Goal: Information Seeking & Learning: Learn about a topic

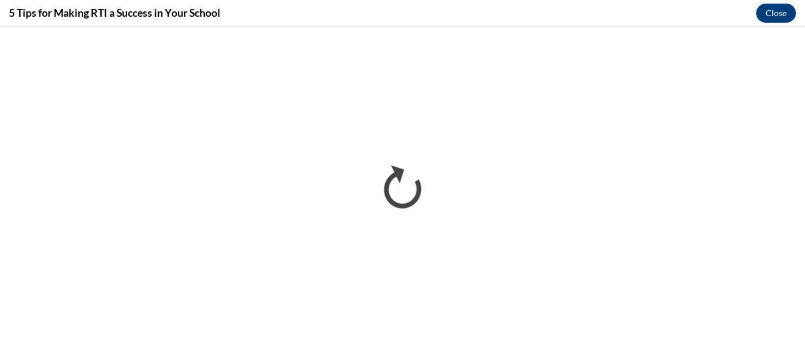
scroll to position [736, 0]
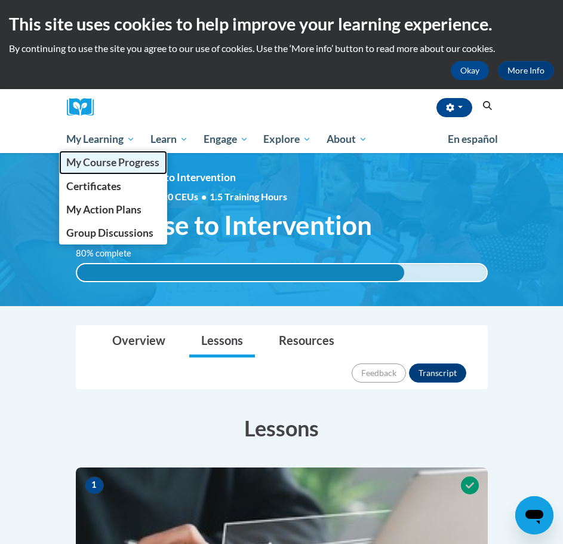
click at [93, 165] on span "My Course Progress" at bounding box center [112, 162] width 93 height 13
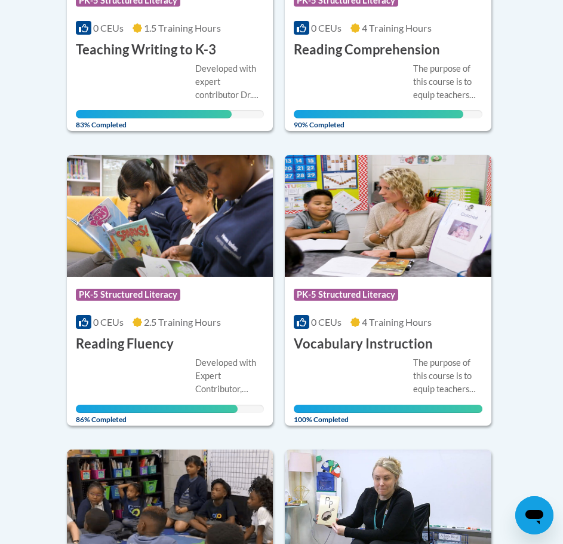
scroll to position [786, 0]
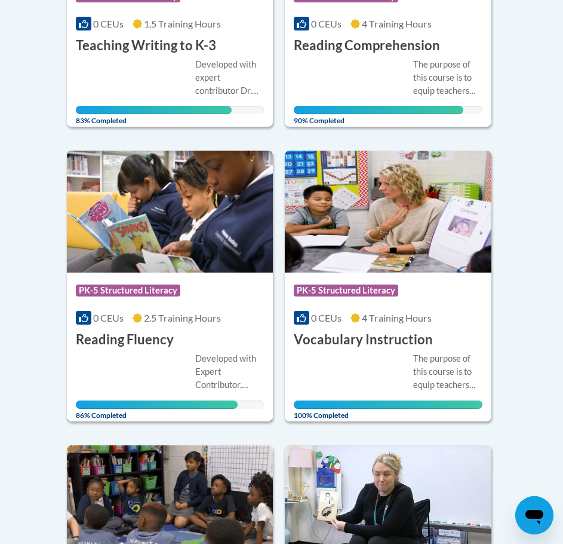
click at [170, 367] on div "Developed with Expert Contributor, Dr. Laura Rhinehart of University California…" at bounding box center [170, 380] width 189 height 57
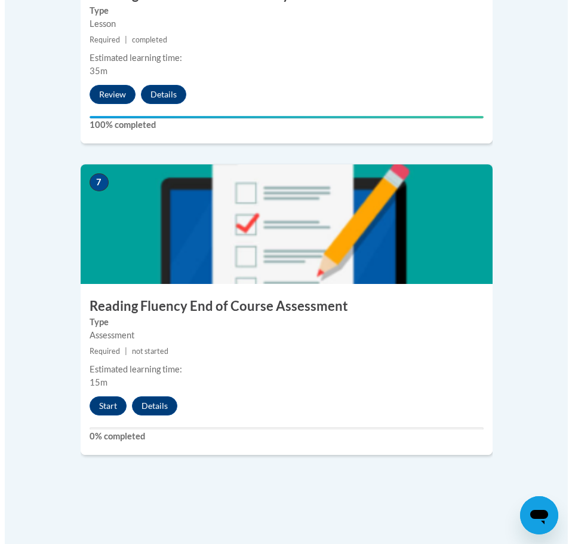
scroll to position [2210, 0]
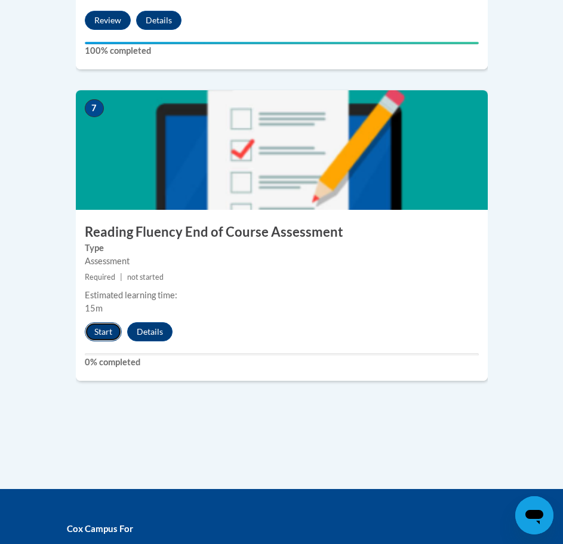
click at [108, 322] on button "Start" at bounding box center [103, 331] width 37 height 19
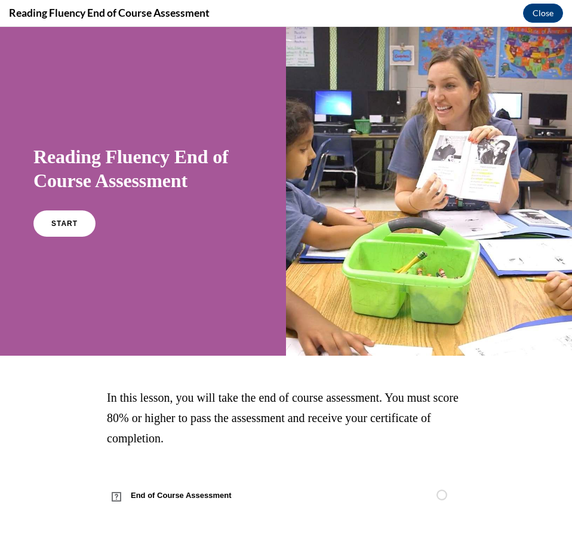
scroll to position [1, 0]
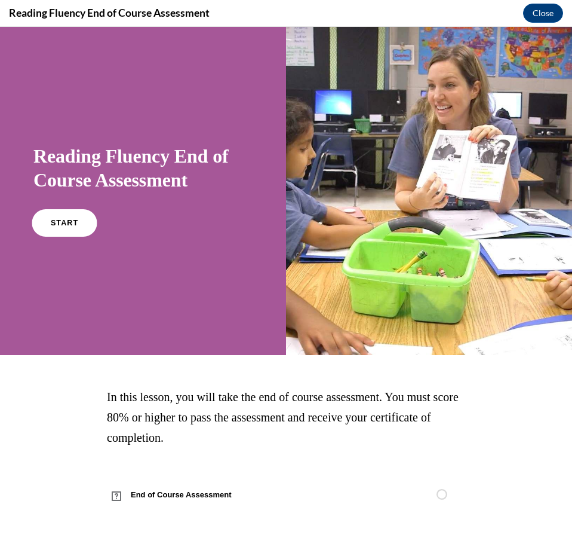
click at [46, 215] on link "START" at bounding box center [64, 222] width 65 height 27
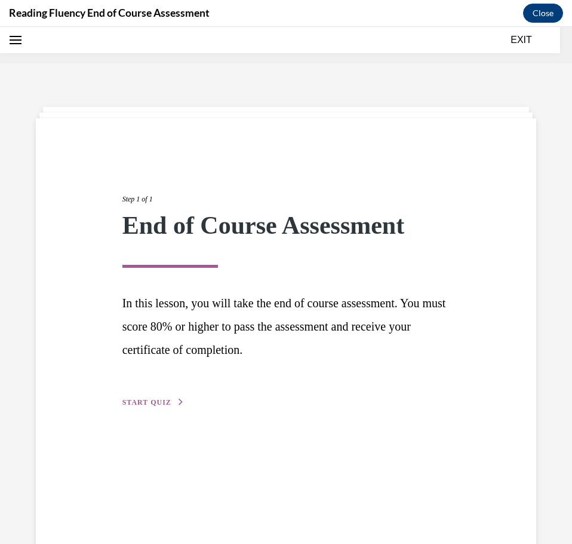
scroll to position [37, 0]
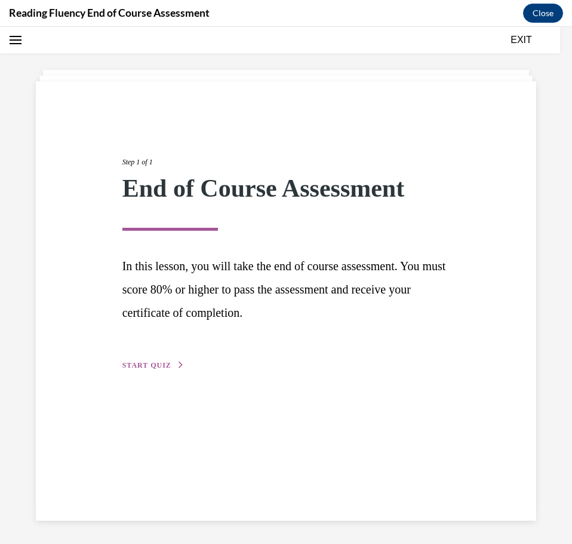
click at [165, 367] on span "START QUIZ" at bounding box center [146, 365] width 49 height 8
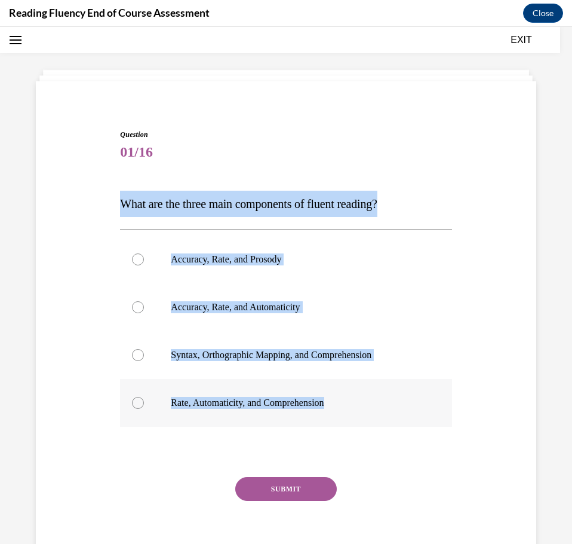
drag, startPoint x: 133, startPoint y: 206, endPoint x: 336, endPoint y: 394, distance: 277.3
click at [336, 394] on div "Question 01/16 What are the three main components of fluent reading?  Accuracy,…" at bounding box center [286, 333] width 507 height 481
copy div "What are the three main components of fluent reading?  Accuracy, Rate, and Pros…"
click at [254, 266] on label "Accuracy, Rate, and Prosody" at bounding box center [286, 259] width 332 height 48
click at [144, 265] on input "Accuracy, Rate, and Prosody" at bounding box center [138, 259] width 12 height 12
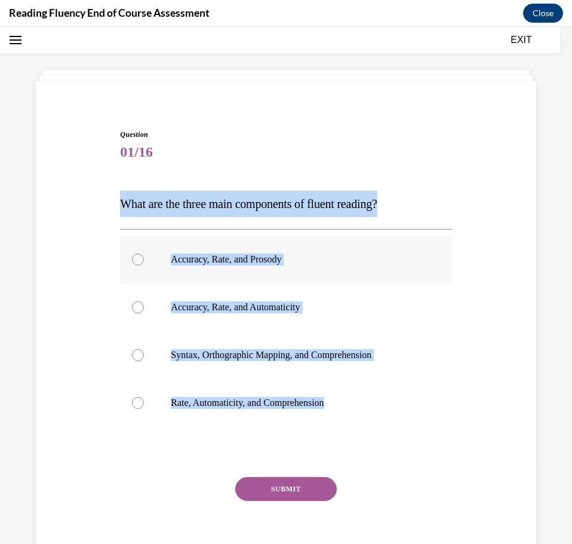
radio input "true"
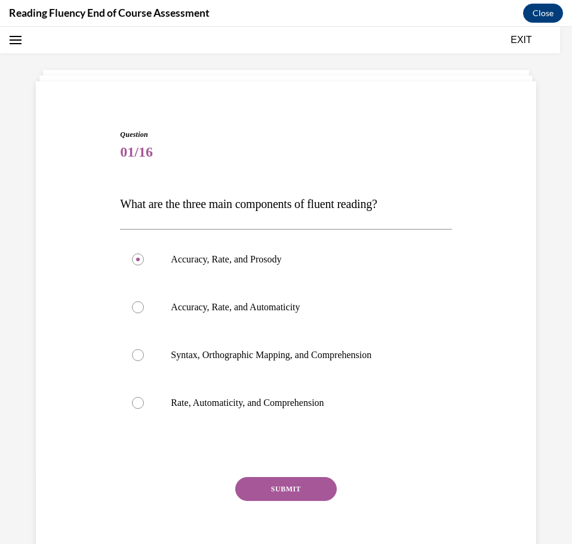
click at [270, 482] on button "SUBMIT" at bounding box center [286, 489] width 102 height 24
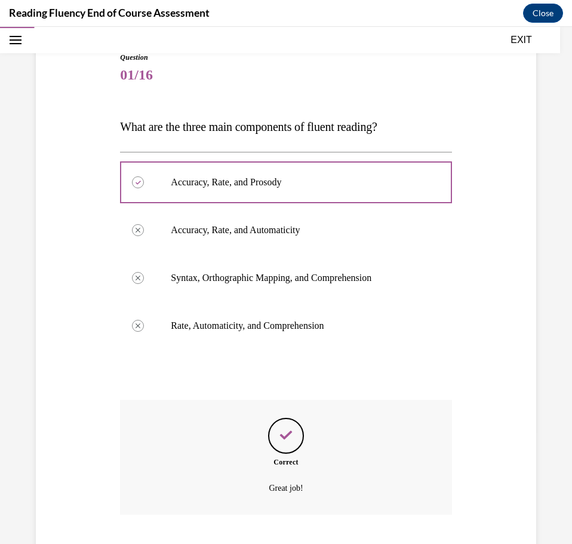
scroll to position [189, 0]
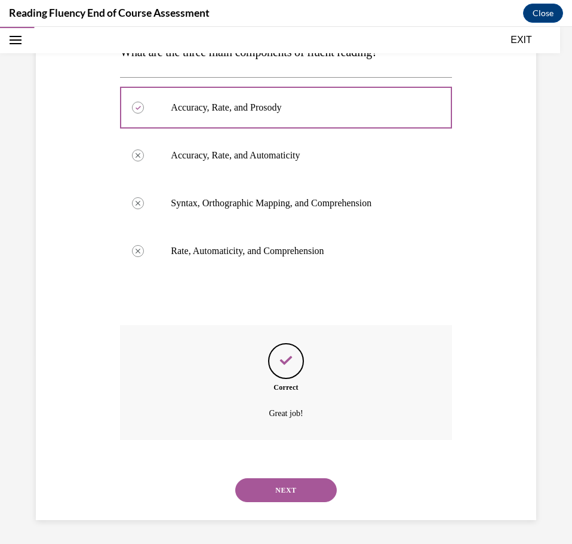
drag, startPoint x: 279, startPoint y: 492, endPoint x: 279, endPoint y: 484, distance: 7.8
click at [279, 493] on button "NEXT" at bounding box center [286, 490] width 102 height 24
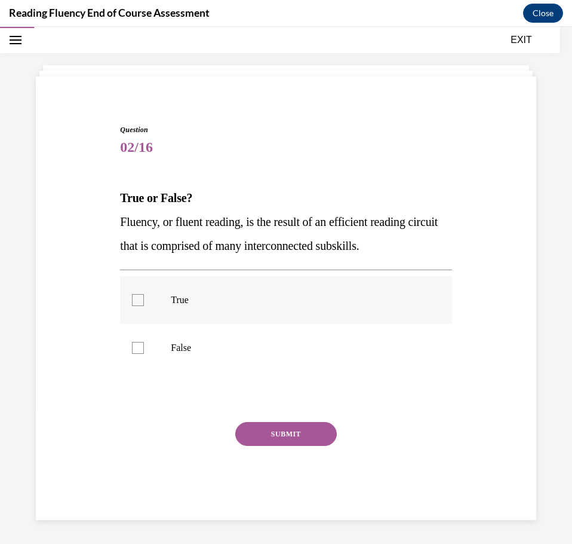
scroll to position [42, 0]
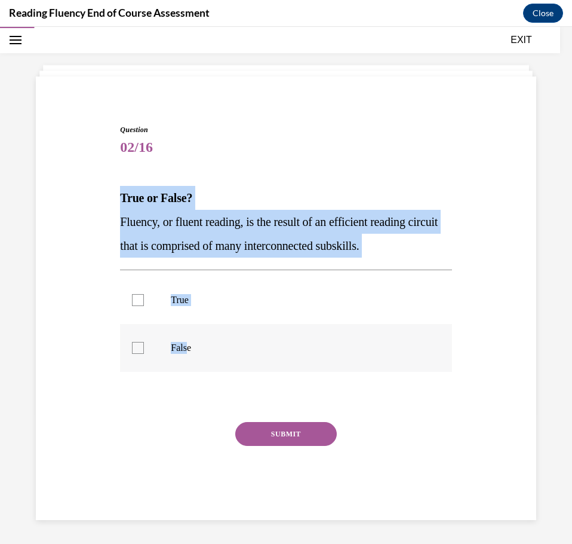
drag, startPoint x: 115, startPoint y: 198, endPoint x: 189, endPoint y: 347, distance: 166.4
click at [189, 347] on div "Question 02/16 True or False? Fluency, or fluent reading, is the result of an e…" at bounding box center [286, 312] width 338 height 413
click at [189, 303] on p "True" at bounding box center [296, 300] width 251 height 12
click at [144, 303] on input "True" at bounding box center [138, 300] width 12 height 12
checkbox input "true"
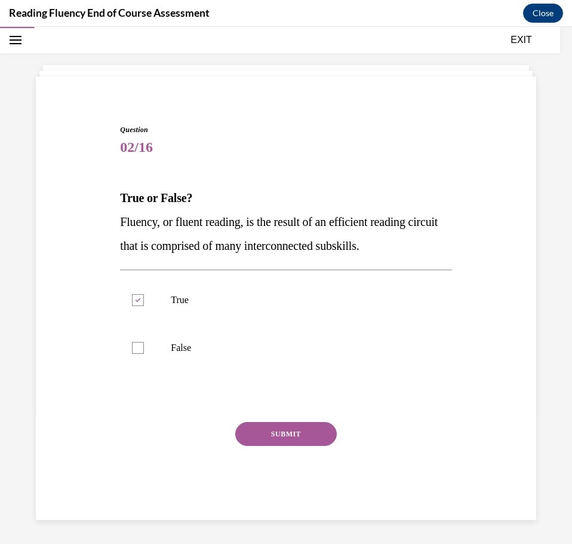
click at [235, 433] on button "SUBMIT" at bounding box center [286, 434] width 102 height 24
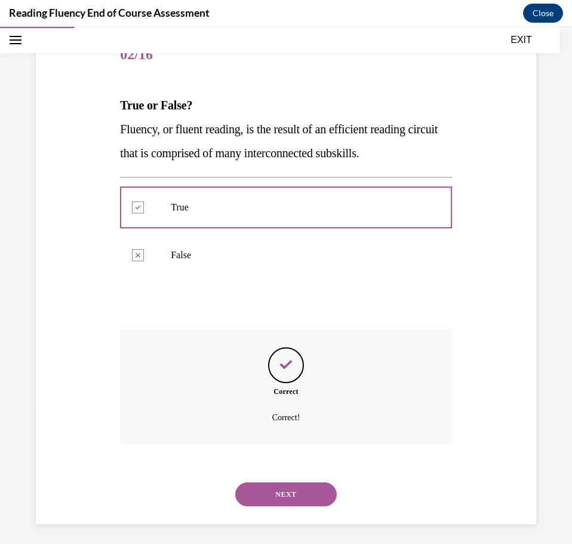
scroll to position [139, 0]
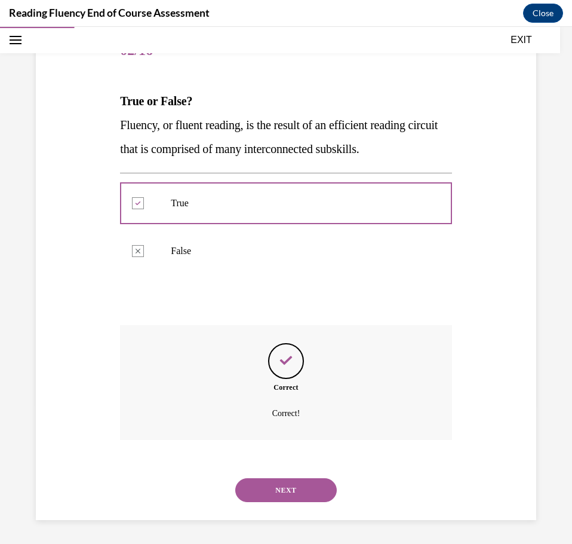
click at [286, 485] on button "NEXT" at bounding box center [286, 490] width 102 height 24
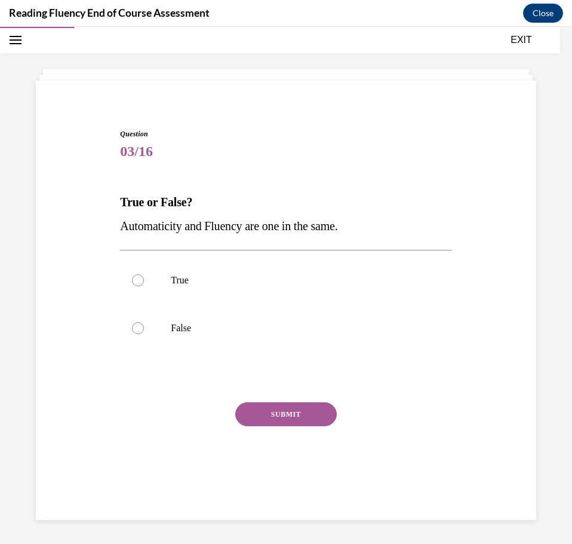
scroll to position [38, 0]
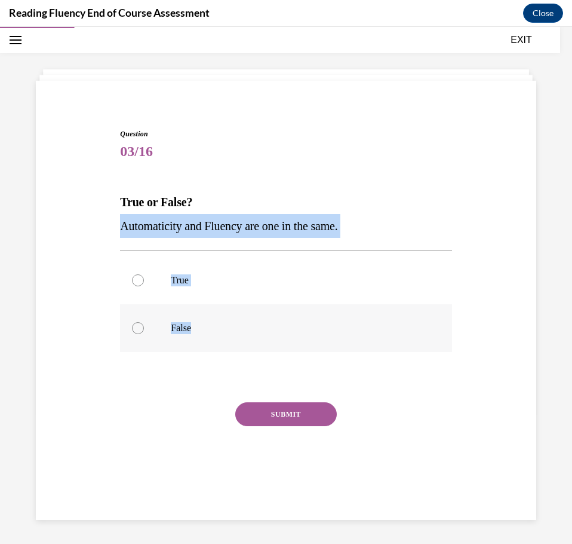
drag, startPoint x: 121, startPoint y: 223, endPoint x: 300, endPoint y: 321, distance: 204.2
click at [300, 321] on div "Question 03/16 True or False? Automaticity and Fluency are one in the same.  Tr…" at bounding box center [286, 314] width 332 height 372
drag, startPoint x: 217, startPoint y: 335, endPoint x: 142, endPoint y: 327, distance: 75.7
click at [140, 327] on div at bounding box center [138, 328] width 12 height 12
click at [140, 327] on input "False" at bounding box center [138, 328] width 12 height 12
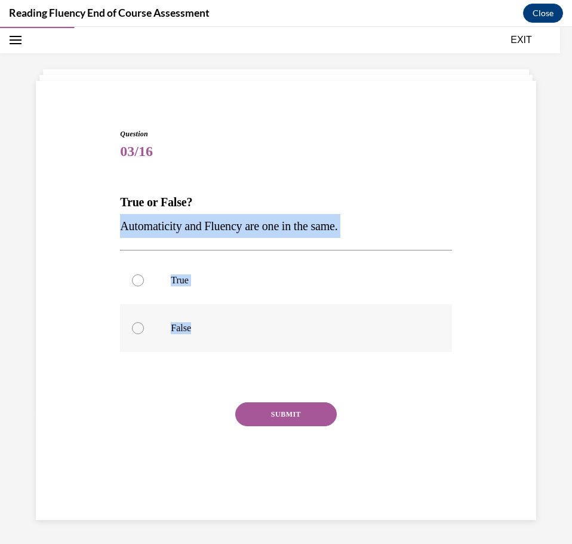
radio input "true"
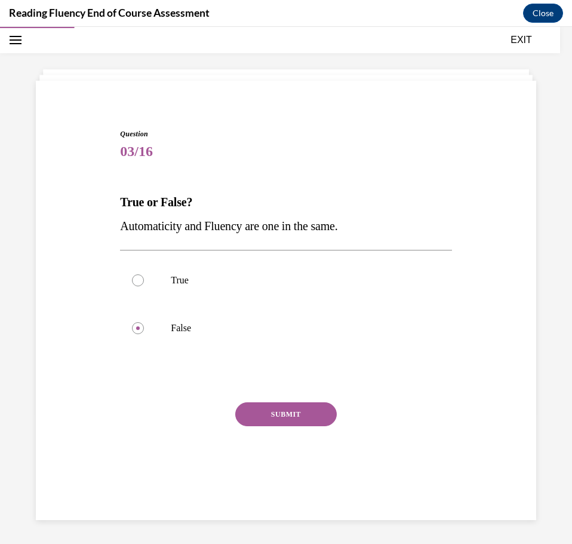
click at [267, 414] on button "SUBMIT" at bounding box center [286, 414] width 102 height 24
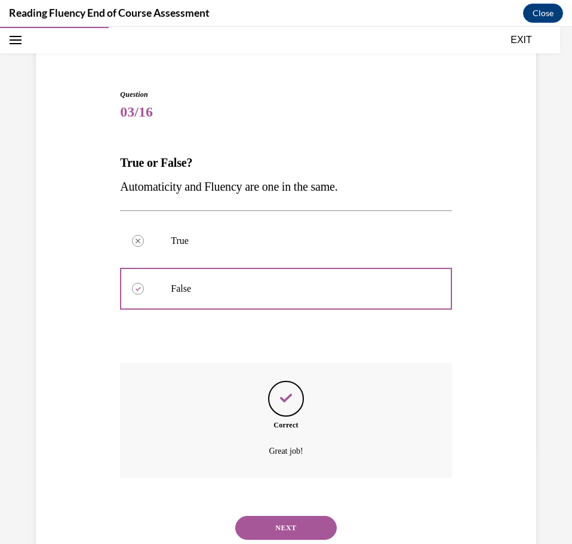
scroll to position [115, 0]
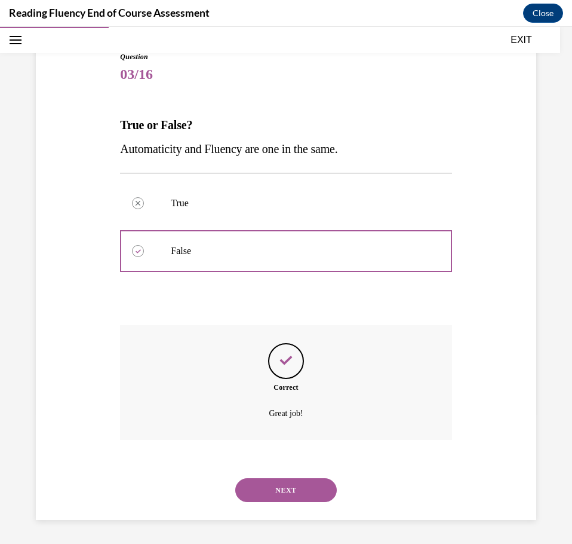
click at [291, 484] on button "NEXT" at bounding box center [286, 490] width 102 height 24
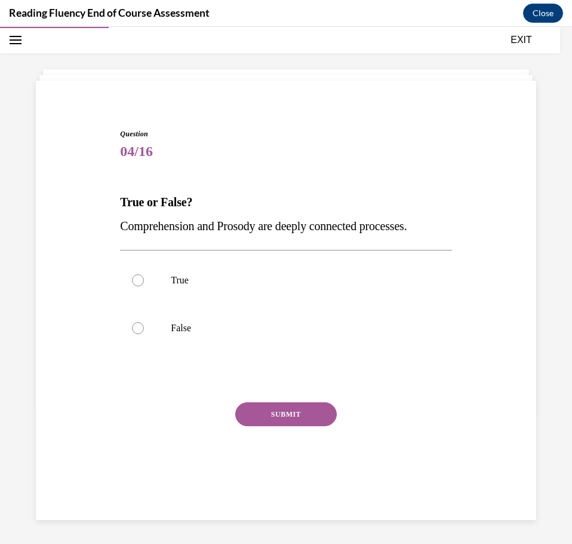
scroll to position [38, 0]
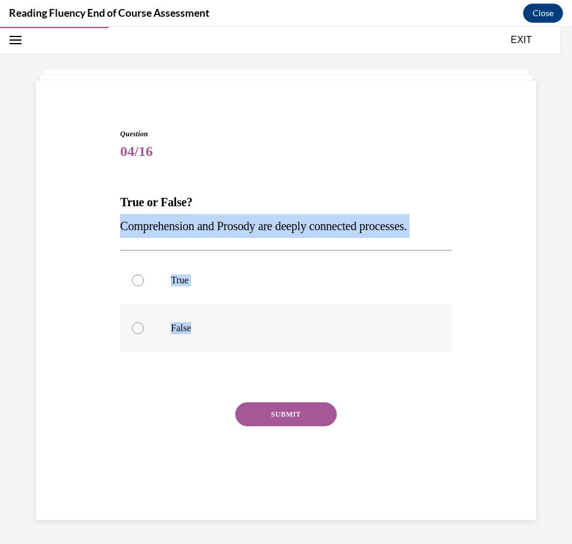
drag, startPoint x: 115, startPoint y: 228, endPoint x: 277, endPoint y: 317, distance: 185.3
click at [277, 317] on div "Question 04/16 True or False? Comprehension and Prosody are deeply connected pr…" at bounding box center [286, 296] width 507 height 407
copy div "Comprehension and Prosody are deeply connected processes.  True False"
click at [164, 285] on label "True" at bounding box center [286, 280] width 332 height 48
click at [144, 285] on input "True" at bounding box center [138, 280] width 12 height 12
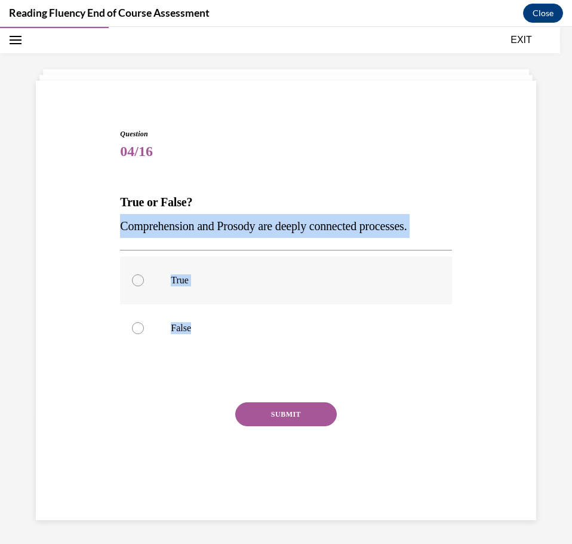
radio input "true"
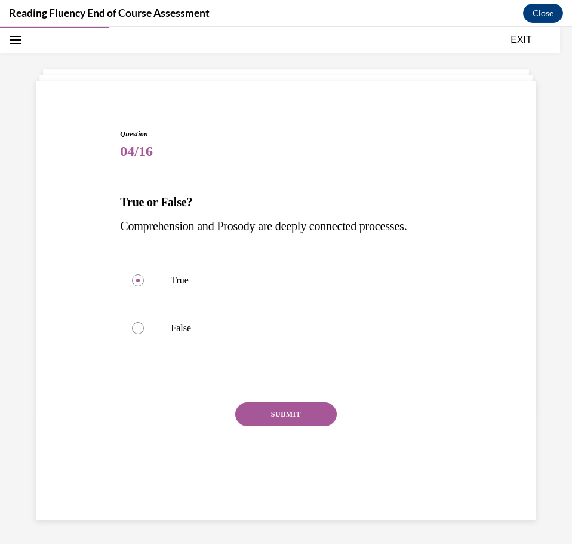
click at [254, 409] on button "SUBMIT" at bounding box center [286, 414] width 102 height 24
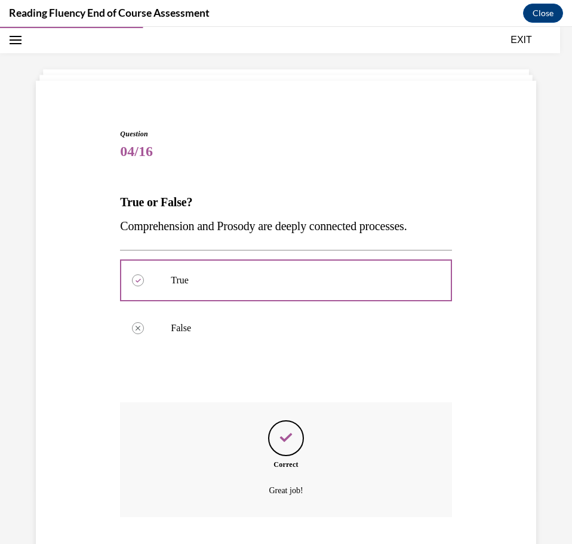
scroll to position [115, 0]
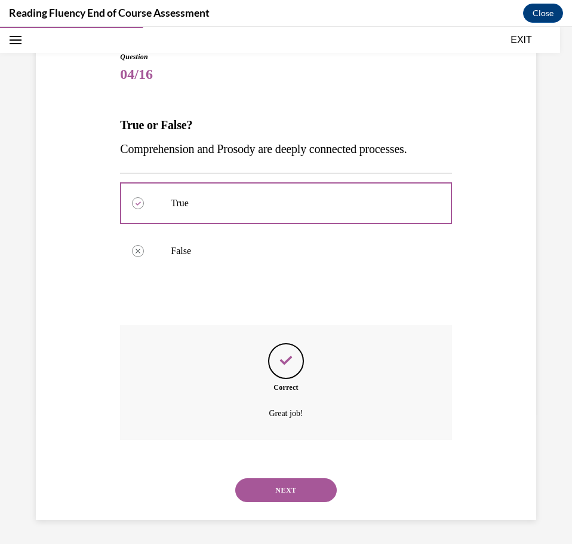
click at [278, 489] on button "NEXT" at bounding box center [286, 490] width 102 height 24
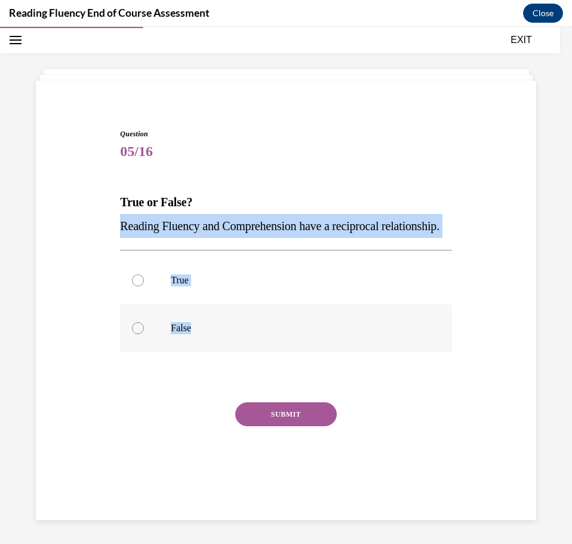
drag, startPoint x: 117, startPoint y: 222, endPoint x: 247, endPoint y: 349, distance: 182.1
click at [247, 349] on div "Question 05/16 True or False? Reading Fluency and Comprehension have a reciproc…" at bounding box center [286, 305] width 338 height 389
copy div "Reading Fluency and Comprehension have a reciprocal relationship.  True False"
click at [134, 334] on div at bounding box center [138, 328] width 12 height 12
click at [134, 334] on input "False" at bounding box center [138, 328] width 12 height 12
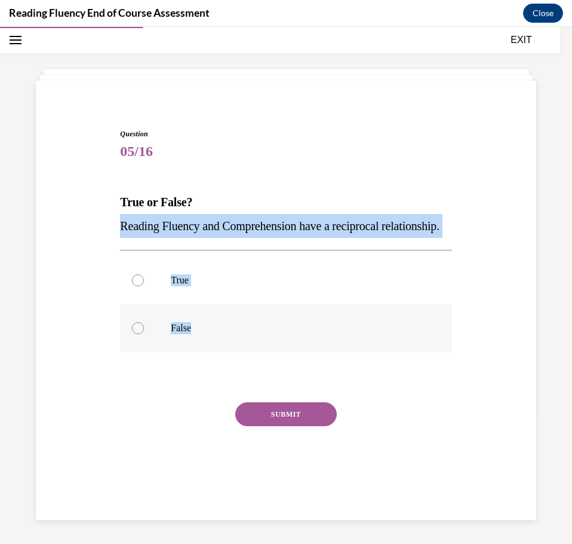
radio input "true"
drag, startPoint x: 116, startPoint y: 225, endPoint x: 200, endPoint y: 351, distance: 150.9
click at [200, 351] on div "Question 05/16 True or False? Reading Fluency and Comprehension have a reciproc…" at bounding box center [286, 305] width 338 height 389
copy div "Reading Fluency and Comprehension have a reciprocal relationship.  True False"
click at [203, 286] on p "True" at bounding box center [296, 280] width 251 height 12
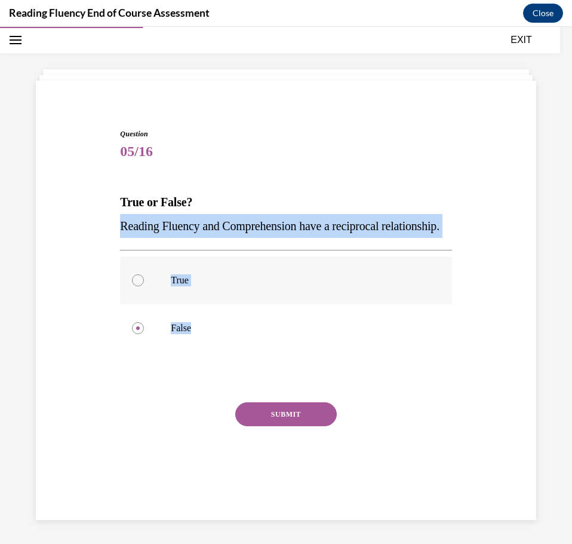
click at [144, 286] on input "True" at bounding box center [138, 280] width 12 height 12
radio input "true"
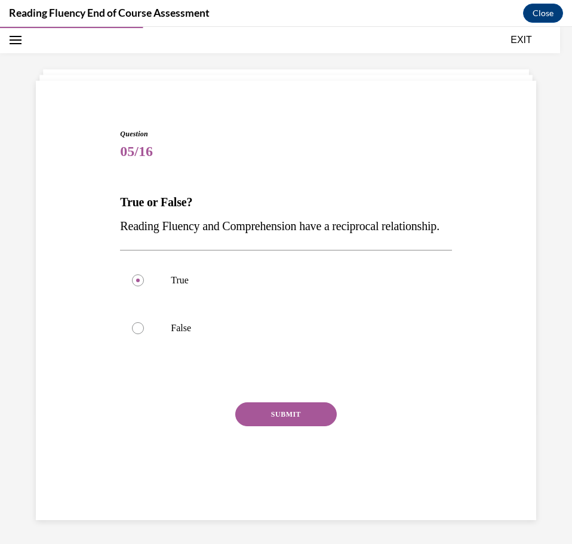
click at [249, 426] on button "SUBMIT" at bounding box center [286, 414] width 102 height 24
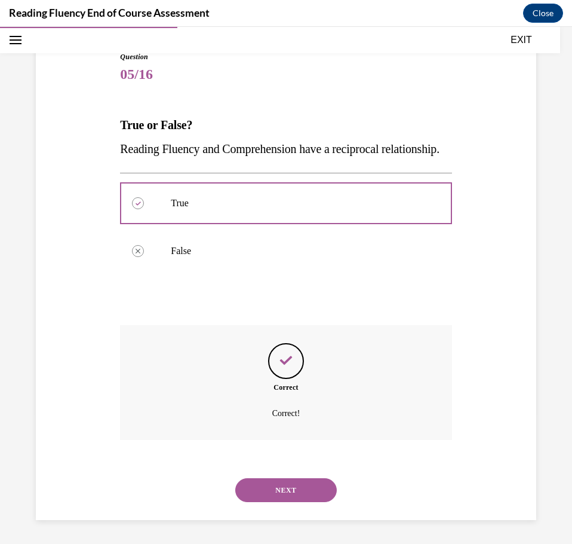
click at [280, 493] on button "NEXT" at bounding box center [286, 490] width 102 height 24
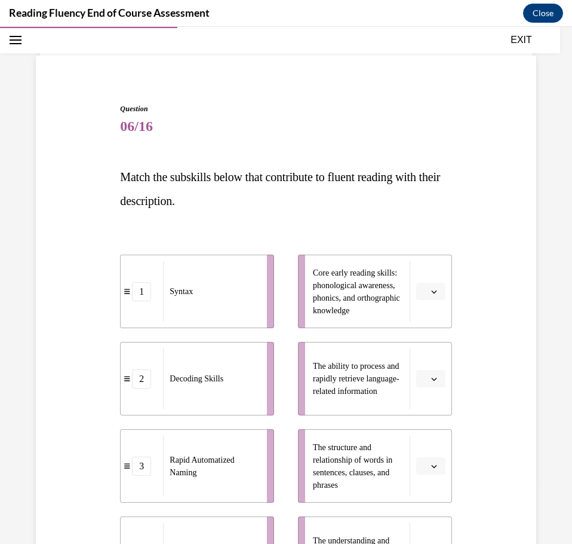
scroll to position [122, 0]
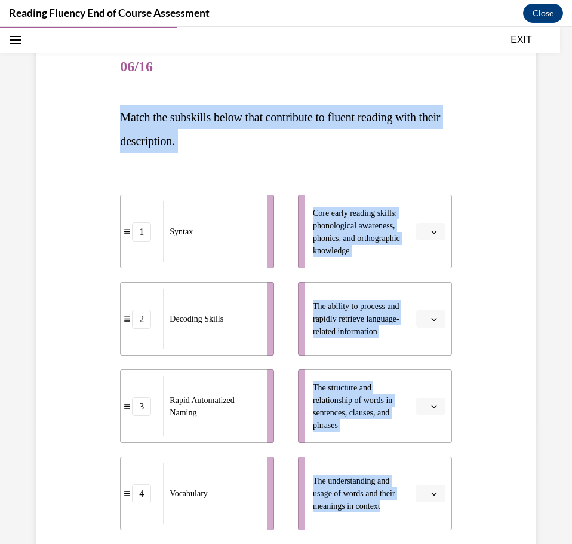
drag, startPoint x: 118, startPoint y: 111, endPoint x: 386, endPoint y: 517, distance: 486.5
click at [386, 517] on div "Question 06/16 Match the subskills below that contribute to fluent reading with…" at bounding box center [286, 361] width 332 height 634
copy div "Match the subskills below that contribute to fluent reading with their descript…"
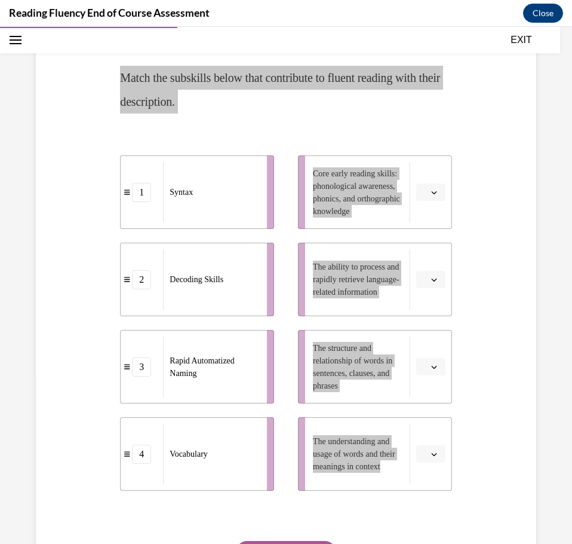
scroll to position [161, 0]
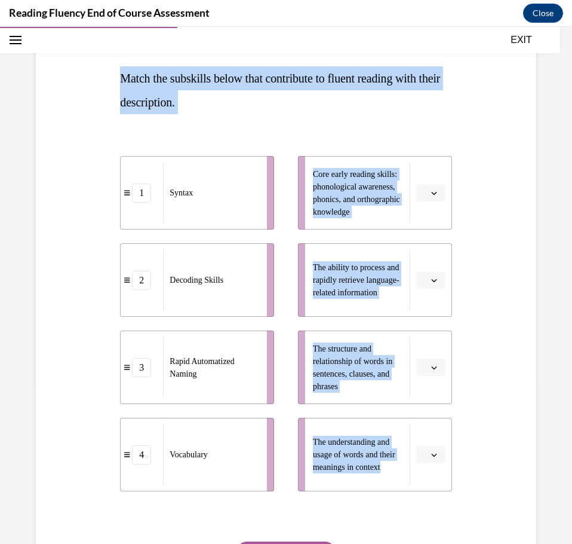
click at [424, 280] on span "Please select an option" at bounding box center [426, 280] width 4 height 12
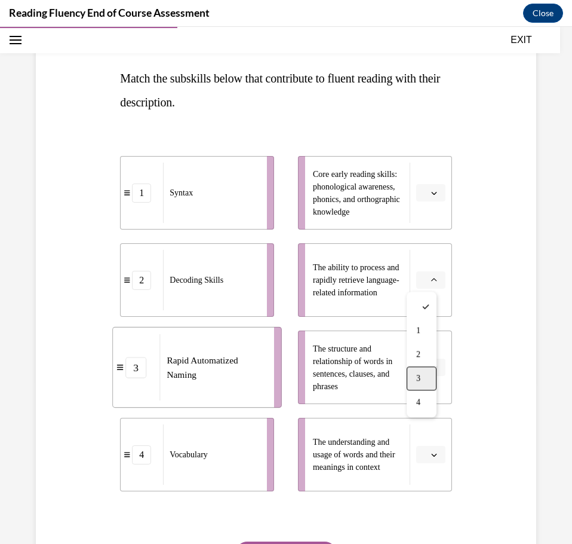
click at [413, 373] on div "3" at bounding box center [422, 378] width 30 height 24
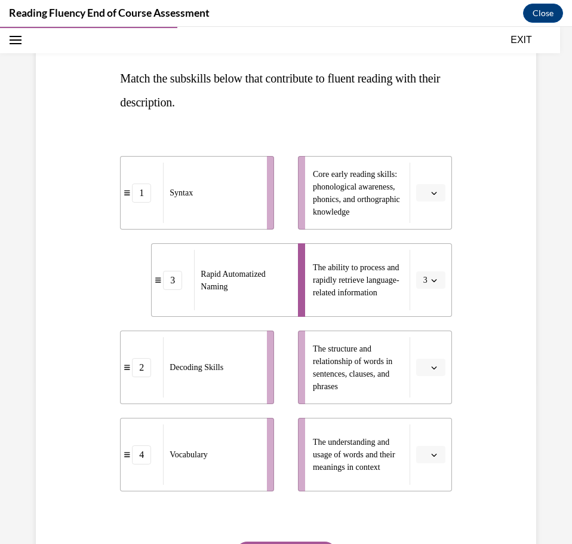
click at [431, 195] on icon "button" at bounding box center [434, 193] width 6 height 6
click at [424, 258] on div "2" at bounding box center [422, 267] width 30 height 24
click at [422, 362] on button "button" at bounding box center [430, 367] width 29 height 18
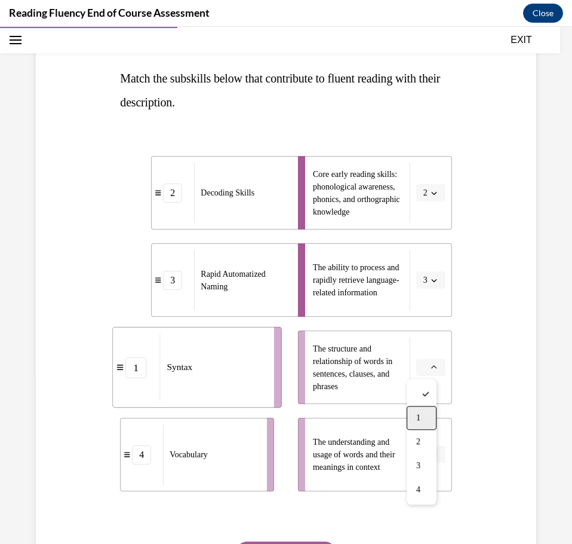
click at [418, 417] on span "1" at bounding box center [418, 418] width 4 height 10
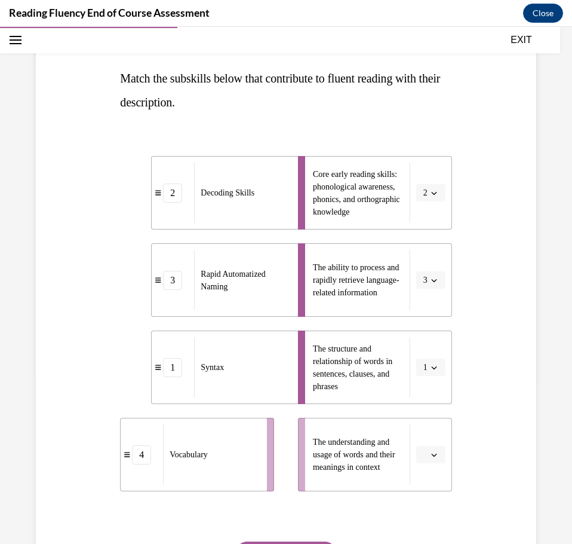
click at [427, 459] on button "button" at bounding box center [430, 455] width 29 height 18
click at [417, 427] on span "4" at bounding box center [418, 428] width 4 height 10
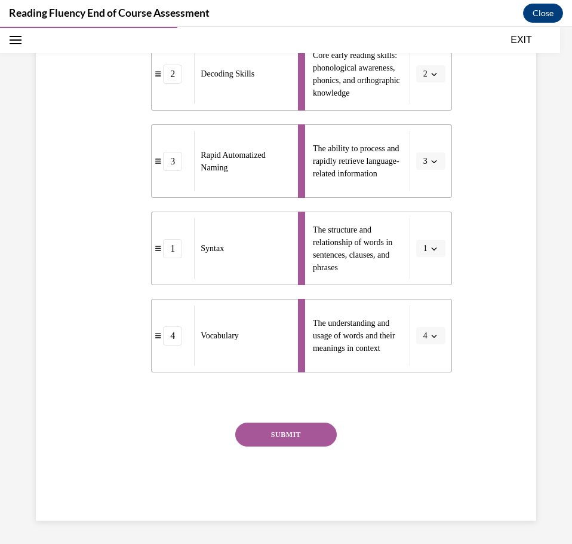
scroll to position [281, 0]
click at [291, 425] on div "Question 06/16 Match the subskills below that contribute to fluent reading with…" at bounding box center [286, 202] width 332 height 634
click at [291, 425] on button "SUBMIT" at bounding box center [286, 434] width 102 height 24
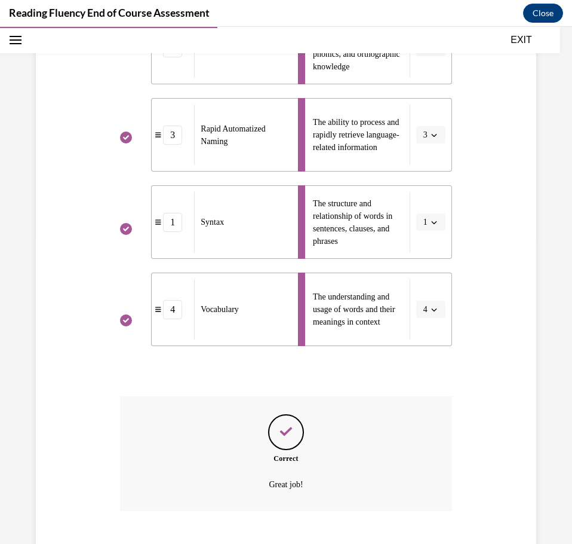
scroll to position [378, 0]
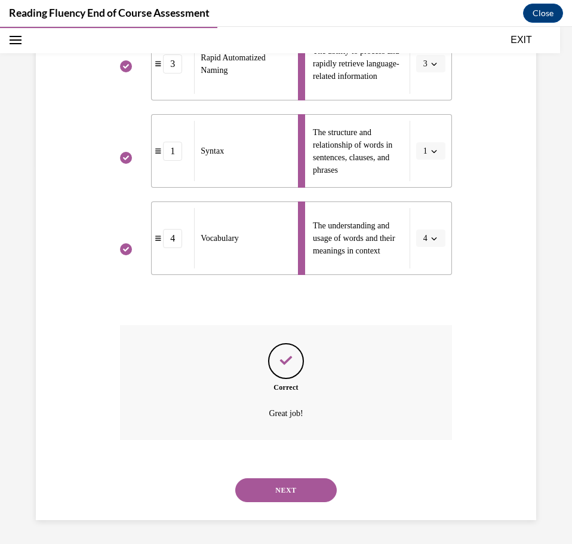
click at [278, 484] on button "NEXT" at bounding box center [286, 490] width 102 height 24
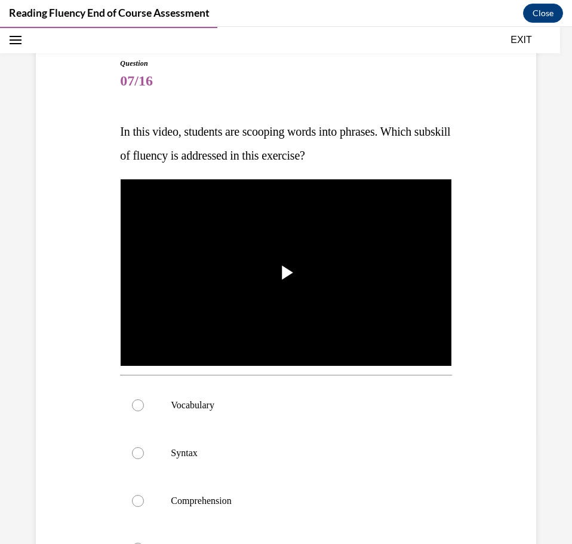
scroll to position [119, 0]
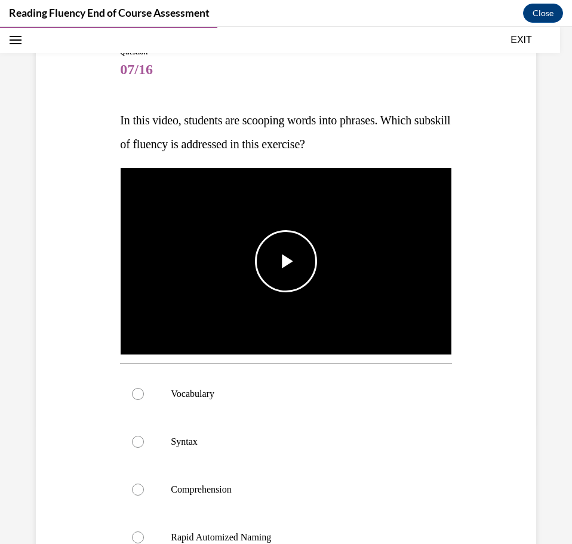
click at [286, 261] on span "Video player" at bounding box center [286, 261] width 0 height 0
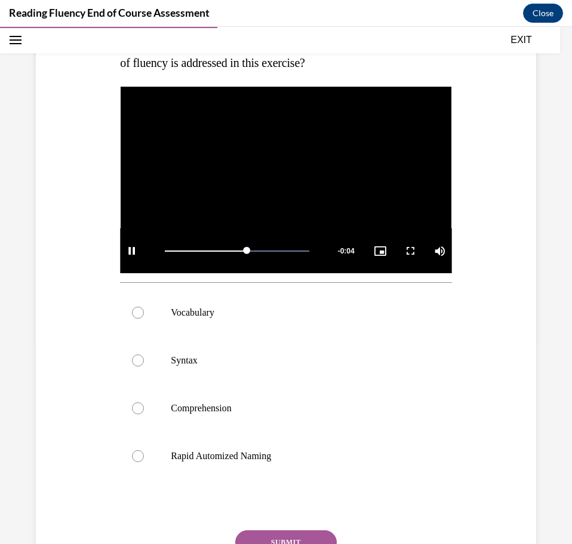
scroll to position [239, 0]
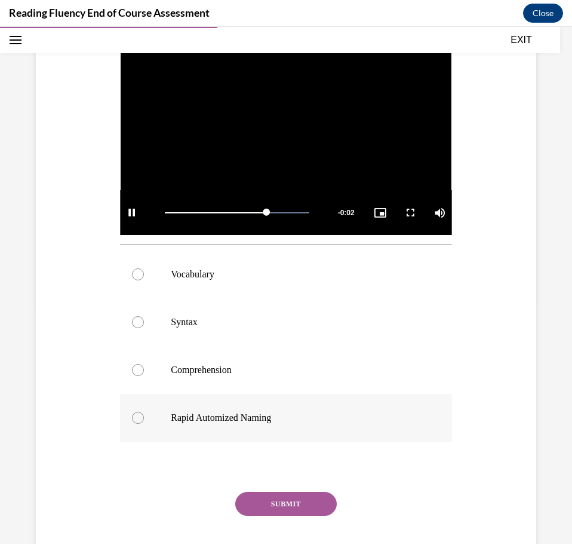
click at [233, 419] on p "Rapid Automized Naming" at bounding box center [296, 418] width 251 height 12
click at [144, 419] on input "Rapid Automized Naming" at bounding box center [138, 418] width 12 height 12
radio input "true"
click at [275, 501] on button "SUBMIT" at bounding box center [286, 504] width 102 height 24
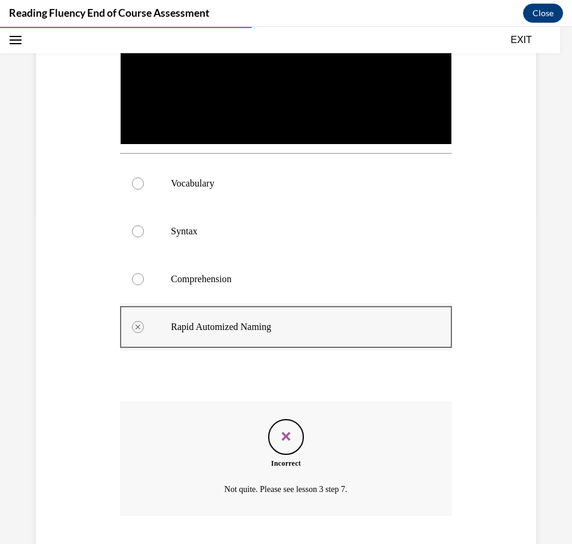
scroll to position [403, 0]
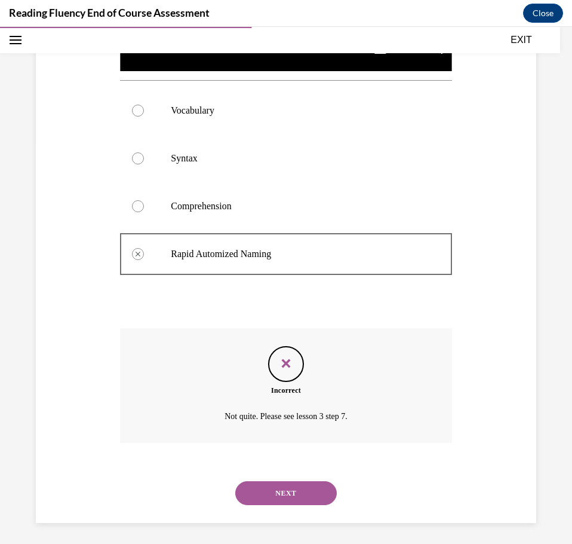
click at [265, 483] on button "NEXT" at bounding box center [286, 493] width 102 height 24
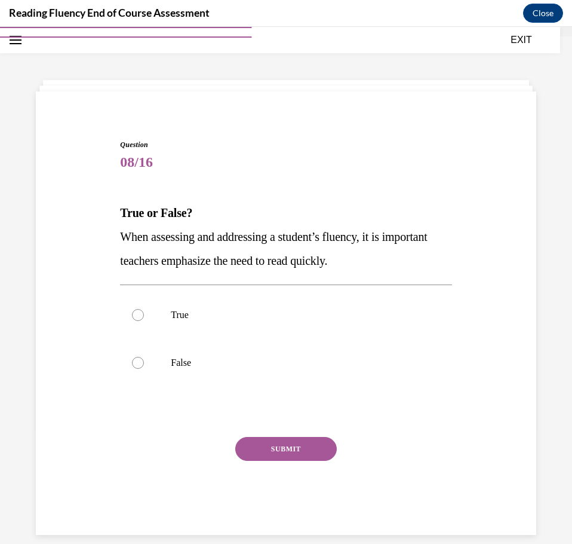
scroll to position [0, 0]
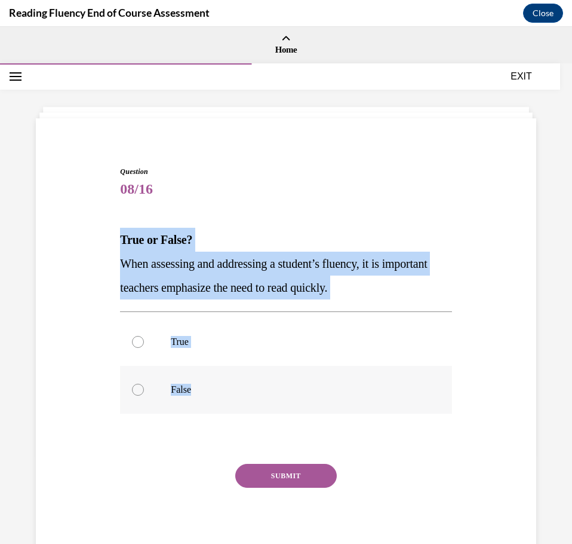
drag, startPoint x: 119, startPoint y: 239, endPoint x: 240, endPoint y: 380, distance: 185.6
click at [240, 380] on div "Question 08/16 True or False? When assessing and addressing a student’s fluency…" at bounding box center [286, 363] width 332 height 395
copy div "True or False? When assessing and addressing a student’s fluency, it is importa…"
click at [188, 392] on p "False" at bounding box center [296, 390] width 251 height 12
click at [144, 392] on input "False" at bounding box center [138, 390] width 12 height 12
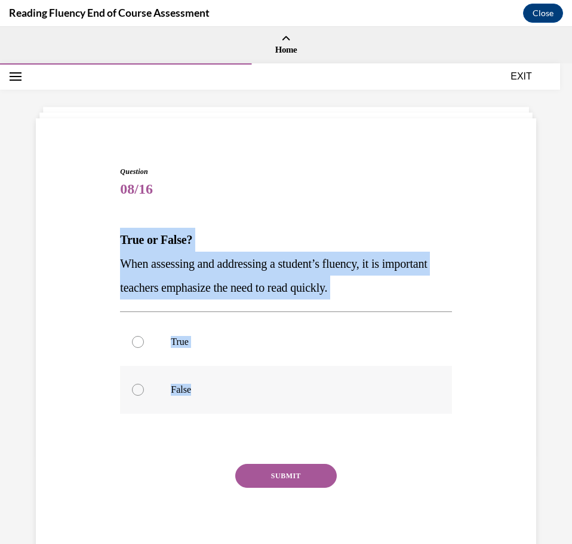
radio input "true"
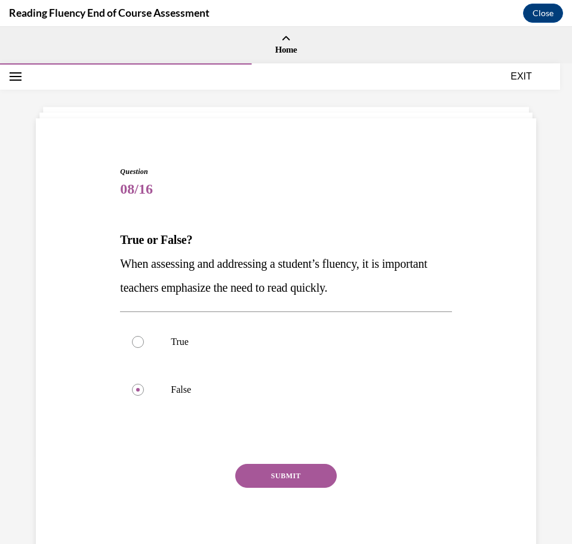
click at [246, 471] on button "SUBMIT" at bounding box center [286, 476] width 102 height 24
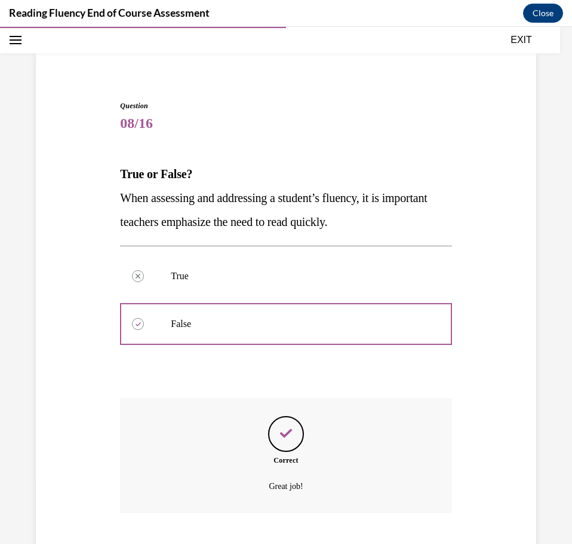
scroll to position [139, 0]
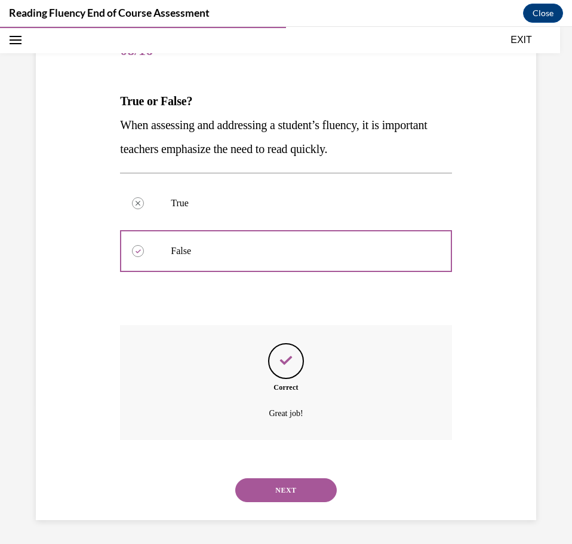
click at [269, 487] on button "NEXT" at bounding box center [286, 490] width 102 height 24
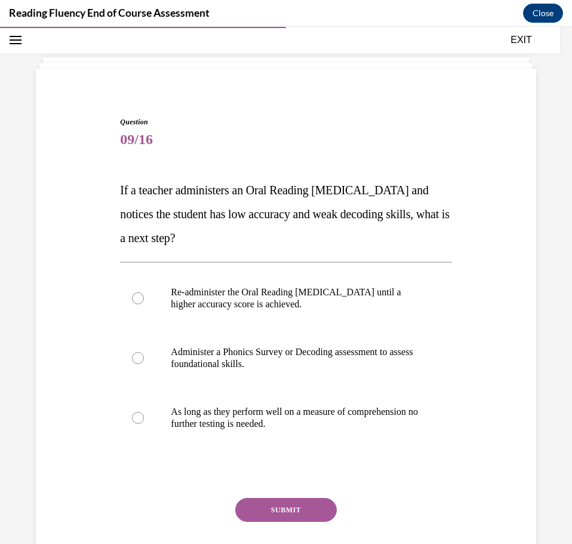
scroll to position [54, 0]
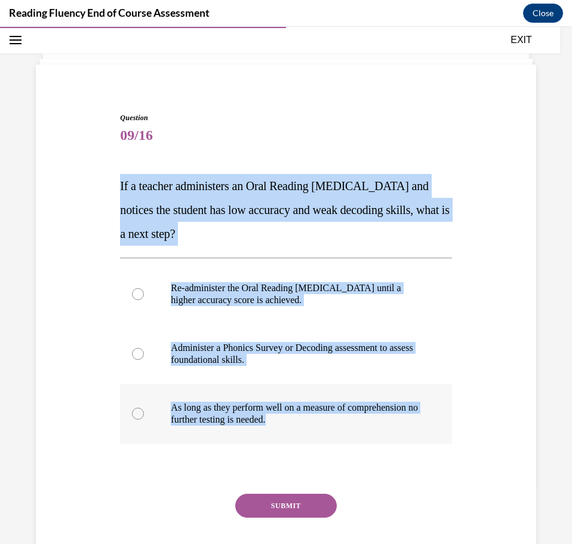
drag, startPoint x: 120, startPoint y: 185, endPoint x: 382, endPoint y: 418, distance: 350.4
click at [382, 418] on div "Question 09/16 If a teacher administers an Oral Reading Fluency assessment and …" at bounding box center [286, 351] width 332 height 479
copy div "If a teacher administers an Oral Reading Fluency assessment and notices the stu…"
click at [204, 363] on p "Administer a Phonics Survey or Decoding assessment to assess foundational skill…" at bounding box center [296, 354] width 251 height 24
click at [144, 360] on input "Administer a Phonics Survey or Decoding assessment to assess foundational skill…" at bounding box center [138, 354] width 12 height 12
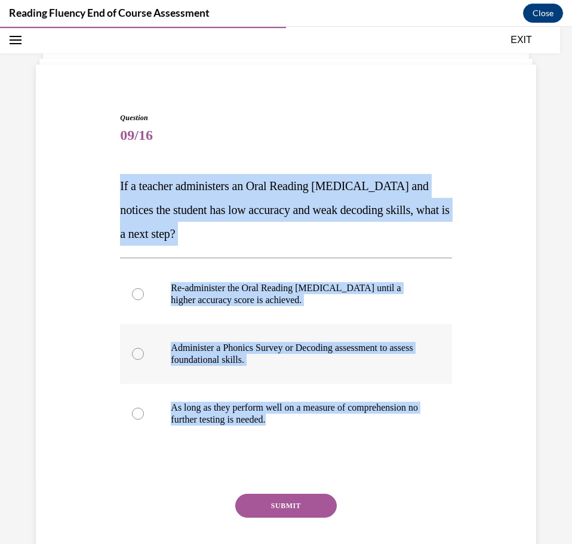
radio input "true"
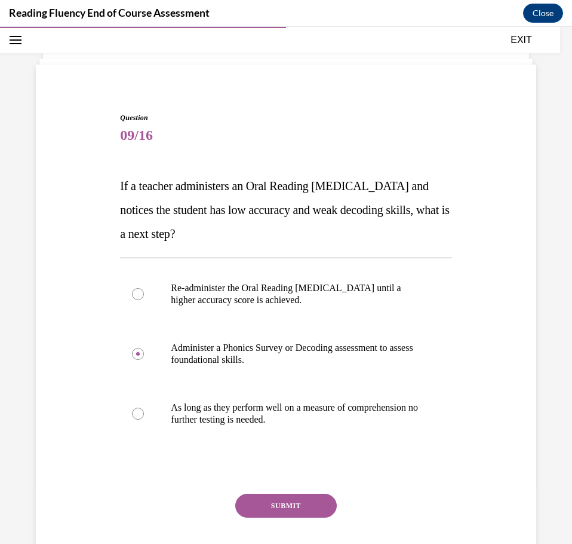
click at [257, 513] on button "SUBMIT" at bounding box center [286, 505] width 102 height 24
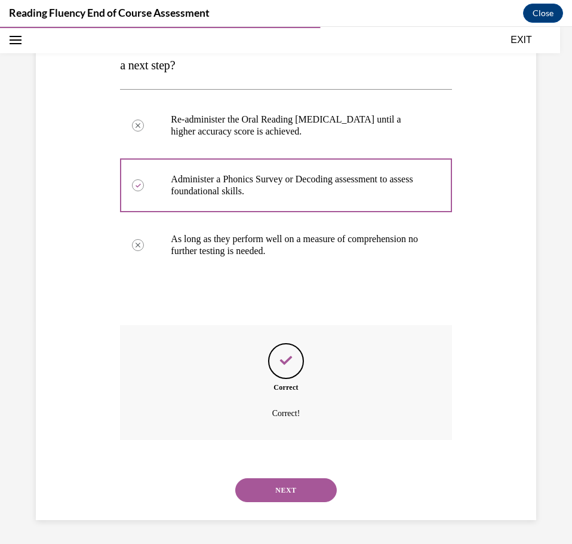
click at [281, 489] on button "NEXT" at bounding box center [286, 490] width 102 height 24
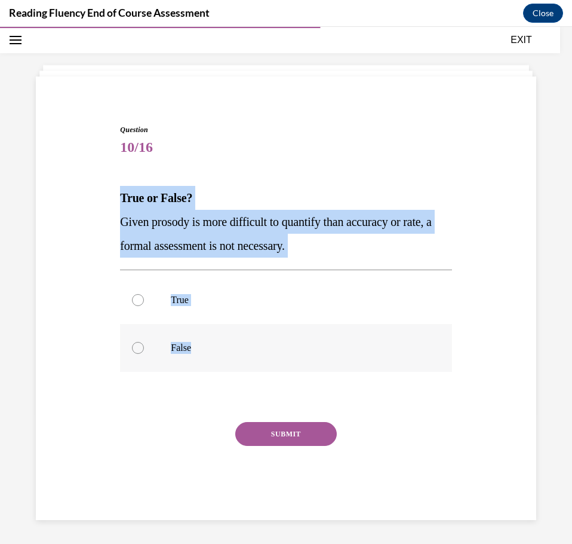
drag, startPoint x: 120, startPoint y: 196, endPoint x: 229, endPoint y: 332, distance: 174.7
click at [229, 332] on div "Question 10/16 True or False? Given prosody is more difficult to quantify than …" at bounding box center [286, 321] width 332 height 395
copy div "True or False? Given prosody is more difficult to quantify than accuracy or rat…"
click at [179, 343] on p "False" at bounding box center [296, 348] width 251 height 12
click at [144, 343] on input "False" at bounding box center [138, 348] width 12 height 12
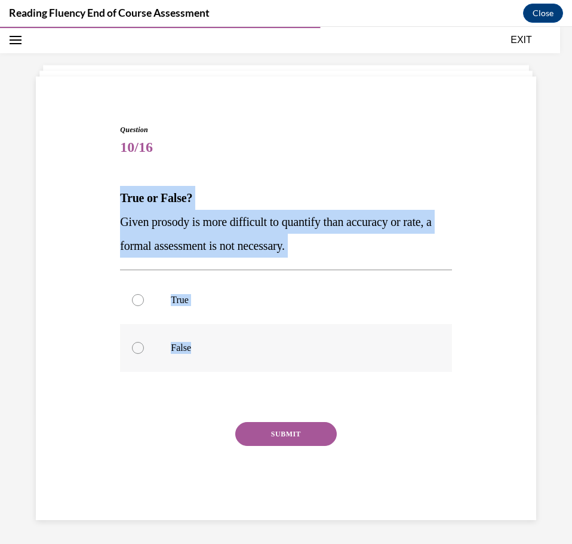
radio input "true"
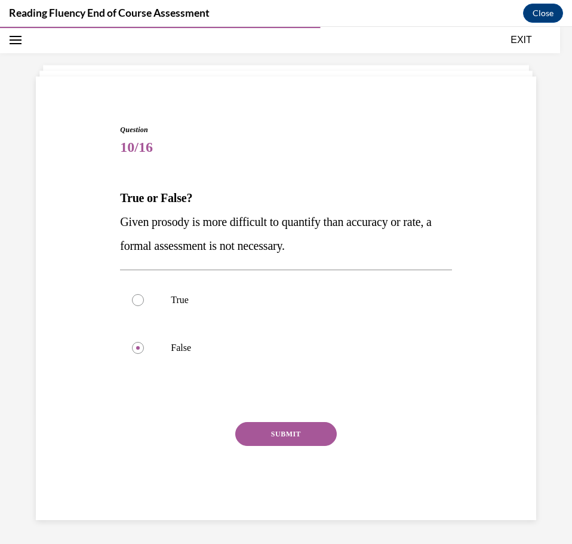
click at [298, 430] on button "SUBMIT" at bounding box center [286, 434] width 102 height 24
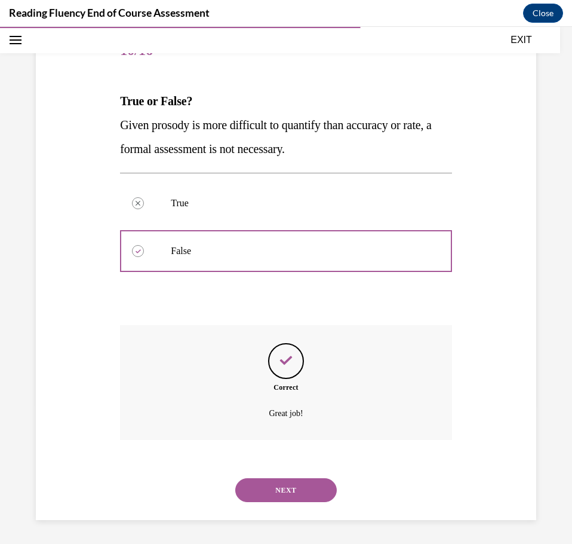
click at [272, 490] on button "NEXT" at bounding box center [286, 490] width 102 height 24
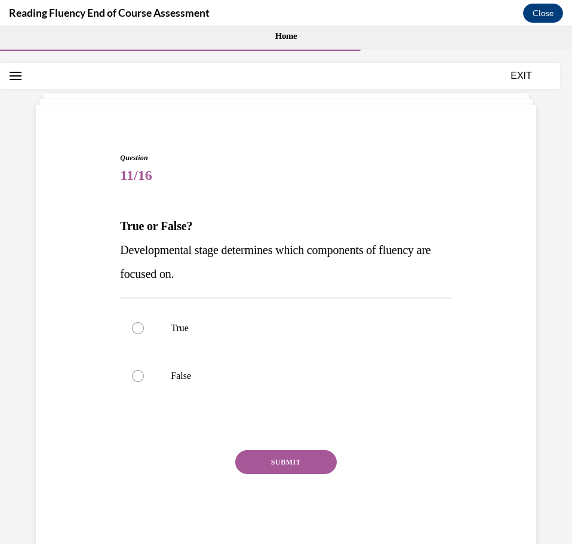
scroll to position [0, 0]
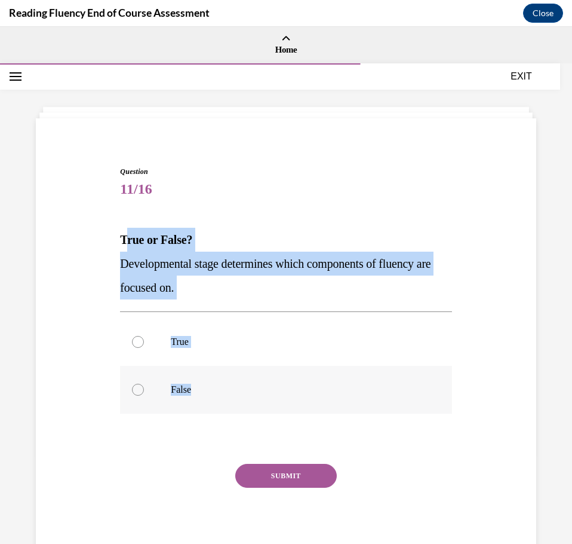
drag, startPoint x: 126, startPoint y: 237, endPoint x: 229, endPoint y: 381, distance: 176.7
click at [229, 381] on div "Question 11/16 True or False? Developmental stage determines which components o…" at bounding box center [286, 363] width 332 height 395
copy div "rue or False? Developmental stage determines which components of fluency are fo…"
click at [203, 355] on label "True" at bounding box center [286, 342] width 332 height 48
click at [144, 348] on input "True" at bounding box center [138, 342] width 12 height 12
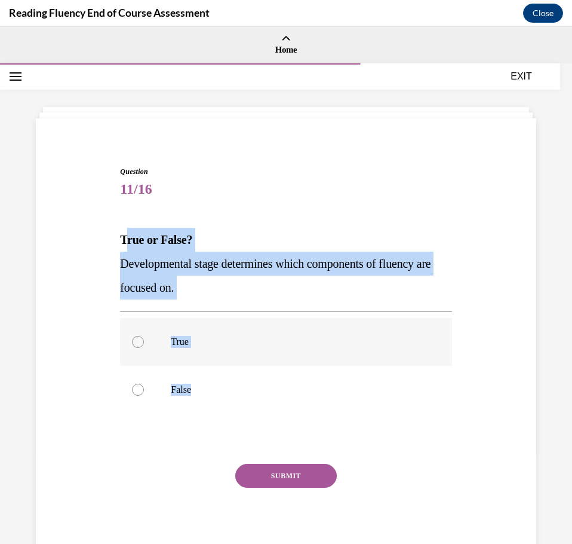
radio input "true"
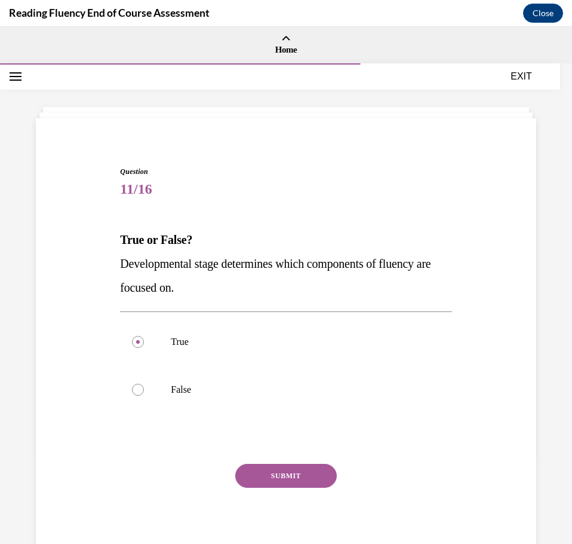
click at [250, 473] on button "SUBMIT" at bounding box center [286, 476] width 102 height 24
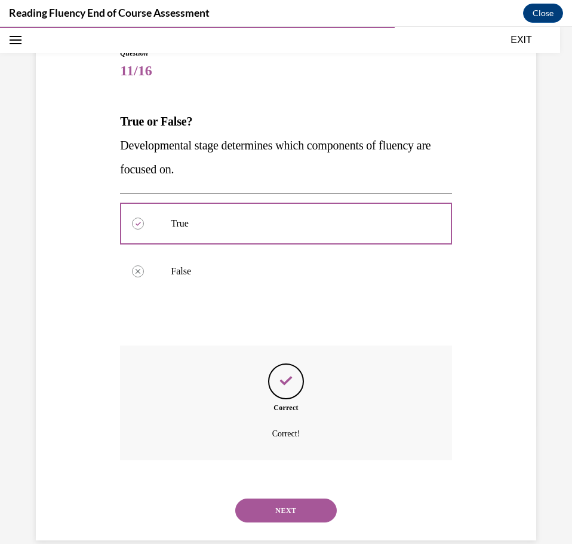
scroll to position [139, 0]
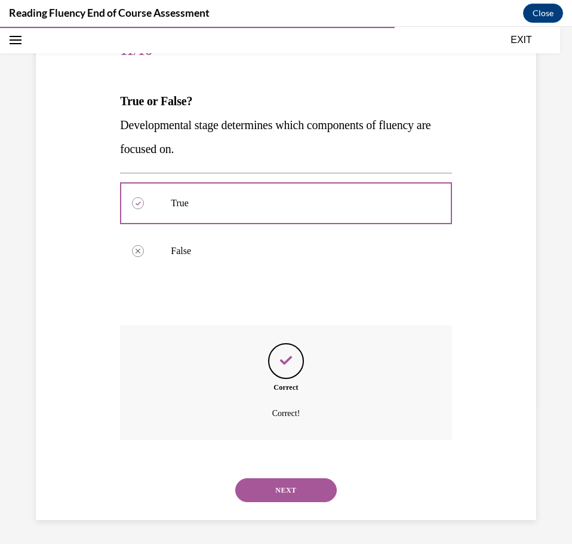
drag, startPoint x: 305, startPoint y: 495, endPoint x: 296, endPoint y: 482, distance: 15.9
click at [305, 495] on button "NEXT" at bounding box center [286, 490] width 102 height 24
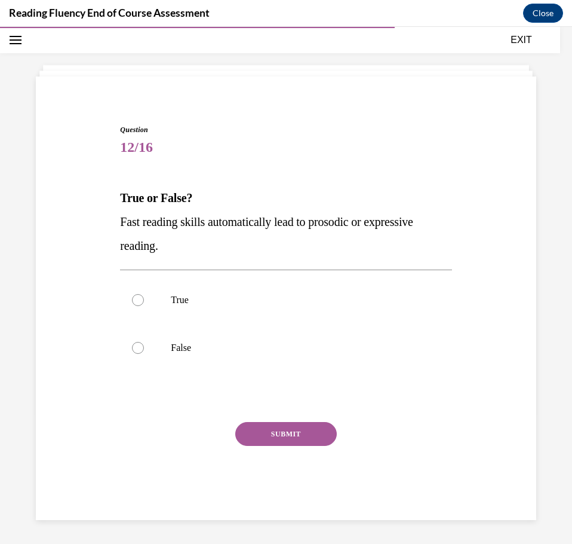
scroll to position [42, 0]
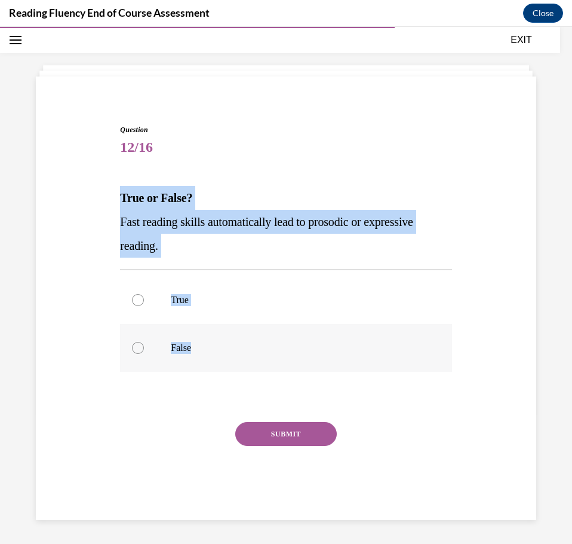
drag, startPoint x: 118, startPoint y: 193, endPoint x: 232, endPoint y: 342, distance: 187.8
click at [232, 342] on div "Question 12/16 True or False? Fast reading skills automatically lead to prosodi…" at bounding box center [286, 312] width 338 height 413
copy div "True or False? Fast reading skills automatically lead to prosodic or expressive…"
click at [192, 355] on label "False" at bounding box center [286, 348] width 332 height 48
click at [144, 354] on input "False" at bounding box center [138, 348] width 12 height 12
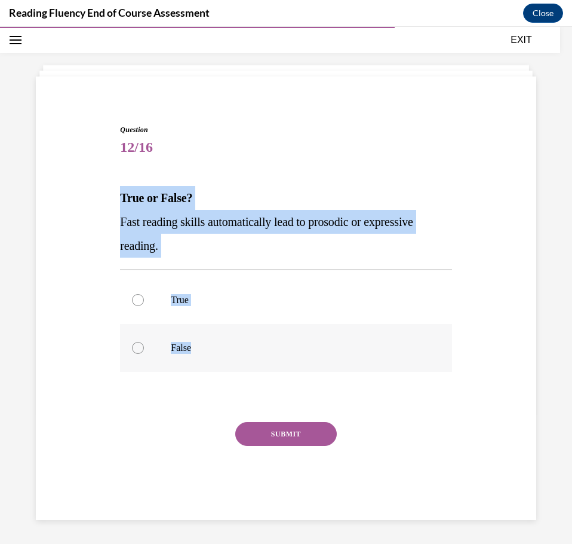
radio input "true"
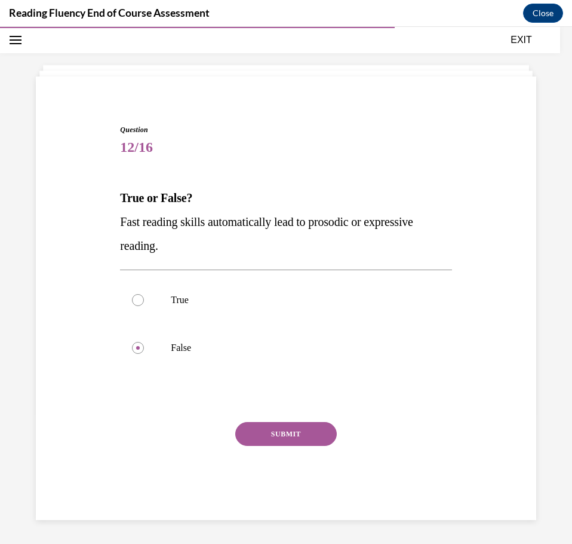
click at [240, 428] on button "SUBMIT" at bounding box center [286, 434] width 102 height 24
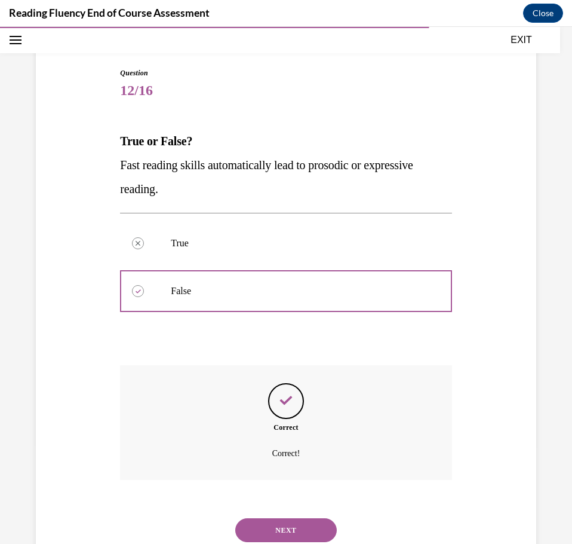
scroll to position [139, 0]
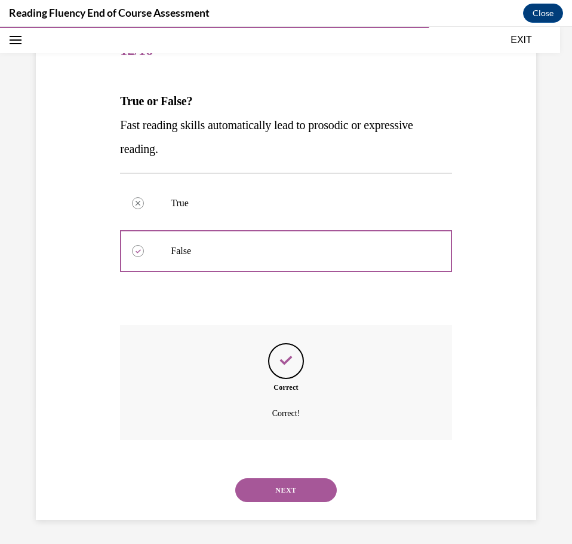
click at [274, 495] on button "NEXT" at bounding box center [286, 490] width 102 height 24
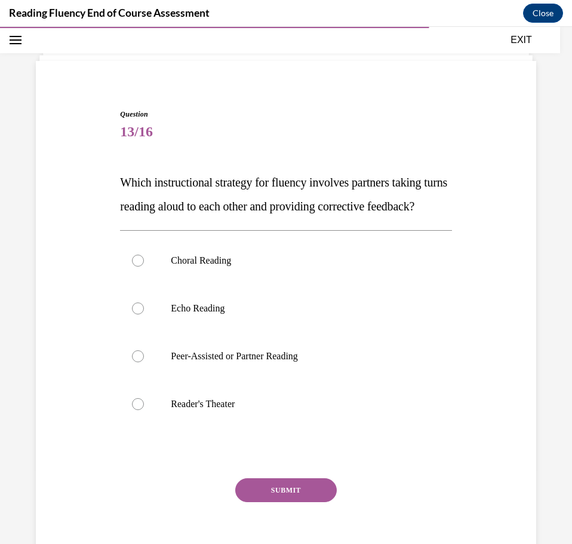
scroll to position [62, 0]
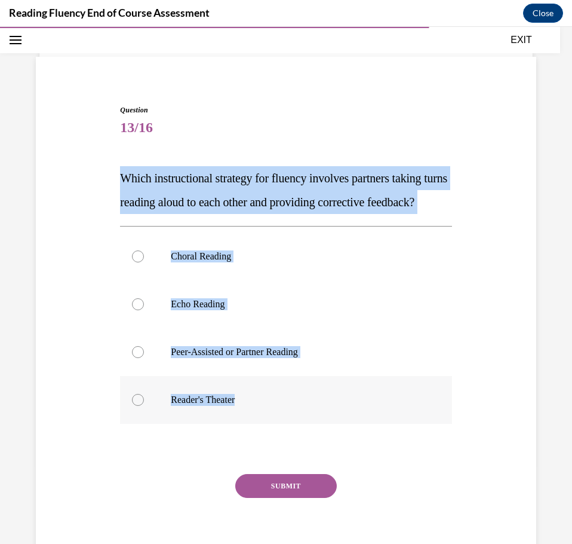
drag, startPoint x: 111, startPoint y: 179, endPoint x: 320, endPoint y: 433, distance: 328.5
click at [320, 433] on div "Question 13/16 Which instructional strategy for fluency involves partners takin…" at bounding box center [286, 320] width 507 height 503
click at [181, 358] on p "Peer-Assisted or Partner Reading" at bounding box center [296, 352] width 251 height 12
click at [144, 358] on input "Peer-Assisted or Partner Reading" at bounding box center [138, 352] width 12 height 12
radio input "true"
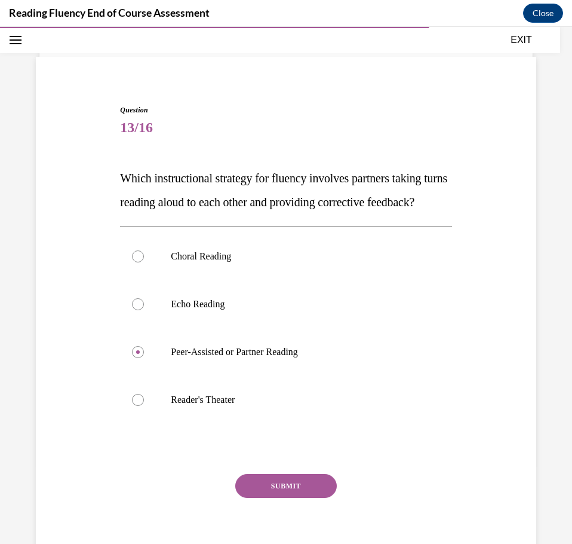
click at [260, 498] on button "SUBMIT" at bounding box center [286, 486] width 102 height 24
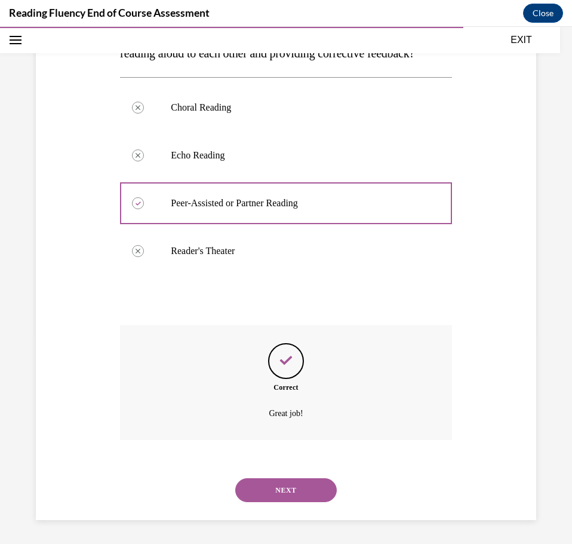
scroll to position [234, 0]
click at [254, 485] on button "NEXT" at bounding box center [286, 490] width 102 height 24
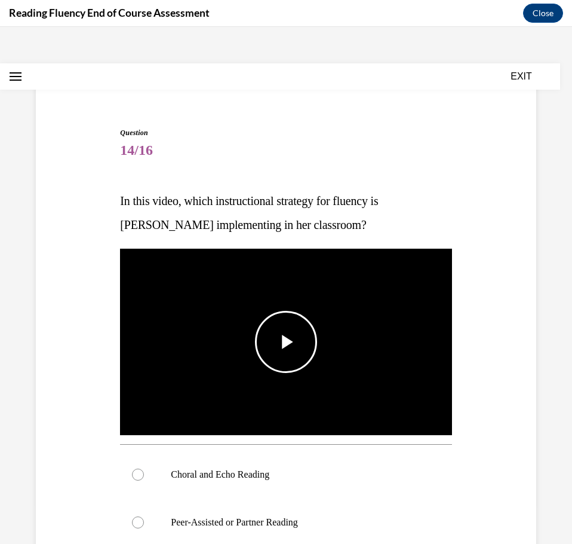
scroll to position [60, 0]
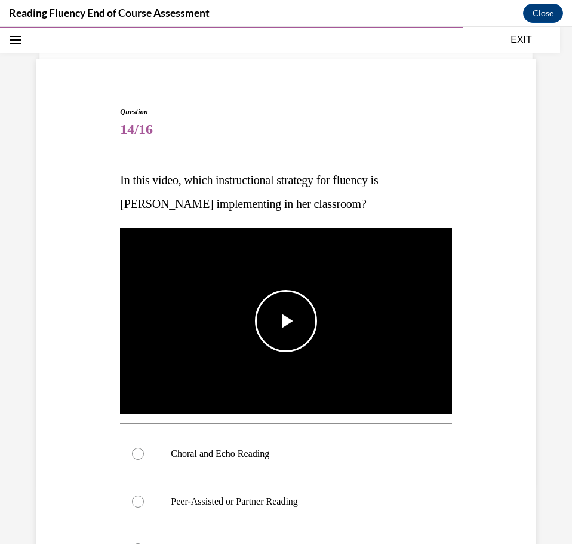
click at [286, 321] on span "Video player" at bounding box center [286, 321] width 0 height 0
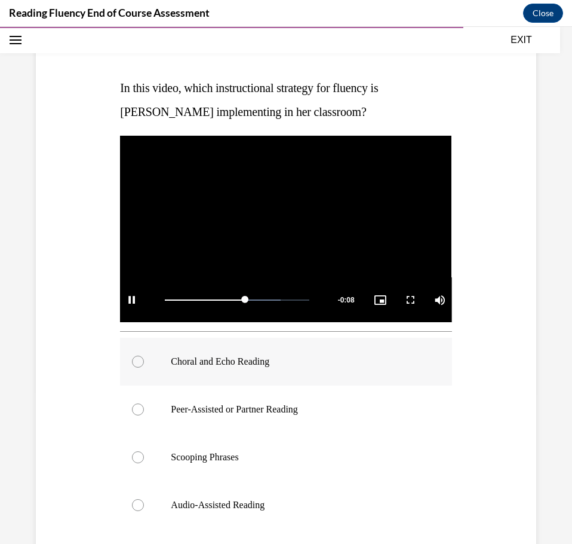
scroll to position [179, 0]
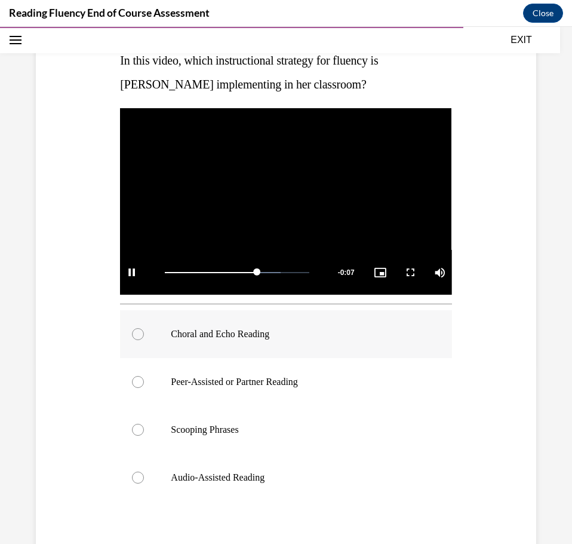
click at [245, 338] on label "Choral and Echo Reading" at bounding box center [286, 334] width 332 height 48
click at [144, 338] on input "Choral and Echo Reading" at bounding box center [138, 334] width 12 height 12
radio input "true"
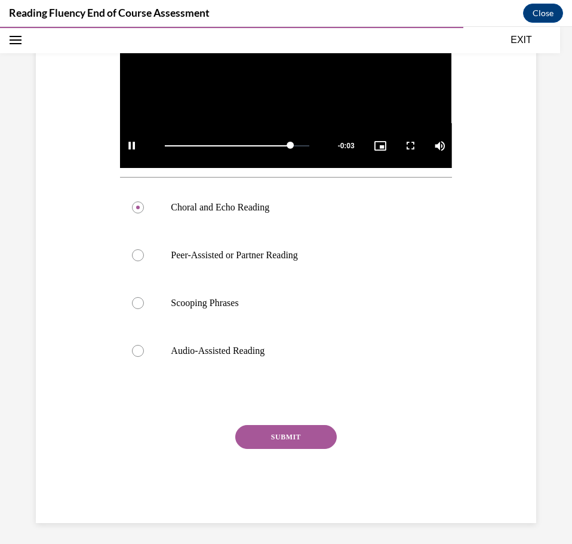
click at [283, 438] on button "SUBMIT" at bounding box center [286, 437] width 102 height 24
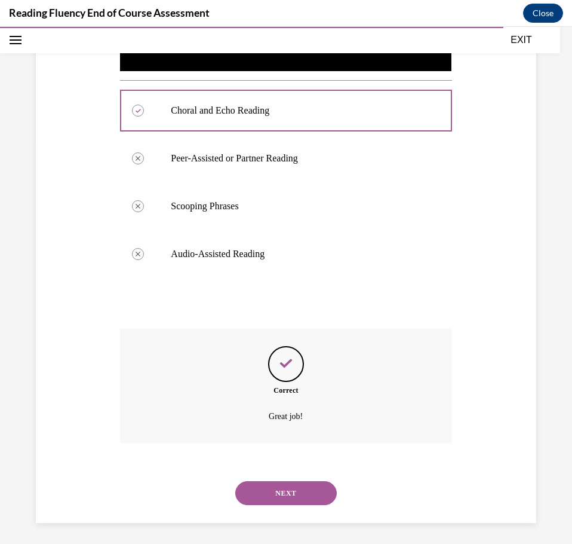
click at [278, 486] on button "NEXT" at bounding box center [286, 493] width 102 height 24
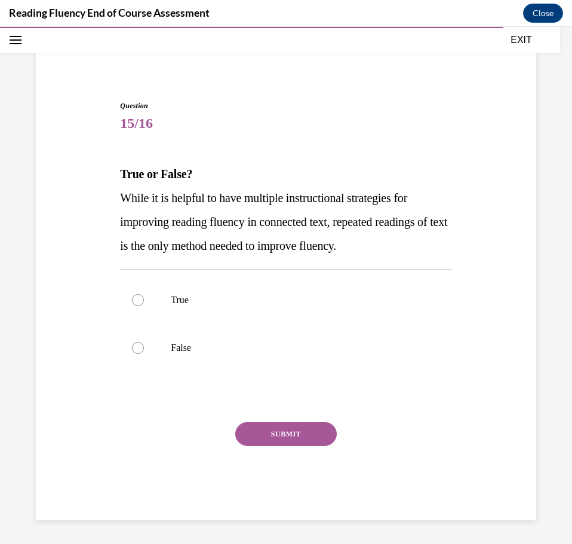
scroll to position [66, 0]
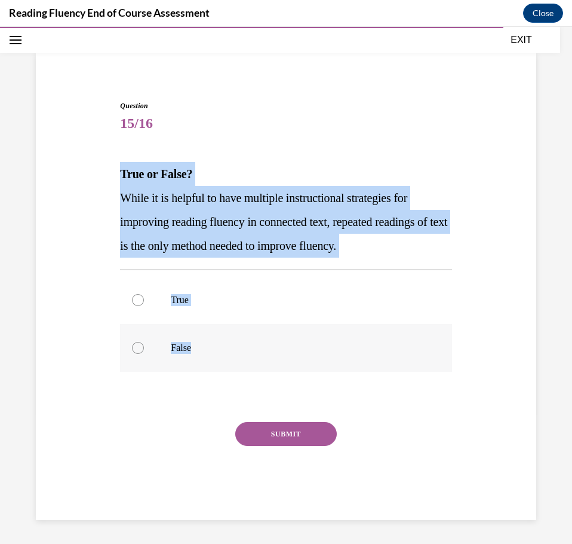
drag, startPoint x: 112, startPoint y: 174, endPoint x: 232, endPoint y: 336, distance: 201.6
click at [232, 336] on div "Question 15/16 True or False? While it is helpful to have multiple instructiona…" at bounding box center [286, 292] width 507 height 455
click at [182, 346] on p "False" at bounding box center [296, 348] width 251 height 12
click at [144, 346] on input "False" at bounding box center [138, 348] width 12 height 12
radio input "true"
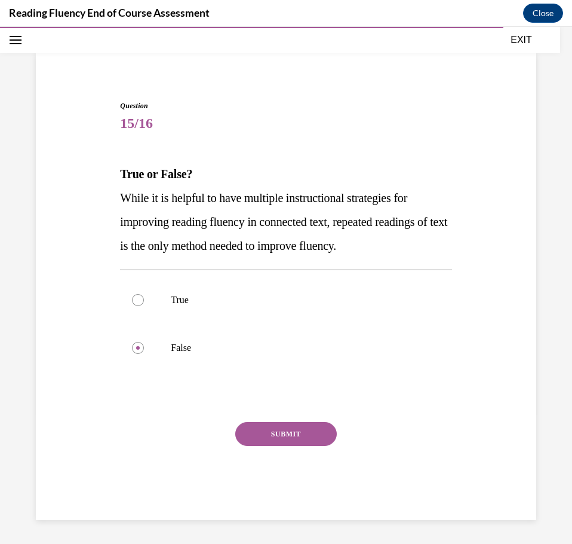
click at [262, 441] on button "SUBMIT" at bounding box center [286, 434] width 102 height 24
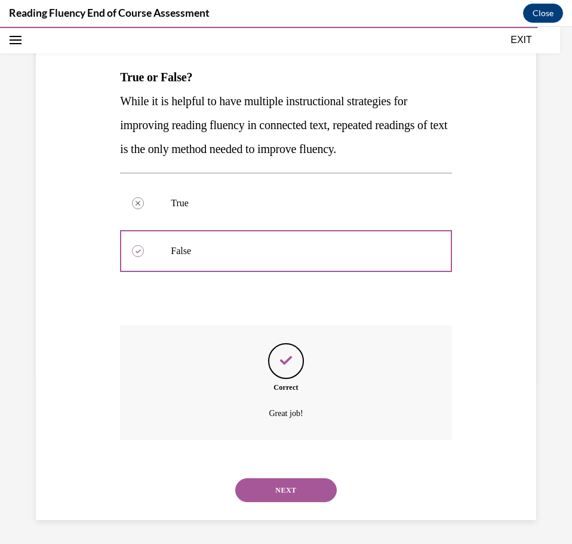
click at [261, 497] on button "NEXT" at bounding box center [286, 490] width 102 height 24
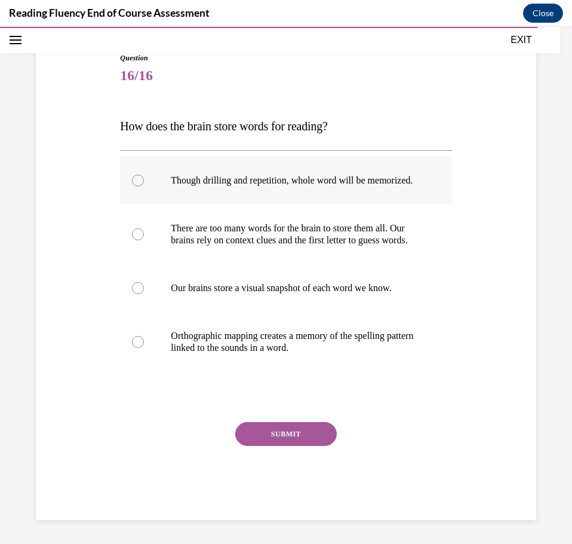
scroll to position [137, 0]
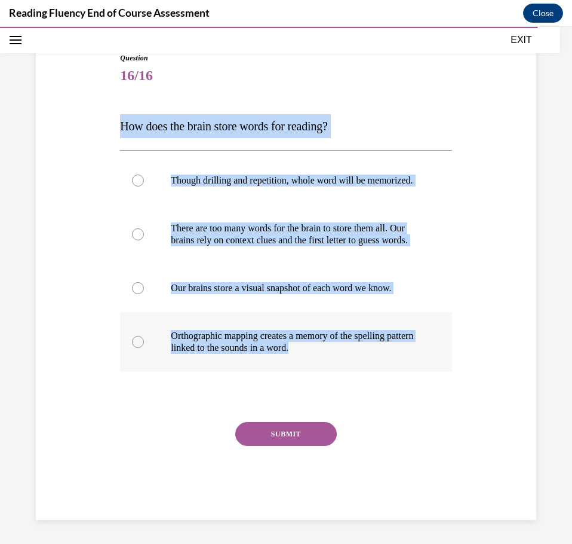
drag, startPoint x: 116, startPoint y: 105, endPoint x: 400, endPoint y: 356, distance: 378.8
click at [400, 356] on div "Question 16/16 How does the brain store words for reading? Though drilling and …" at bounding box center [286, 277] width 338 height 485
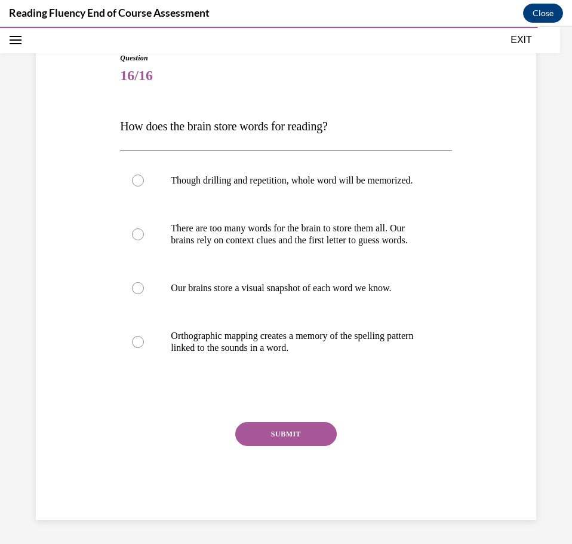
click at [410, 386] on div "Question 16/16 How does the brain store words for reading? Though drilling and …" at bounding box center [286, 286] width 332 height 467
click at [229, 344] on p "Orthographic mapping creates a memory of the spelling pattern linked to the sou…" at bounding box center [296, 342] width 251 height 24
click at [144, 344] on input "Orthographic mapping creates a memory of the spelling pattern linked to the sou…" at bounding box center [138, 342] width 12 height 12
radio input "true"
click at [268, 437] on button "SUBMIT" at bounding box center [286, 434] width 102 height 24
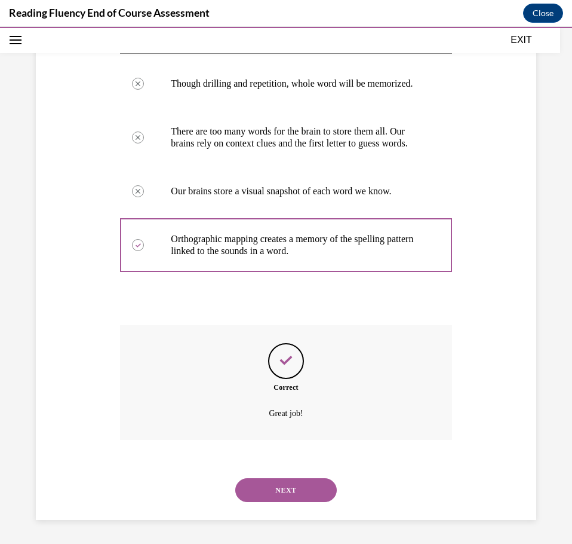
click at [289, 488] on button "NEXT" at bounding box center [286, 490] width 102 height 24
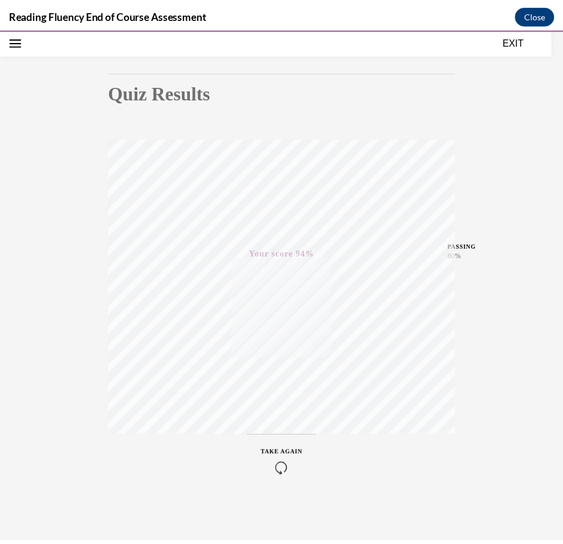
scroll to position [0, 0]
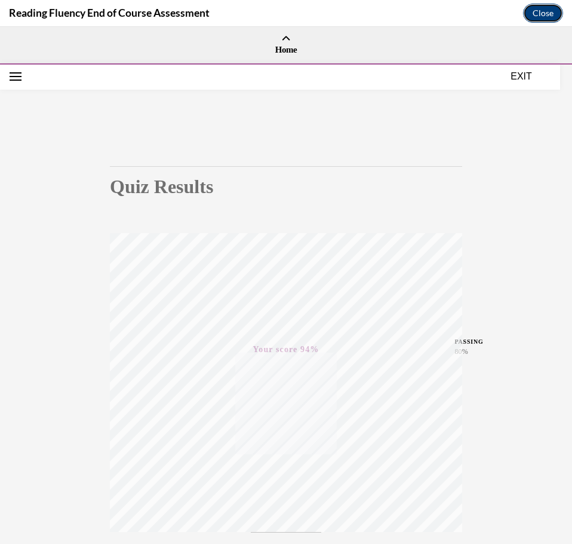
click at [554, 9] on button "Close" at bounding box center [543, 13] width 40 height 19
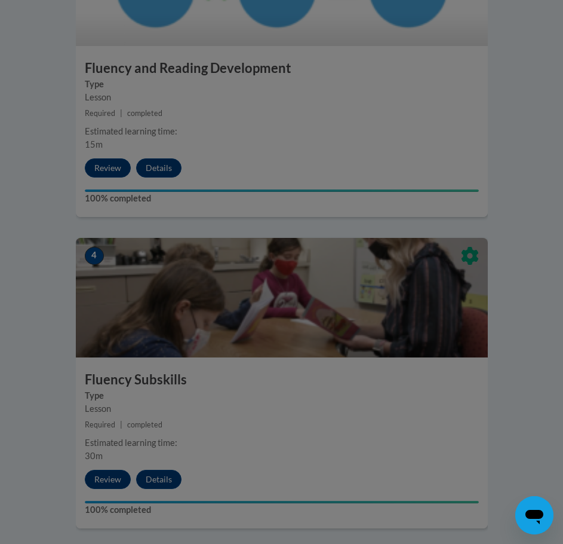
scroll to position [1016, 0]
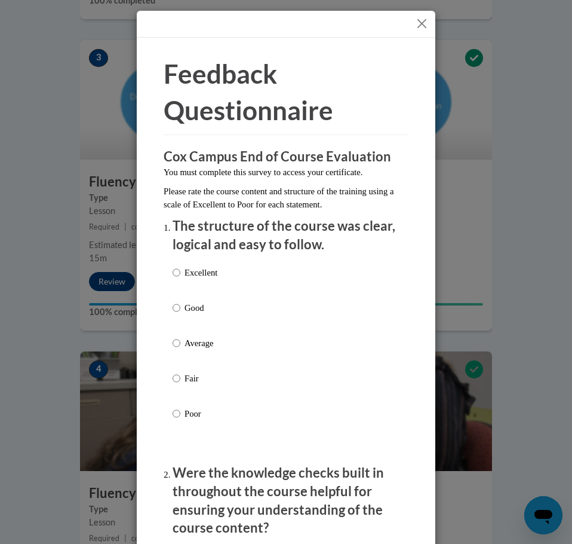
click at [420, 25] on button "Close" at bounding box center [422, 23] width 15 height 15
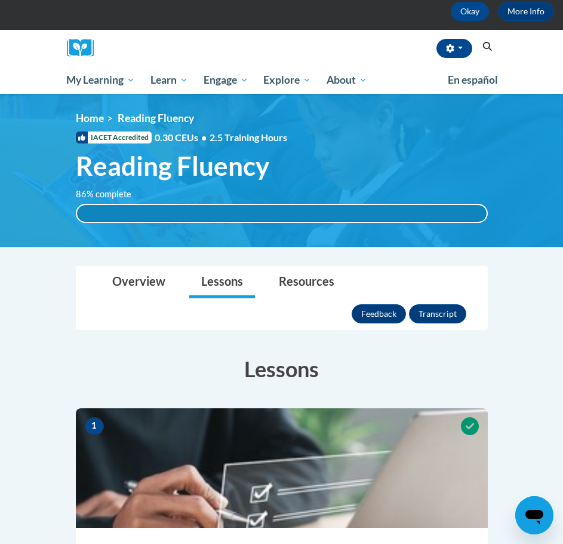
scroll to position [0, 0]
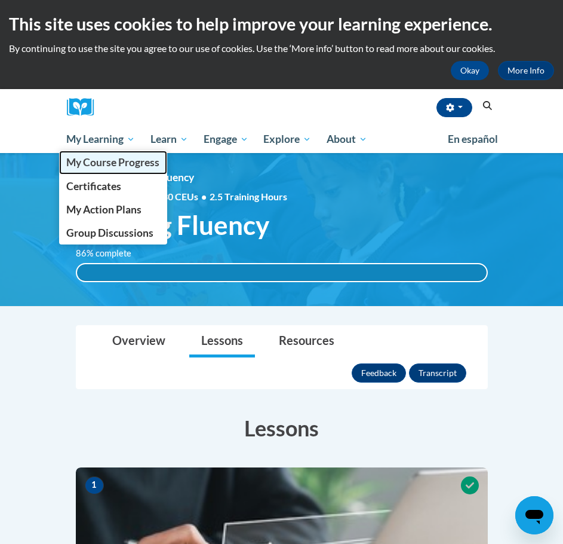
click at [85, 162] on span "My Course Progress" at bounding box center [112, 162] width 93 height 13
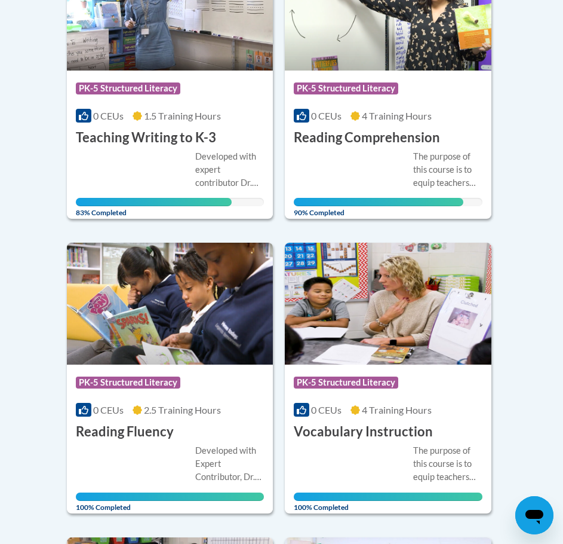
scroll to position [657, 0]
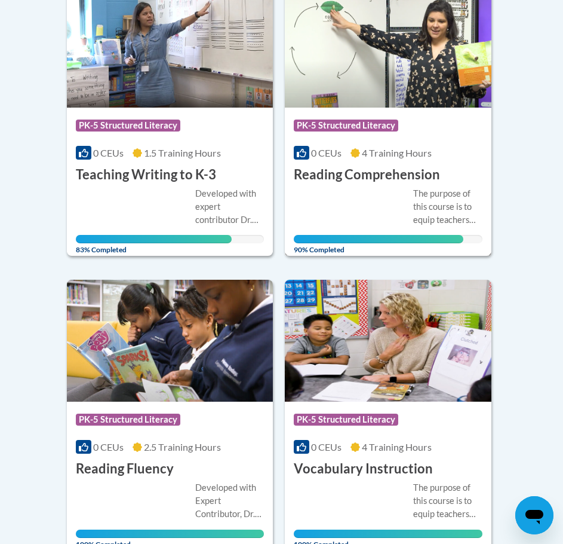
click at [417, 140] on div "Course Category: PK-5 Structured Literacy 0 CEUs 4 Training Hours COURSE Readin…" at bounding box center [388, 146] width 207 height 76
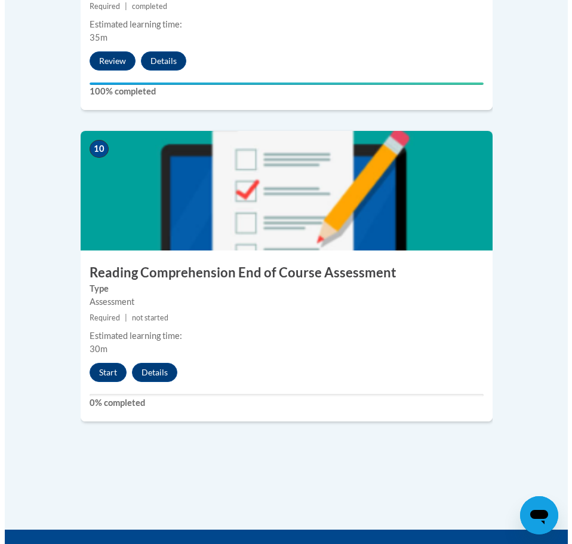
scroll to position [3268, 0]
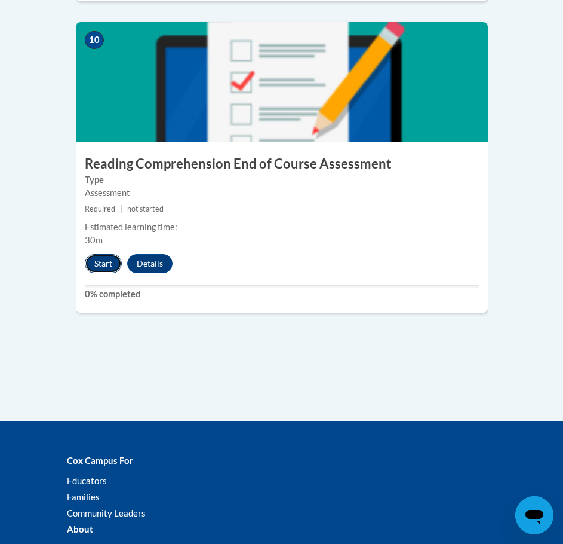
click at [103, 254] on button "Start" at bounding box center [103, 263] width 37 height 19
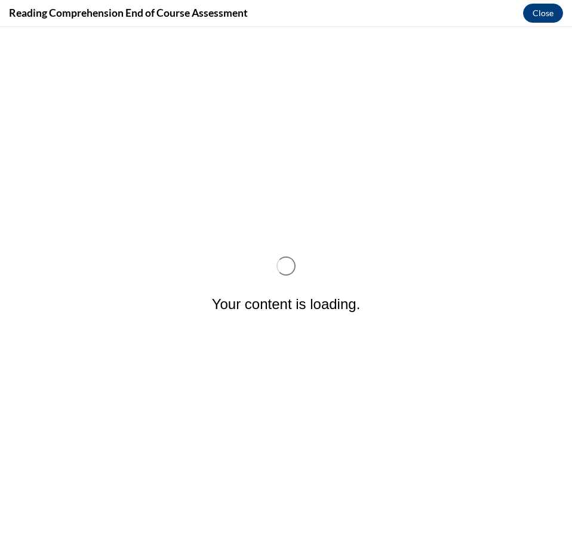
scroll to position [0, 0]
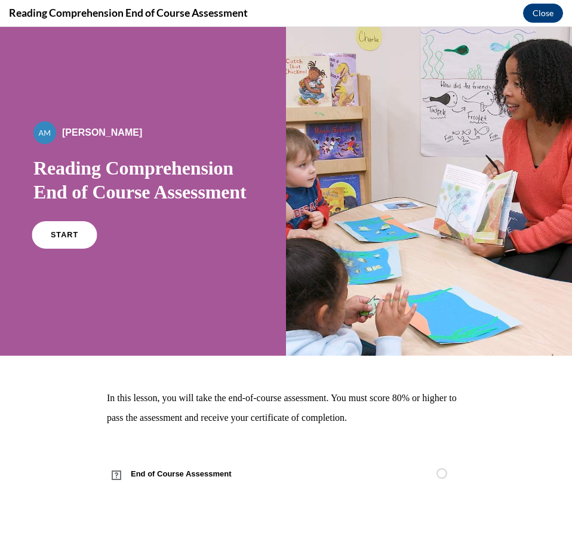
click at [54, 240] on span "START" at bounding box center [64, 235] width 27 height 9
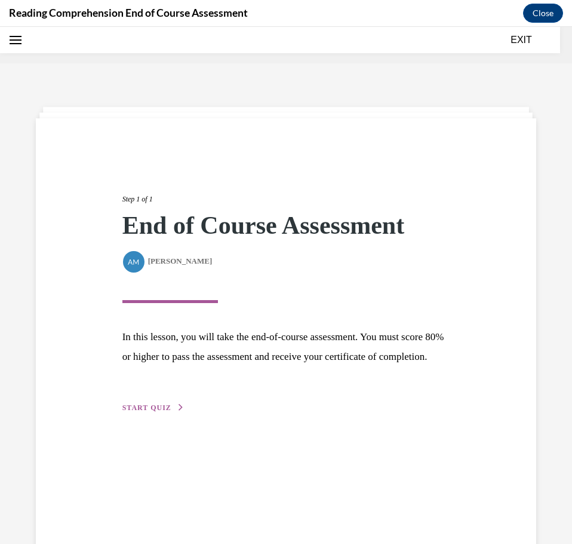
scroll to position [37, 0]
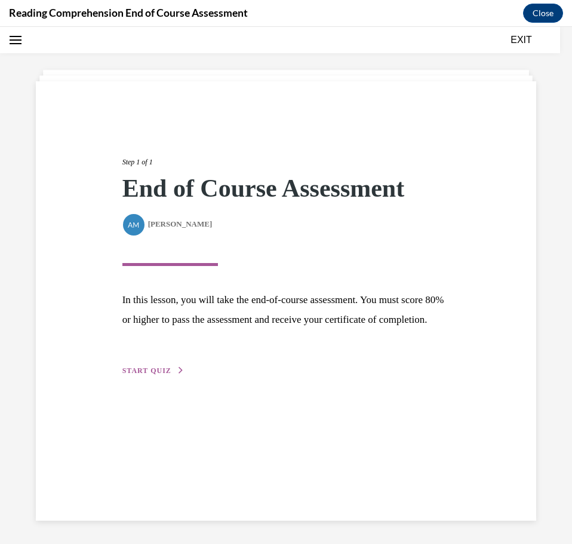
click at [157, 375] on span "START QUIZ" at bounding box center [146, 370] width 49 height 8
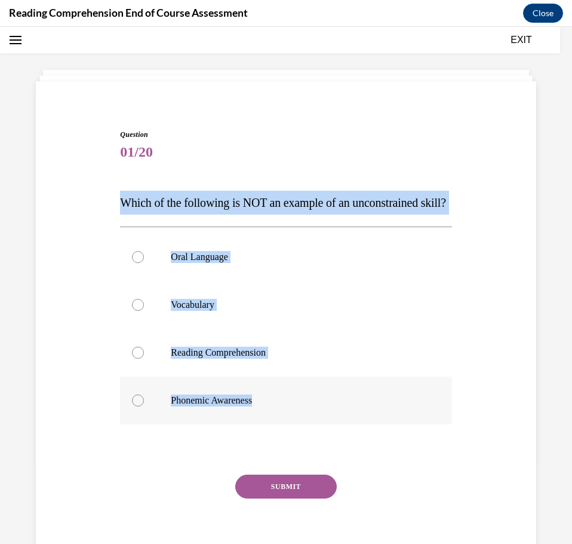
drag, startPoint x: 114, startPoint y: 200, endPoint x: 316, endPoint y: 429, distance: 305.6
click at [330, 443] on div "Question 01/20 Which of the following is NOT an example of an unconstrained ski…" at bounding box center [286, 332] width 507 height 479
copy div "Which of the following is NOT an example of an unconstrained skill? Oral Langua…"
click at [218, 416] on label "Phonemic Awareness" at bounding box center [286, 400] width 332 height 48
click at [144, 406] on input "Phonemic Awareness" at bounding box center [138, 400] width 12 height 12
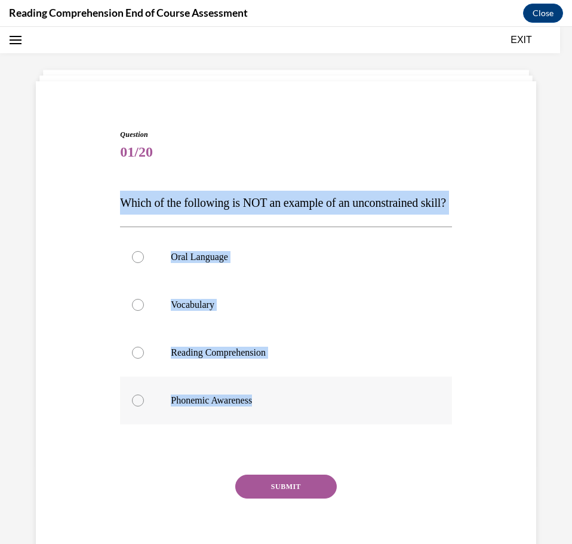
radio input "true"
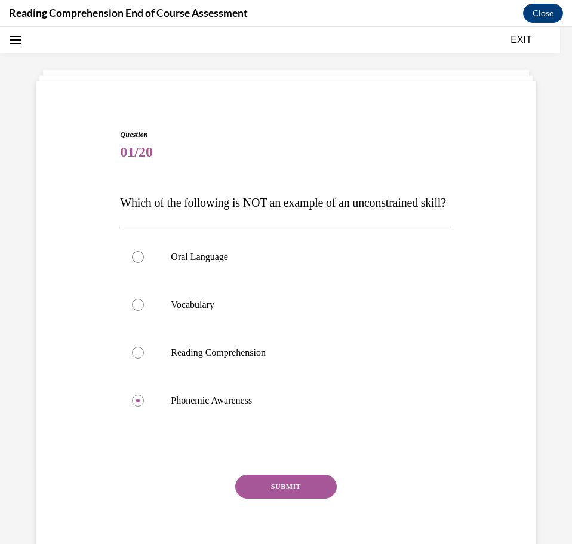
click at [256, 498] on button "SUBMIT" at bounding box center [286, 486] width 102 height 24
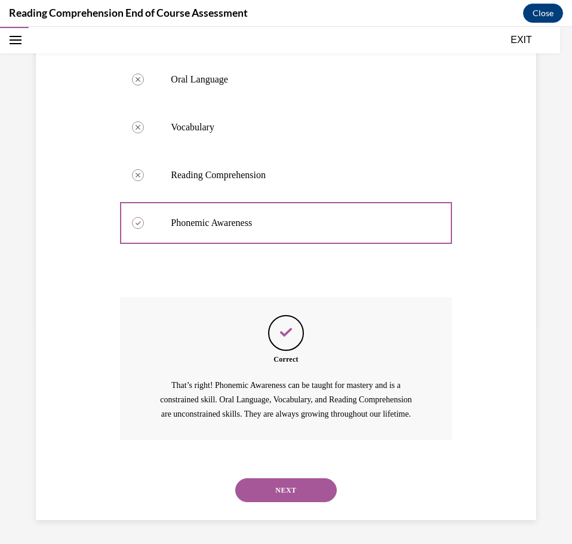
click at [272, 488] on button "NEXT" at bounding box center [286, 490] width 102 height 24
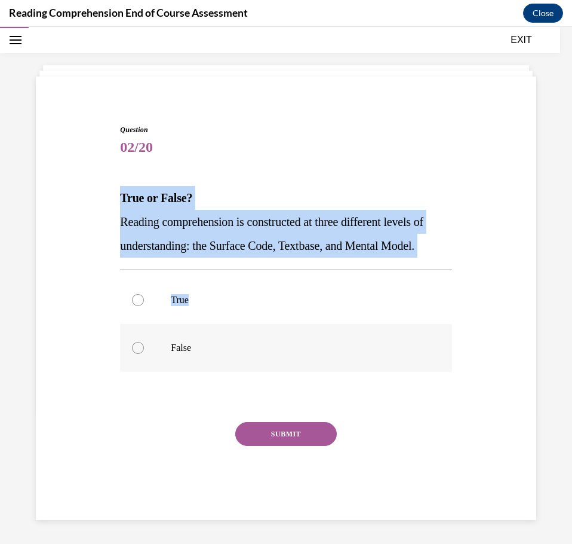
scroll to position [66, 0]
drag, startPoint x: 105, startPoint y: 171, endPoint x: 214, endPoint y: 355, distance: 214.0
click at [214, 355] on div "Question 02/20 True or False? Reading comprehension is constructed at three dif…" at bounding box center [286, 303] width 507 height 431
copy div "True or False? Reading comprehension is constructed at three different levels o…"
click at [132, 299] on div at bounding box center [138, 300] width 12 height 12
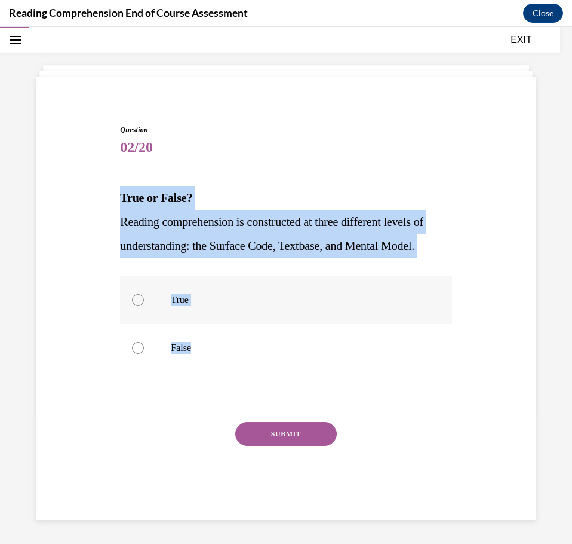
click at [132, 299] on input "True" at bounding box center [138, 300] width 12 height 12
radio input "true"
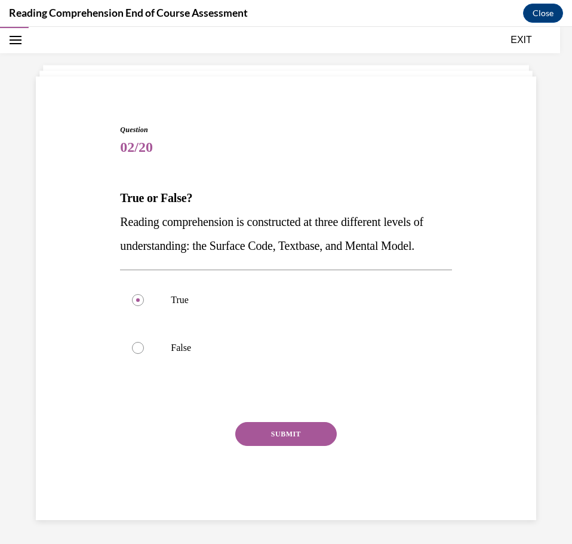
click at [257, 437] on button "SUBMIT" at bounding box center [286, 434] width 102 height 24
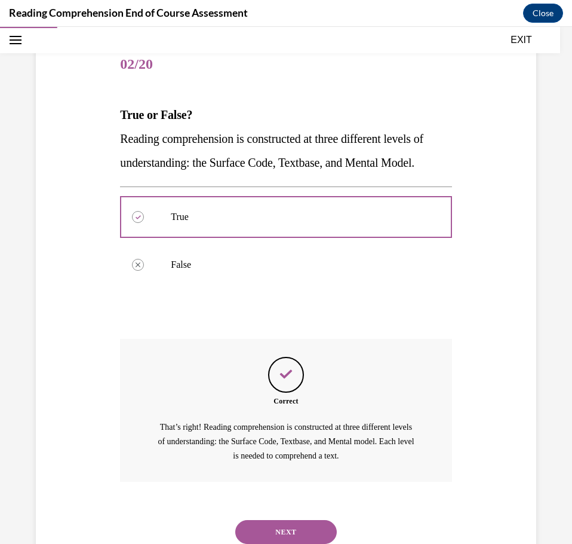
scroll to position [191, 0]
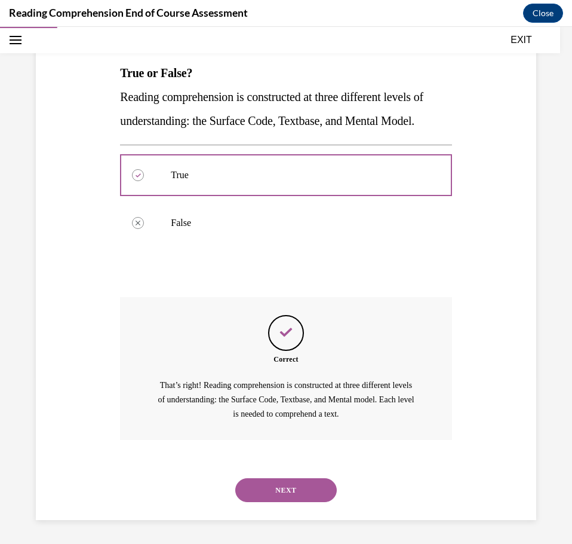
click at [282, 490] on button "NEXT" at bounding box center [286, 490] width 102 height 24
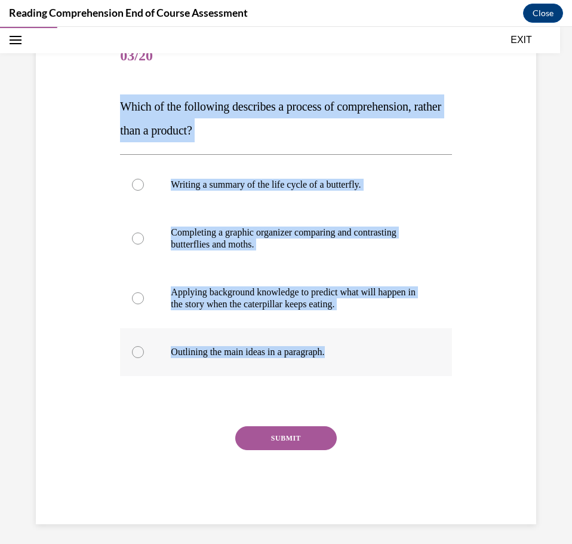
drag, startPoint x: 115, startPoint y: 106, endPoint x: 344, endPoint y: 355, distance: 338.2
click at [344, 355] on div "Question 03/20 Which of the following describes a process of comprehension, rat…" at bounding box center [286, 260] width 507 height 527
copy div "Which of the following describes a process of comprehension, rather than a prod…"
click at [314, 289] on p "Applying background knowledge to predict what will happen in the story when the…" at bounding box center [296, 298] width 251 height 24
click at [144, 292] on input "Applying background knowledge to predict what will happen in the story when the…" at bounding box center [138, 298] width 12 height 12
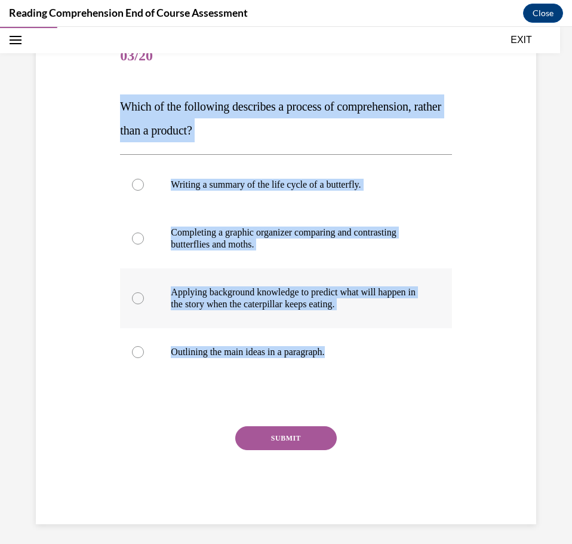
radio input "true"
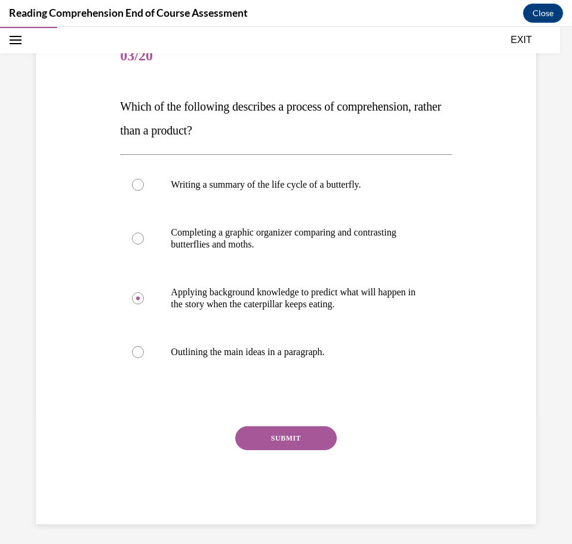
click at [250, 435] on button "SUBMIT" at bounding box center [286, 438] width 102 height 24
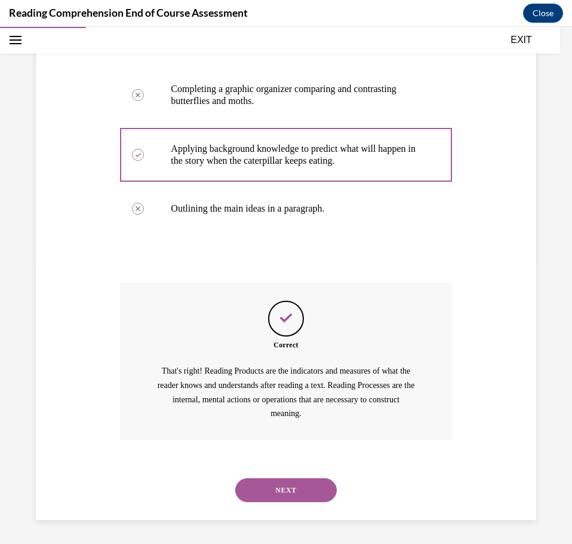
click at [277, 493] on button "NEXT" at bounding box center [286, 490] width 102 height 24
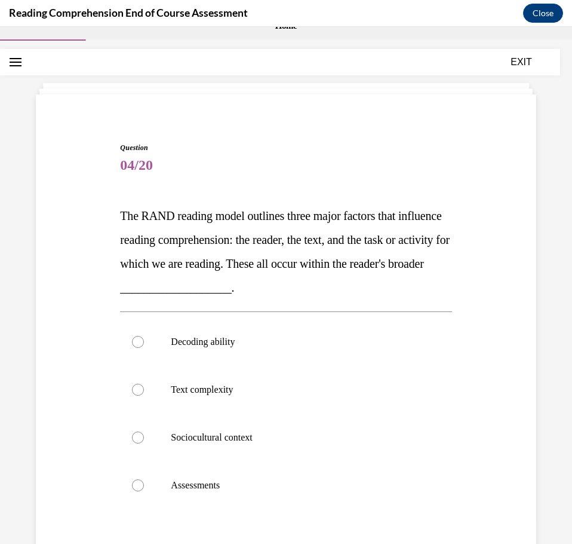
scroll to position [14, 0]
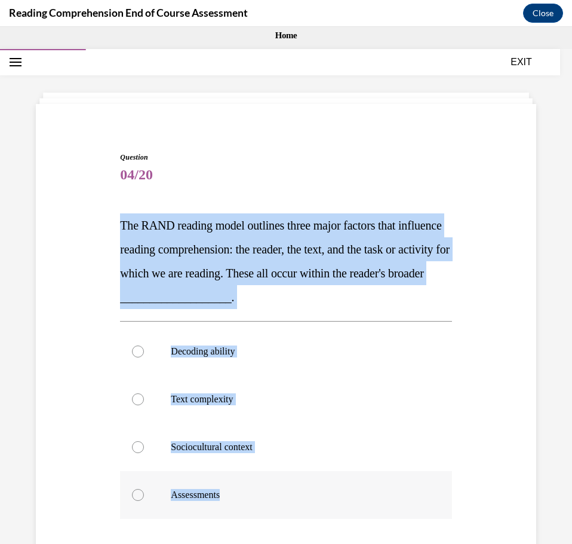
drag, startPoint x: 119, startPoint y: 219, endPoint x: 269, endPoint y: 485, distance: 305.5
click at [269, 484] on div "Question 04/20 The RAND reading model outlines three major factors that influen…" at bounding box center [286, 409] width 332 height 515
copy div "The RAND reading model outlines three major factors that influence reading comp…"
click at [186, 446] on p "Sociocultural context" at bounding box center [296, 447] width 251 height 12
click at [144, 446] on input "Sociocultural context" at bounding box center [138, 447] width 12 height 12
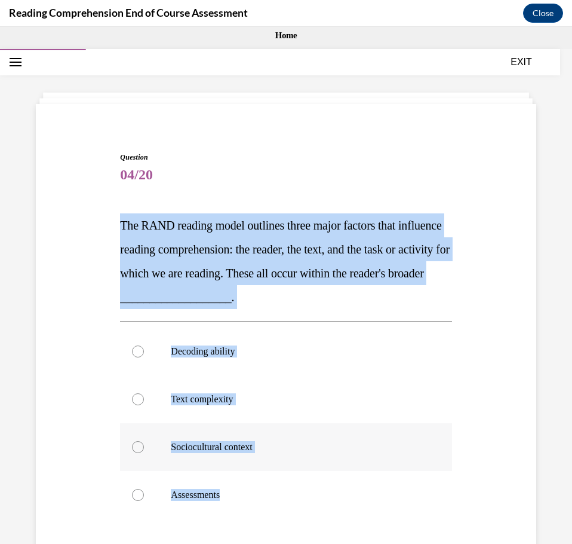
radio input "true"
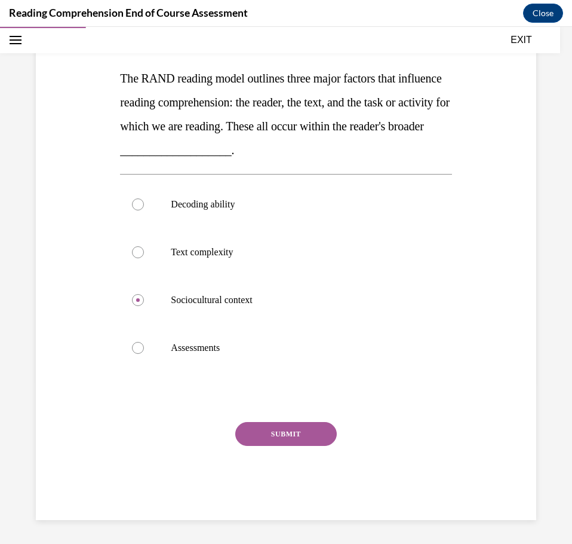
click at [311, 437] on button "SUBMIT" at bounding box center [286, 434] width 102 height 24
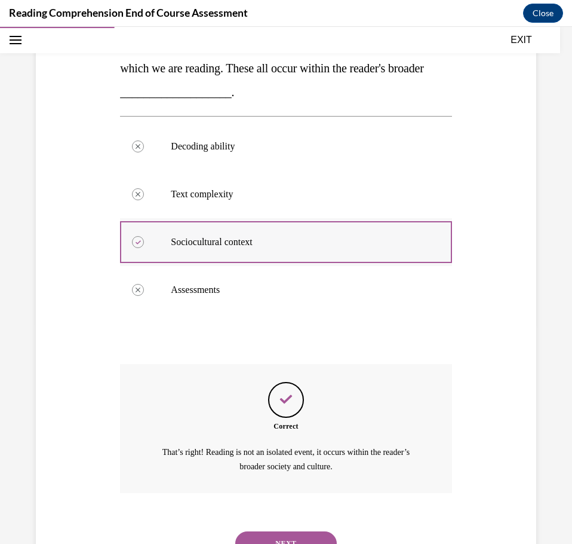
scroll to position [272, 0]
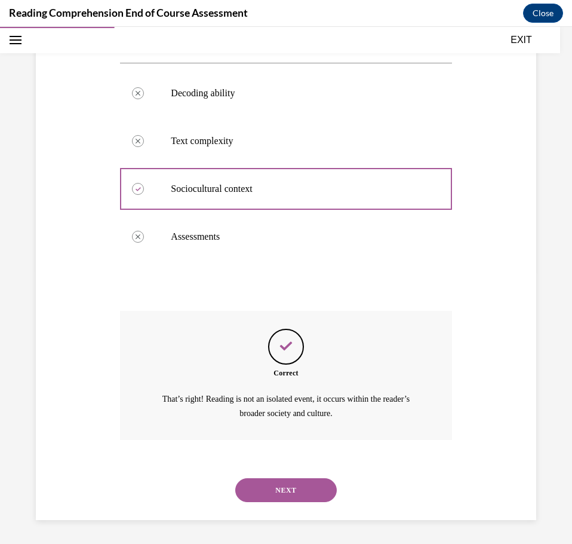
click at [251, 484] on button "NEXT" at bounding box center [286, 490] width 102 height 24
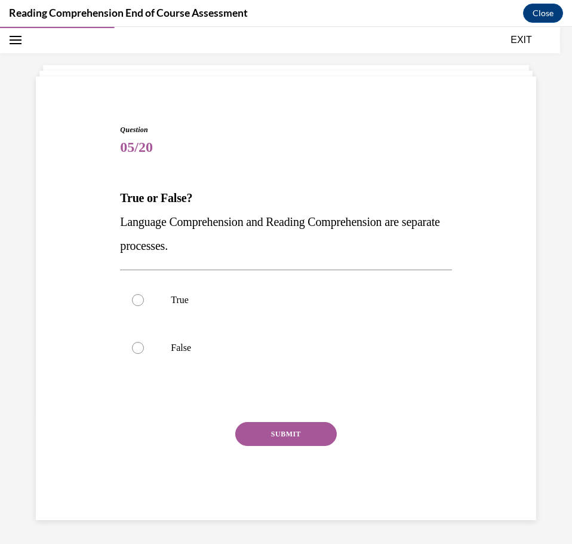
scroll to position [42, 0]
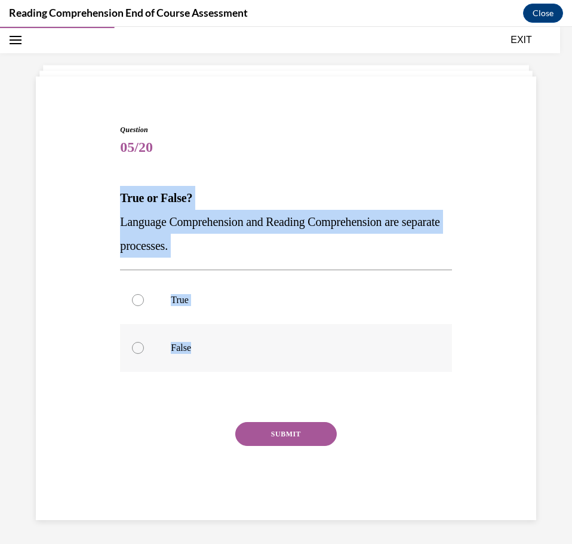
drag, startPoint x: 115, startPoint y: 198, endPoint x: 198, endPoint y: 347, distance: 170.9
click at [198, 347] on div "Question 05/20 True or False? Language Comprehension and Reading Comprehension …" at bounding box center [286, 303] width 507 height 431
copy div "True or False? Language Comprehension and Reading Comprehension are separate pr…"
drag, startPoint x: 198, startPoint y: 345, endPoint x: 207, endPoint y: 358, distance: 16.7
click at [198, 345] on p "False" at bounding box center [296, 348] width 251 height 12
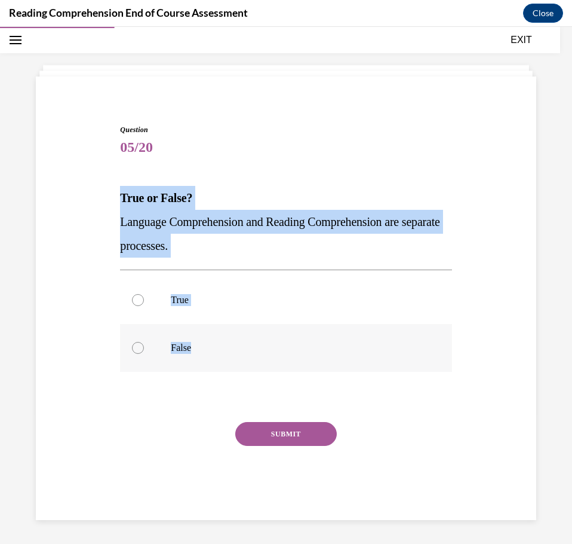
click at [144, 345] on input "False" at bounding box center [138, 348] width 12 height 12
radio input "true"
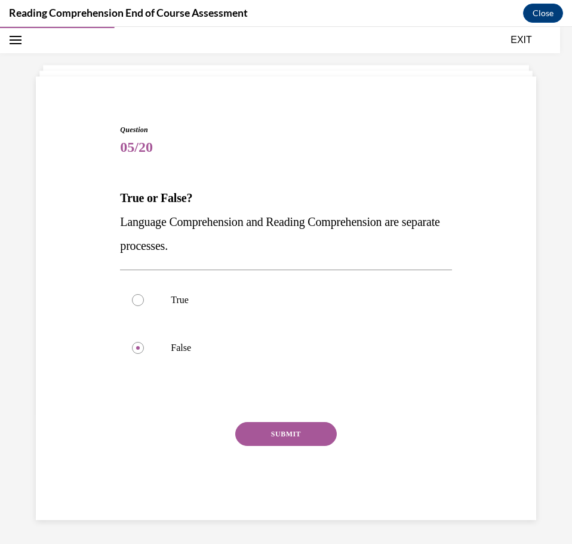
click at [279, 426] on button "SUBMIT" at bounding box center [286, 434] width 102 height 24
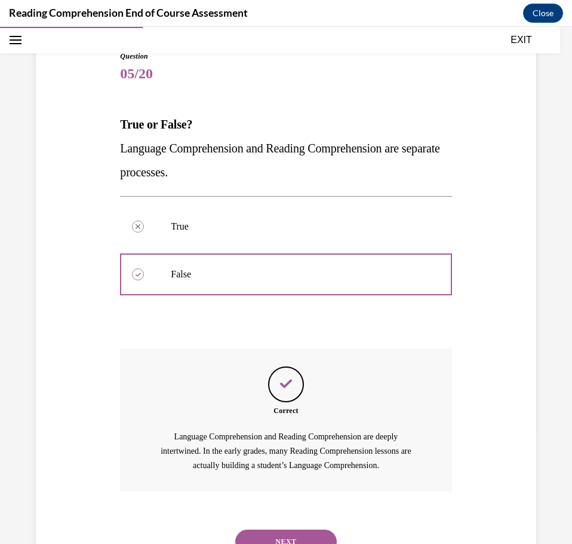
scroll to position [167, 0]
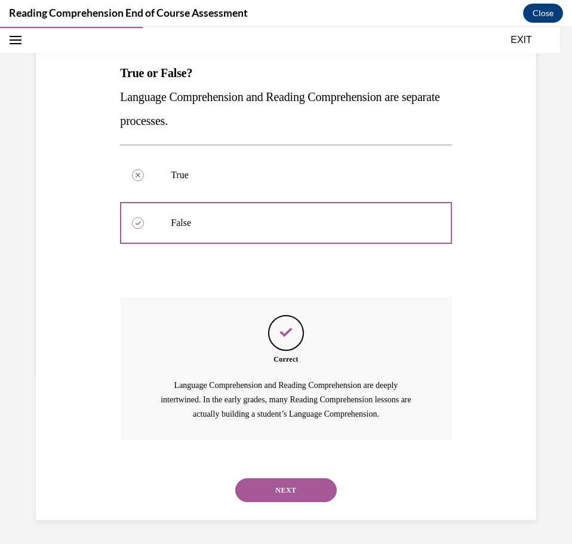
click at [278, 485] on button "NEXT" at bounding box center [286, 490] width 102 height 24
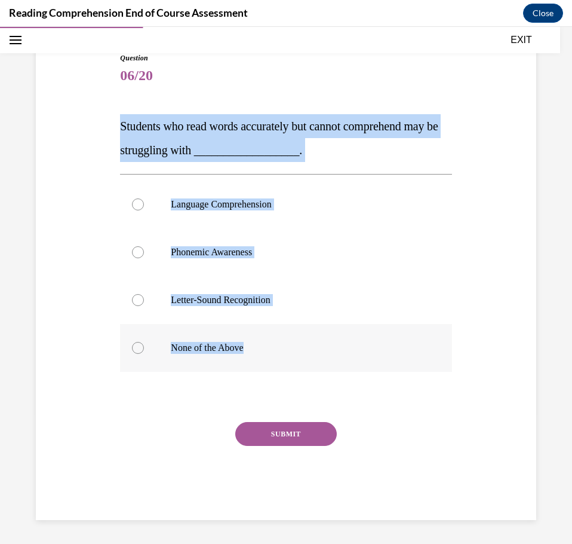
drag, startPoint x: 118, startPoint y: 124, endPoint x: 308, endPoint y: 351, distance: 296.5
click at [308, 351] on div "Question 06/20 Students who read words accurately but cannot comprehend may be …" at bounding box center [286, 277] width 338 height 485
copy div "Students who read words accurately but cannot comprehend may be struggling with…"
click at [203, 204] on p "Language Comprehension" at bounding box center [296, 204] width 251 height 12
click at [144, 204] on input "Language Comprehension" at bounding box center [138, 204] width 12 height 12
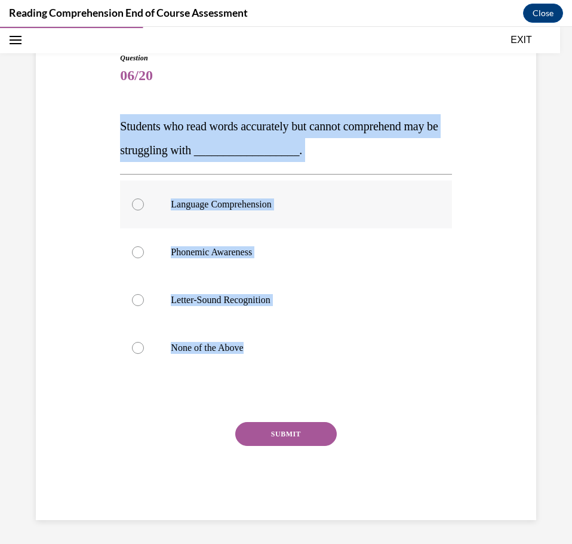
radio input "true"
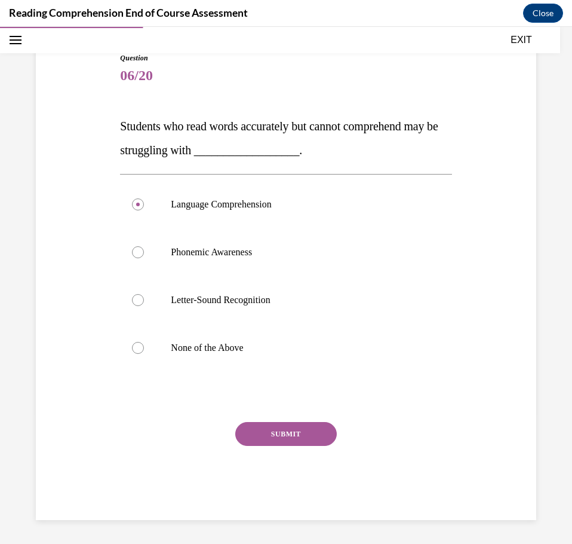
click at [253, 434] on button "SUBMIT" at bounding box center [286, 434] width 102 height 24
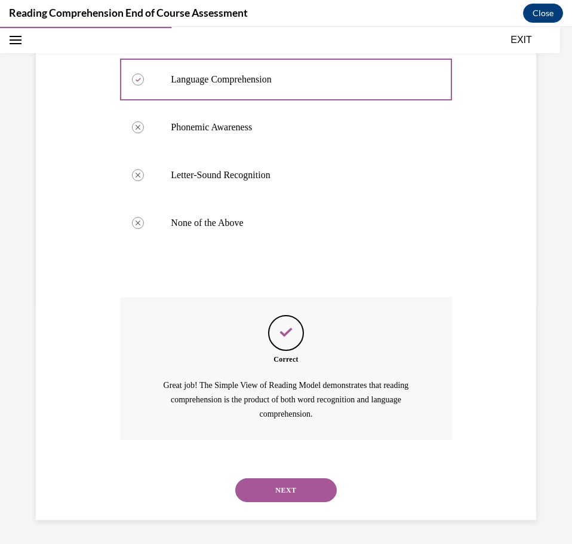
click at [275, 490] on button "NEXT" at bounding box center [286, 490] width 102 height 24
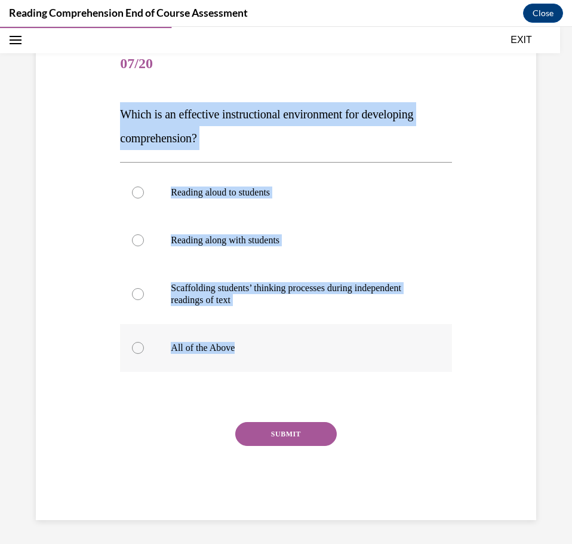
drag, startPoint x: 117, startPoint y: 114, endPoint x: 251, endPoint y: 369, distance: 288.3
click at [251, 369] on div "Question 07/20 Which is an effective instructional environment for developing c…" at bounding box center [286, 271] width 338 height 497
copy div "Which is an effective instructional environment for developing comprehension? R…"
click at [195, 357] on label "All of the Above" at bounding box center [286, 348] width 332 height 48
click at [144, 354] on input "All of the Above" at bounding box center [138, 348] width 12 height 12
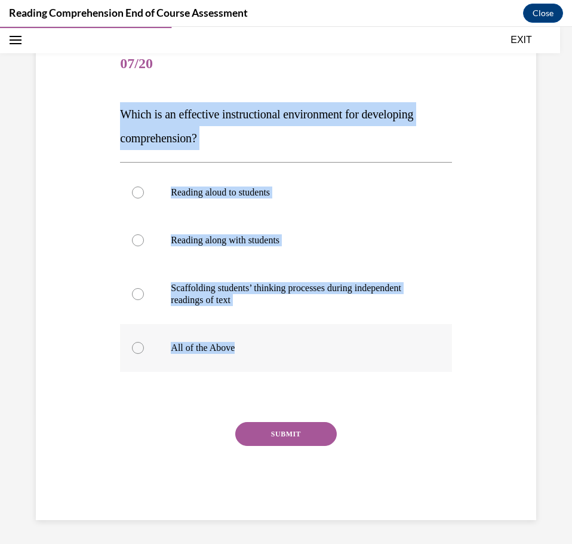
radio input "true"
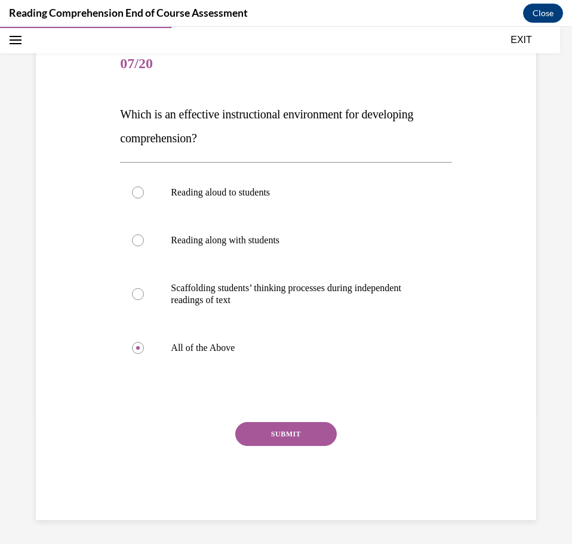
click at [259, 433] on button "SUBMIT" at bounding box center [286, 434] width 102 height 24
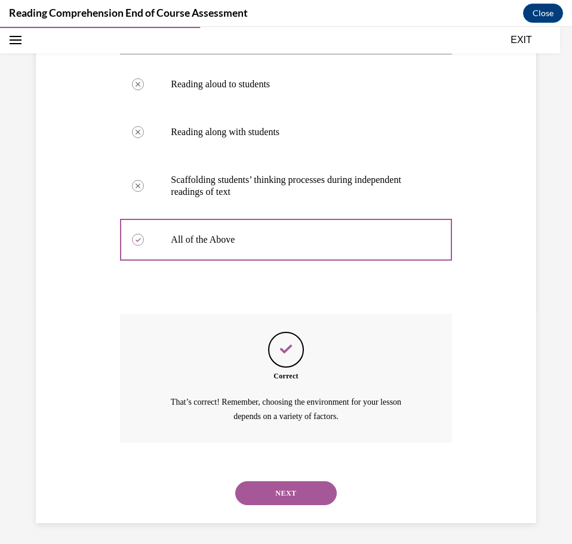
scroll to position [237, 0]
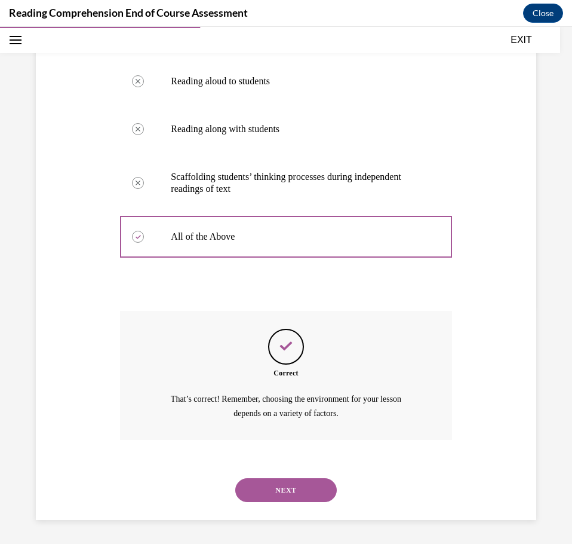
click at [286, 489] on button "NEXT" at bounding box center [286, 490] width 102 height 24
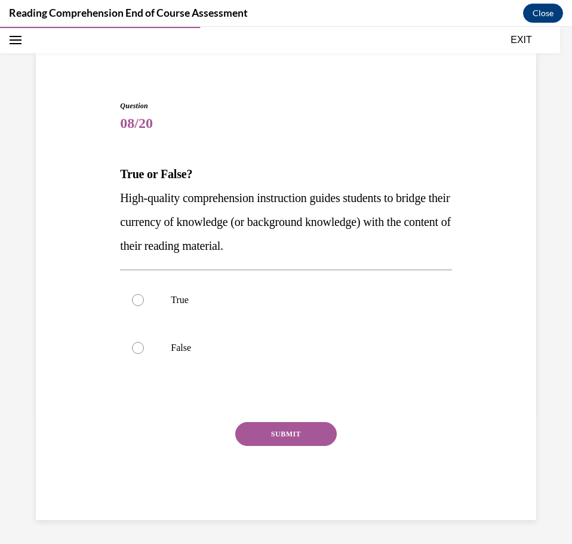
scroll to position [66, 0]
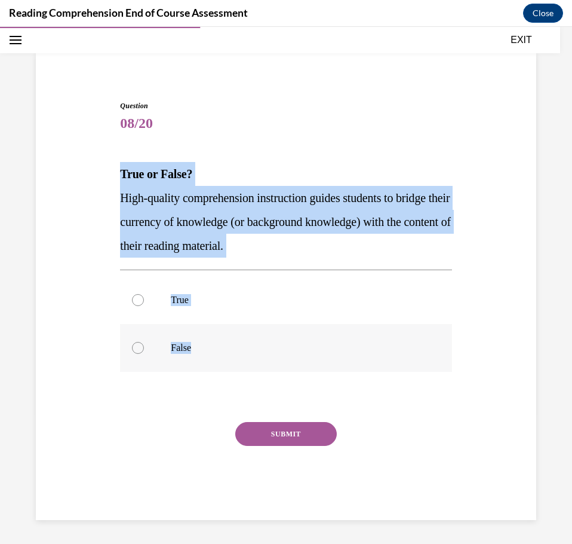
drag, startPoint x: 115, startPoint y: 173, endPoint x: 243, endPoint y: 361, distance: 227.5
click at [243, 361] on div "Question 08/20 True or False? High-quality comprehension instruction guides stu…" at bounding box center [286, 300] width 338 height 437
copy div "True or False? High-quality comprehension instruction guides students to bridge…"
click at [185, 313] on label "True" at bounding box center [286, 300] width 332 height 48
click at [144, 306] on input "True" at bounding box center [138, 300] width 12 height 12
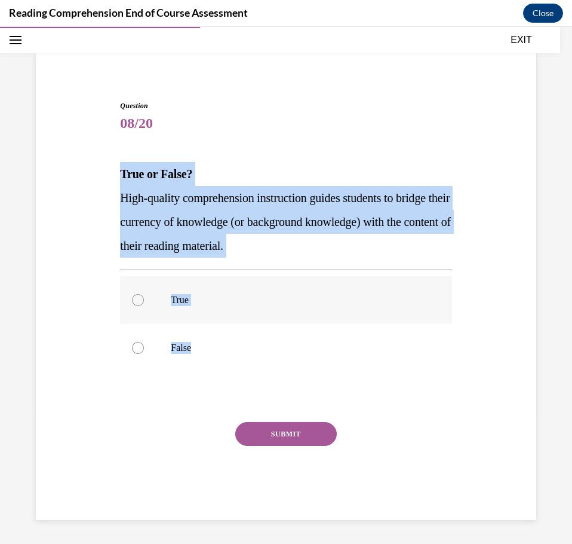
radio input "true"
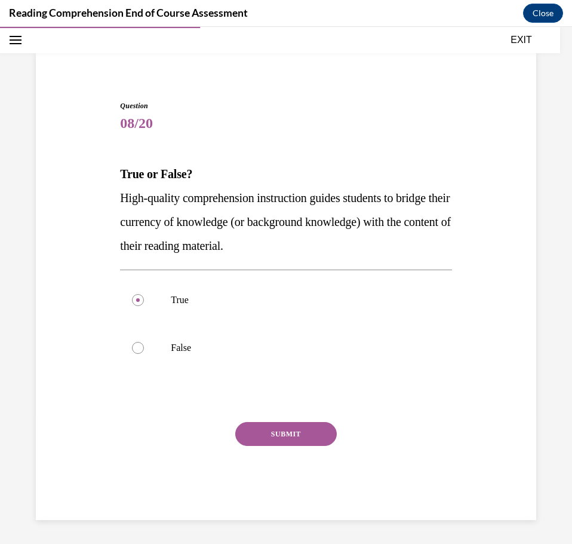
click at [247, 428] on button "SUBMIT" at bounding box center [286, 434] width 102 height 24
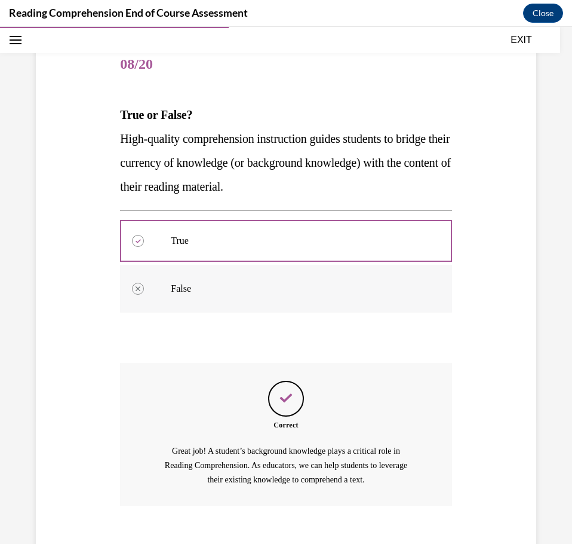
scroll to position [191, 0]
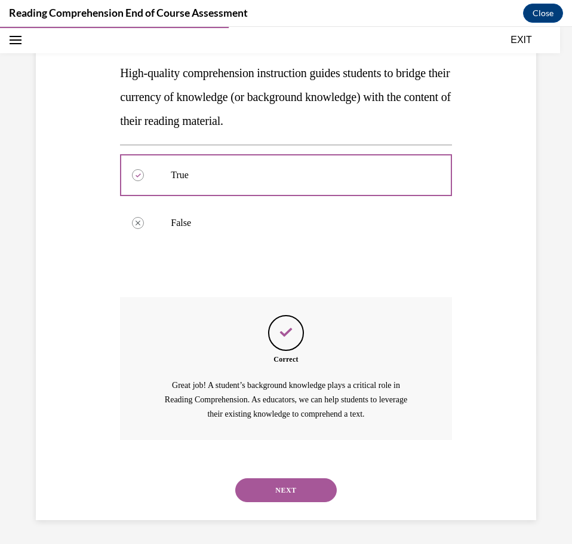
click at [286, 490] on button "NEXT" at bounding box center [286, 490] width 102 height 24
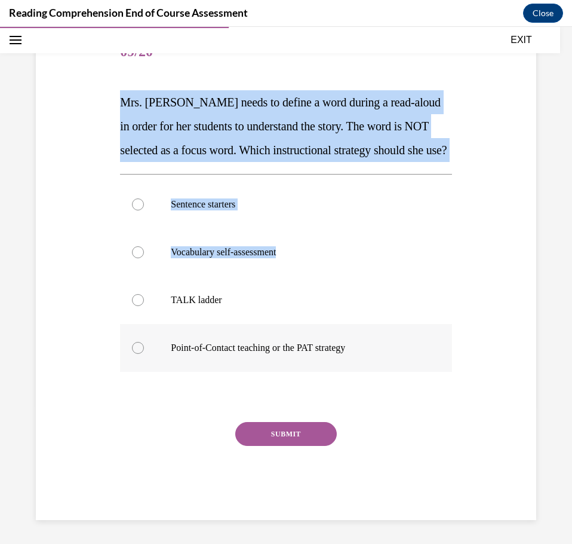
scroll to position [161, 0]
drag, startPoint x: 115, startPoint y: 108, endPoint x: 382, endPoint y: 354, distance: 364.0
click at [382, 354] on div "Question 09/20 Mrs. Ivie needs to define a word during a read-aloud in order fo…" at bounding box center [286, 256] width 507 height 527
copy div "Mrs. Ivie needs to define a word during a read-aloud in order for her students …"
click at [275, 345] on p "Point-of-Contact teaching or the PAT strategy" at bounding box center [296, 348] width 251 height 12
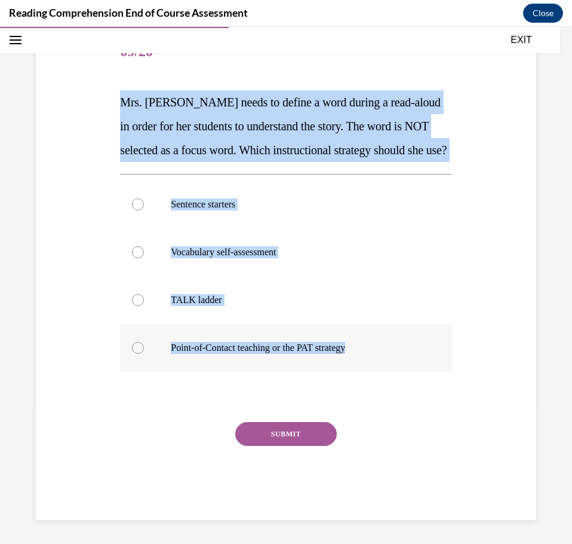
click at [144, 345] on input "Point-of-Contact teaching or the PAT strategy" at bounding box center [138, 348] width 12 height 12
radio input "true"
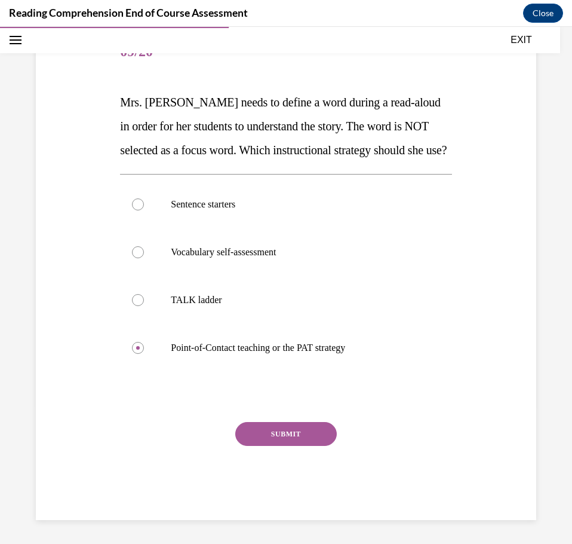
click at [281, 431] on button "SUBMIT" at bounding box center [286, 434] width 102 height 24
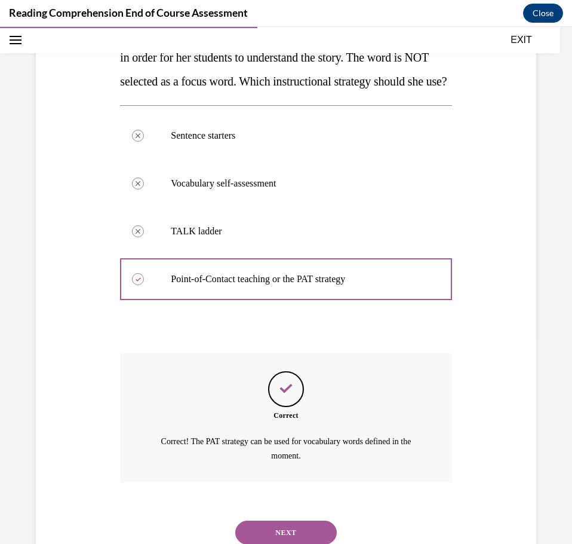
scroll to position [272, 0]
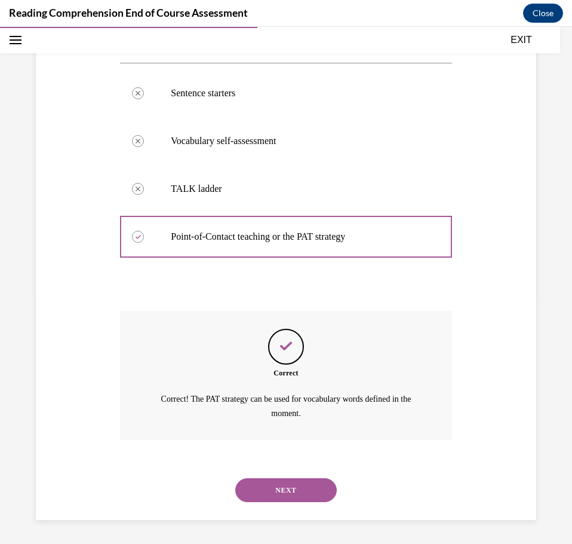
click at [283, 496] on button "NEXT" at bounding box center [286, 490] width 102 height 24
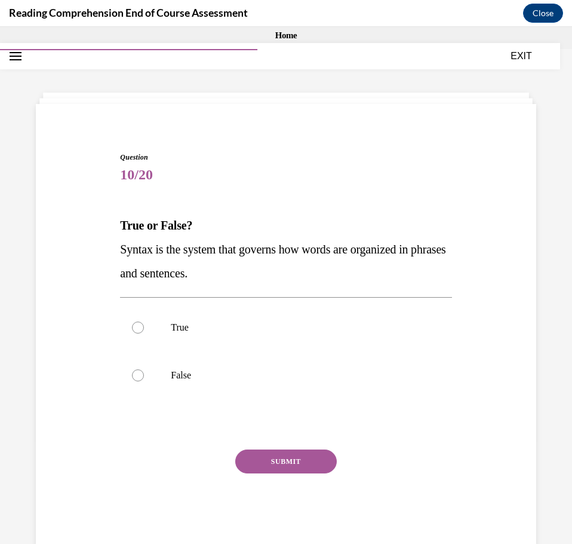
scroll to position [0, 0]
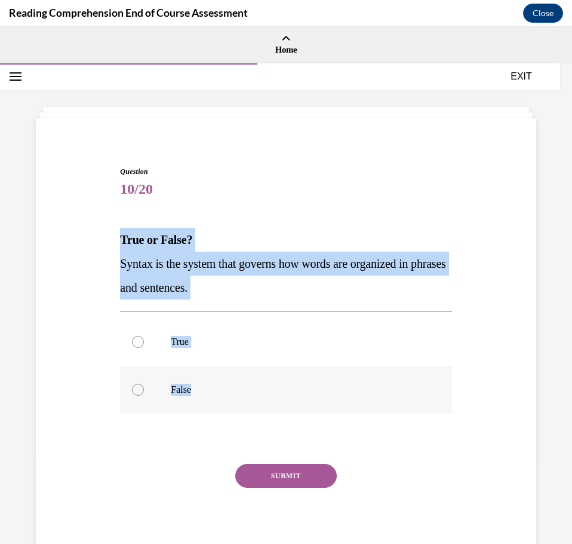
drag, startPoint x: 109, startPoint y: 238, endPoint x: 258, endPoint y: 404, distance: 223.3
click at [258, 404] on div "Question 10/20 True or False? Syntax is the system that governs how words are o…" at bounding box center [286, 345] width 507 height 431
copy div "True or False? Syntax is the system that governs how words are organized in phr…"
drag, startPoint x: 139, startPoint y: 342, endPoint x: 221, endPoint y: 391, distance: 95.9
click at [139, 342] on div at bounding box center [138, 342] width 12 height 12
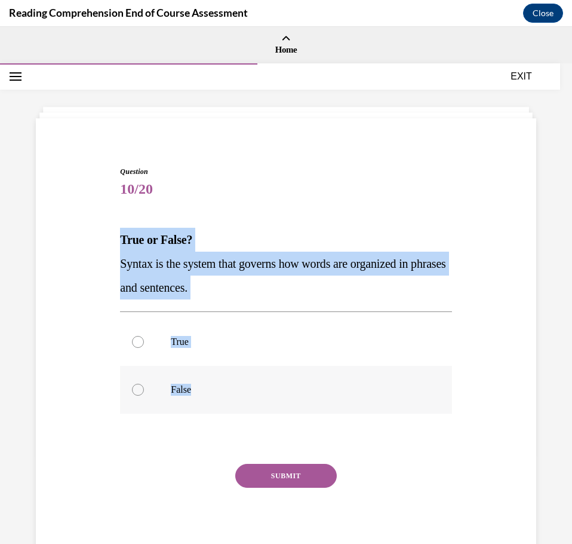
click at [139, 342] on input "True" at bounding box center [138, 342] width 12 height 12
radio input "true"
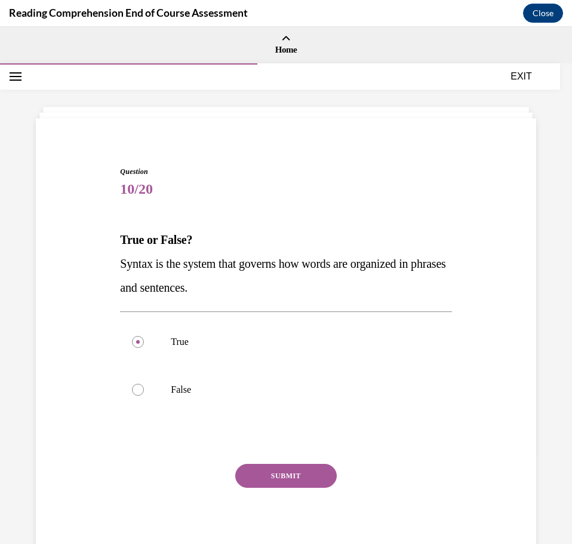
click at [295, 477] on button "SUBMIT" at bounding box center [286, 476] width 102 height 24
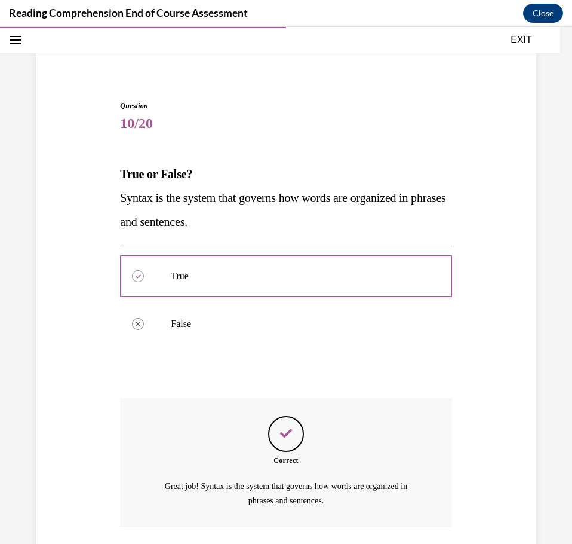
scroll to position [153, 0]
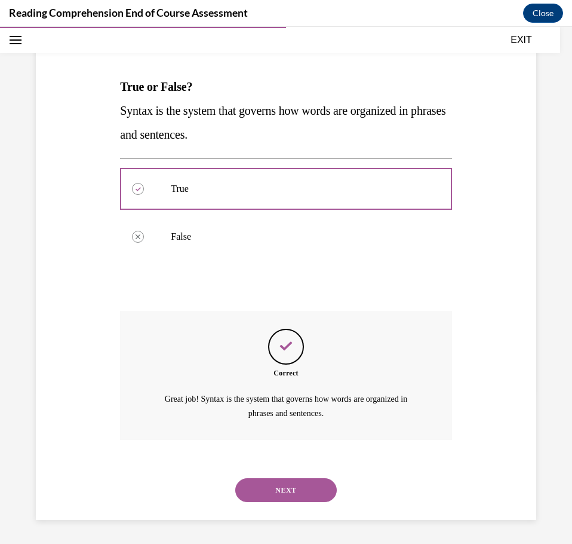
click at [269, 486] on button "NEXT" at bounding box center [286, 490] width 102 height 24
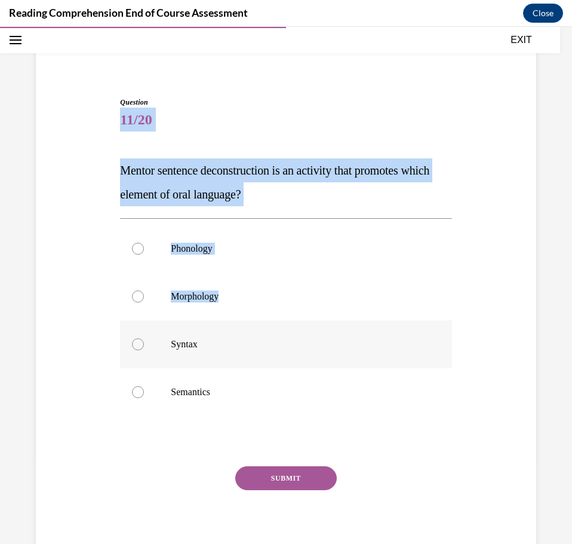
scroll to position [73, 0]
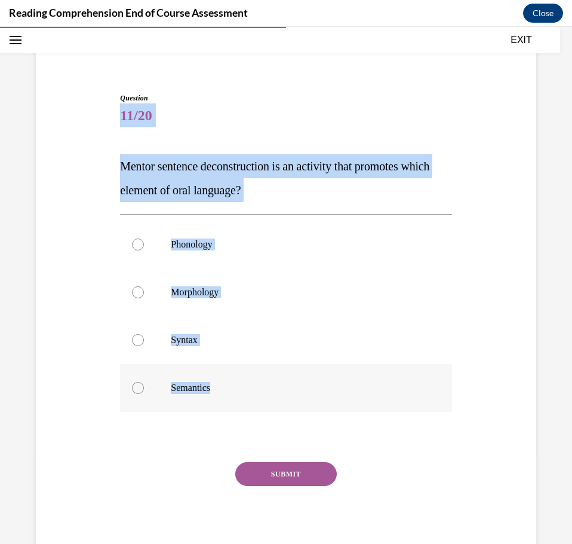
drag, startPoint x: 117, startPoint y: 123, endPoint x: 253, endPoint y: 364, distance: 277.1
click at [253, 364] on div "Question 11/20 Mentor sentence deconstruction is an activity that promotes whic…" at bounding box center [286, 317] width 338 height 485
click at [156, 182] on p "Mentor sentence deconstruction is an activity that promotes which element of or…" at bounding box center [286, 178] width 332 height 48
drag, startPoint x: 120, startPoint y: 167, endPoint x: 232, endPoint y: 383, distance: 243.7
click at [232, 383] on div "Question 11/20 Mentor sentence deconstruction is an activity that promotes whic…" at bounding box center [286, 326] width 332 height 467
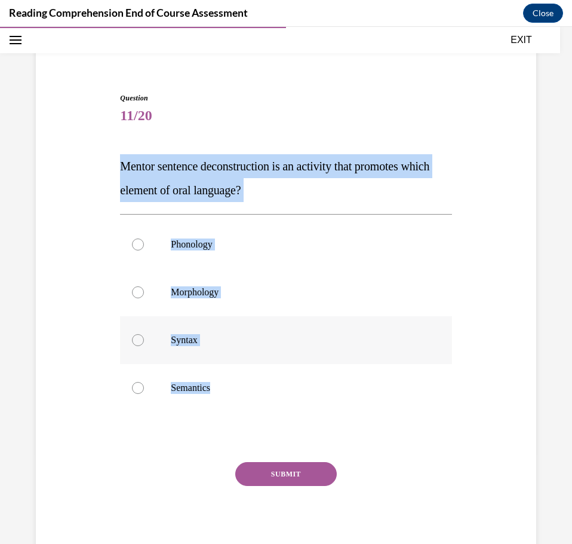
click at [177, 338] on p "Syntax" at bounding box center [296, 340] width 251 height 12
click at [144, 338] on input "Syntax" at bounding box center [138, 340] width 12 height 12
radio input "true"
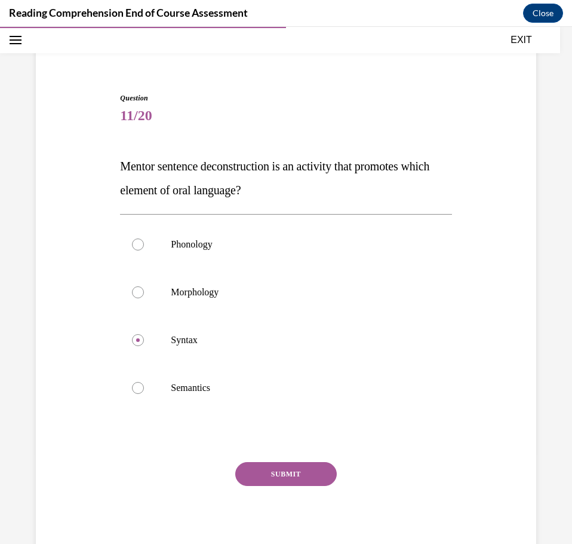
click at [241, 466] on button "SUBMIT" at bounding box center [286, 474] width 102 height 24
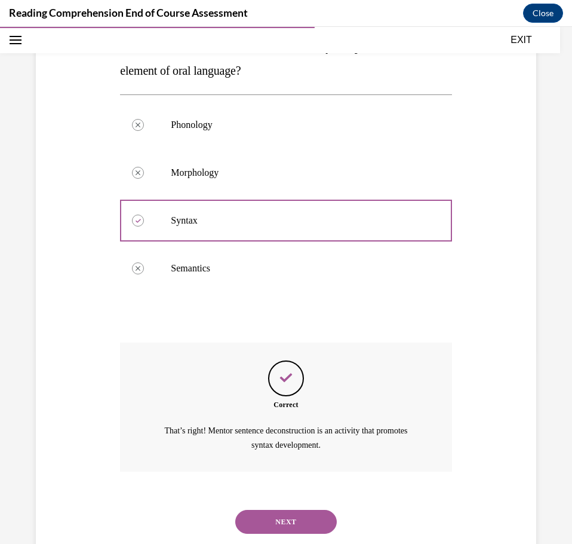
scroll to position [225, 0]
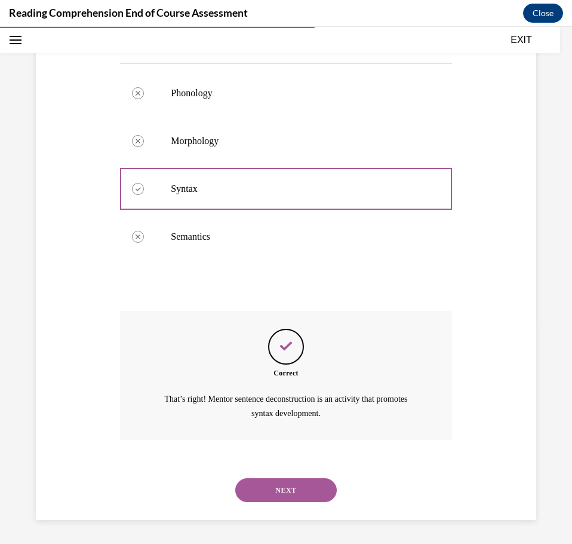
click at [277, 483] on button "NEXT" at bounding box center [286, 490] width 102 height 24
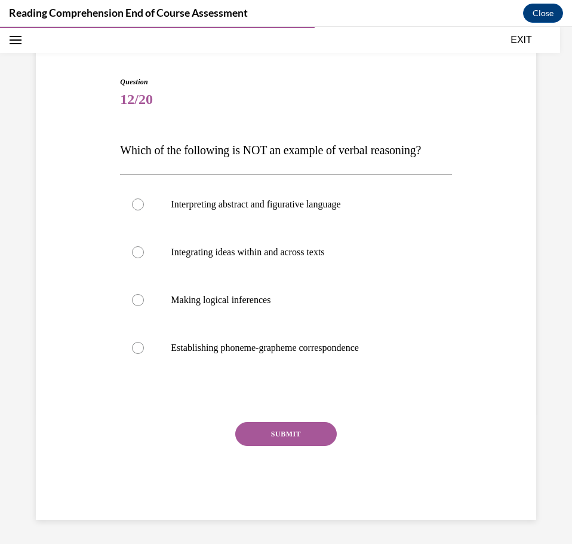
scroll to position [90, 0]
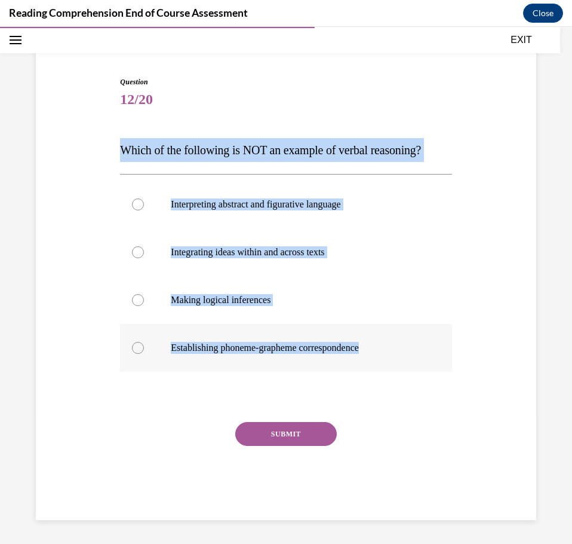
drag, startPoint x: 132, startPoint y: 155, endPoint x: 386, endPoint y: 354, distance: 322.9
click at [386, 354] on div "Question 12/20 Which of the following is NOT an example of verbal reasoning? In…" at bounding box center [286, 297] width 332 height 443
click at [454, 313] on div "Question 12/20 Which of the following is NOT an example of verbal reasoning? In…" at bounding box center [286, 280] width 507 height 479
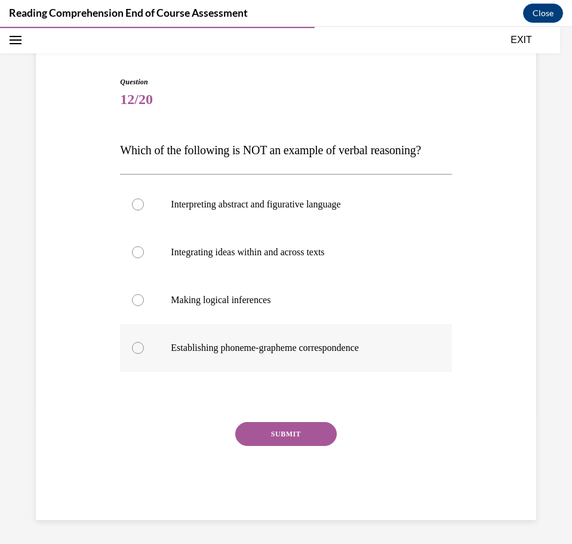
click at [234, 354] on label "Establishing phoneme-grapheme correspondence" at bounding box center [286, 348] width 332 height 48
click at [144, 354] on input "Establishing phoneme-grapheme correspondence" at bounding box center [138, 348] width 12 height 12
radio input "true"
click at [283, 445] on button "SUBMIT" at bounding box center [286, 434] width 102 height 24
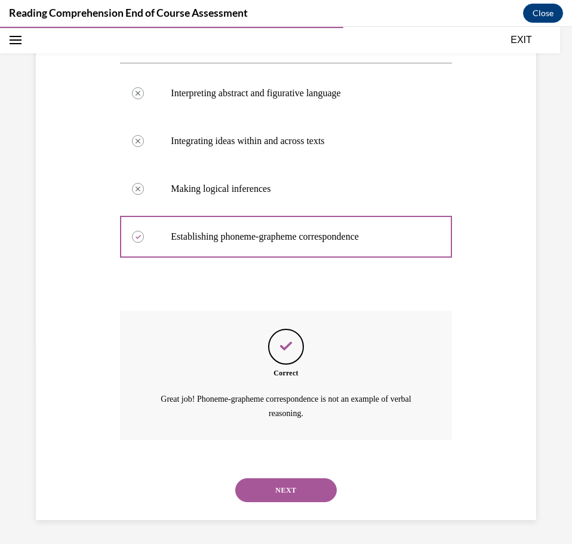
click at [279, 489] on button "NEXT" at bounding box center [286, 490] width 102 height 24
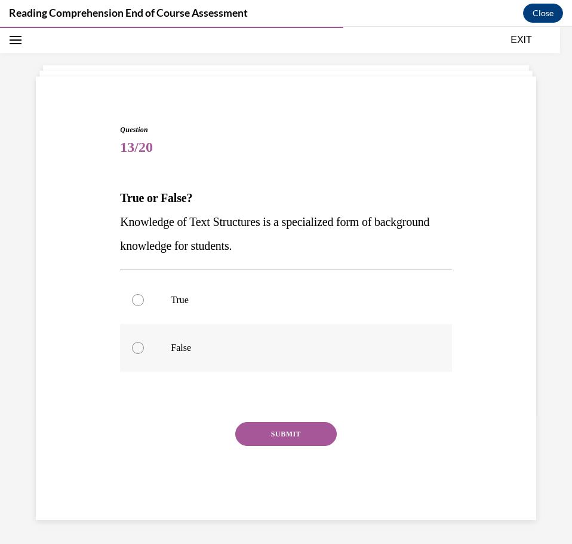
scroll to position [42, 0]
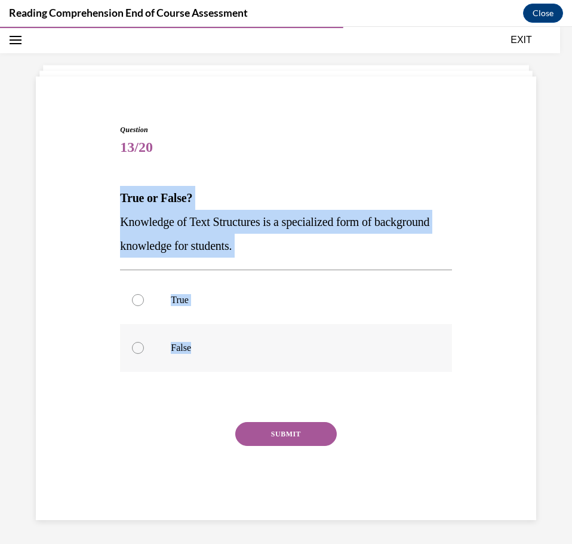
drag, startPoint x: 116, startPoint y: 195, endPoint x: 398, endPoint y: 349, distance: 321.1
click at [398, 348] on div "Question 13/20 True or False? Knowledge of Text Structures is a specialized for…" at bounding box center [286, 312] width 338 height 413
drag, startPoint x: 125, startPoint y: 296, endPoint x: 128, endPoint y: 303, distance: 8.0
click at [125, 296] on label "True" at bounding box center [286, 300] width 332 height 48
click at [132, 296] on input "True" at bounding box center [138, 300] width 12 height 12
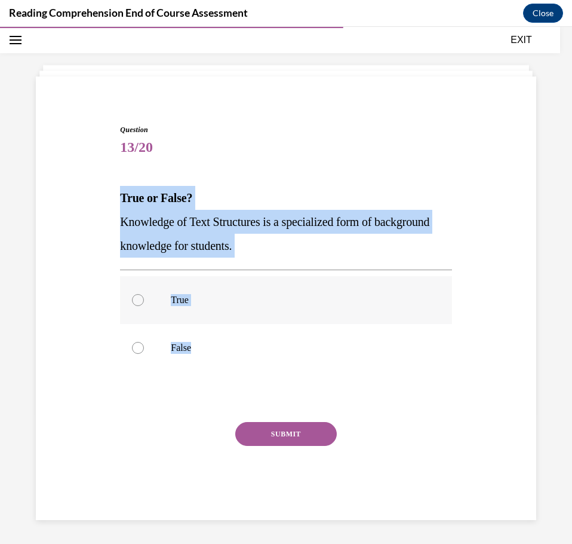
radio input "true"
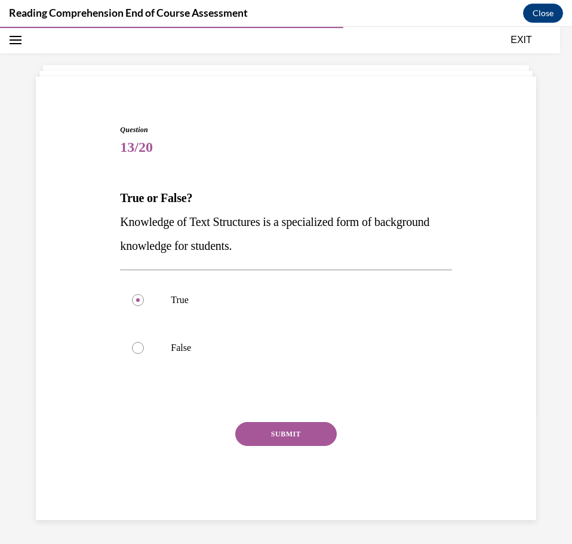
click at [256, 437] on button "SUBMIT" at bounding box center [286, 434] width 102 height 24
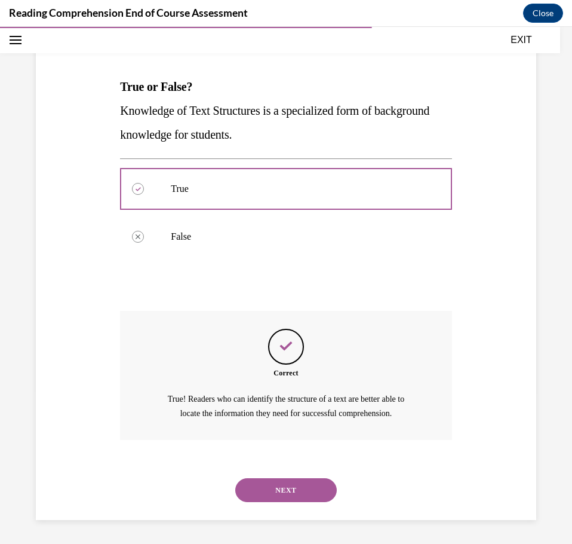
click at [275, 490] on button "NEXT" at bounding box center [286, 490] width 102 height 24
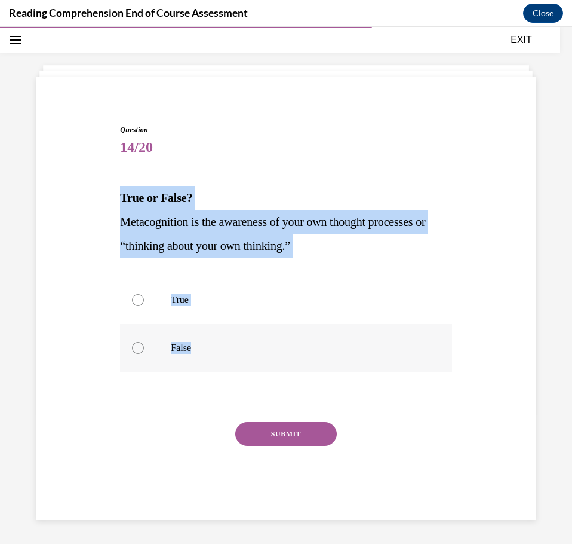
drag, startPoint x: 146, startPoint y: 207, endPoint x: 268, endPoint y: 345, distance: 183.7
click at [268, 345] on div "Question 14/20 True or False? Metacognition is the awareness of your own though…" at bounding box center [286, 303] width 507 height 431
click at [213, 309] on label "True" at bounding box center [286, 300] width 332 height 48
click at [144, 306] on input "True" at bounding box center [138, 300] width 12 height 12
radio input "true"
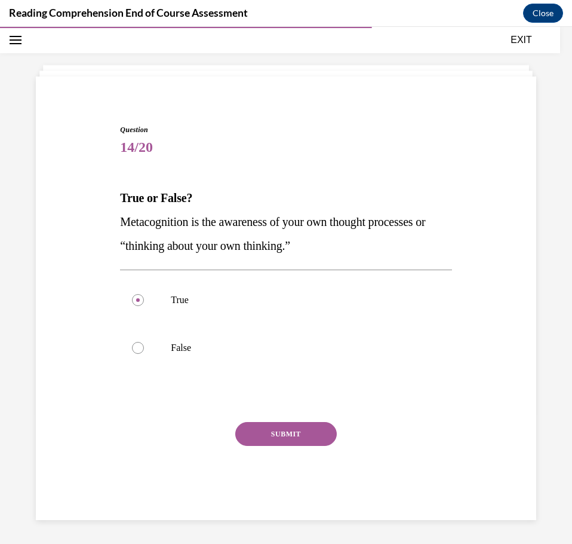
click at [255, 429] on button "SUBMIT" at bounding box center [286, 434] width 102 height 24
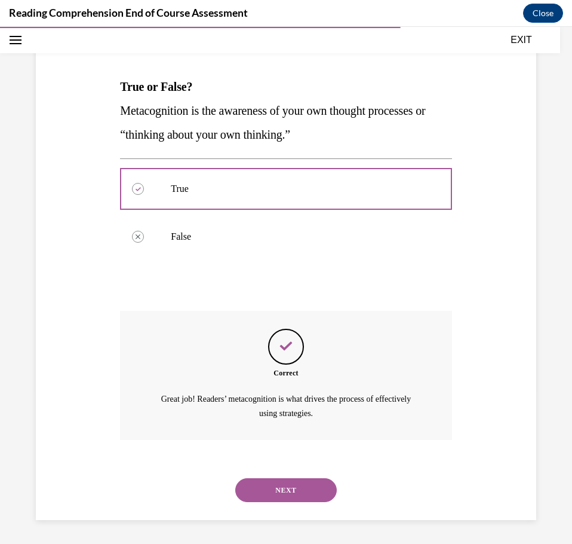
click at [283, 494] on button "NEXT" at bounding box center [286, 490] width 102 height 24
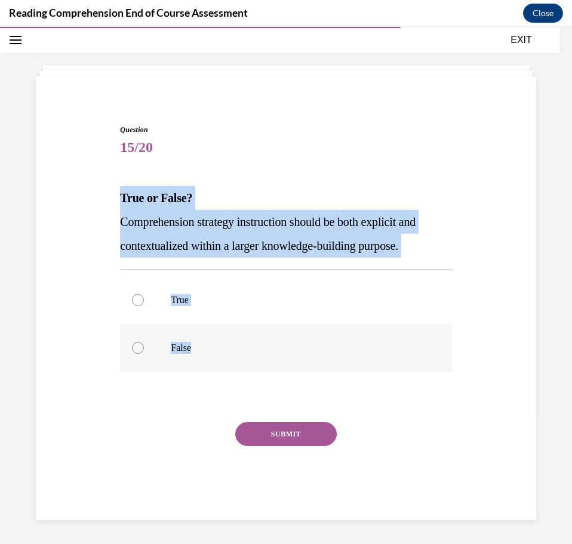
drag, startPoint x: 117, startPoint y: 200, endPoint x: 444, endPoint y: 350, distance: 359.8
click at [444, 350] on div "Question 15/20 True or False? Comprehension strategy instruction should be both…" at bounding box center [286, 312] width 338 height 413
click at [179, 293] on label "True" at bounding box center [286, 300] width 332 height 48
click at [144, 294] on input "True" at bounding box center [138, 300] width 12 height 12
radio input "true"
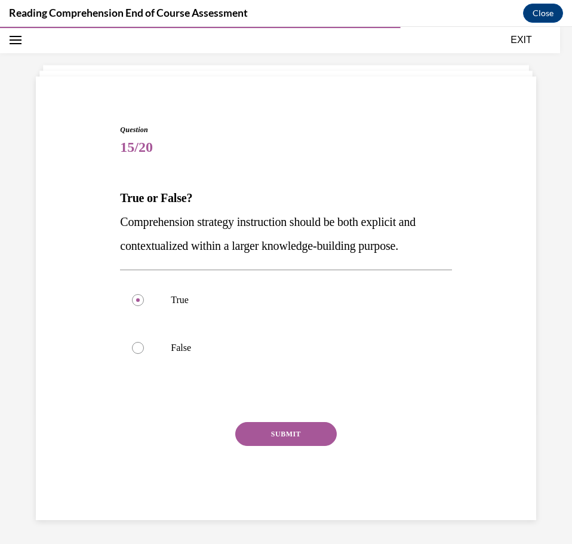
click at [281, 434] on button "SUBMIT" at bounding box center [286, 434] width 102 height 24
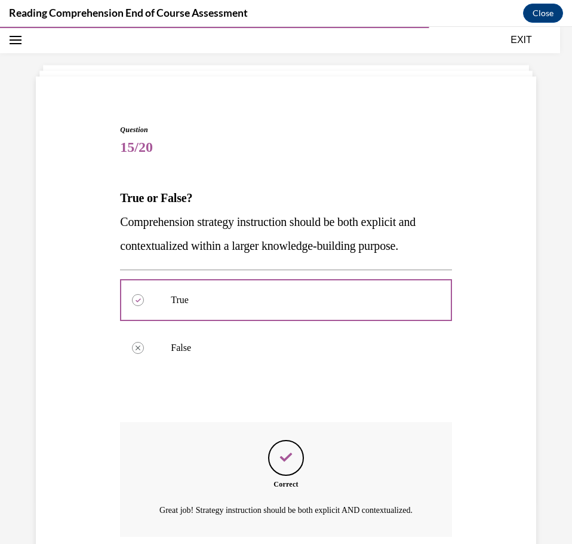
scroll to position [153, 0]
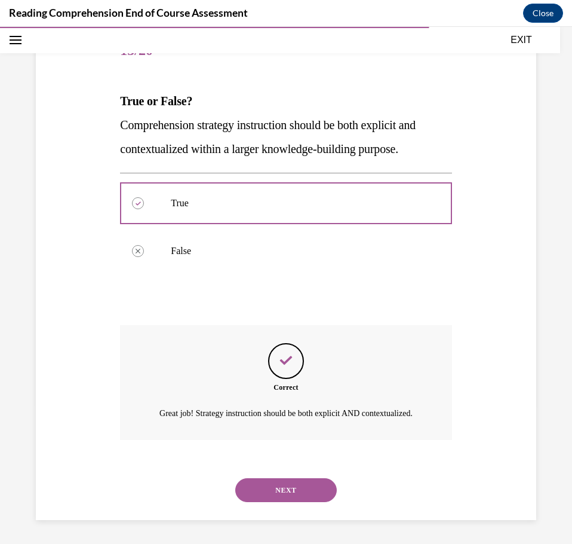
click at [269, 483] on button "NEXT" at bounding box center [286, 490] width 102 height 24
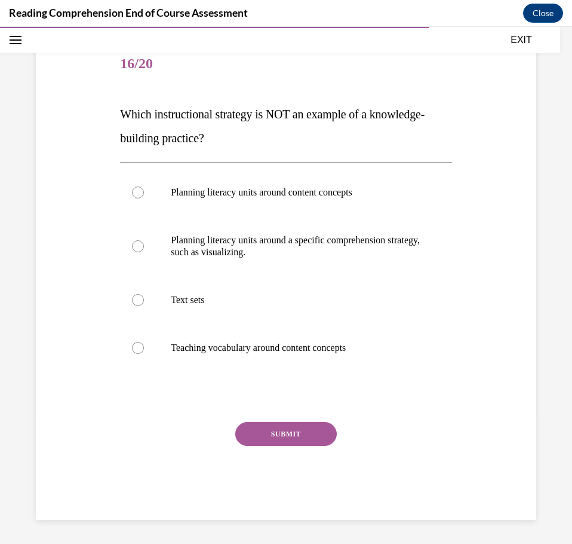
scroll to position [125, 0]
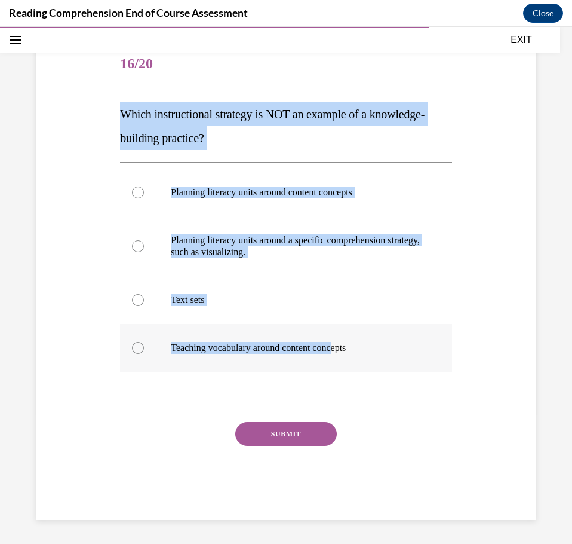
drag, startPoint x: 109, startPoint y: 109, endPoint x: 342, endPoint y: 359, distance: 342.0
click at [342, 359] on div "Question 16/20 Which instructional strategy is NOT an example of a knowledge-bu…" at bounding box center [286, 262] width 507 height 515
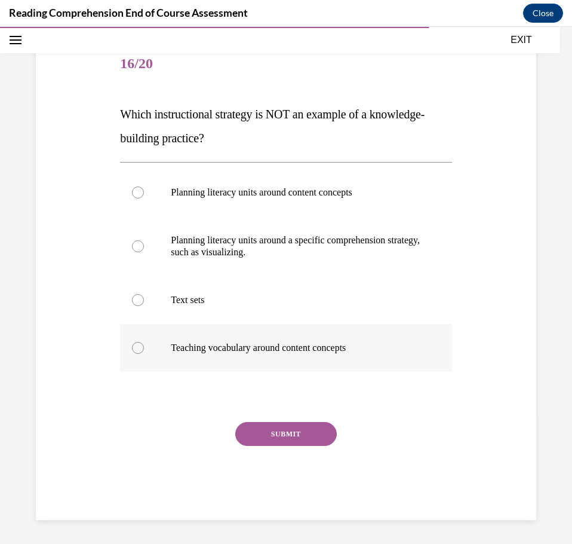
click at [371, 347] on p "Teaching vocabulary around content concepts" at bounding box center [296, 348] width 251 height 12
click at [144, 347] on input "Teaching vocabulary around content concepts" at bounding box center [138, 348] width 12 height 12
radio input "true"
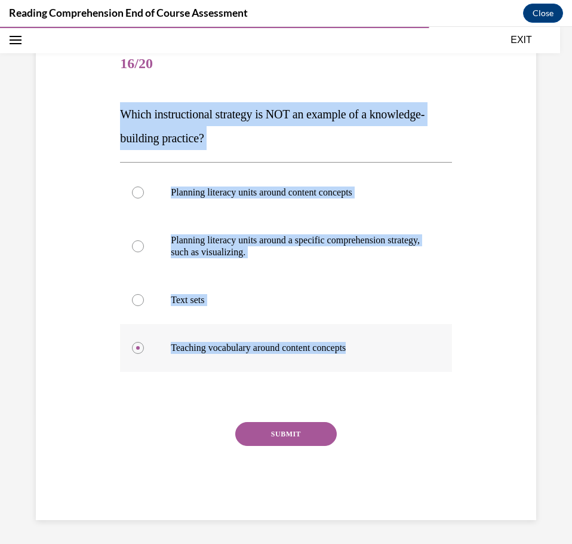
drag, startPoint x: 117, startPoint y: 111, endPoint x: 387, endPoint y: 355, distance: 364.6
click at [387, 355] on div "Question 16/20 Which instructional strategy is NOT an example of a knowledge-bu…" at bounding box center [286, 271] width 338 height 497
click at [449, 314] on div "Question 16/20 Which instructional strategy is NOT an example of a knowledge-bu…" at bounding box center [286, 262] width 507 height 515
click at [214, 243] on p "Planning literacy units around a specific comprehension strategy, such as visua…" at bounding box center [296, 246] width 251 height 24
click at [144, 243] on input "Planning literacy units around a specific comprehension strategy, such as visua…" at bounding box center [138, 246] width 12 height 12
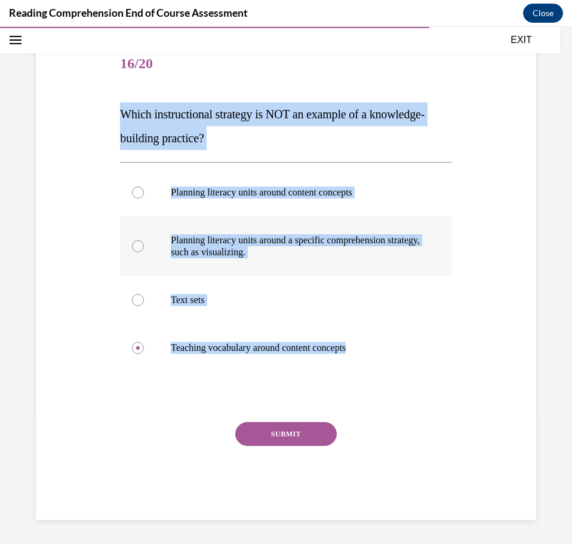
radio input "true"
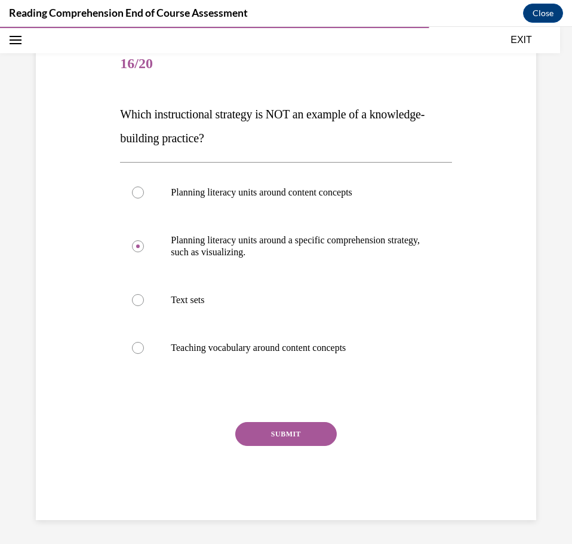
click at [275, 426] on button "SUBMIT" at bounding box center [286, 434] width 102 height 24
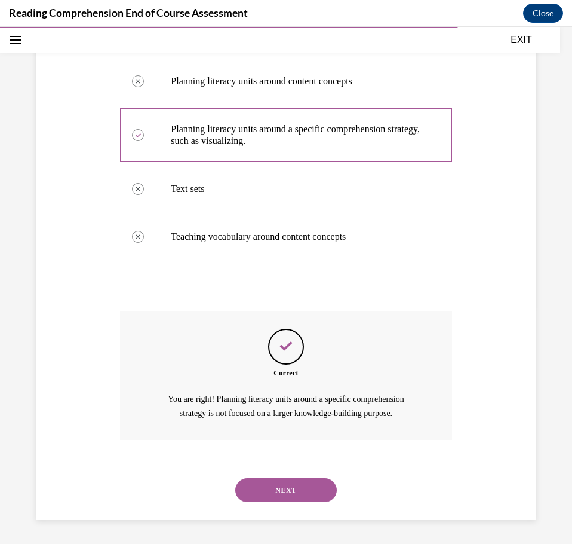
click at [293, 498] on button "NEXT" at bounding box center [286, 490] width 102 height 24
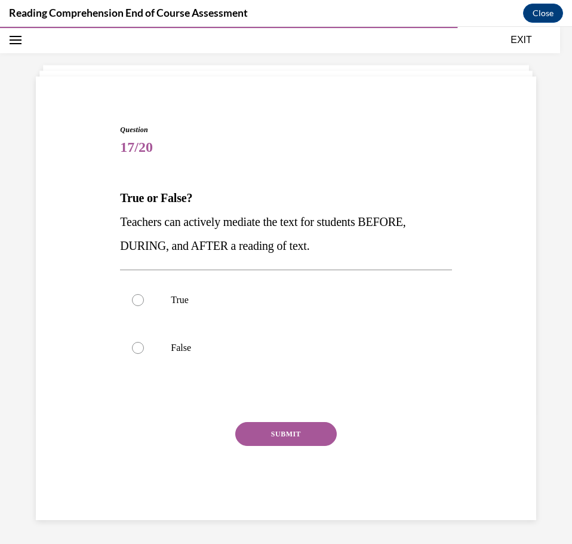
scroll to position [42, 0]
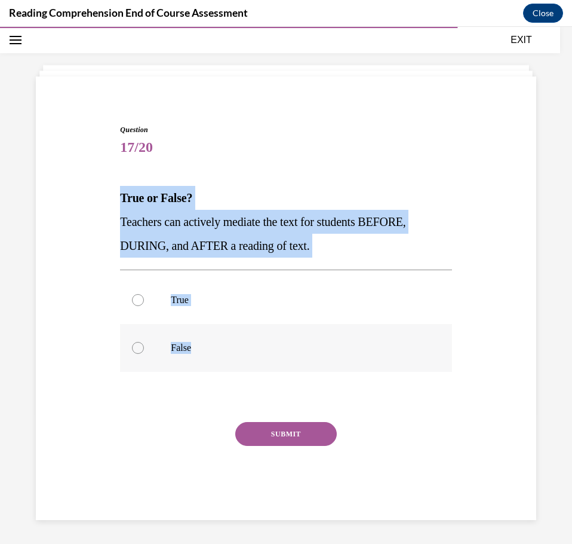
drag, startPoint x: 114, startPoint y: 194, endPoint x: 233, endPoint y: 345, distance: 192.7
click at [233, 345] on div "Question 17/20 True or False? Teachers can actively mediate the text for studen…" at bounding box center [286, 303] width 507 height 431
click at [139, 309] on label "True" at bounding box center [286, 300] width 332 height 48
click at [139, 306] on input "True" at bounding box center [138, 300] width 12 height 12
radio input "true"
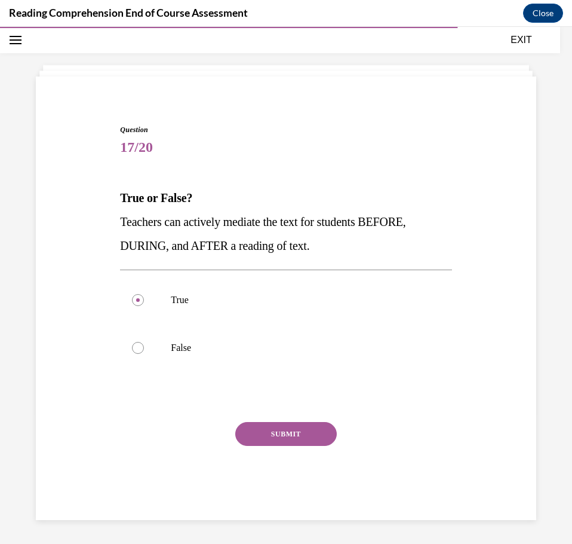
click at [262, 434] on button "SUBMIT" at bounding box center [286, 434] width 102 height 24
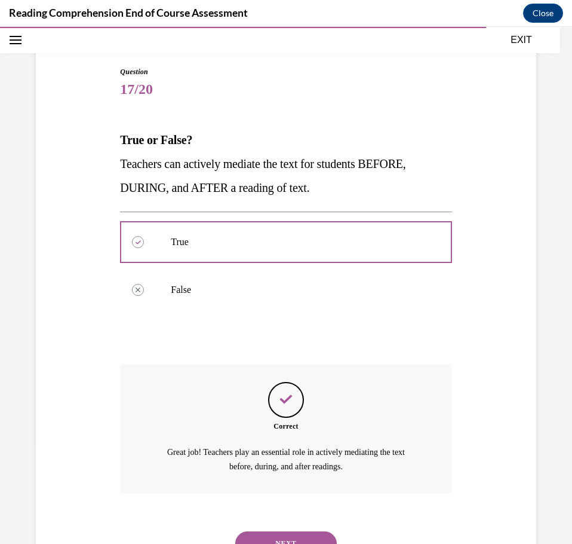
scroll to position [153, 0]
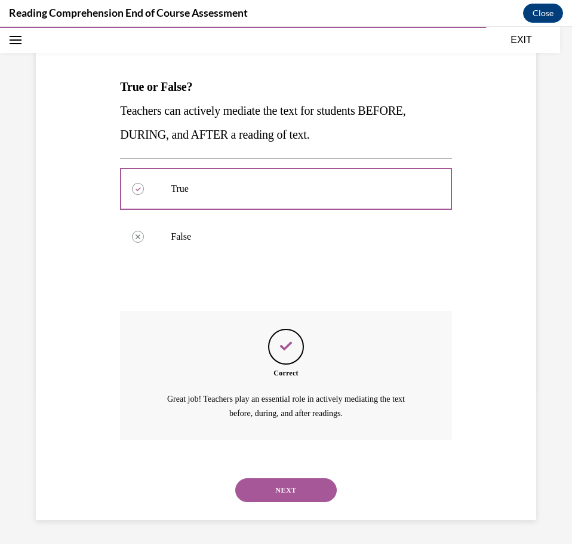
click at [281, 486] on button "NEXT" at bounding box center [286, 490] width 102 height 24
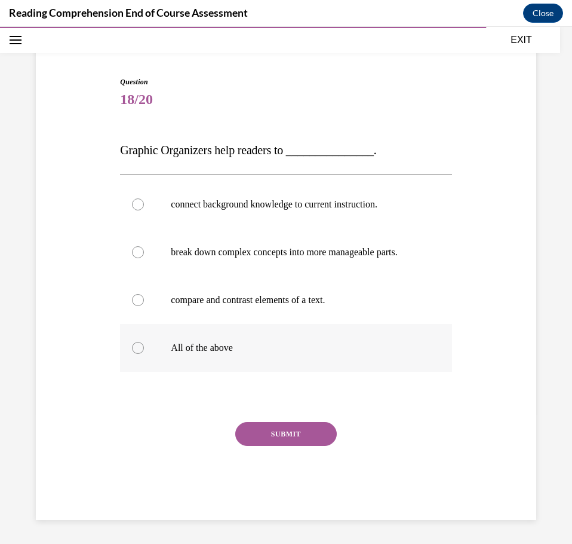
click at [208, 346] on p "All of the above" at bounding box center [296, 348] width 251 height 12
click at [144, 346] on input "All of the above" at bounding box center [138, 348] width 12 height 12
radio input "true"
click at [272, 423] on button "SUBMIT" at bounding box center [286, 434] width 102 height 24
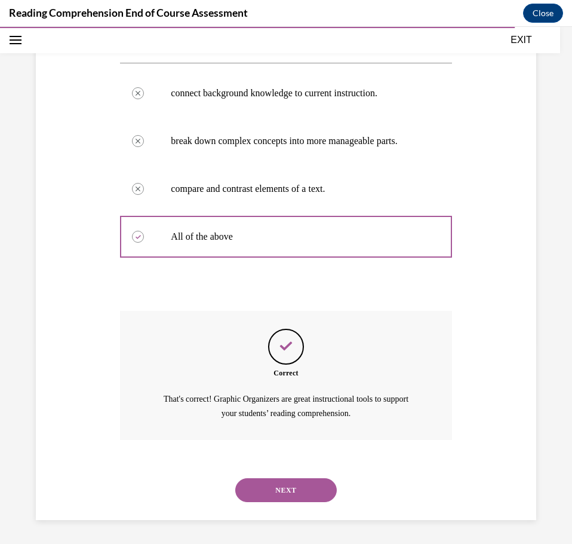
click at [292, 487] on button "NEXT" at bounding box center [286, 490] width 102 height 24
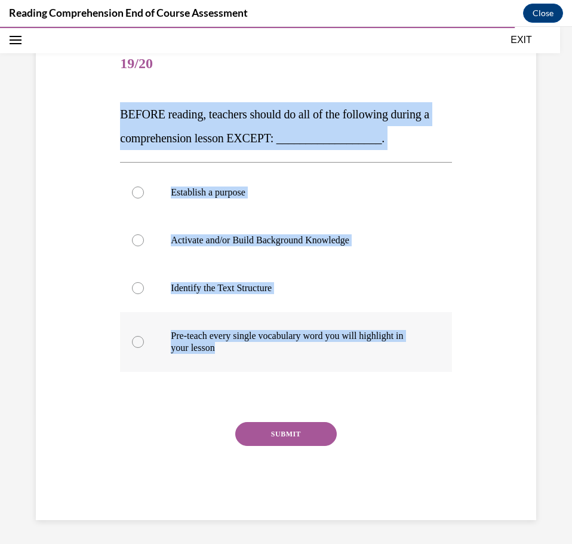
drag, startPoint x: 116, startPoint y: 118, endPoint x: 406, endPoint y: 359, distance: 377.2
click at [406, 359] on div "Question 19/20 BEFORE reading, teachers should do all of the following during a…" at bounding box center [286, 271] width 338 height 497
click at [180, 340] on p "Pre-teach every single vocabulary word you will highlight in your lesson" at bounding box center [296, 342] width 251 height 24
click at [144, 340] on input "Pre-teach every single vocabulary word you will highlight in your lesson" at bounding box center [138, 342] width 12 height 12
radio input "true"
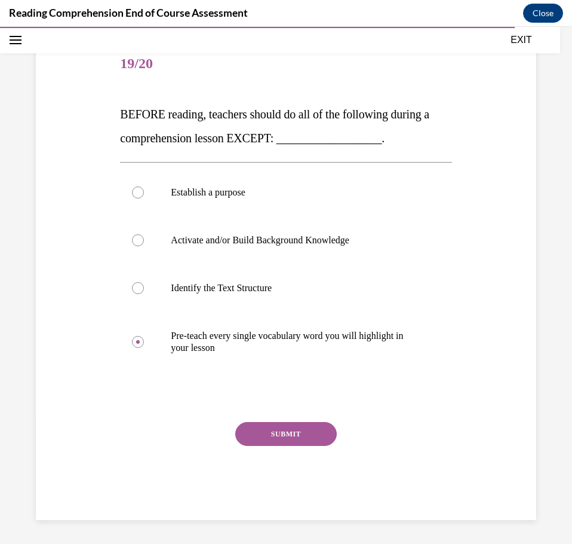
click at [270, 432] on button "SUBMIT" at bounding box center [286, 434] width 102 height 24
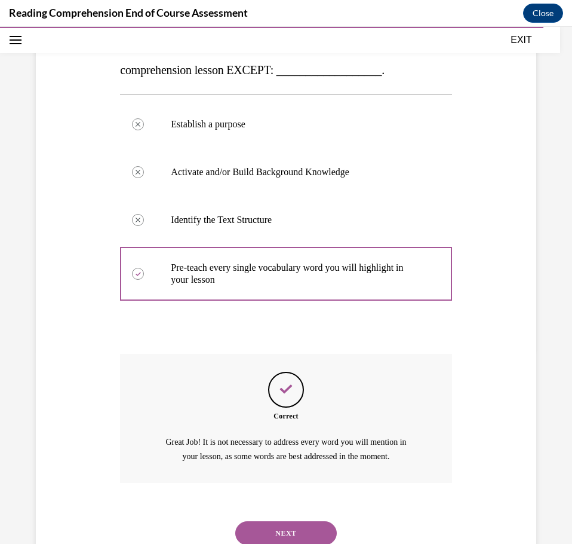
scroll to position [237, 0]
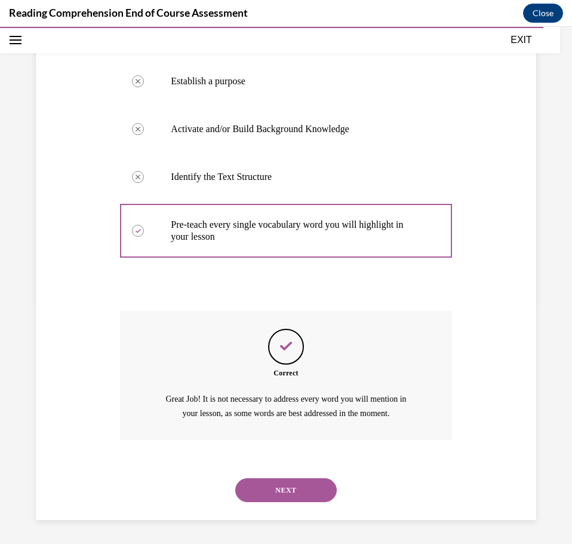
click at [284, 490] on button "NEXT" at bounding box center [286, 490] width 102 height 24
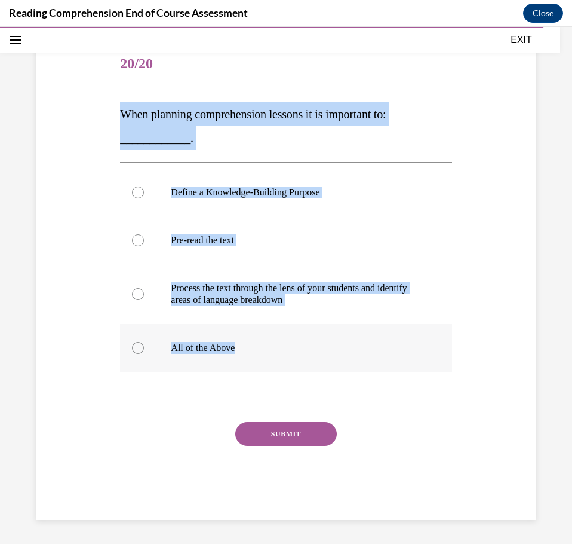
drag, startPoint x: 114, startPoint y: 115, endPoint x: 340, endPoint y: 345, distance: 322.7
click at [340, 345] on div "Question 20/20 When planning comprehension lessons it is important to: ________…" at bounding box center [286, 262] width 507 height 515
click at [214, 349] on p "All of the Above" at bounding box center [296, 348] width 251 height 12
click at [144, 349] on input "All of the Above" at bounding box center [138, 348] width 12 height 12
radio input "true"
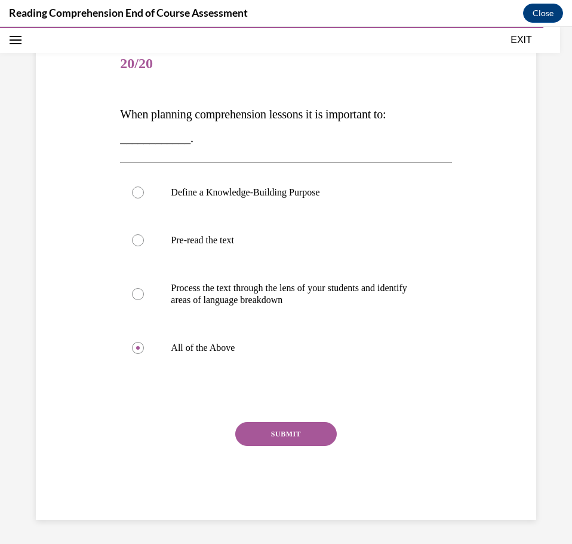
click at [246, 431] on button "SUBMIT" at bounding box center [286, 434] width 102 height 24
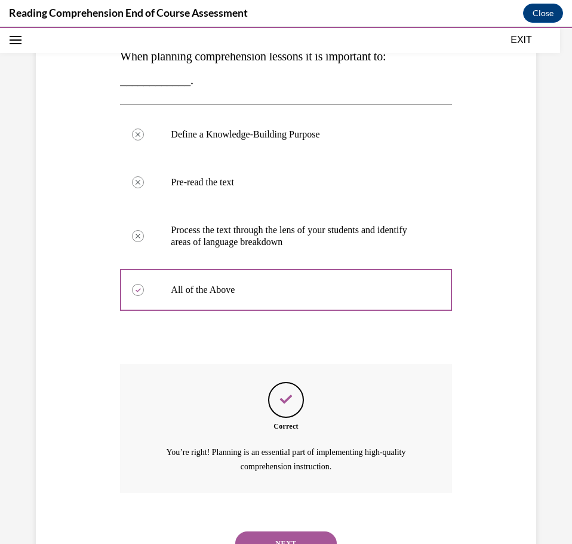
scroll to position [237, 0]
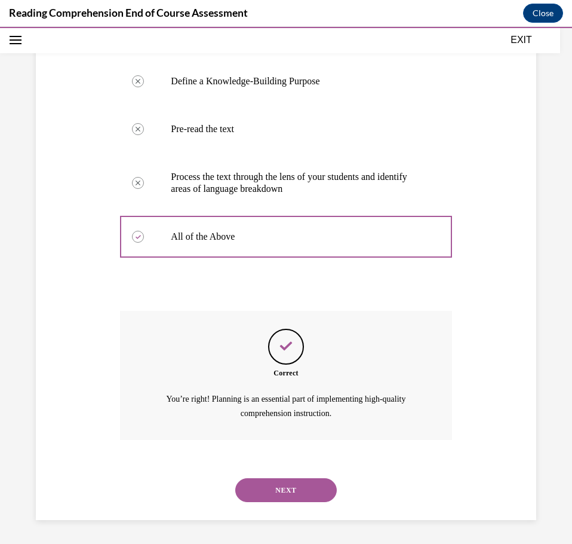
click at [262, 494] on button "NEXT" at bounding box center [286, 490] width 102 height 24
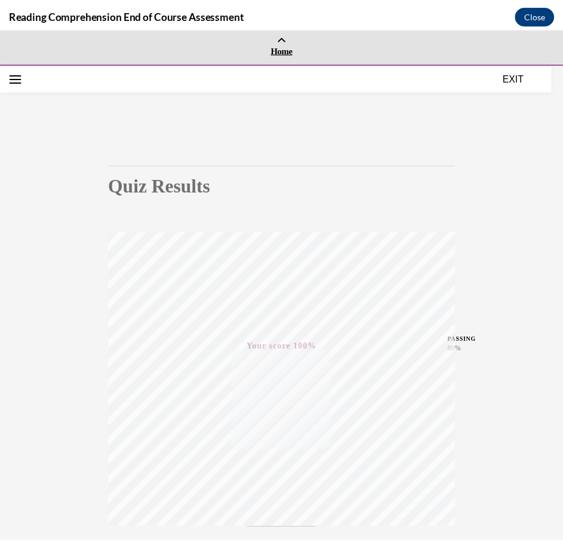
scroll to position [0, 0]
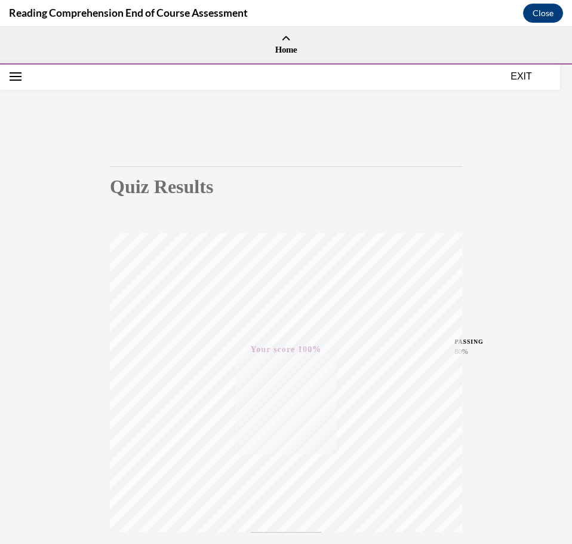
click at [525, 71] on button "EXIT" at bounding box center [522, 76] width 72 height 14
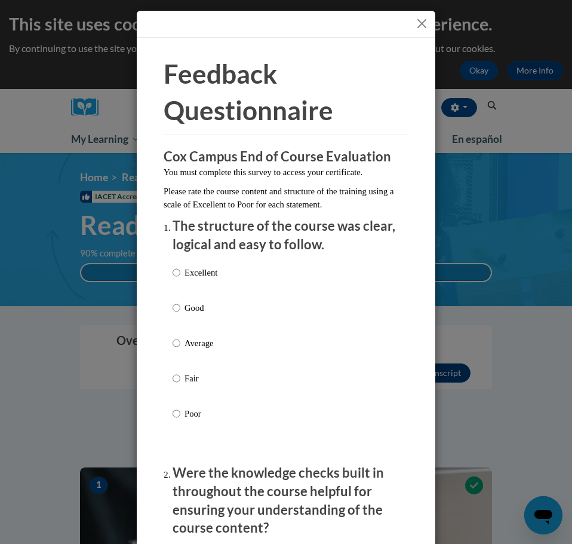
click at [421, 23] on button "Close" at bounding box center [422, 23] width 15 height 15
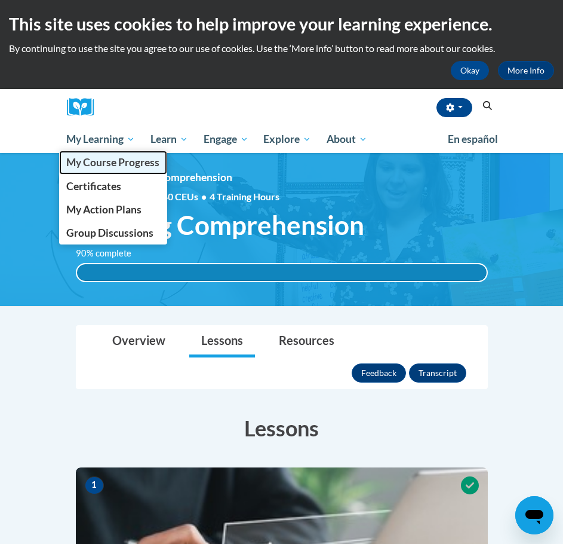
click at [106, 166] on span "My Course Progress" at bounding box center [112, 162] width 93 height 13
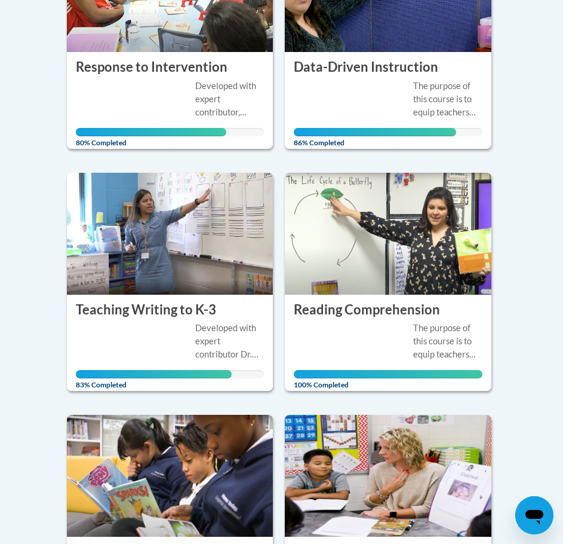
scroll to position [538, 0]
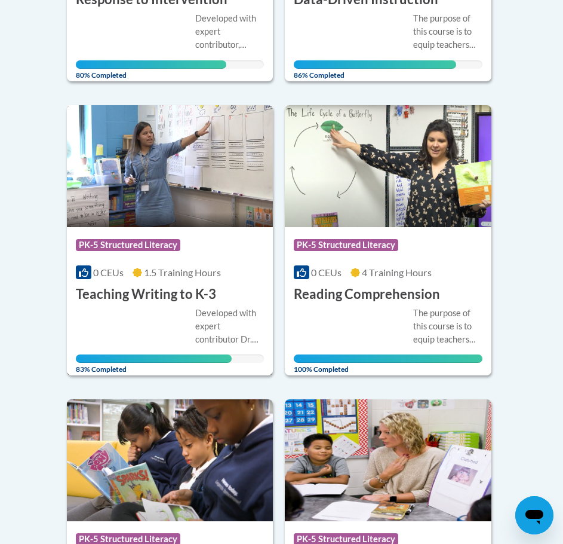
click at [160, 247] on span "PK-5 Structured Literacy" at bounding box center [128, 245] width 105 height 12
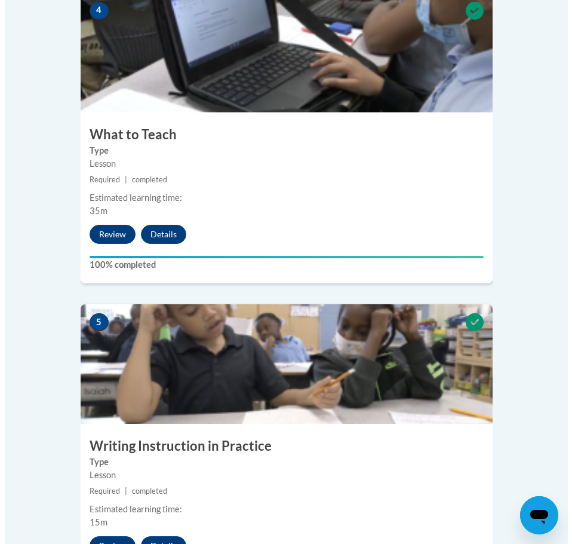
scroll to position [1912, 0]
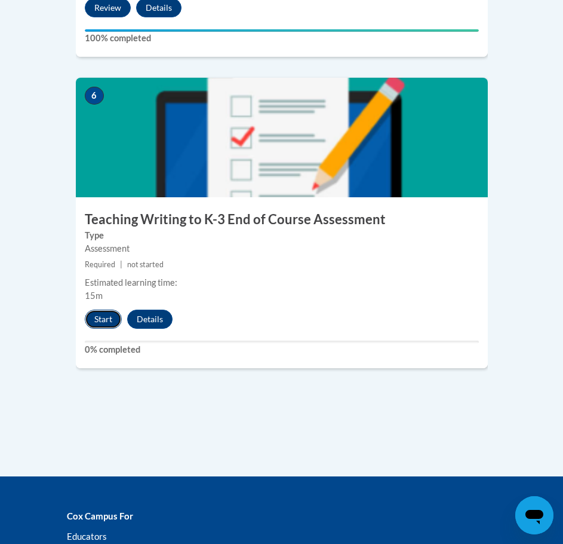
click at [97, 309] on button "Start" at bounding box center [103, 318] width 37 height 19
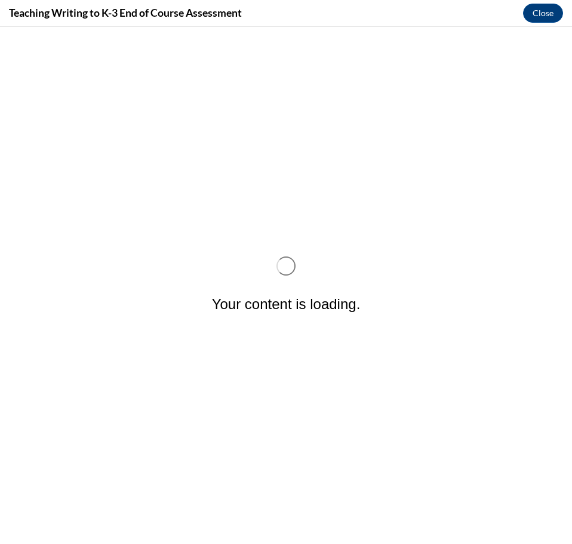
scroll to position [0, 0]
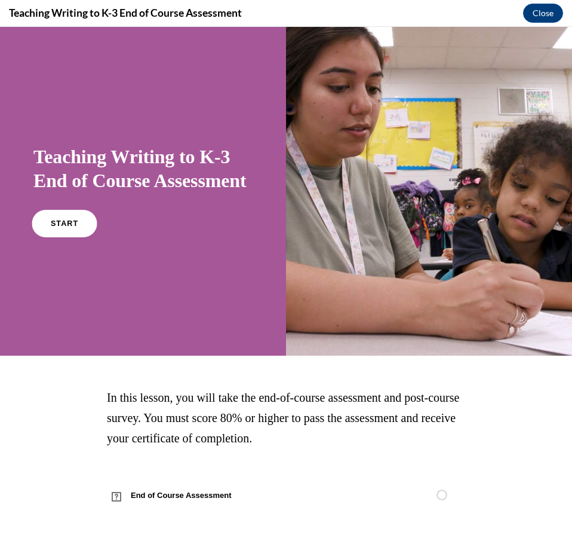
click at [59, 237] on link "START" at bounding box center [64, 223] width 65 height 27
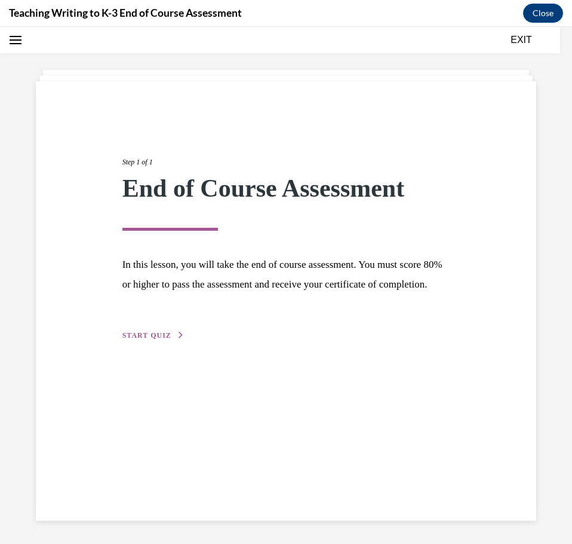
scroll to position [38, 0]
click at [138, 339] on span "START QUIZ" at bounding box center [146, 334] width 49 height 8
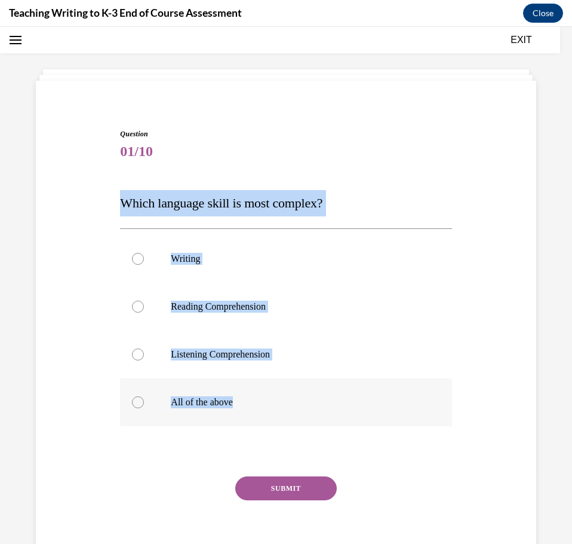
drag, startPoint x: 112, startPoint y: 204, endPoint x: 279, endPoint y: 407, distance: 263.2
click at [279, 407] on div "Question 01/10 Which language skill is most complex? Writing Reading Comprehens…" at bounding box center [286, 333] width 507 height 481
copy div "Which language skill is most complex? Writing Reading Comprehension Listening C…"
click at [185, 251] on label "Writing" at bounding box center [286, 259] width 332 height 48
click at [144, 253] on input "Writing" at bounding box center [138, 259] width 12 height 12
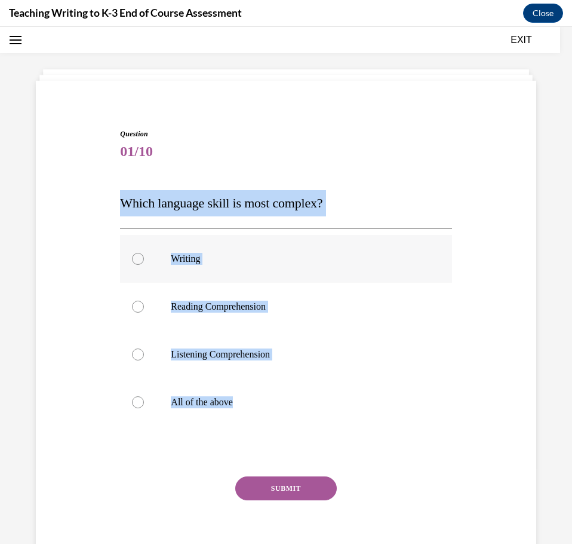
radio input "true"
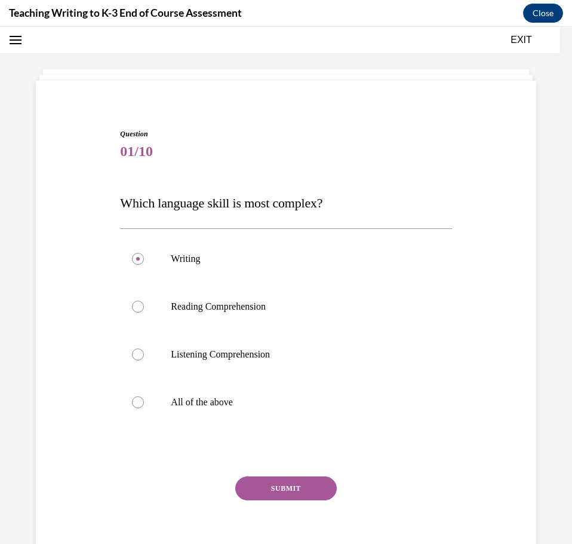
click at [274, 486] on button "SUBMIT" at bounding box center [286, 488] width 102 height 24
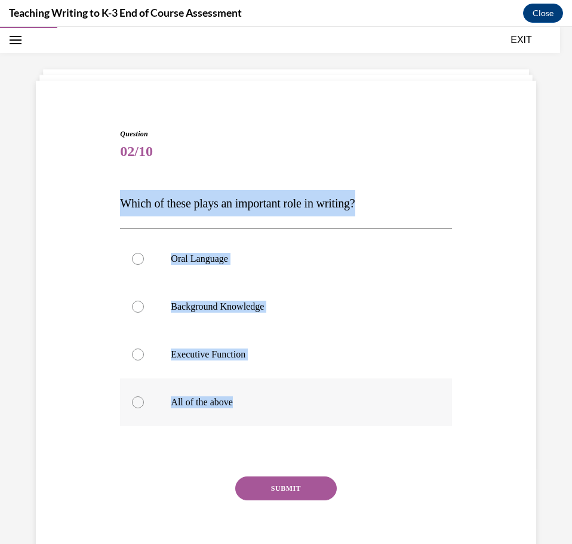
drag, startPoint x: 176, startPoint y: 203, endPoint x: 323, endPoint y: 414, distance: 256.7
click at [323, 414] on div "Question 02/10 Which of these plays an important role in writing? Oral Language…" at bounding box center [286, 351] width 332 height 446
click at [225, 406] on p "All of the above" at bounding box center [296, 402] width 251 height 12
click at [144, 406] on input "All of the above" at bounding box center [138, 402] width 12 height 12
radio input "true"
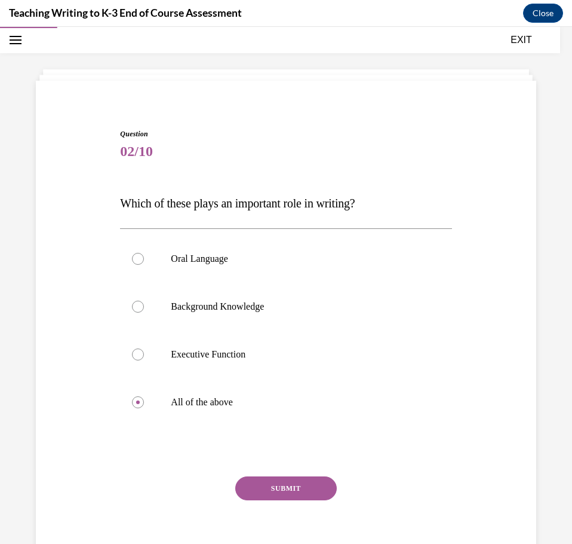
click at [266, 490] on button "SUBMIT" at bounding box center [286, 488] width 102 height 24
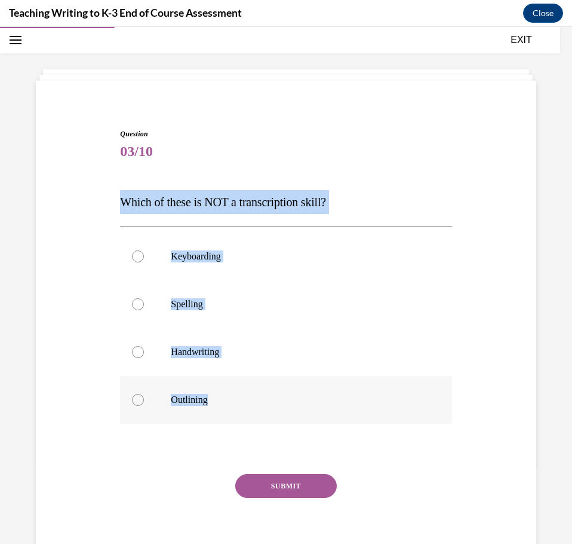
drag, startPoint x: 160, startPoint y: 203, endPoint x: 336, endPoint y: 393, distance: 258.7
click at [336, 393] on div "Question 03/10 Which of these is NOT a transcription skill? Keyboarding Spellin…" at bounding box center [286, 341] width 338 height 461
click at [207, 402] on p "Outlining" at bounding box center [296, 400] width 251 height 12
click at [144, 402] on input "Outlining" at bounding box center [138, 400] width 12 height 12
radio input "true"
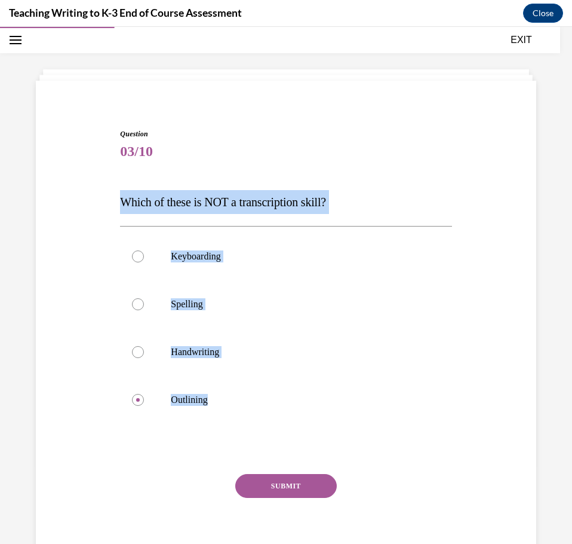
click at [268, 477] on button "SUBMIT" at bounding box center [286, 486] width 102 height 24
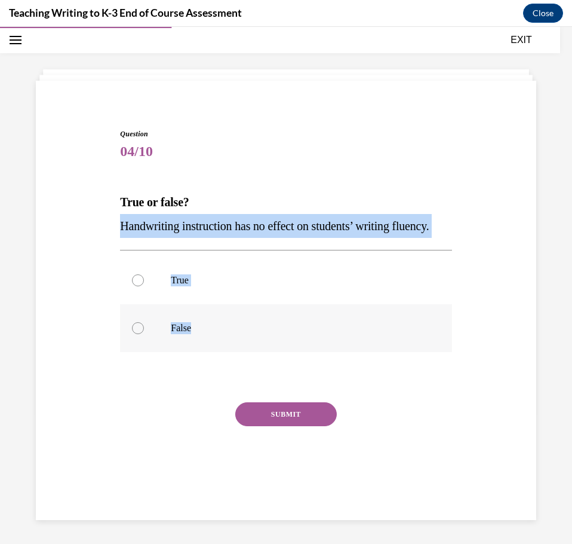
drag, startPoint x: 114, startPoint y: 225, endPoint x: 232, endPoint y: 356, distance: 176.4
click at [232, 356] on div "Question 04/10 True or false? Handwriting instruction has no effect on students…" at bounding box center [286, 296] width 507 height 407
copy div "Handwriting instruction has no effect on students’ writing fluency. True False"
click at [154, 349] on label "False" at bounding box center [286, 328] width 332 height 48
click at [144, 334] on input "False" at bounding box center [138, 328] width 12 height 12
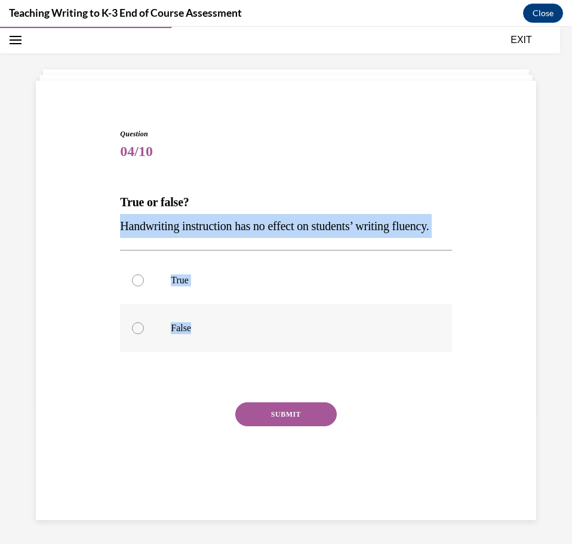
radio input "true"
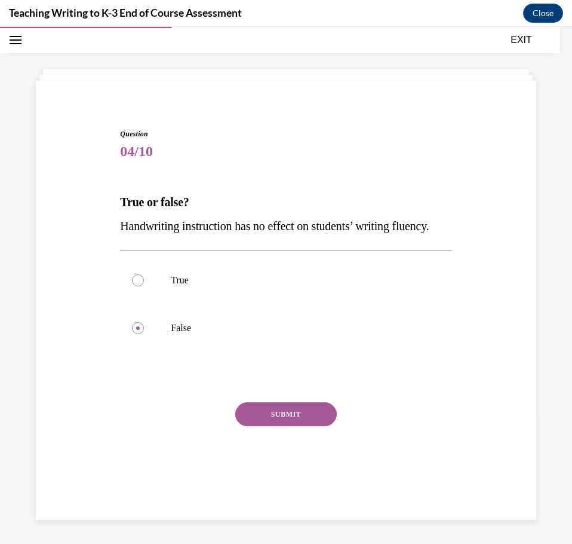
click at [271, 426] on button "SUBMIT" at bounding box center [286, 414] width 102 height 24
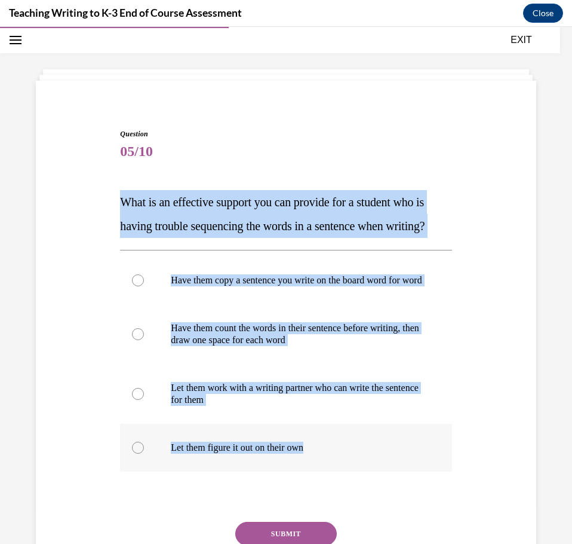
drag, startPoint x: 115, startPoint y: 201, endPoint x: 363, endPoint y: 498, distance: 386.8
click at [363, 498] on div "Question 05/10 What is an effective support you can provide for a student who i…" at bounding box center [286, 365] width 338 height 509
copy div "What is an effective support you can provide for a student who is having troubl…"
click at [229, 346] on p "Have them count the words in their sentence before writing, then draw one space…" at bounding box center [296, 334] width 251 height 24
click at [144, 340] on input "Have them count the words in their sentence before writing, then draw one space…" at bounding box center [138, 334] width 12 height 12
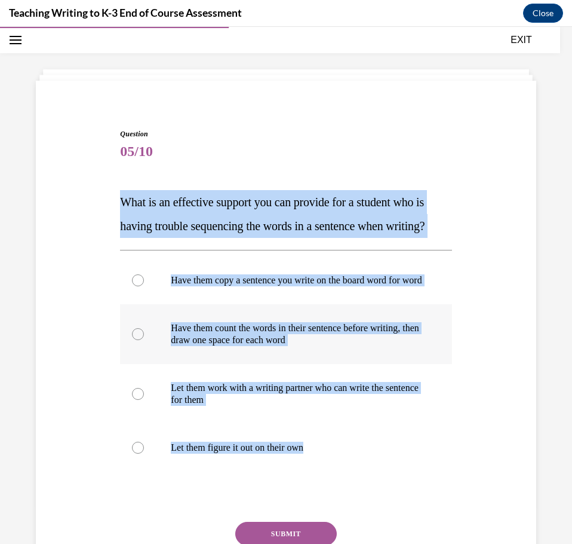
radio input "true"
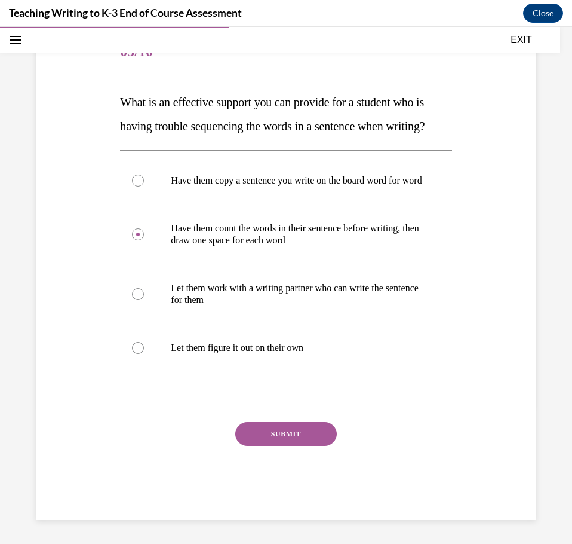
click at [302, 434] on button "SUBMIT" at bounding box center [286, 434] width 102 height 24
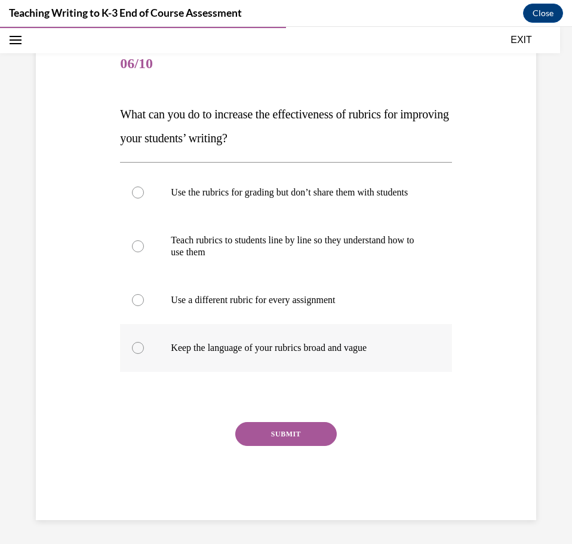
drag, startPoint x: 125, startPoint y: 104, endPoint x: 413, endPoint y: 349, distance: 378.9
click at [413, 349] on div "Question 06/10 What can you do to increase the effectiveness of rubrics for imp…" at bounding box center [286, 280] width 332 height 479
copy div "What can you do to increase the effectiveness of rubrics for improving your stu…"
click at [210, 246] on p "Teach rubrics to students line by line so they understand how to use them" at bounding box center [296, 246] width 251 height 24
click at [144, 246] on input "Teach rubrics to students line by line so they understand how to use them" at bounding box center [138, 246] width 12 height 12
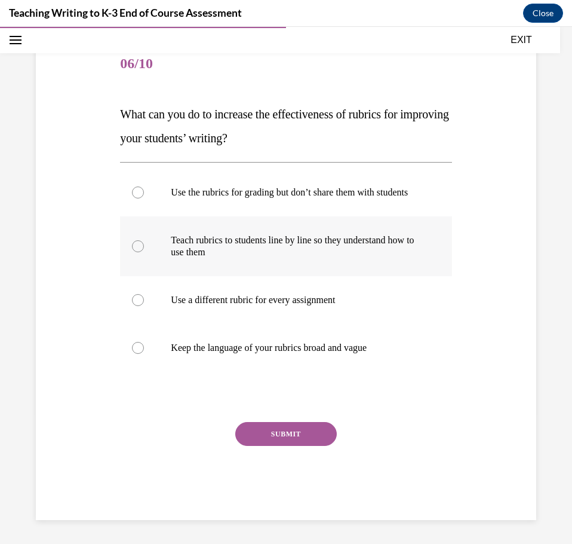
radio input "true"
click at [268, 435] on button "SUBMIT" at bounding box center [286, 434] width 102 height 24
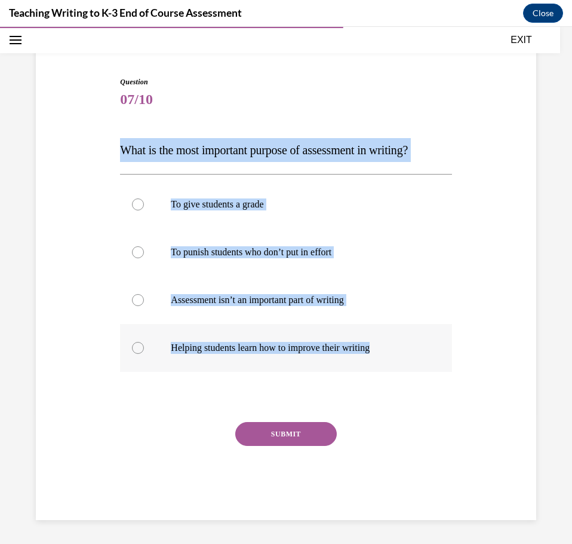
drag, startPoint x: 124, startPoint y: 147, endPoint x: 422, endPoint y: 339, distance: 355.3
click at [422, 339] on div "Question 07/10 What is the most important purpose of assessment in writing? To …" at bounding box center [286, 297] width 332 height 443
copy div "What is the most important purpose of assessment in writing? To give students a…"
click at [244, 349] on p "Helping students learn how to improve their writing" at bounding box center [296, 348] width 251 height 12
click at [144, 349] on input "Helping students learn how to improve their writing" at bounding box center [138, 348] width 12 height 12
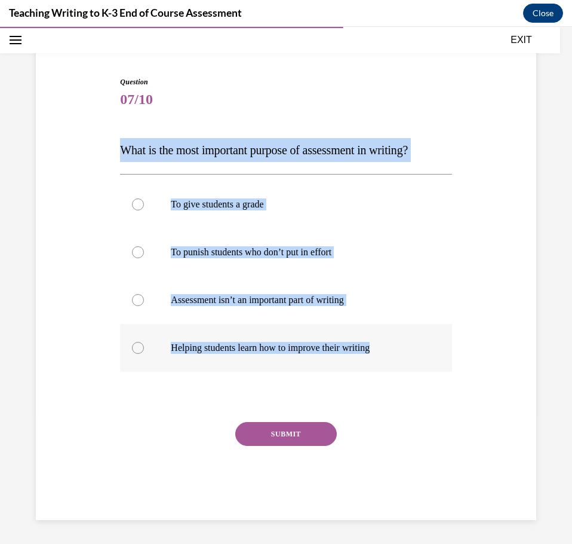
radio input "true"
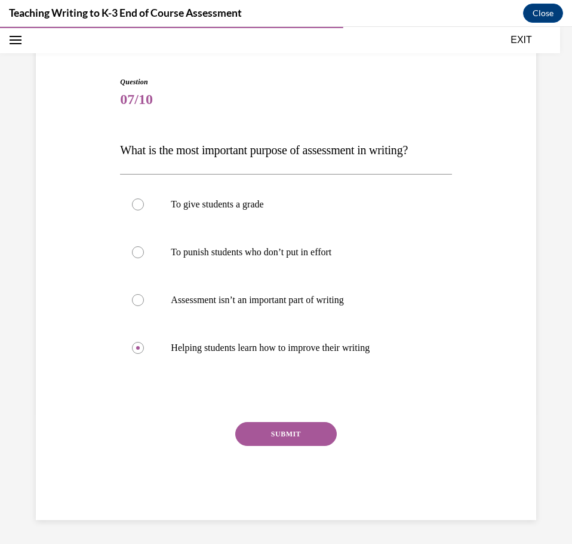
click at [265, 450] on div "SUBMIT" at bounding box center [286, 452] width 332 height 60
click at [265, 438] on button "SUBMIT" at bounding box center [286, 434] width 102 height 24
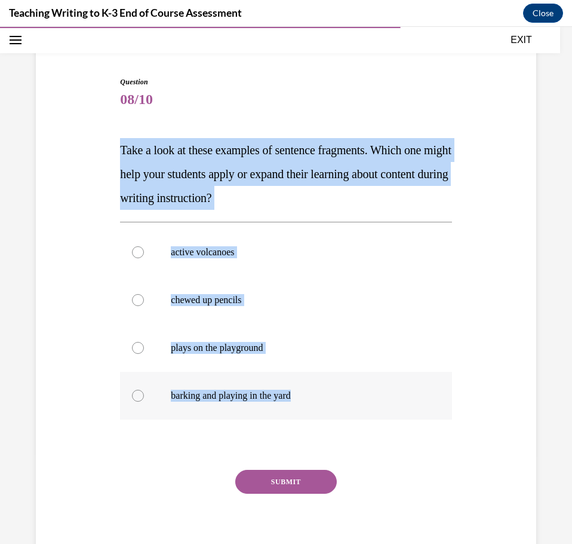
drag, startPoint x: 112, startPoint y: 146, endPoint x: 341, endPoint y: 398, distance: 340.4
click at [341, 398] on div "Question 08/10 Take a look at these examples of sentence fragments. Which one m…" at bounding box center [286, 304] width 507 height 527
copy div "Take a look at these examples of sentence fragments. Which one might help your …"
click at [191, 257] on p "active volcanoes" at bounding box center [296, 252] width 251 height 12
click at [144, 257] on input "active volcanoes" at bounding box center [138, 252] width 12 height 12
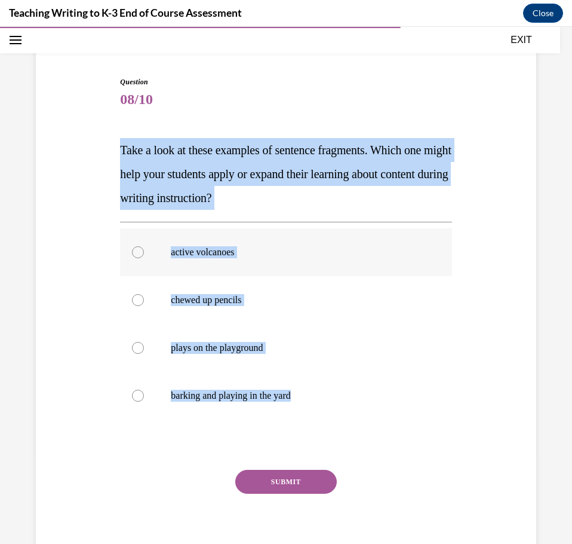
radio input "true"
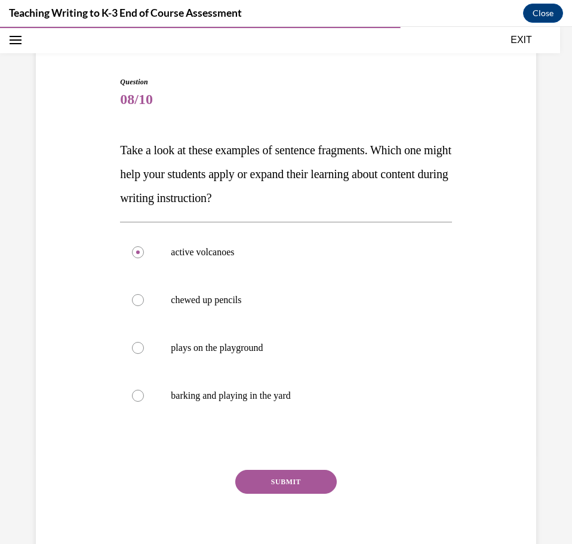
click at [288, 479] on button "SUBMIT" at bounding box center [286, 482] width 102 height 24
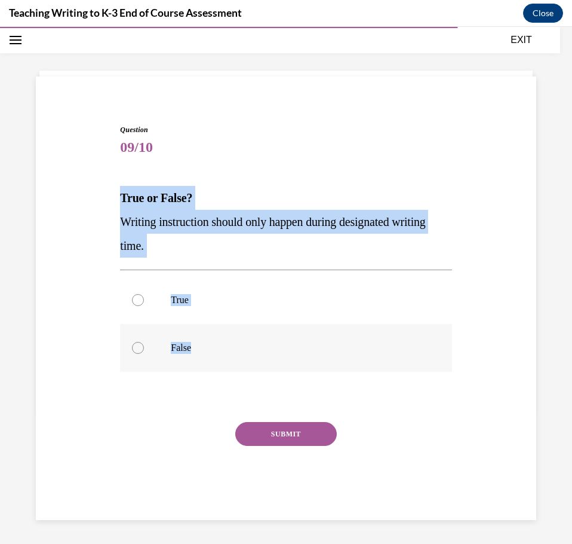
drag, startPoint x: 116, startPoint y: 197, endPoint x: 246, endPoint y: 333, distance: 187.2
click at [246, 333] on div "Question 09/10 True or False? Writing instruction should only happen during des…" at bounding box center [286, 312] width 338 height 413
copy div "True or False? Writing instruction should only happen during designated writing…"
click at [165, 347] on label "False" at bounding box center [286, 348] width 332 height 48
click at [144, 347] on input "False" at bounding box center [138, 348] width 12 height 12
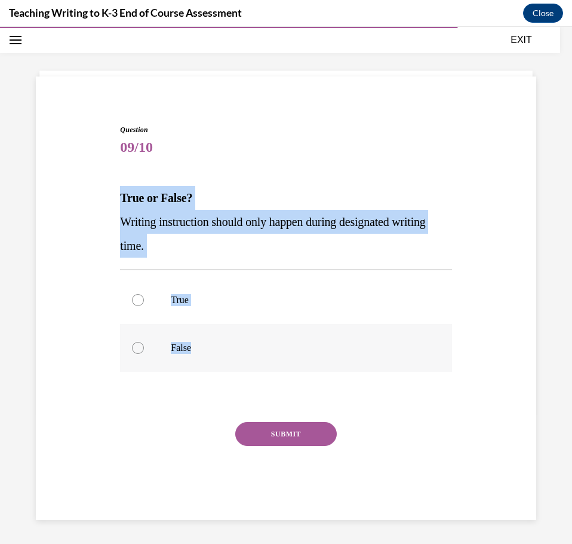
radio input "true"
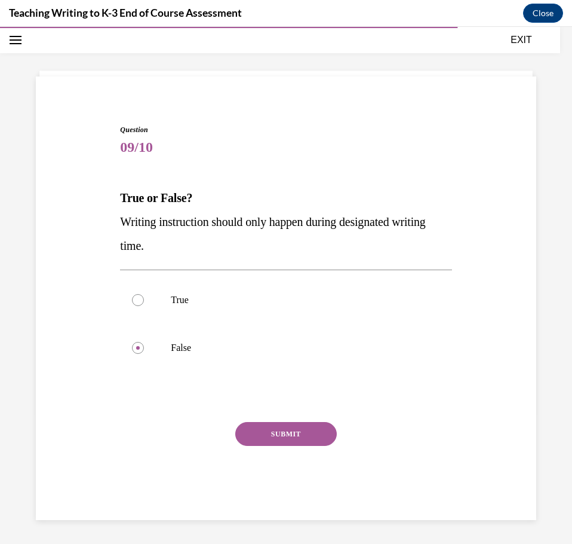
click at [254, 438] on button "SUBMIT" at bounding box center [286, 434] width 102 height 24
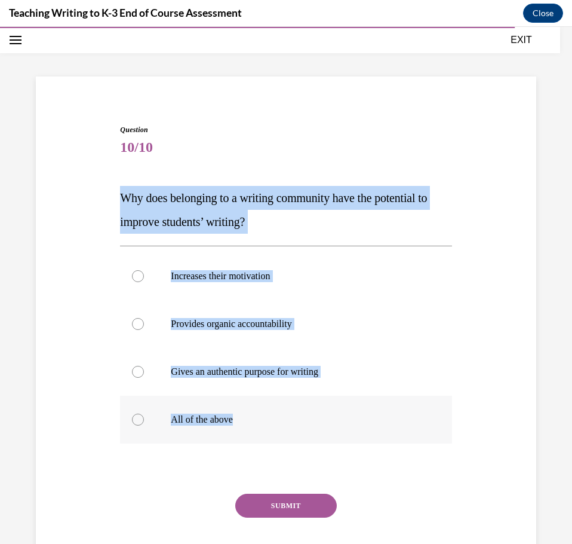
drag, startPoint x: 119, startPoint y: 195, endPoint x: 312, endPoint y: 419, distance: 295.7
click at [312, 419] on div "Question 10/10 Why does belonging to a writing community have the potential to …" at bounding box center [286, 357] width 332 height 467
copy div "Why does belonging to a writing community have the potential to improve student…"
click at [217, 419] on p "All of the above" at bounding box center [296, 419] width 251 height 12
click at [144, 419] on input "All of the above" at bounding box center [138, 419] width 12 height 12
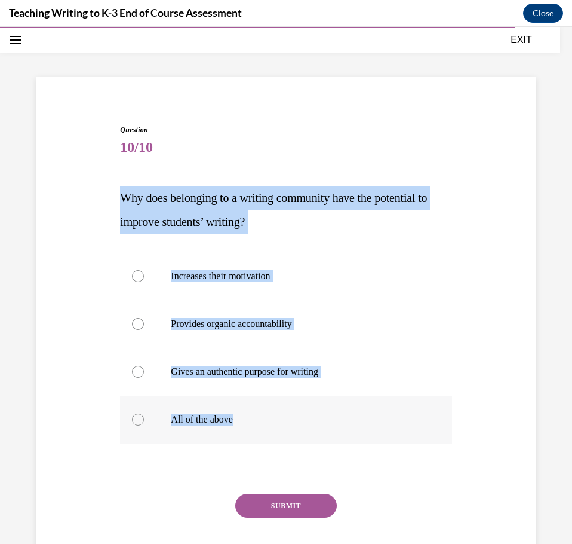
radio input "true"
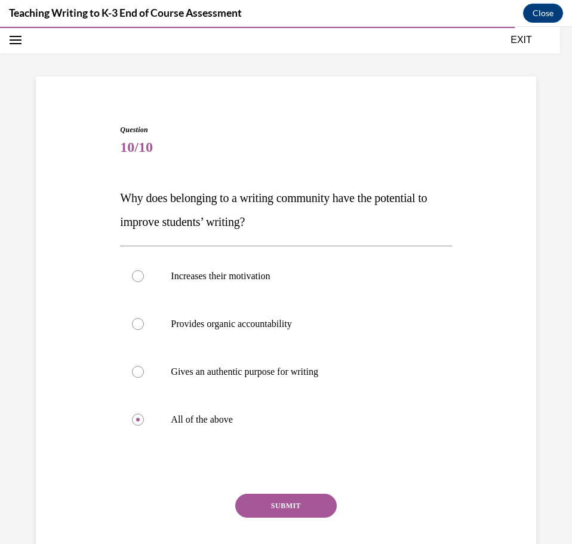
click at [264, 506] on button "SUBMIT" at bounding box center [286, 505] width 102 height 24
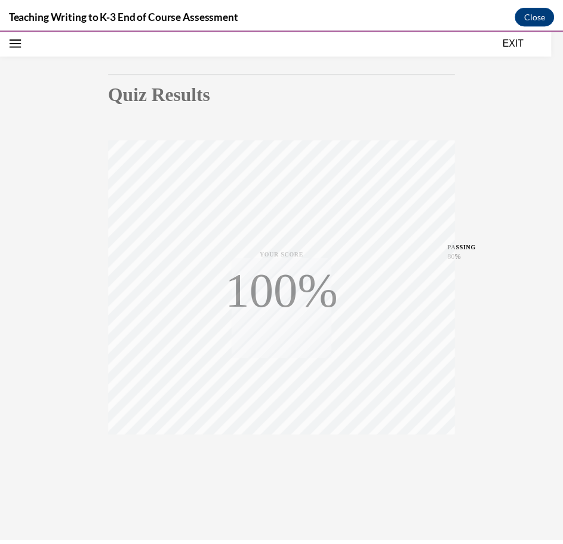
scroll to position [96, 0]
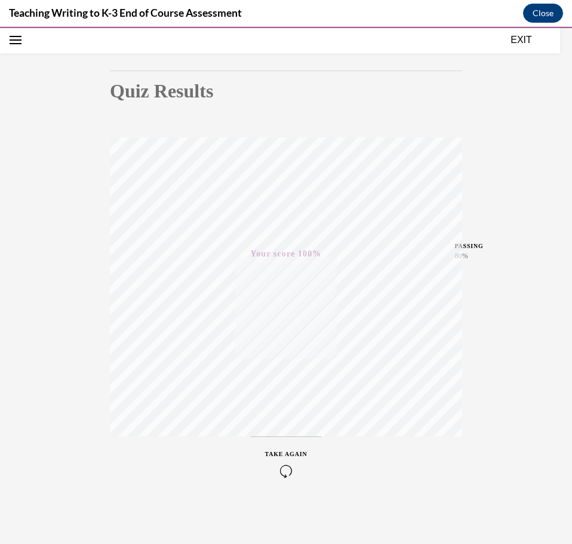
click at [523, 40] on button "EXIT" at bounding box center [522, 40] width 72 height 14
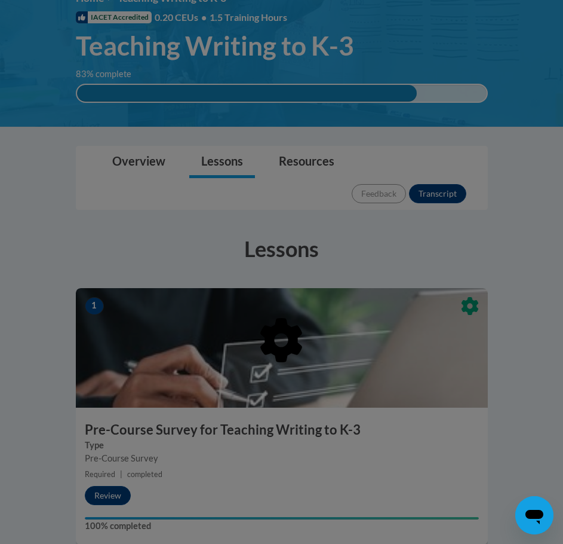
scroll to position [0, 0]
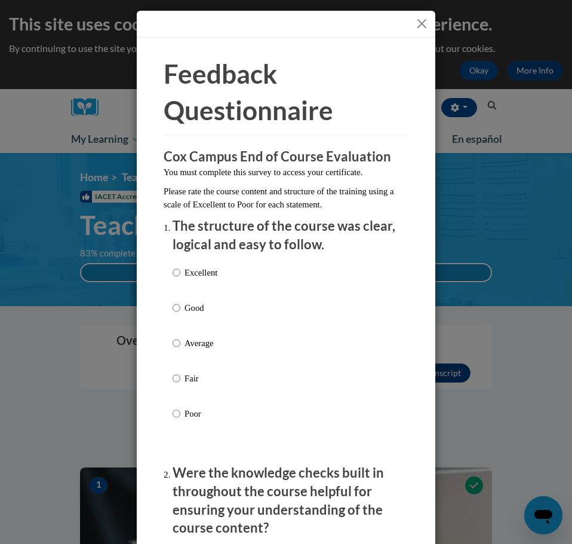
click at [418, 26] on button "Close" at bounding box center [422, 23] width 15 height 15
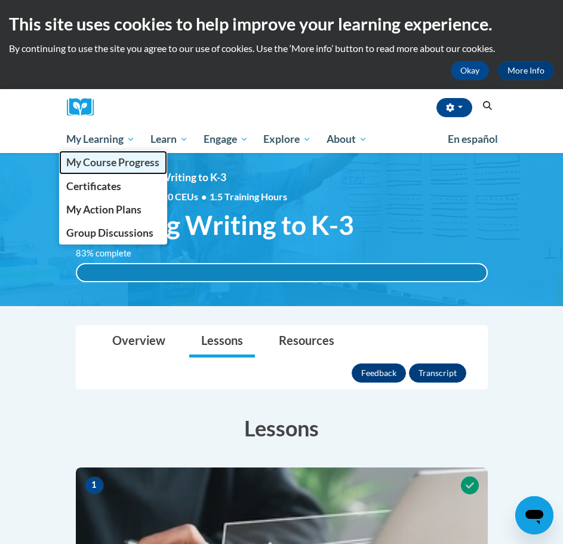
click at [100, 161] on span "My Course Progress" at bounding box center [112, 162] width 93 height 13
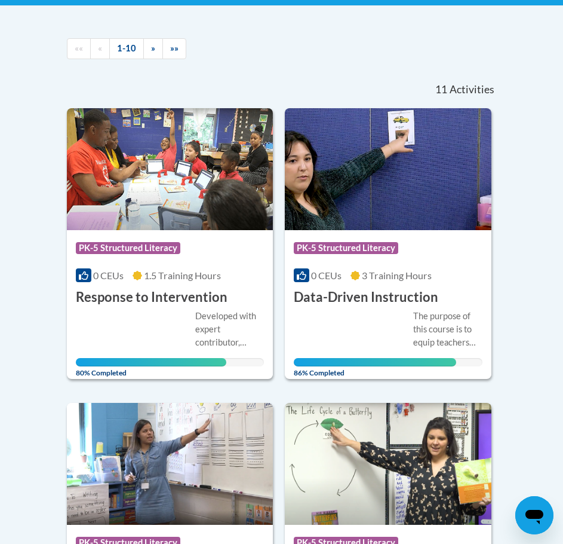
scroll to position [239, 0]
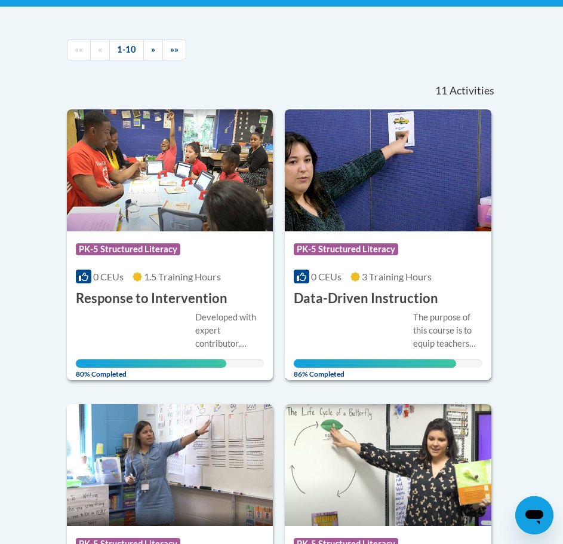
click at [323, 282] on div "0 CEUs 3 Training Hours" at bounding box center [388, 276] width 189 height 13
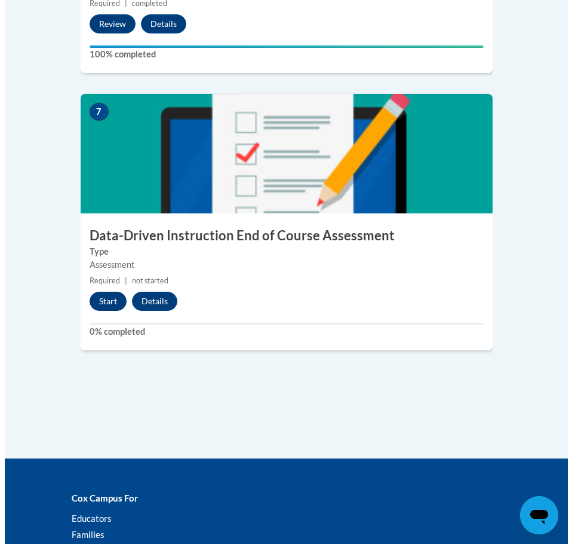
scroll to position [2034, 0]
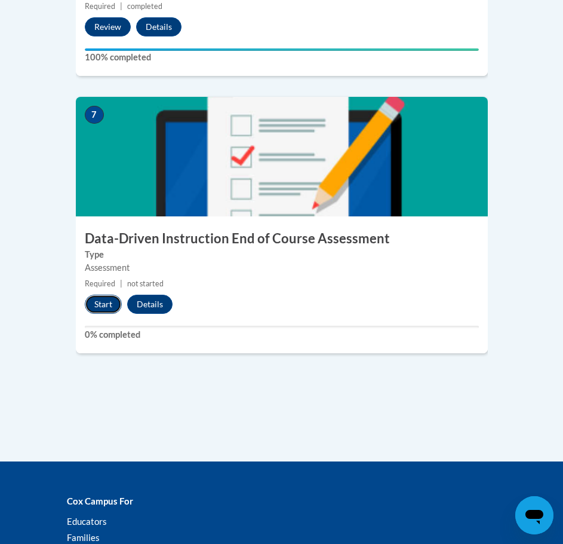
click at [99, 295] on button "Start" at bounding box center [103, 304] width 37 height 19
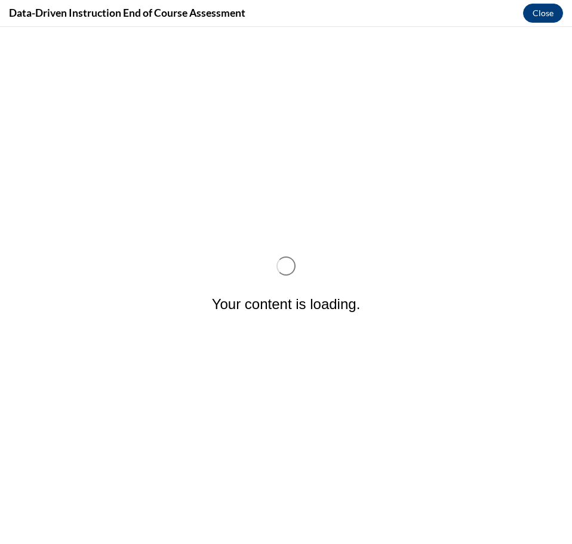
scroll to position [0, 0]
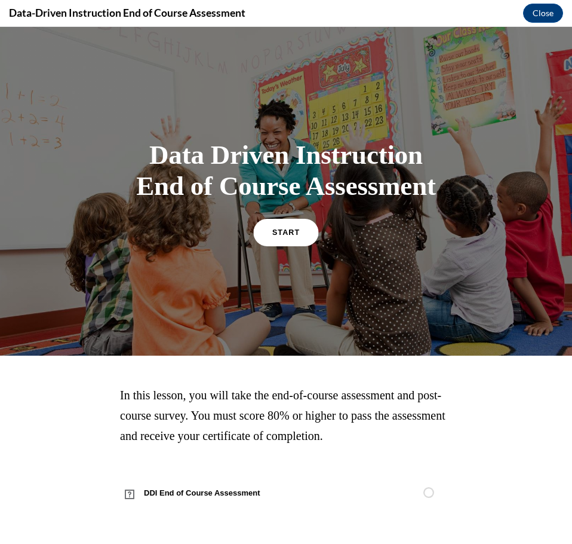
click at [283, 235] on span "START" at bounding box center [285, 232] width 27 height 9
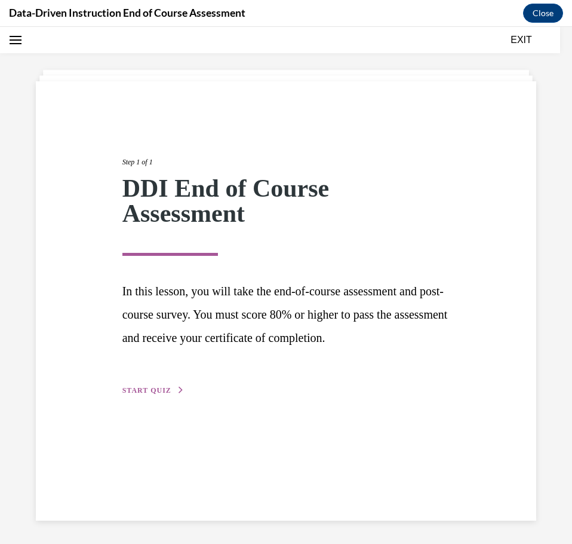
scroll to position [38, 0]
click at [153, 389] on span "START QUIZ" at bounding box center [146, 389] width 49 height 8
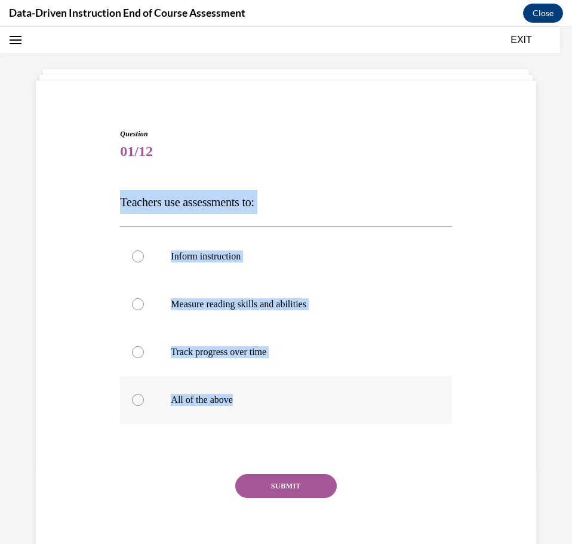
drag, startPoint x: 116, startPoint y: 204, endPoint x: 284, endPoint y: 399, distance: 257.1
click at [284, 399] on div "Question 01/12 Teachers use assessments to: Inform instruction Measure reading …" at bounding box center [286, 341] width 338 height 461
click at [300, 421] on label "All of the above" at bounding box center [286, 400] width 332 height 48
click at [144, 406] on input "All of the above" at bounding box center [138, 400] width 12 height 12
radio input "true"
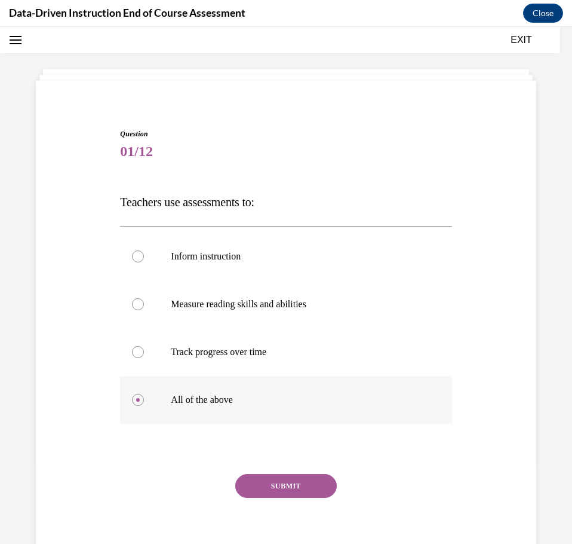
click at [198, 400] on p "All of the above" at bounding box center [296, 400] width 251 height 12
click at [144, 400] on input "All of the above" at bounding box center [138, 400] width 12 height 12
click at [256, 483] on button "SUBMIT" at bounding box center [286, 486] width 102 height 24
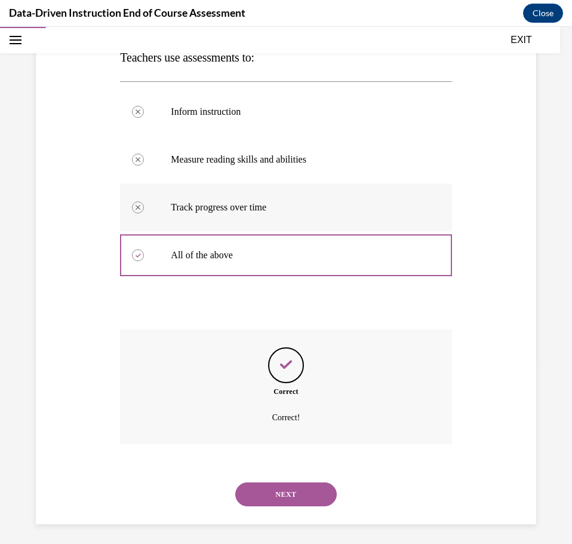
scroll to position [186, 0]
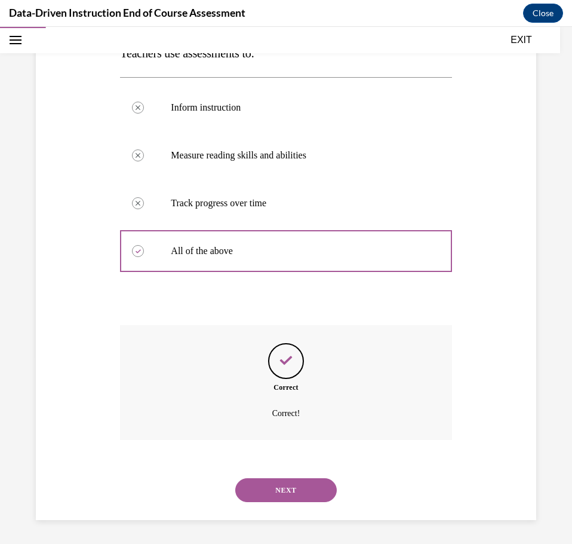
click at [254, 492] on button "NEXT" at bounding box center [286, 490] width 102 height 24
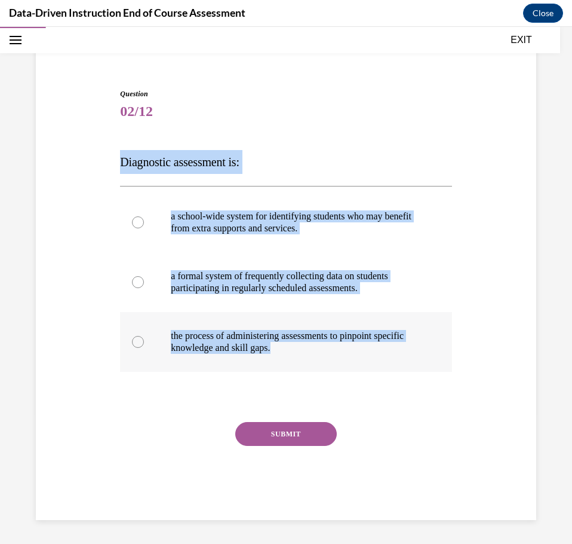
drag, startPoint x: 119, startPoint y: 161, endPoint x: 333, endPoint y: 360, distance: 292.5
click at [333, 360] on div "Question 02/12 Diagnostic assessment is: a school-wide system for identifying s…" at bounding box center [286, 303] width 332 height 431
copy div "Diagnostic assessment is: a school-wide system for identifying students who may…"
click at [244, 341] on p "the process of administering assessments to pinpoint specific knowledge and ski…" at bounding box center [296, 342] width 251 height 24
click at [144, 341] on input "the process of administering assessments to pinpoint specific knowledge and ski…" at bounding box center [138, 342] width 12 height 12
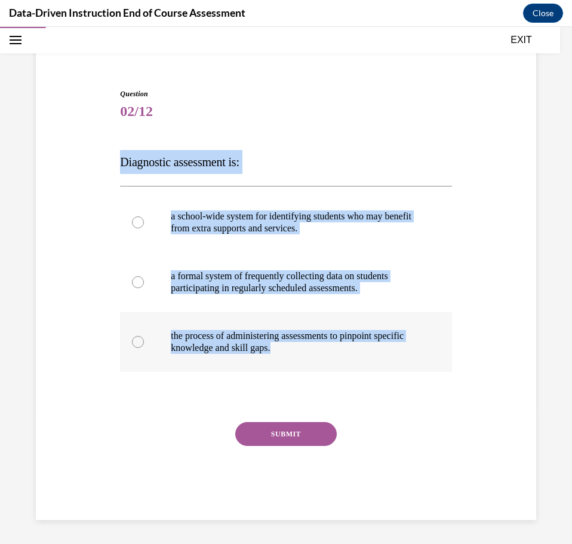
radio input "true"
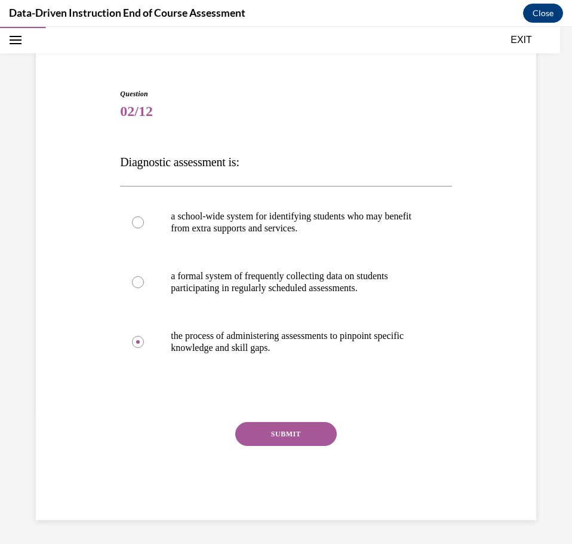
click at [247, 441] on button "SUBMIT" at bounding box center [286, 434] width 102 height 24
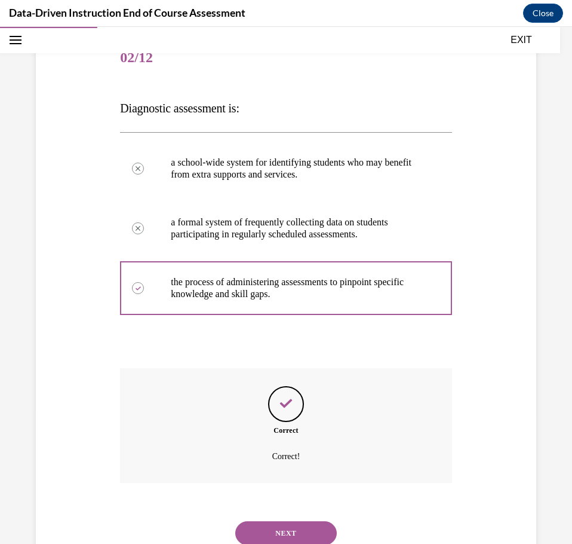
scroll to position [174, 0]
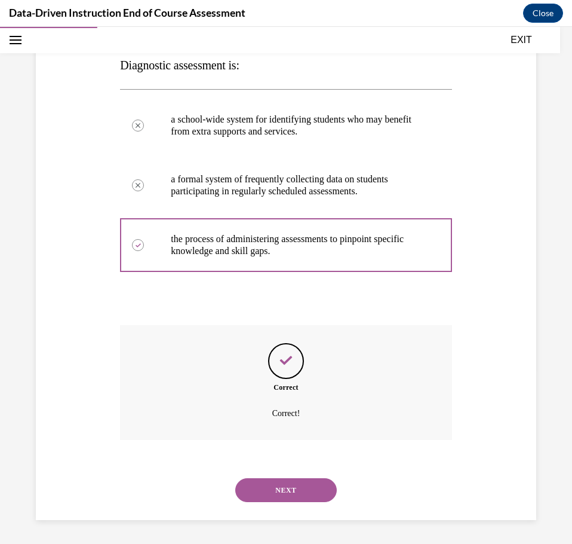
click at [275, 486] on button "NEXT" at bounding box center [286, 490] width 102 height 24
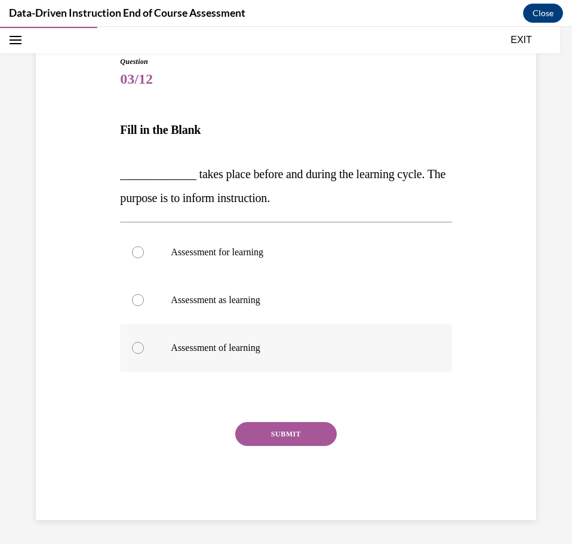
drag, startPoint x: 118, startPoint y: 176, endPoint x: 341, endPoint y: 339, distance: 276.6
click at [341, 339] on div "Question 03/12 Fill in the Blank _____________ takes place before and during th…" at bounding box center [286, 278] width 338 height 481
copy div "_____________ takes place before and during the learning cycle. The purpose is …"
click at [203, 254] on p "Assessment for learning" at bounding box center [296, 252] width 251 height 12
click at [144, 254] on input "Assessment for learning" at bounding box center [138, 252] width 12 height 12
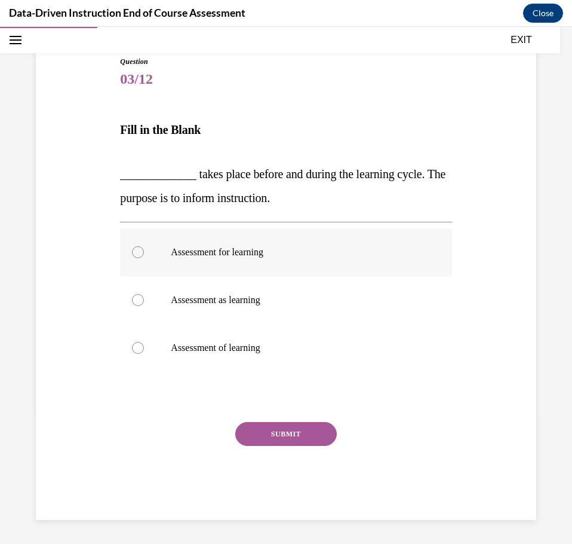
radio input "true"
click at [240, 431] on button "SUBMIT" at bounding box center [286, 434] width 102 height 24
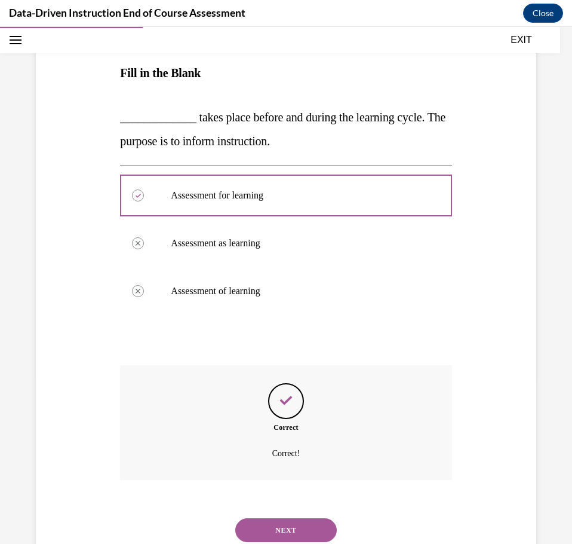
scroll to position [207, 0]
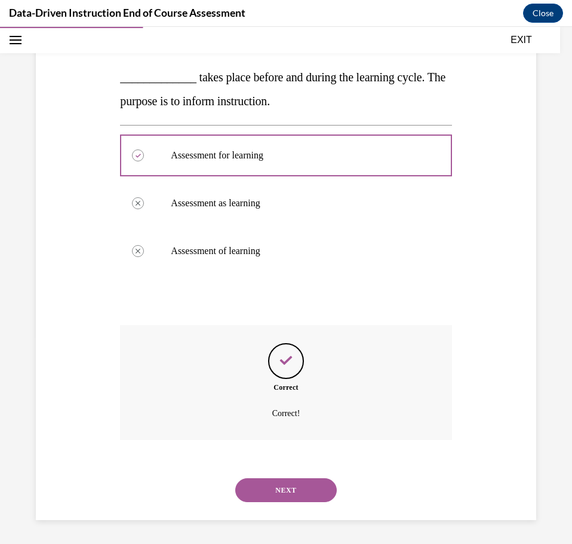
click at [274, 496] on button "NEXT" at bounding box center [286, 490] width 102 height 24
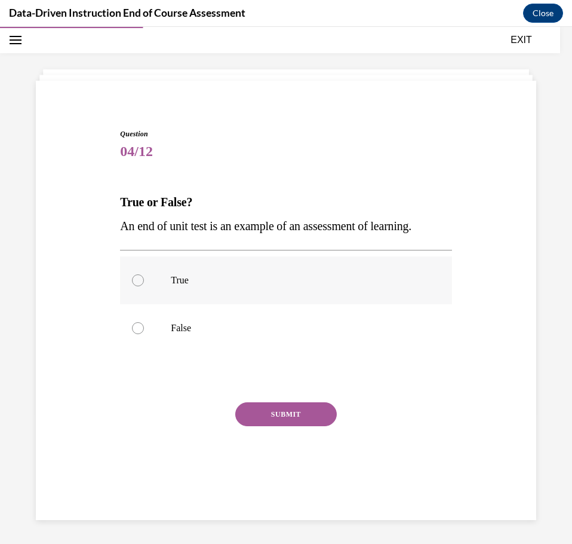
click at [142, 286] on label "True" at bounding box center [286, 280] width 332 height 48
click at [142, 286] on input "True" at bounding box center [138, 280] width 12 height 12
radio input "true"
click at [250, 404] on button "SUBMIT" at bounding box center [286, 414] width 102 height 24
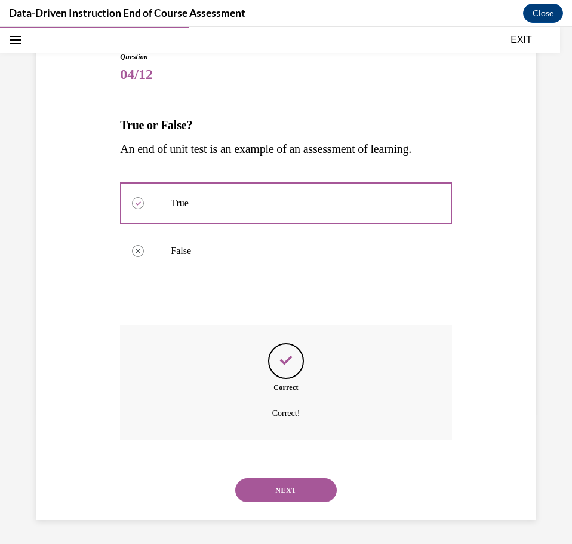
click at [289, 483] on button "NEXT" at bounding box center [286, 490] width 102 height 24
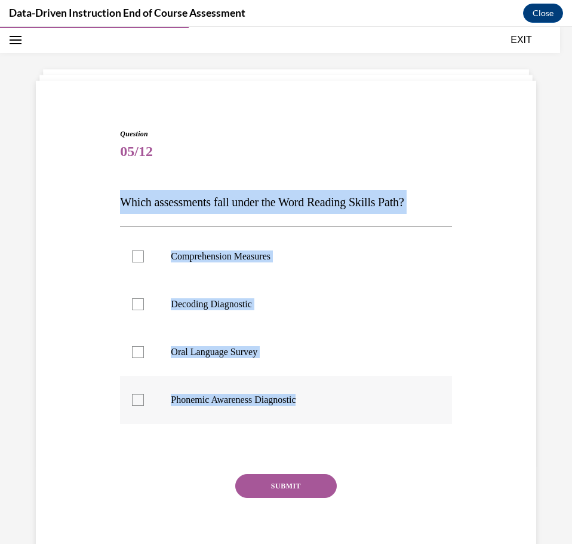
drag, startPoint x: 109, startPoint y: 203, endPoint x: 336, endPoint y: 395, distance: 297.9
click at [336, 395] on div "Question 05/12 Which assessments fall under the Word Reading Skills Path? Compr…" at bounding box center [286, 332] width 507 height 479
copy div "Which assessments fall under the Word Reading Skills Path? Comprehension Measur…"
click at [194, 307] on p "Decoding Diagnostic" at bounding box center [296, 304] width 251 height 12
click at [144, 307] on input "Decoding Diagnostic" at bounding box center [138, 304] width 12 height 12
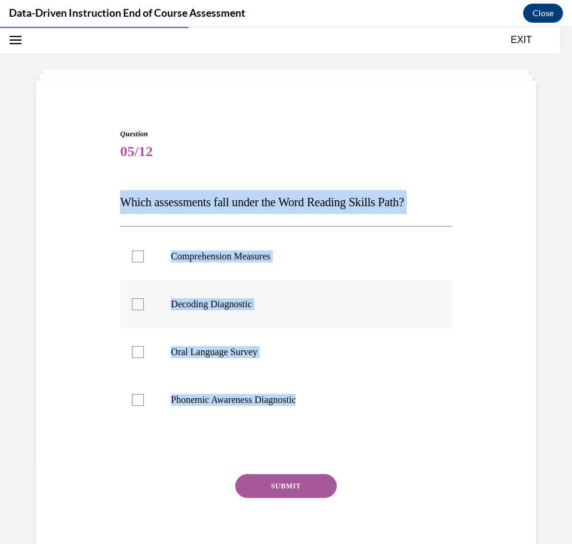
checkbox input "true"
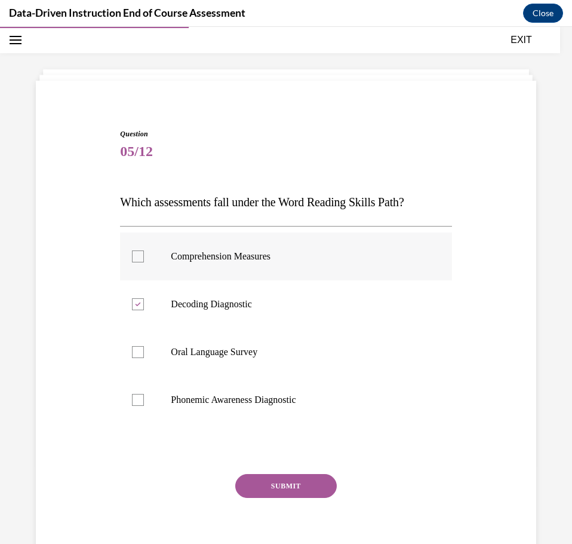
click at [194, 257] on p "Comprehension Measures" at bounding box center [296, 256] width 251 height 12
click at [144, 257] on input "Comprehension Measures" at bounding box center [138, 256] width 12 height 12
drag, startPoint x: 198, startPoint y: 250, endPoint x: 195, endPoint y: 297, distance: 47.3
click at [197, 250] on label "Comprehension Measures" at bounding box center [286, 256] width 332 height 48
click at [144, 250] on input "Comprehension Measures" at bounding box center [138, 256] width 12 height 12
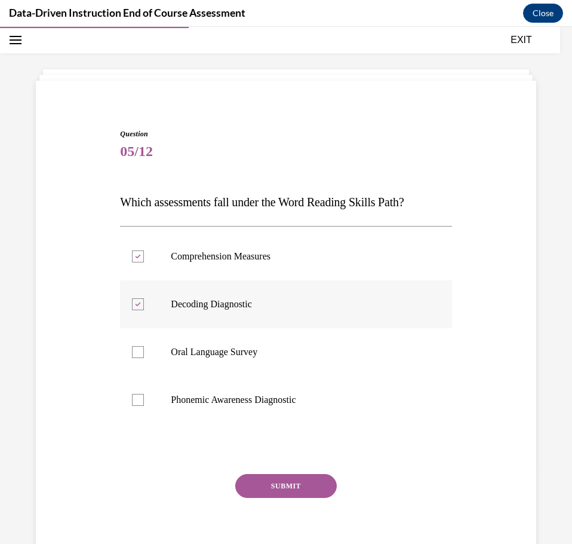
checkbox input "false"
click at [198, 395] on p "Phonemic Awareness Diagnostic" at bounding box center [296, 400] width 251 height 12
click at [144, 395] on input "Phonemic Awareness Diagnostic" at bounding box center [138, 400] width 12 height 12
checkbox input "true"
click at [260, 484] on button "SUBMIT" at bounding box center [286, 486] width 102 height 24
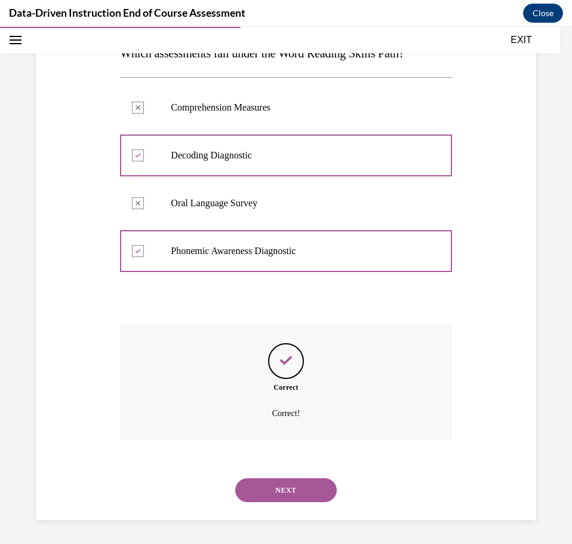
click at [284, 488] on button "NEXT" at bounding box center [286, 490] width 102 height 24
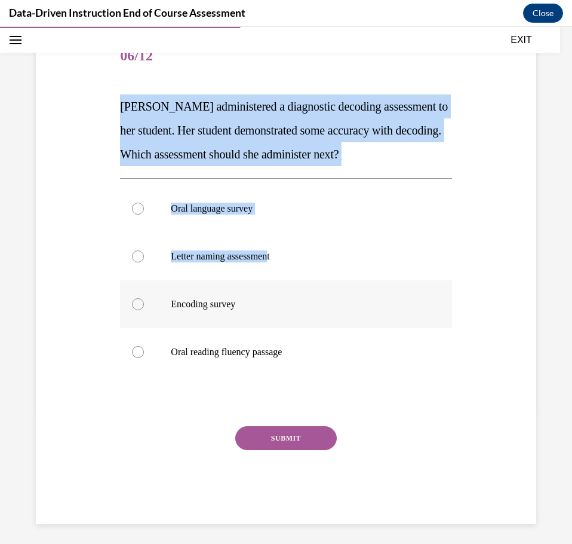
scroll to position [137, 0]
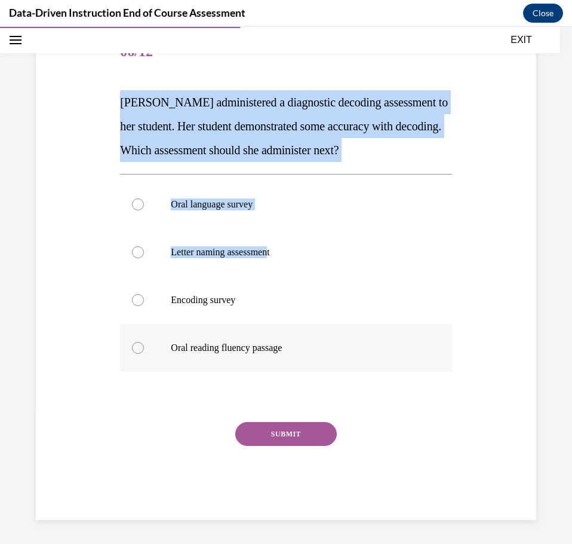
drag, startPoint x: 119, startPoint y: 104, endPoint x: 318, endPoint y: 355, distance: 320.3
click at [318, 355] on div "Question 06/12 Mrs. Lee administered a diagnostic decoding assessment to her st…" at bounding box center [286, 274] width 332 height 491
copy div "Mrs. Lee administered a diagnostic decoding assessment to her student. Her stud…"
click at [213, 345] on p "Oral reading fluency passage" at bounding box center [296, 348] width 251 height 12
click at [144, 345] on input "Oral reading fluency passage" at bounding box center [138, 348] width 12 height 12
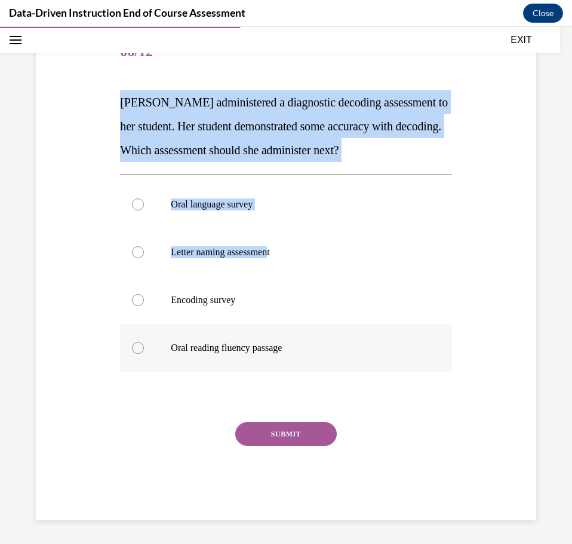
radio input "true"
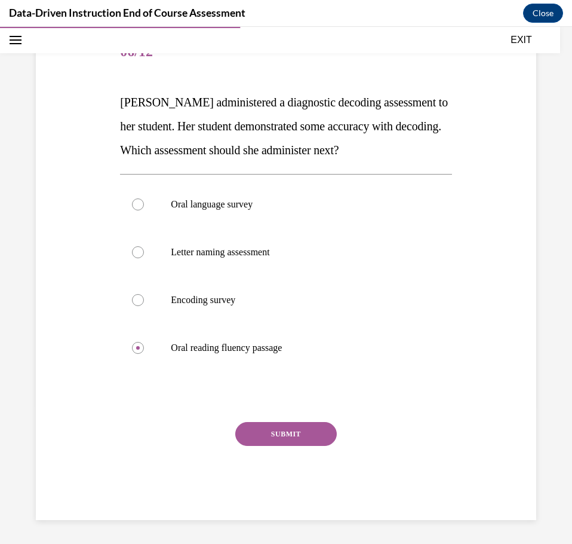
click at [271, 433] on button "SUBMIT" at bounding box center [286, 434] width 102 height 24
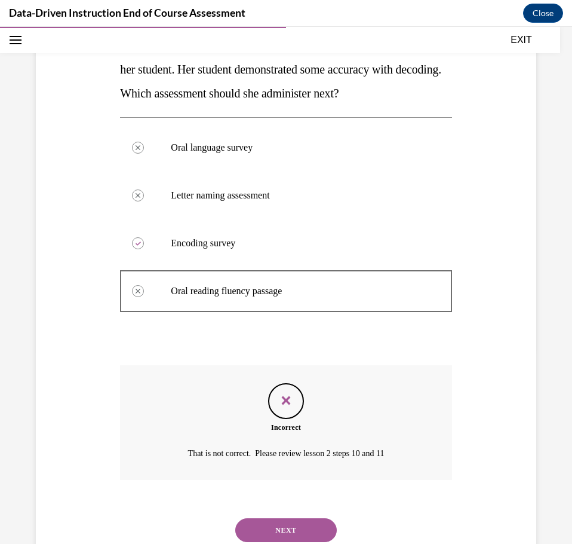
scroll to position [234, 0]
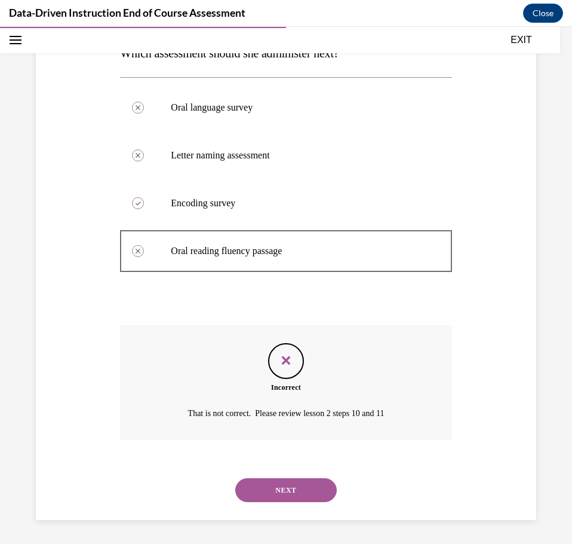
click at [283, 493] on button "NEXT" at bounding box center [286, 490] width 102 height 24
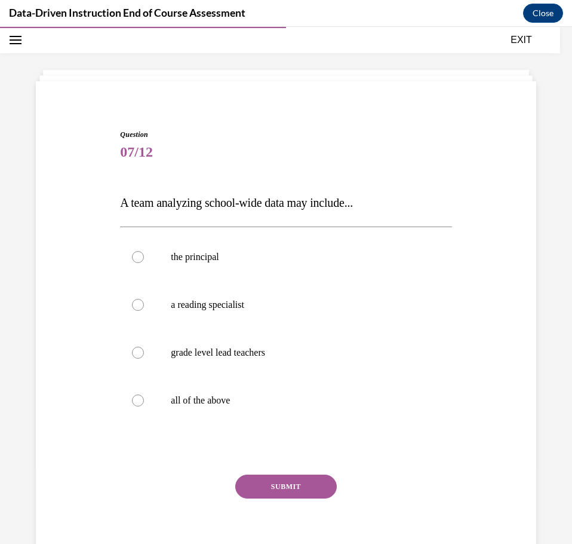
scroll to position [0, 0]
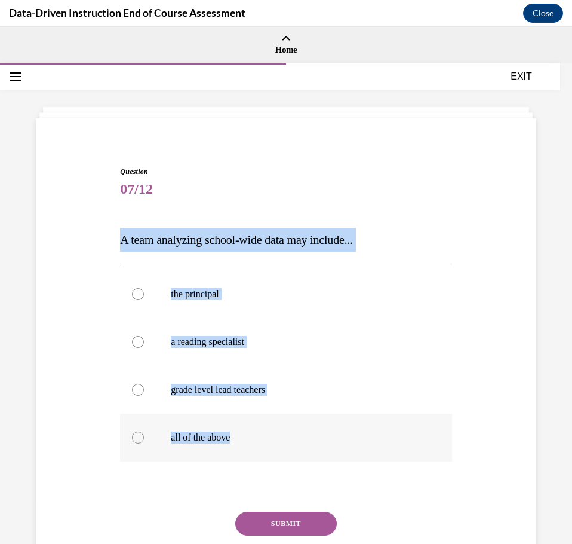
drag, startPoint x: 115, startPoint y: 235, endPoint x: 330, endPoint y: 438, distance: 295.8
click at [330, 438] on div "Question 07/12 A team analyzing school-wide data may include... the principal a…" at bounding box center [286, 378] width 338 height 461
copy div "A team analyzing school-wide data may include... the principal a reading specia…"
click at [205, 434] on p "all of the above" at bounding box center [296, 437] width 251 height 12
click at [144, 434] on input "all of the above" at bounding box center [138, 437] width 12 height 12
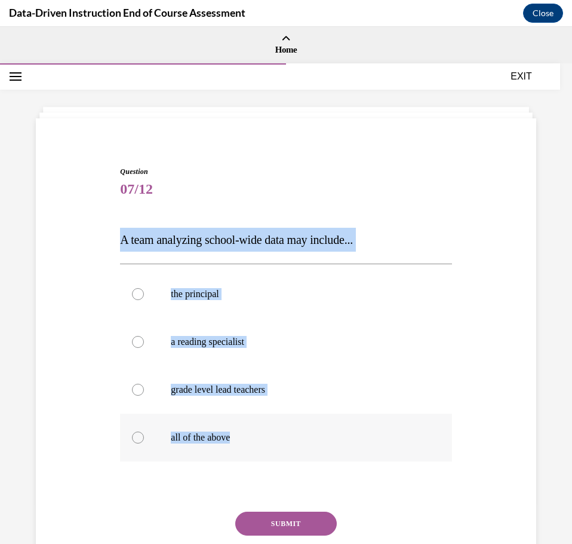
radio input "true"
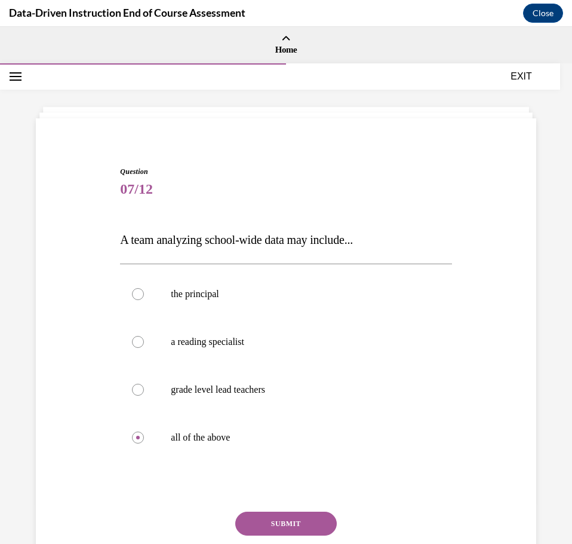
click at [264, 523] on button "SUBMIT" at bounding box center [286, 523] width 102 height 24
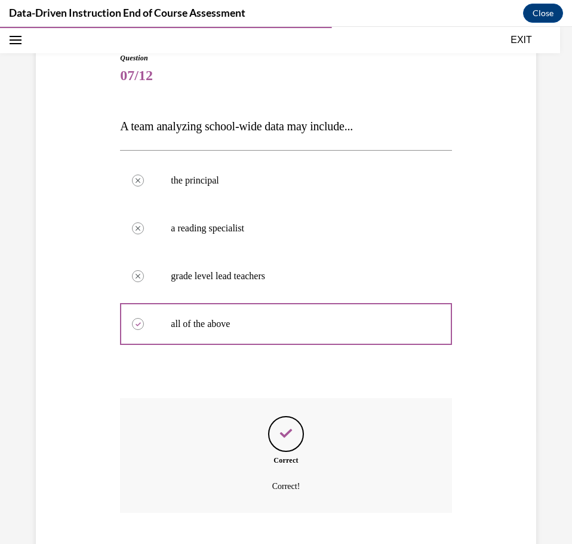
scroll to position [186, 0]
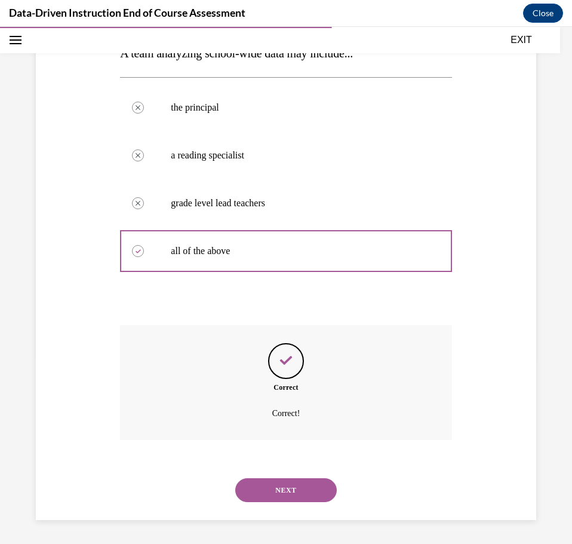
click at [264, 491] on button "NEXT" at bounding box center [286, 490] width 102 height 24
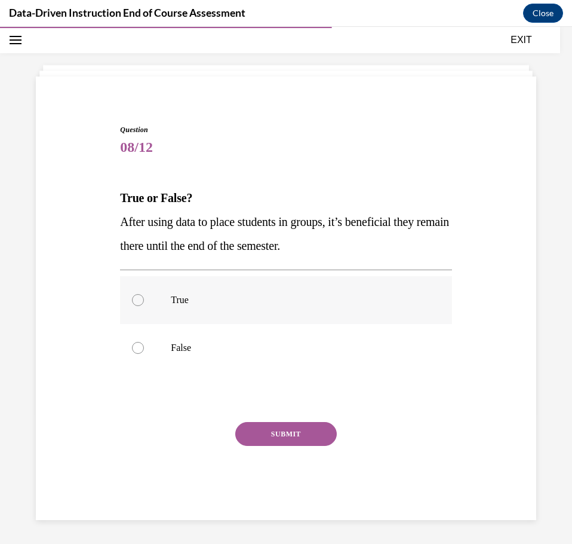
scroll to position [42, 0]
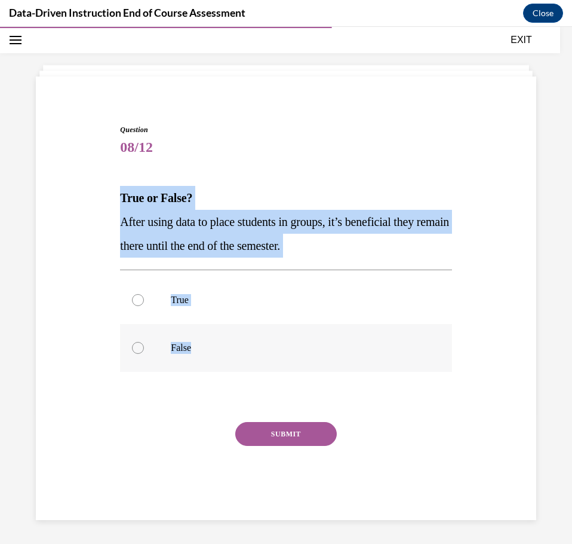
drag, startPoint x: 116, startPoint y: 192, endPoint x: 306, endPoint y: 361, distance: 254.7
click at [306, 361] on div "Question 08/12 True or False? After using data to place students in groups, it’…" at bounding box center [286, 312] width 338 height 413
copy div "True or False? After using data to place students in groups, it’s beneficial th…"
click at [134, 358] on label "False" at bounding box center [286, 348] width 332 height 48
click at [134, 354] on input "False" at bounding box center [138, 348] width 12 height 12
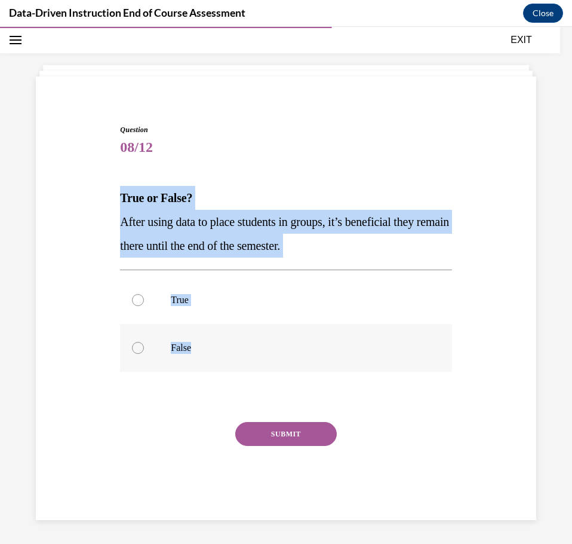
radio input "true"
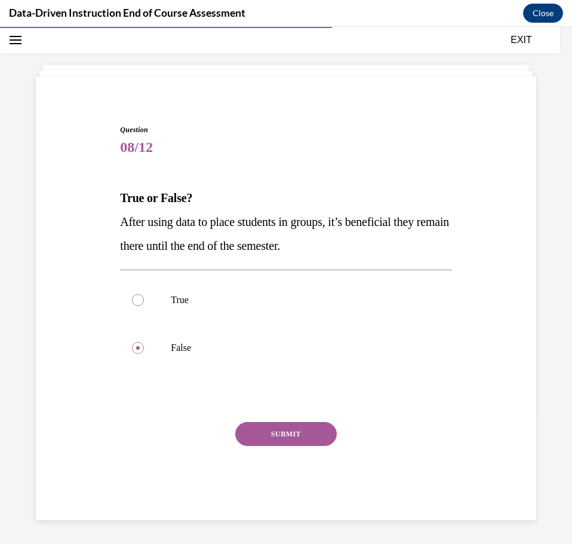
click at [264, 440] on button "SUBMIT" at bounding box center [286, 434] width 102 height 24
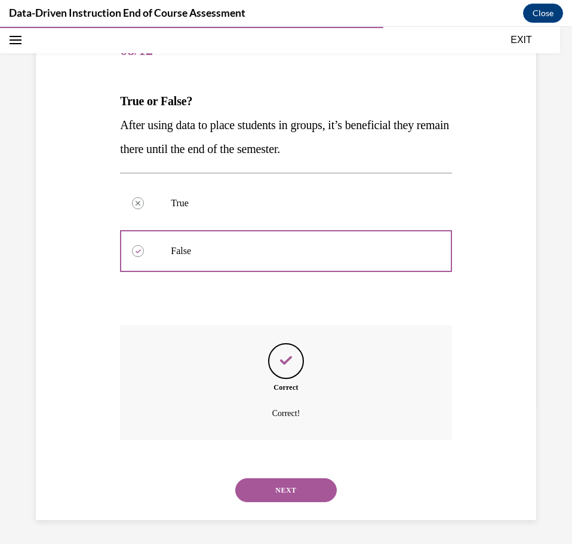
click at [263, 487] on button "NEXT" at bounding box center [286, 490] width 102 height 24
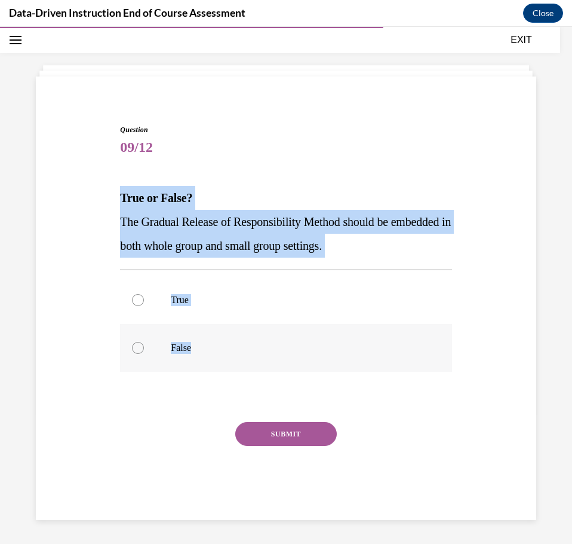
drag, startPoint x: 162, startPoint y: 201, endPoint x: 269, endPoint y: 364, distance: 195.2
click at [269, 355] on div "Question 09/12 True or False? The Gradual Release of Responsibility Method shou…" at bounding box center [286, 303] width 507 height 431
copy div "True or False? The Gradual Release of Responsibility Method should be embedded …"
click at [162, 292] on label "True" at bounding box center [286, 300] width 332 height 48
click at [144, 294] on input "True" at bounding box center [138, 300] width 12 height 12
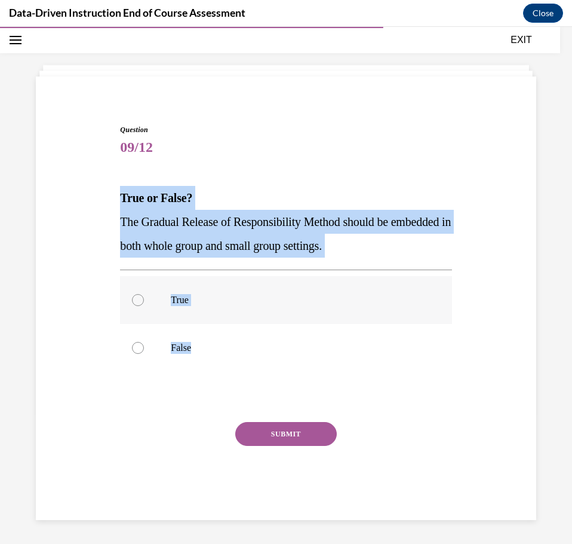
radio input "true"
click at [268, 430] on button "SUBMIT" at bounding box center [286, 434] width 102 height 24
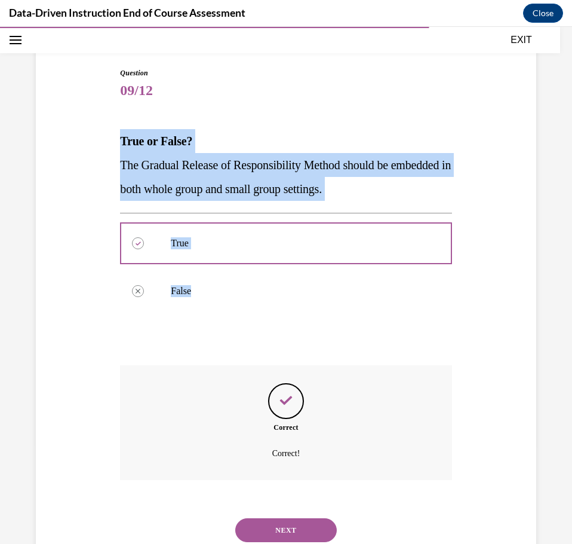
scroll to position [139, 0]
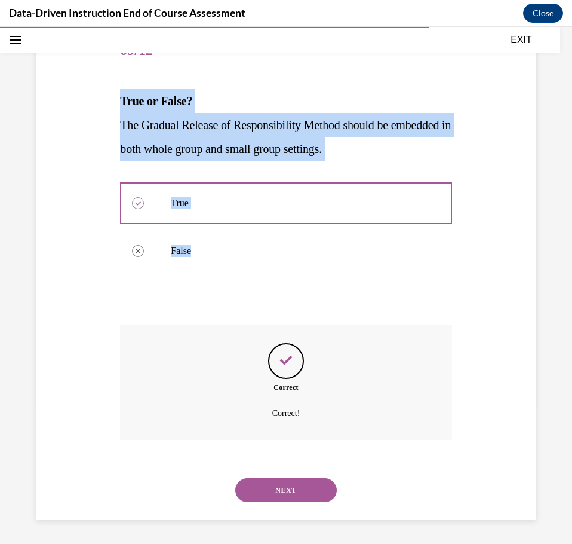
click at [283, 481] on button "NEXT" at bounding box center [286, 490] width 102 height 24
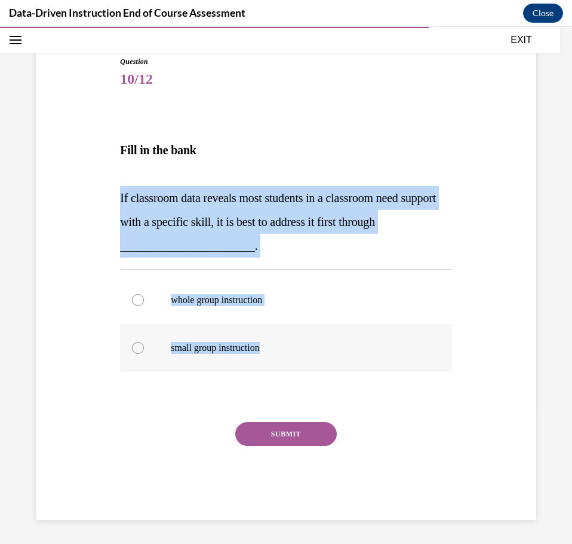
drag, startPoint x: 114, startPoint y: 196, endPoint x: 317, endPoint y: 370, distance: 267.3
click at [317, 370] on div "Question 10/12 Fill in the bank If classroom data reveals most students in a cl…" at bounding box center [286, 269] width 507 height 499
copy div "If classroom data reveals most students in a classroom need support with a spec…"
click at [235, 348] on p "small group instruction" at bounding box center [296, 348] width 251 height 12
click at [144, 348] on input "small group instruction" at bounding box center [138, 348] width 12 height 12
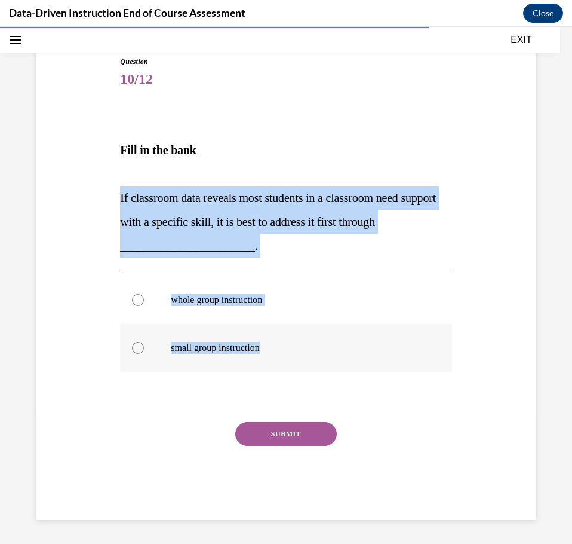
radio input "true"
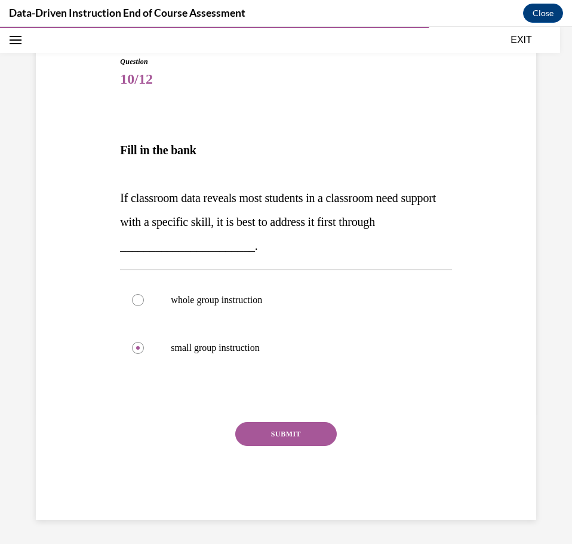
click at [248, 428] on button "SUBMIT" at bounding box center [286, 434] width 102 height 24
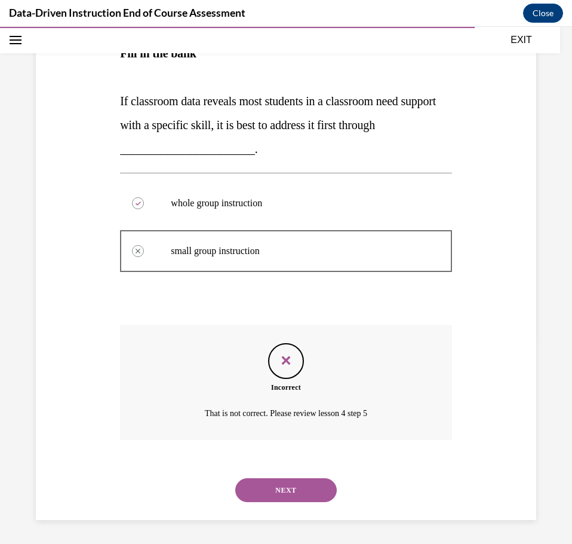
click at [289, 489] on button "NEXT" at bounding box center [286, 490] width 102 height 24
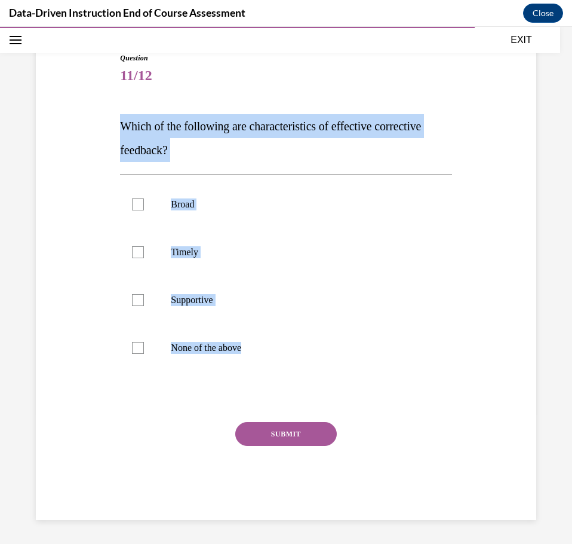
drag, startPoint x: 119, startPoint y: 128, endPoint x: 247, endPoint y: 375, distance: 278.2
click at [247, 375] on div "Question 11/12 Which of the following are characteristics of effective correcti…" at bounding box center [286, 286] width 332 height 467
copy div "Which of the following are characteristics of effective corrective feedback? Br…"
click at [167, 263] on label "Timely" at bounding box center [286, 252] width 332 height 48
click at [144, 258] on input "Timely" at bounding box center [138, 252] width 12 height 12
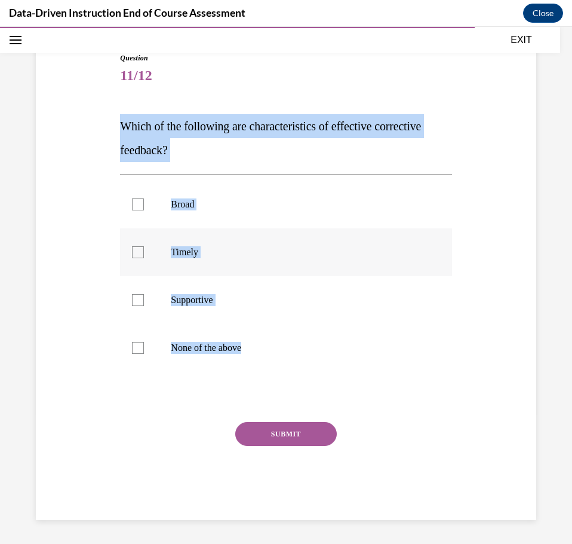
checkbox input "true"
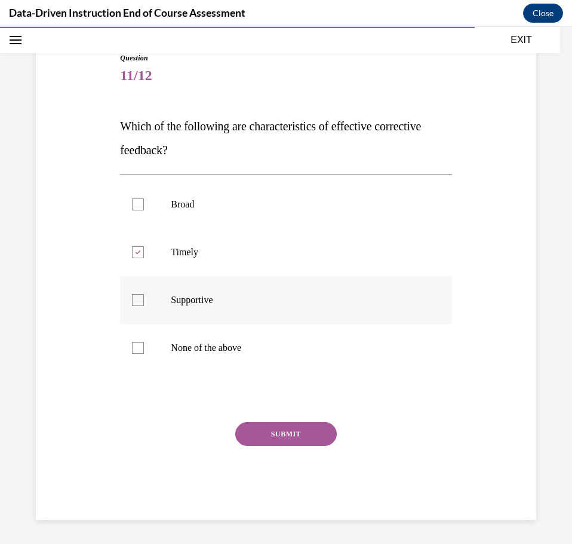
click at [171, 297] on p "Supportive" at bounding box center [296, 300] width 251 height 12
click at [144, 297] on input "Supportive" at bounding box center [138, 300] width 12 height 12
checkbox input "true"
click at [260, 440] on button "SUBMIT" at bounding box center [286, 434] width 102 height 24
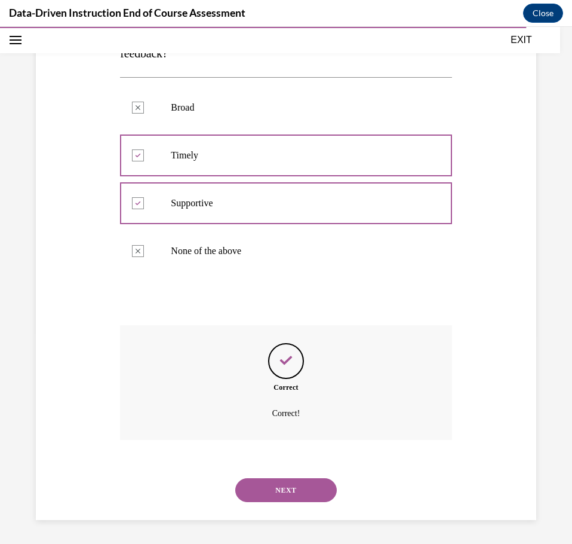
click at [288, 501] on button "NEXT" at bounding box center [286, 490] width 102 height 24
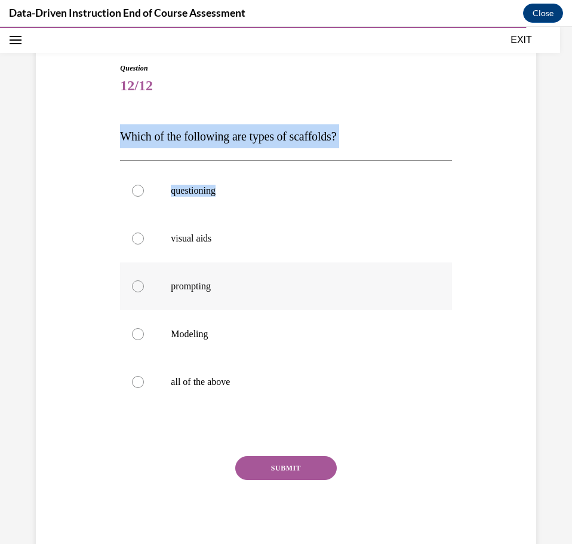
scroll to position [137, 0]
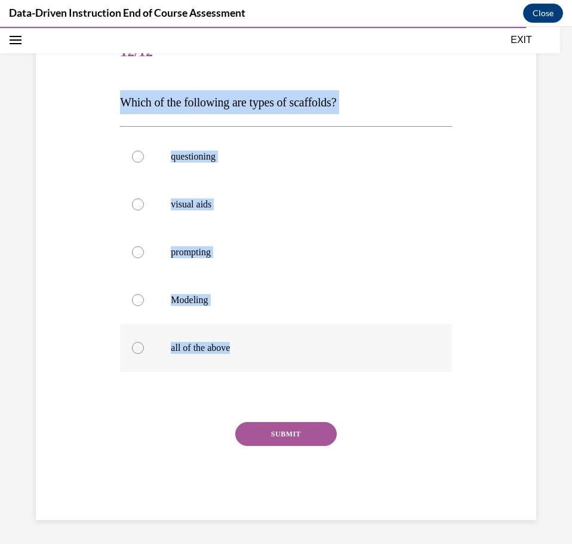
drag, startPoint x: 118, startPoint y: 110, endPoint x: 314, endPoint y: 333, distance: 296.7
click at [314, 333] on div "Question 12/12 Which of the following are types of scaffolds? questioning visua…" at bounding box center [286, 265] width 338 height 509
copy div "Which of the following are types of scaffolds? questioning visual aids promptin…"
drag, startPoint x: 166, startPoint y: 346, endPoint x: 188, endPoint y: 372, distance: 33.5
click at [166, 346] on label "all of the above" at bounding box center [286, 348] width 332 height 48
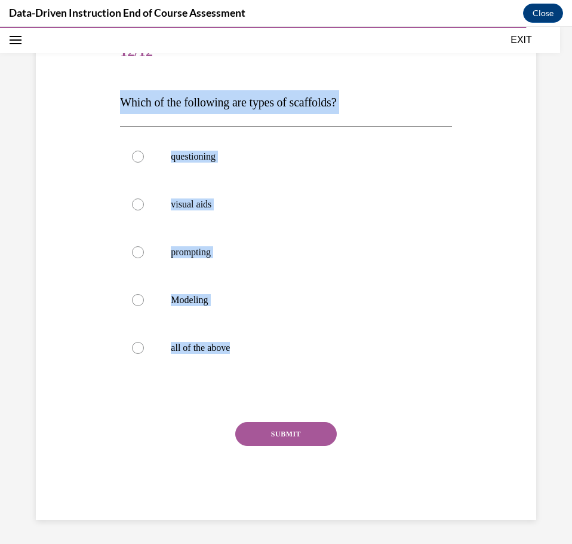
click at [144, 346] on input "all of the above" at bounding box center [138, 348] width 12 height 12
radio input "true"
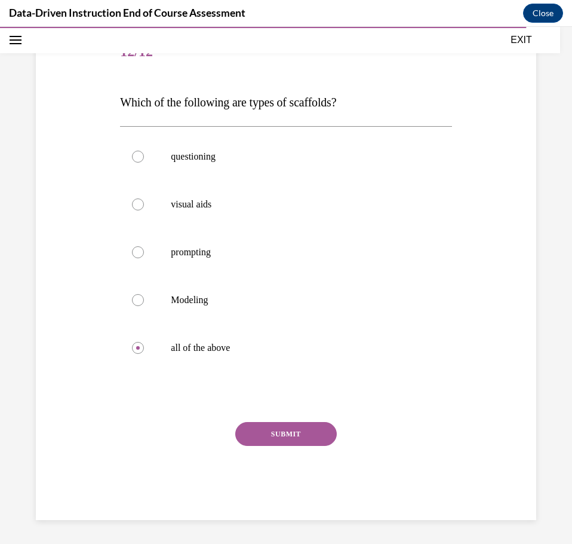
click at [259, 444] on button "SUBMIT" at bounding box center [286, 434] width 102 height 24
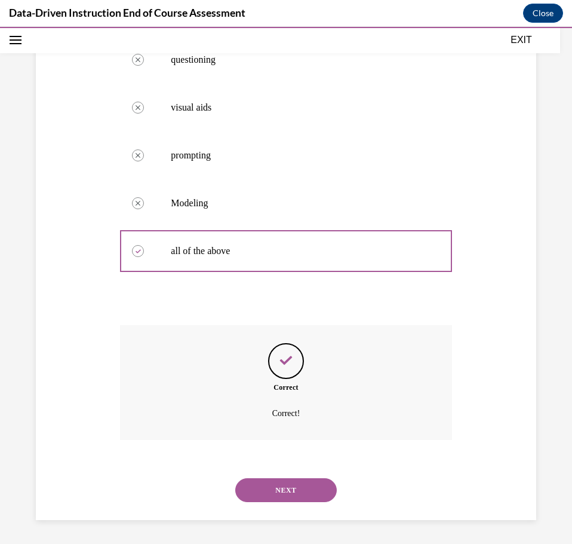
click at [275, 487] on button "NEXT" at bounding box center [286, 490] width 102 height 24
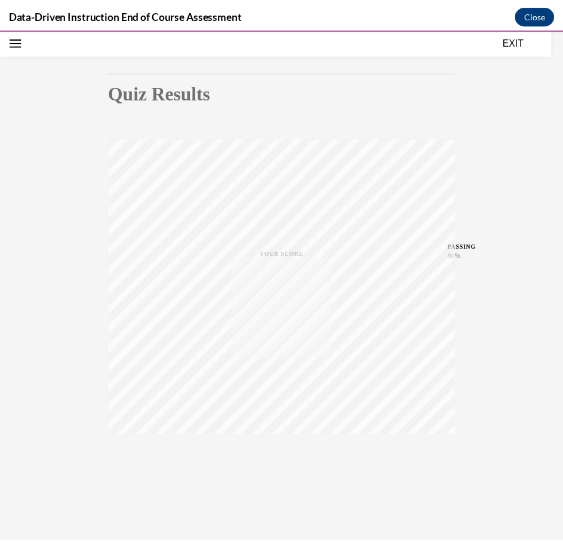
scroll to position [96, 0]
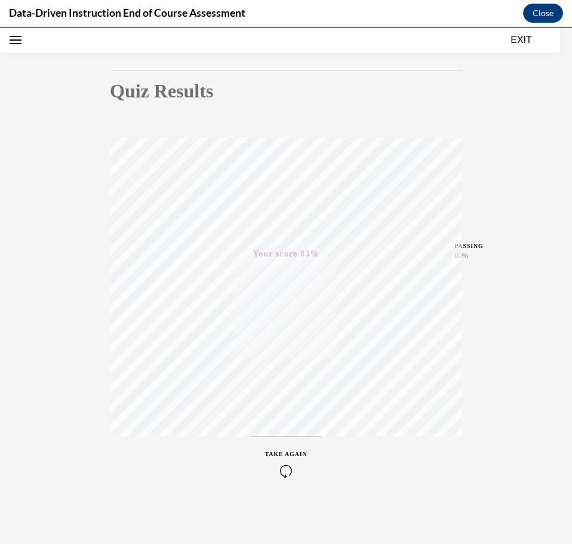
click at [522, 39] on button "EXIT" at bounding box center [522, 40] width 72 height 14
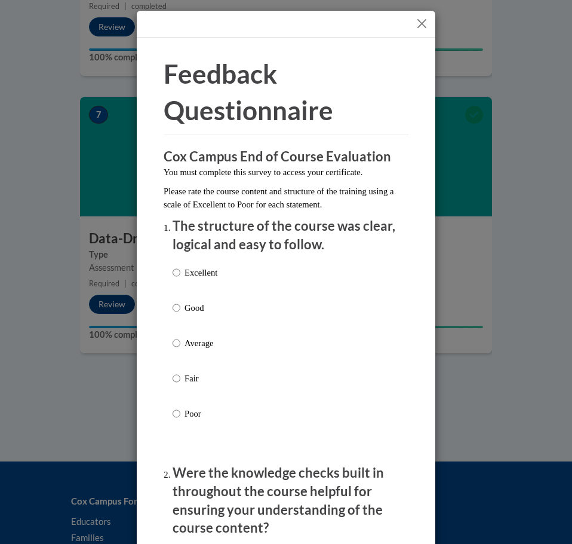
click at [416, 27] on button "Close" at bounding box center [422, 23] width 15 height 15
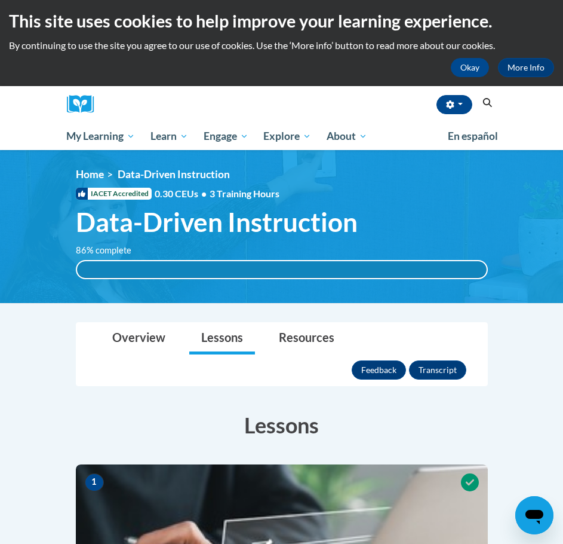
scroll to position [0, 0]
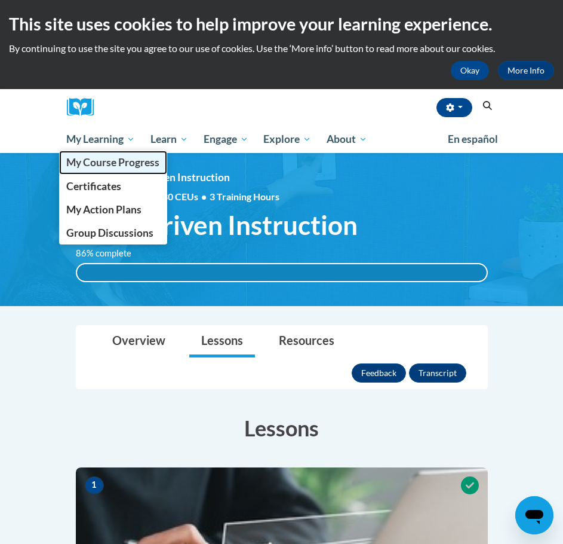
click at [111, 160] on span "My Course Progress" at bounding box center [112, 162] width 93 height 13
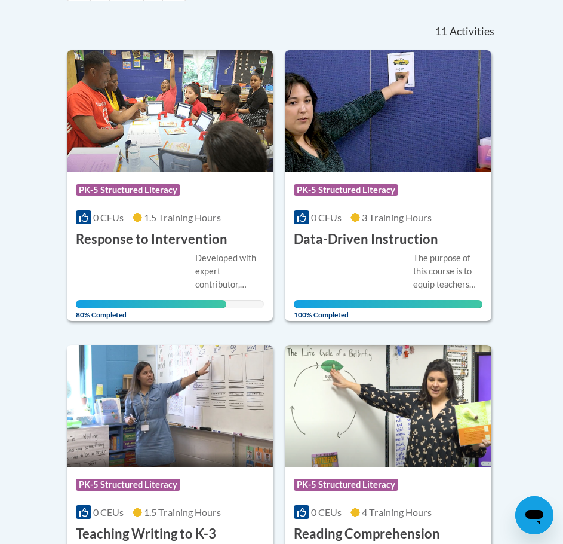
scroll to position [299, 0]
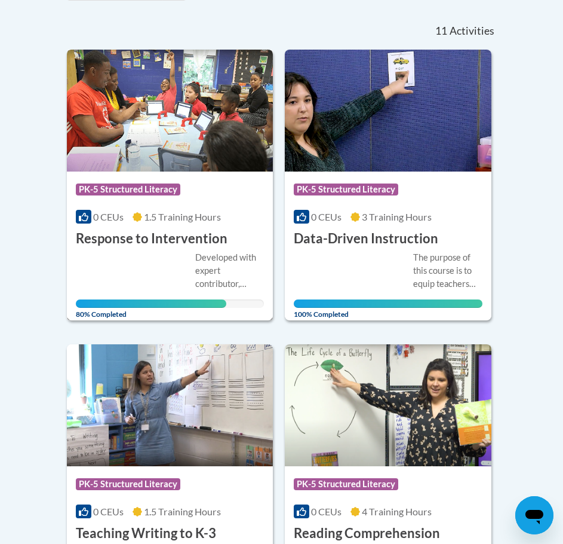
click at [160, 247] on h3 "Response to Intervention" at bounding box center [152, 238] width 152 height 19
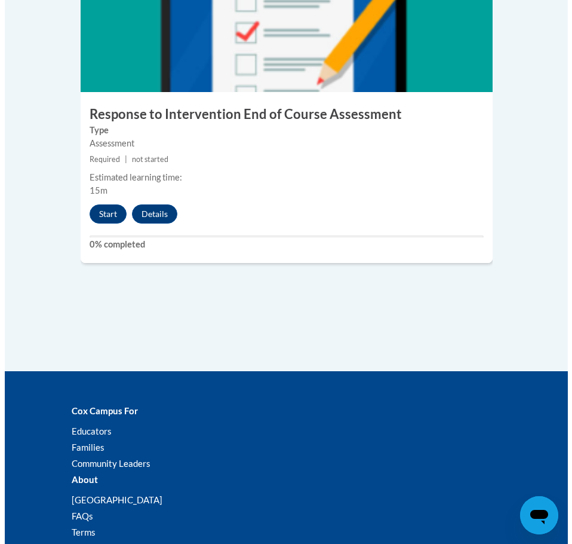
scroll to position [1615, 0]
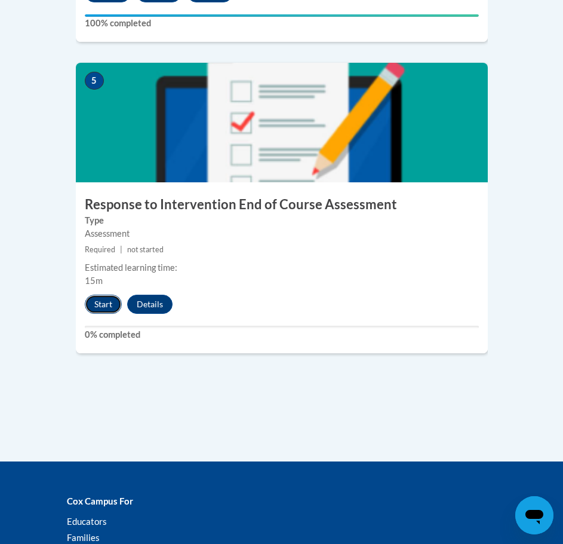
click at [106, 295] on button "Start" at bounding box center [103, 304] width 37 height 19
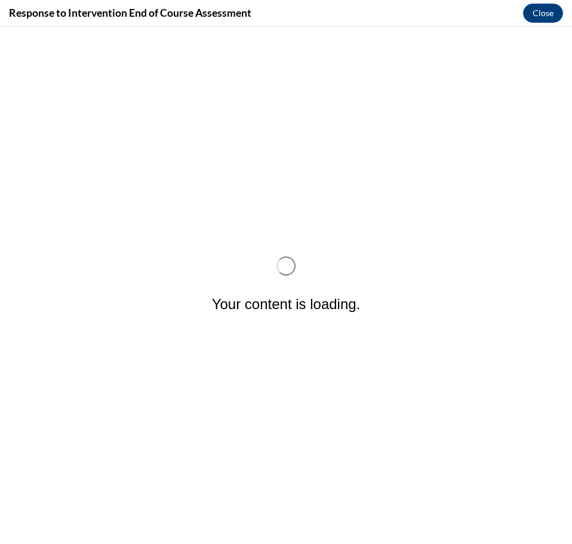
scroll to position [0, 0]
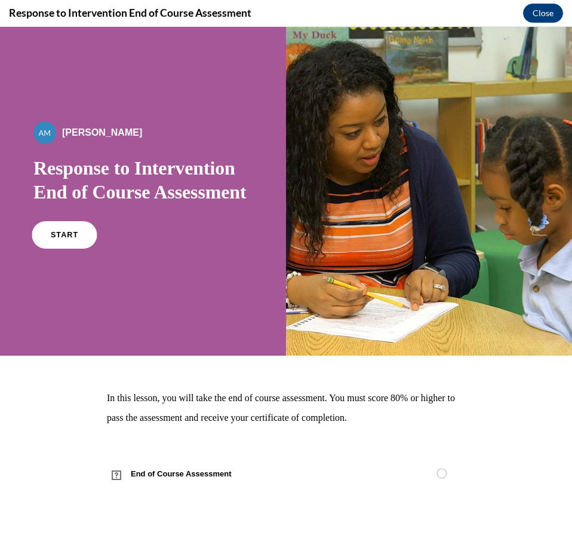
click at [69, 240] on span "START" at bounding box center [64, 235] width 27 height 9
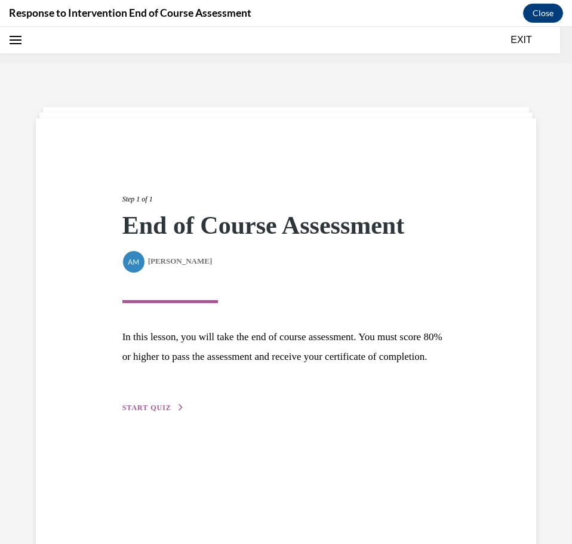
scroll to position [37, 0]
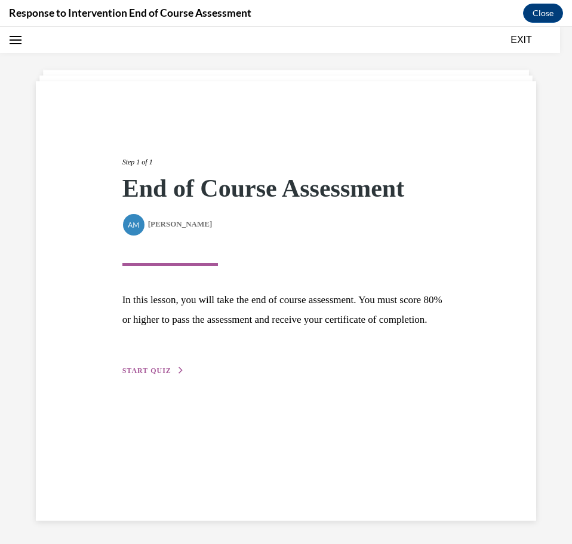
click at [137, 375] on span "START QUIZ" at bounding box center [146, 370] width 49 height 8
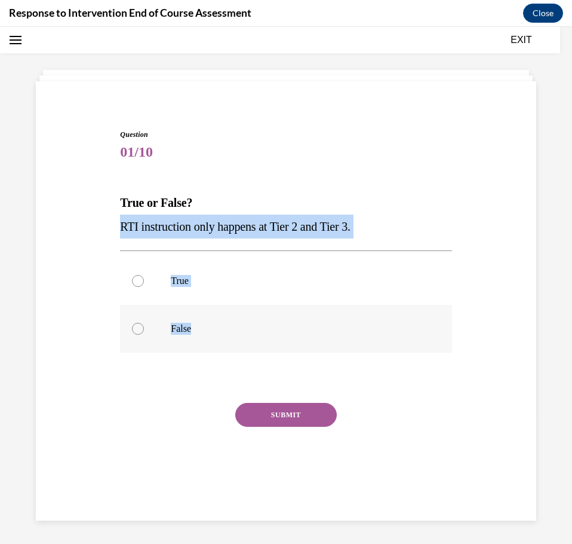
drag, startPoint x: 116, startPoint y: 224, endPoint x: 259, endPoint y: 323, distance: 173.0
click at [259, 323] on div "Question 01/10 True or False? RTI instruction only happens at Tier 2 and Tier 3…" at bounding box center [286, 296] width 507 height 407
copy div "RTI instruction only happens at Tier 2 and Tier 3. True False"
click at [185, 293] on label "True" at bounding box center [286, 281] width 332 height 48
click at [144, 287] on input "True" at bounding box center [138, 281] width 12 height 12
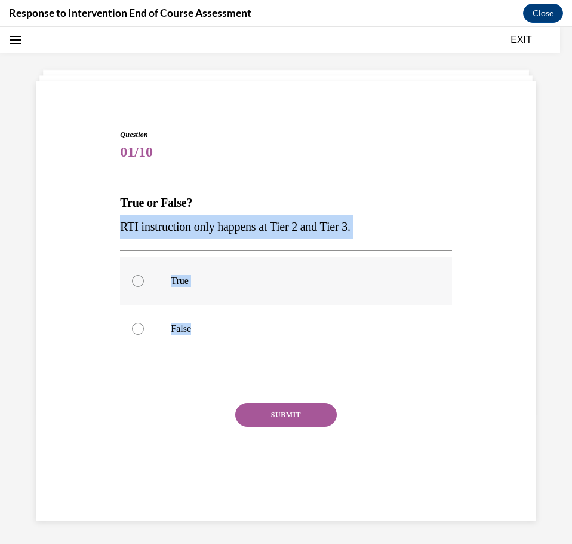
radio input "true"
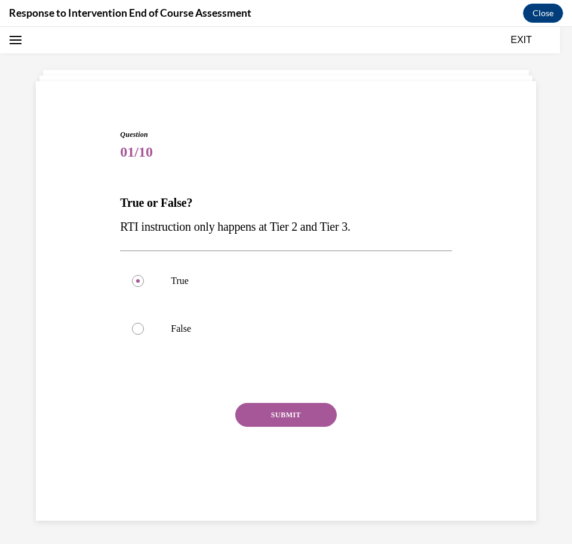
click at [270, 417] on button "SUBMIT" at bounding box center [286, 415] width 102 height 24
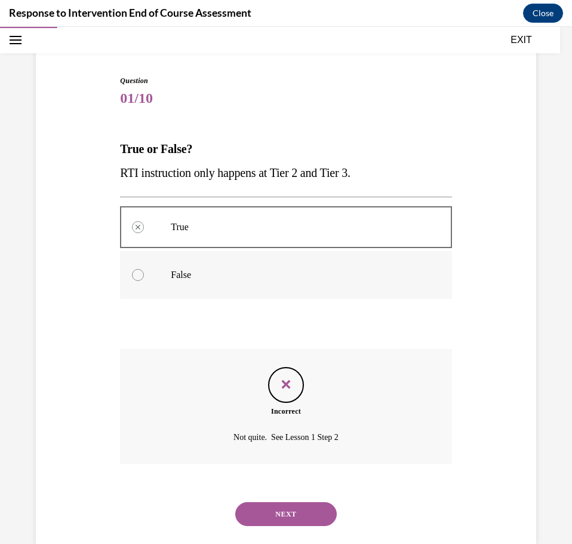
scroll to position [115, 0]
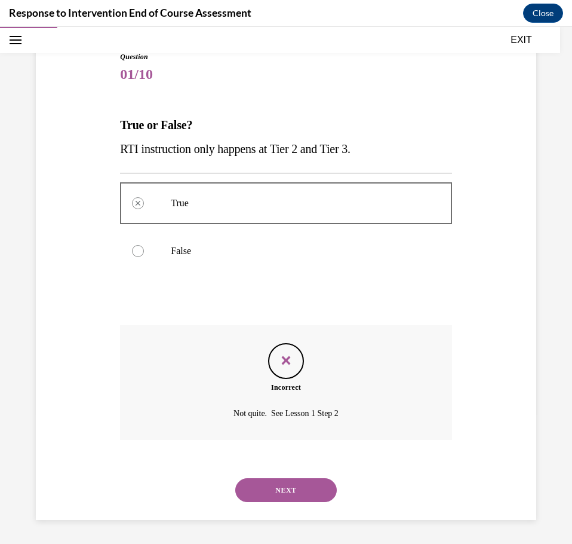
click at [279, 481] on button "NEXT" at bounding box center [286, 490] width 102 height 24
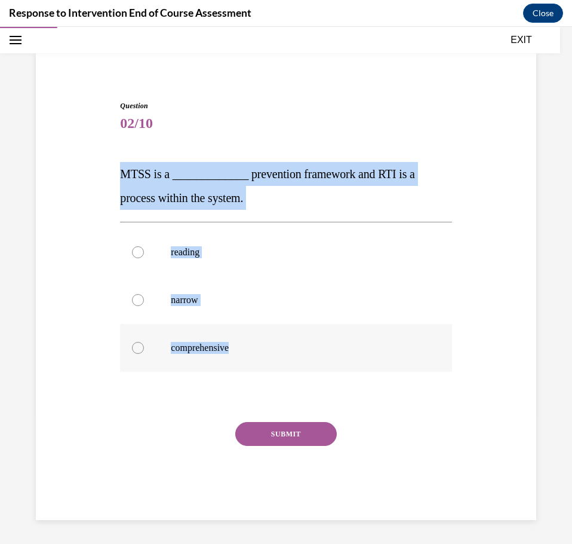
drag, startPoint x: 118, startPoint y: 167, endPoint x: 270, endPoint y: 350, distance: 238.0
click at [270, 350] on div "Question 02/10 MTSS is a _____________ prevention framework and RTI is a proces…" at bounding box center [286, 300] width 338 height 437
copy div "MTSS is a _____________ prevention framework and RTI is a process within the sy…"
click at [168, 347] on label "comprehensive" at bounding box center [286, 348] width 332 height 48
click at [144, 347] on input "comprehensive" at bounding box center [138, 348] width 12 height 12
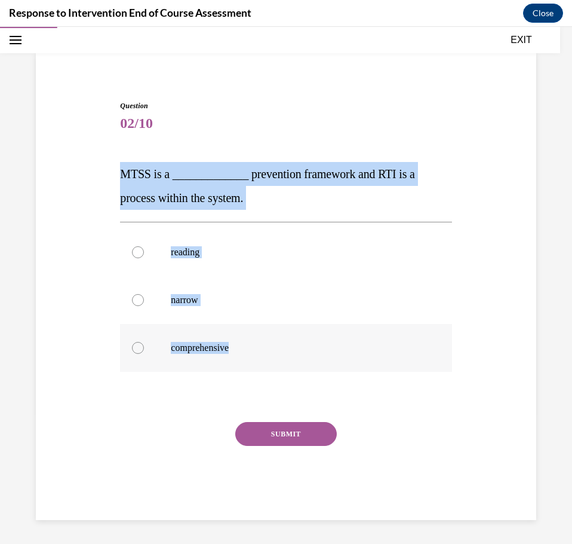
radio input "true"
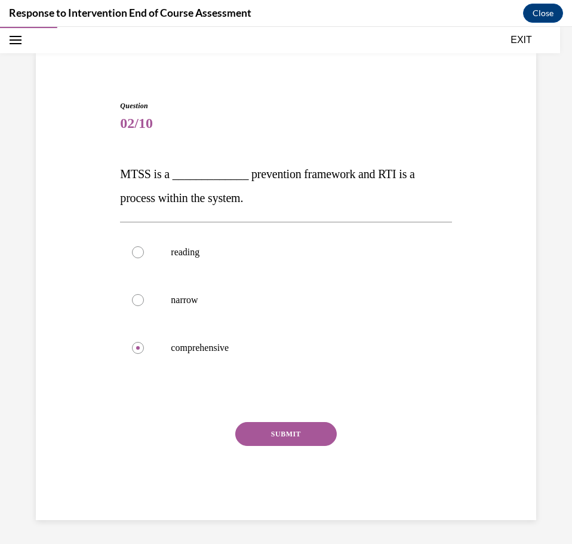
click at [258, 430] on button "SUBMIT" at bounding box center [286, 434] width 102 height 24
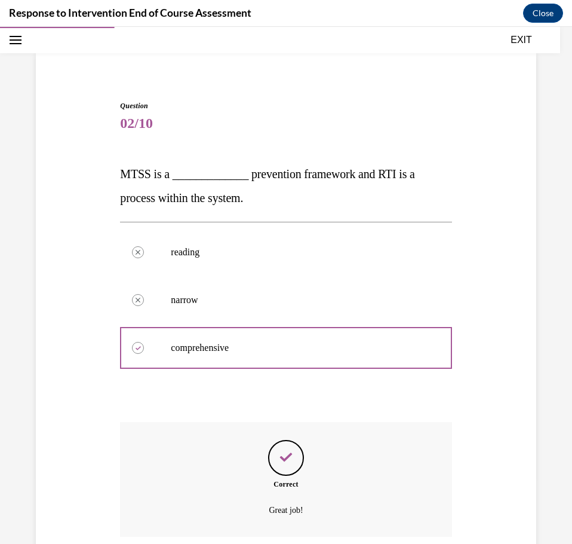
scroll to position [162, 0]
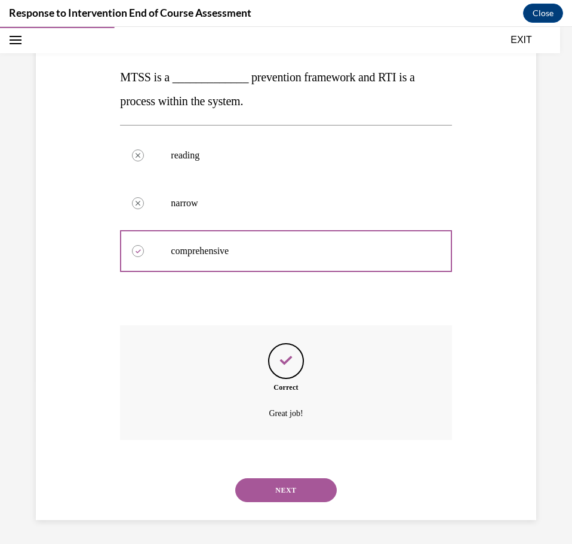
click at [303, 486] on button "NEXT" at bounding box center [286, 490] width 102 height 24
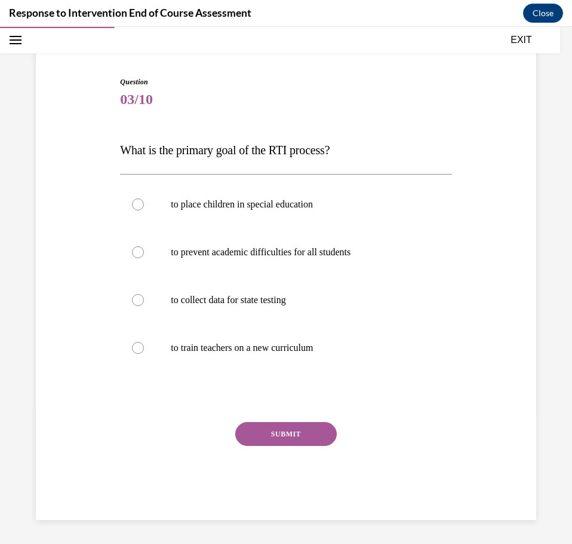
scroll to position [90, 0]
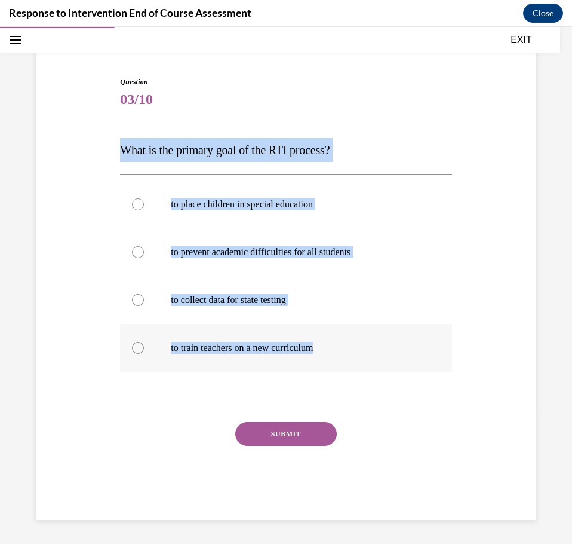
drag, startPoint x: 115, startPoint y: 143, endPoint x: 345, endPoint y: 345, distance: 305.2
click at [345, 352] on div "Question 03/10 What is the primary goal of the RTI process? to place children i…" at bounding box center [286, 289] width 338 height 461
copy div "What is the primary goal of the RTI process? to place children in special educa…"
click at [400, 353] on p "to train teachers on a new curriculum" at bounding box center [296, 348] width 251 height 12
click at [144, 353] on input "to train teachers on a new curriculum" at bounding box center [138, 348] width 12 height 12
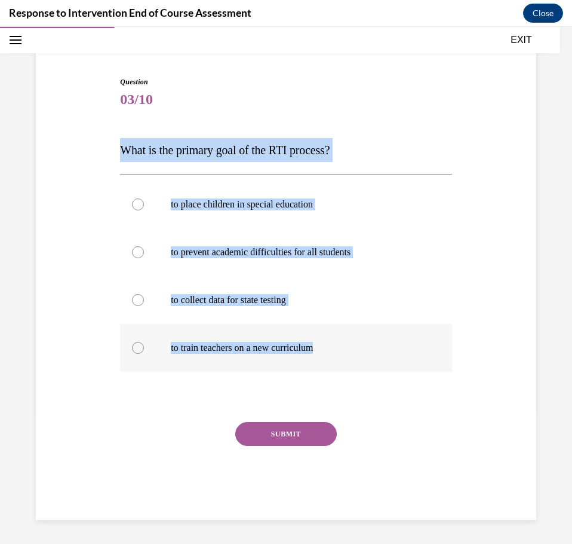
radio input "true"
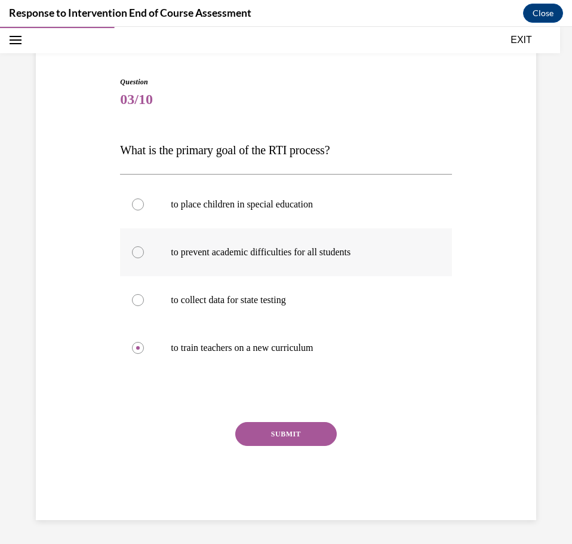
click at [232, 246] on p "to prevent academic difficulties for all students" at bounding box center [296, 252] width 251 height 12
click at [144, 246] on input "to prevent academic difficulties for all students" at bounding box center [138, 252] width 12 height 12
radio input "true"
click at [261, 431] on button "SUBMIT" at bounding box center [286, 434] width 102 height 24
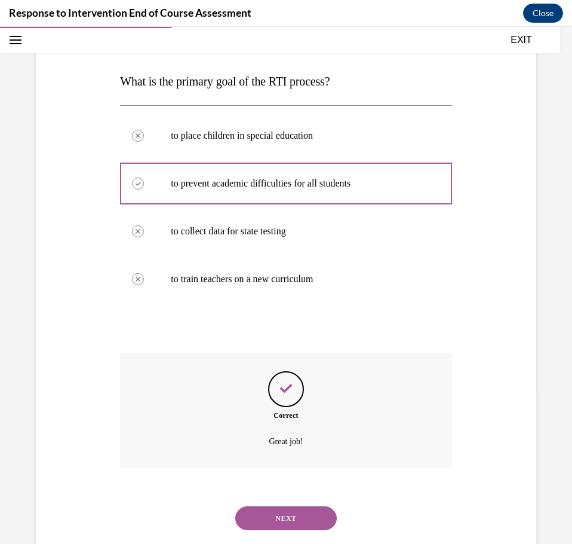
scroll to position [186, 0]
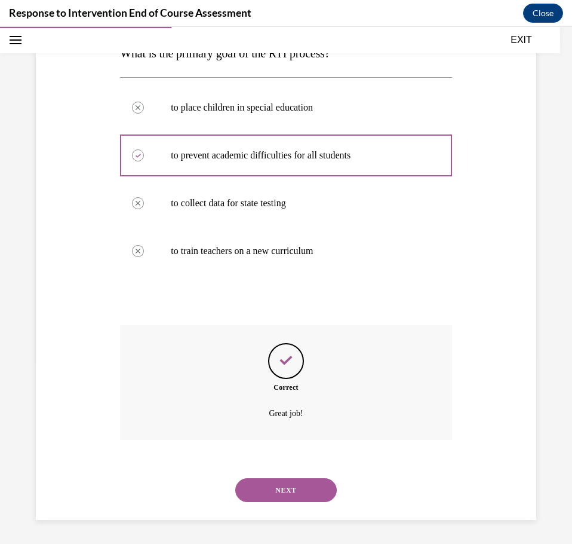
click at [280, 495] on button "NEXT" at bounding box center [286, 490] width 102 height 24
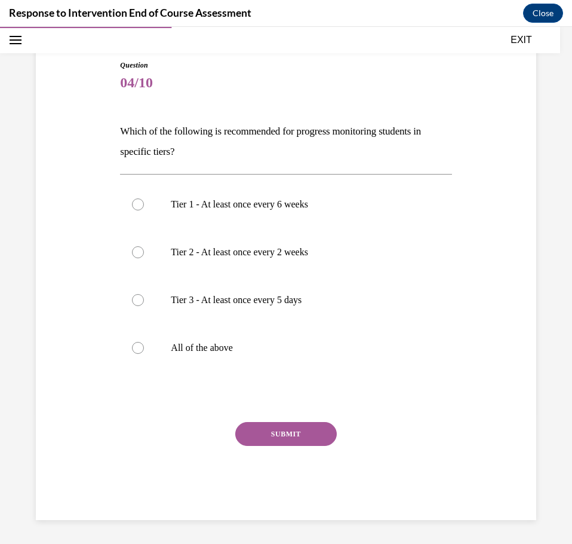
scroll to position [106, 0]
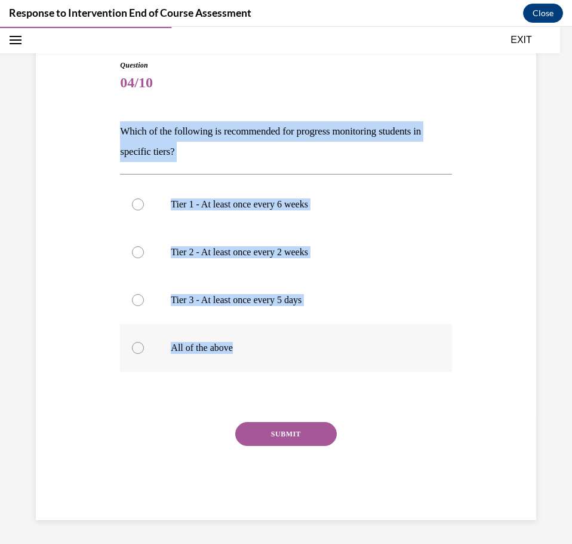
drag, startPoint x: 116, startPoint y: 127, endPoint x: 248, endPoint y: 362, distance: 269.6
click at [248, 362] on div "Question 04/10 Which of the following is recommended for progress monitoring st…" at bounding box center [286, 281] width 338 height 478
copy div "Which of the following is recommended for progress monitoring students in speci…"
click at [177, 354] on label "All of the above" at bounding box center [286, 348] width 332 height 48
click at [144, 354] on input "All of the above" at bounding box center [138, 348] width 12 height 12
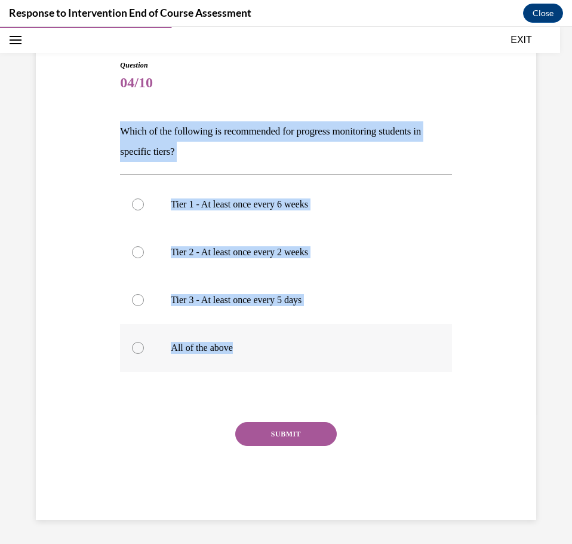
radio input "true"
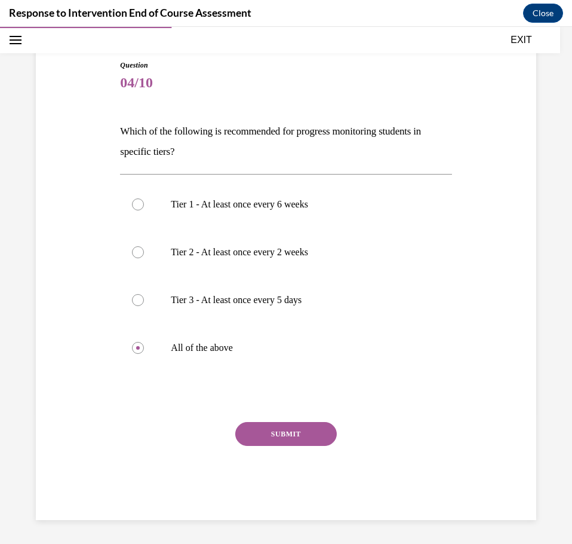
click at [271, 434] on button "SUBMIT" at bounding box center [286, 434] width 102 height 24
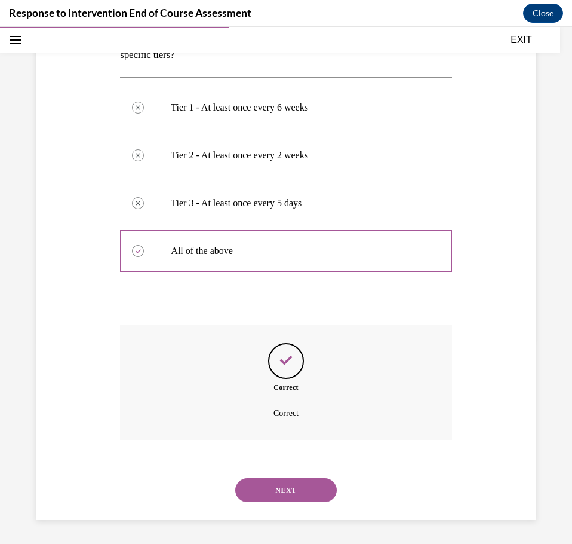
click at [270, 487] on button "NEXT" at bounding box center [286, 490] width 102 height 24
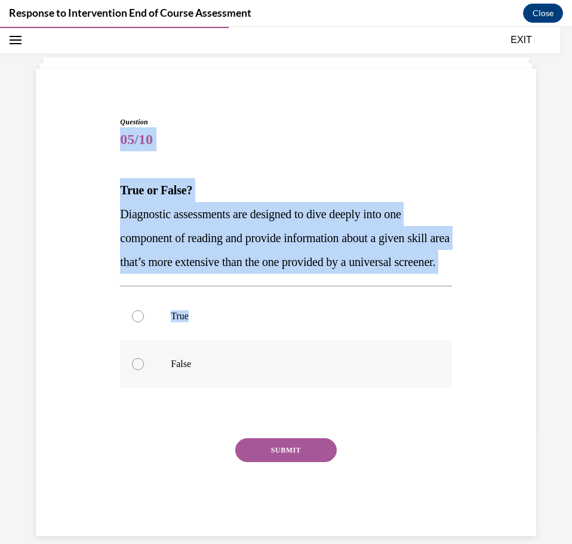
scroll to position [90, 0]
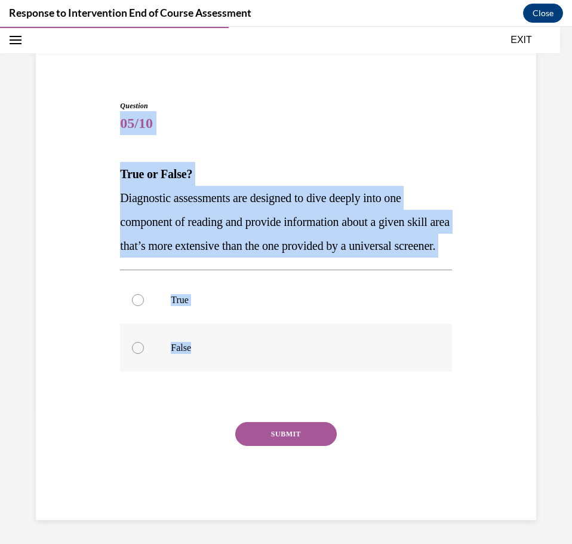
drag, startPoint x: 119, startPoint y: 147, endPoint x: 254, endPoint y: 360, distance: 252.4
click at [254, 360] on div "Question 05/10 True or False? Diagnostic assessments are designed to dive deepl…" at bounding box center [286, 309] width 332 height 419
drag, startPoint x: 254, startPoint y: 360, endPoint x: 136, endPoint y: 272, distance: 147.3
click at [136, 367] on label "False" at bounding box center [286, 348] width 332 height 48
click at [136, 354] on input "False" at bounding box center [138, 348] width 12 height 12
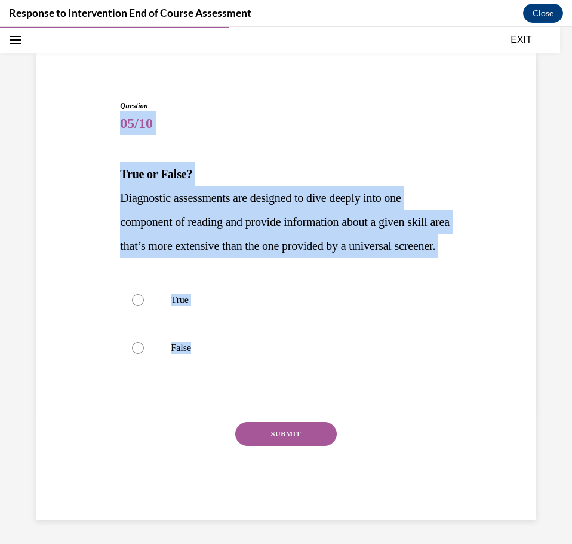
radio input "true"
click at [99, 208] on div "Question 05/10 True or False? Diagnostic assessments are designed to dive deepl…" at bounding box center [286, 292] width 507 height 455
drag, startPoint x: 170, startPoint y: 192, endPoint x: 250, endPoint y: 340, distance: 168.4
click at [250, 340] on div "Question 05/10 True or False? Diagnostic assessments are designed to dive deepl…" at bounding box center [286, 309] width 332 height 419
copy div "Diagnostic assessments are designed to dive deeply into one component of readin…"
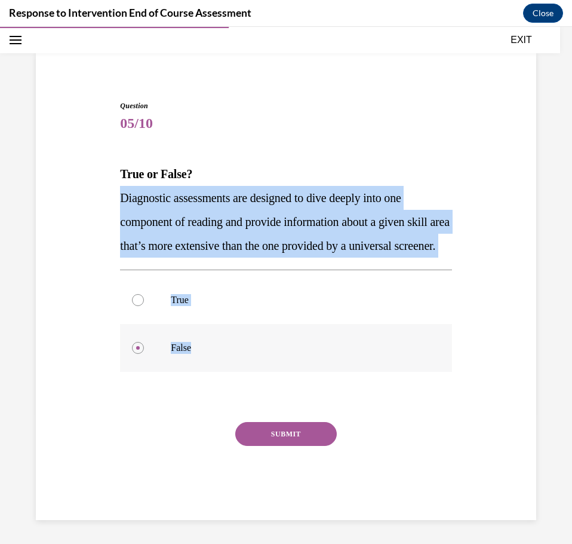
drag, startPoint x: 168, startPoint y: 297, endPoint x: 190, endPoint y: 329, distance: 37.8
click at [168, 297] on label "True" at bounding box center [286, 300] width 332 height 48
click at [144, 297] on input "True" at bounding box center [138, 300] width 12 height 12
radio input "true"
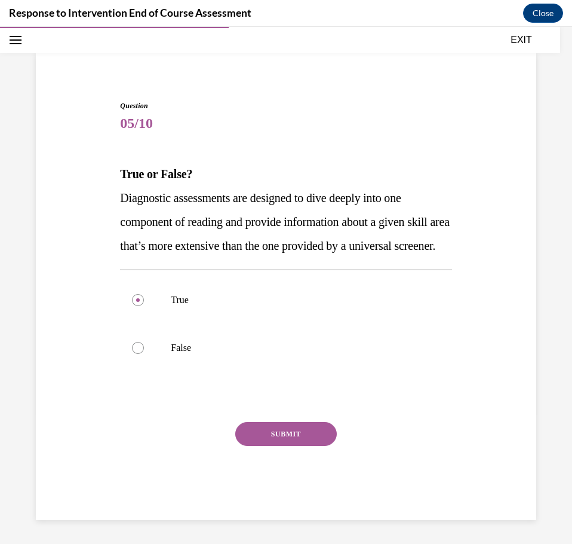
click at [279, 425] on button "SUBMIT" at bounding box center [286, 434] width 102 height 24
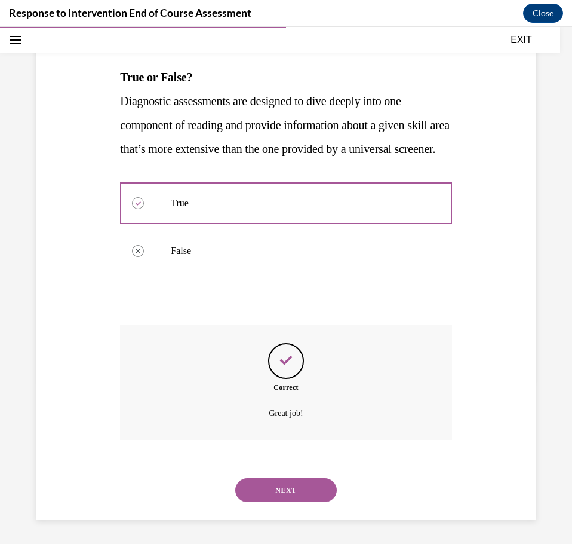
click at [300, 495] on button "NEXT" at bounding box center [286, 490] width 102 height 24
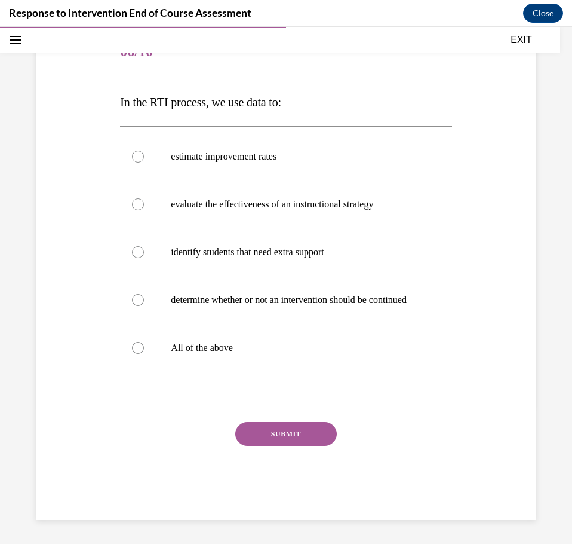
scroll to position [133, 0]
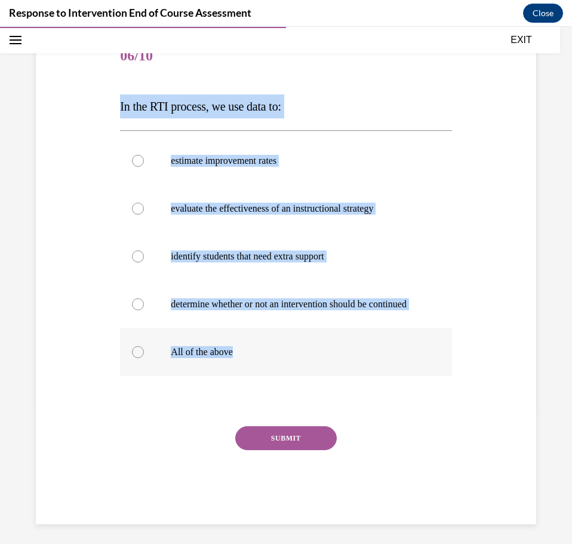
drag, startPoint x: 114, startPoint y: 104, endPoint x: 336, endPoint y: 372, distance: 348.3
click at [336, 372] on div "Question 06/10 In the RTI process, we use data to: estimate improvement rates e…" at bounding box center [286, 260] width 507 height 527
copy div "In the RTI process, we use data to: estimate improvement rates evaluate the eff…"
click at [208, 358] on p "All of the above" at bounding box center [296, 352] width 251 height 12
click at [144, 358] on input "All of the above" at bounding box center [138, 352] width 12 height 12
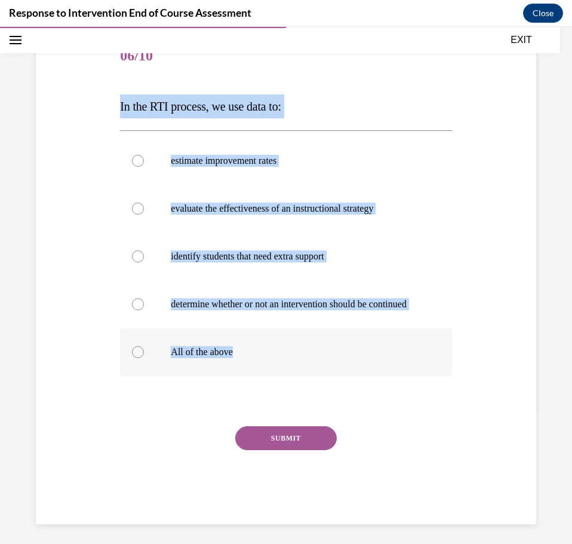
radio input "true"
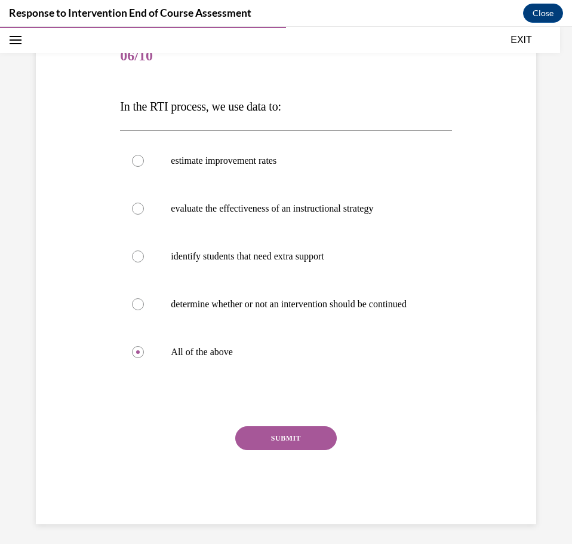
click at [248, 450] on button "SUBMIT" at bounding box center [286, 438] width 102 height 24
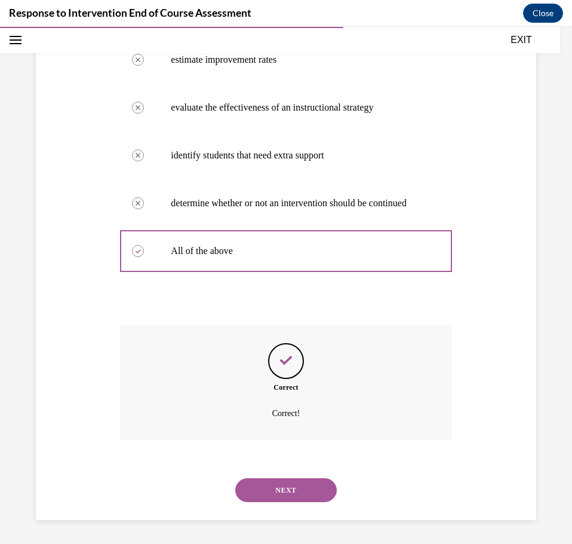
click at [271, 489] on button "NEXT" at bounding box center [286, 490] width 102 height 24
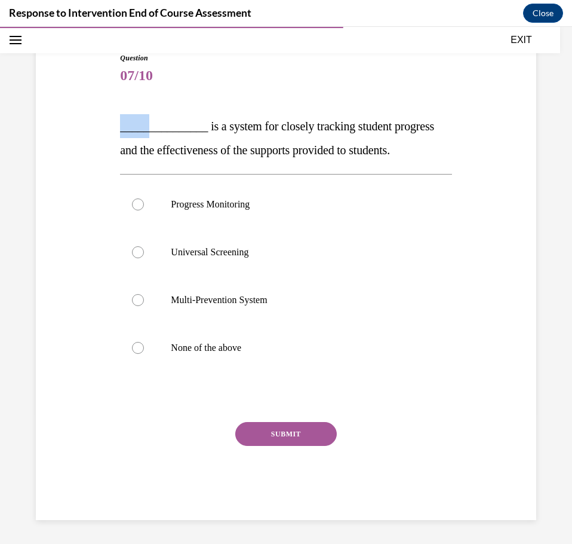
scroll to position [137, 0]
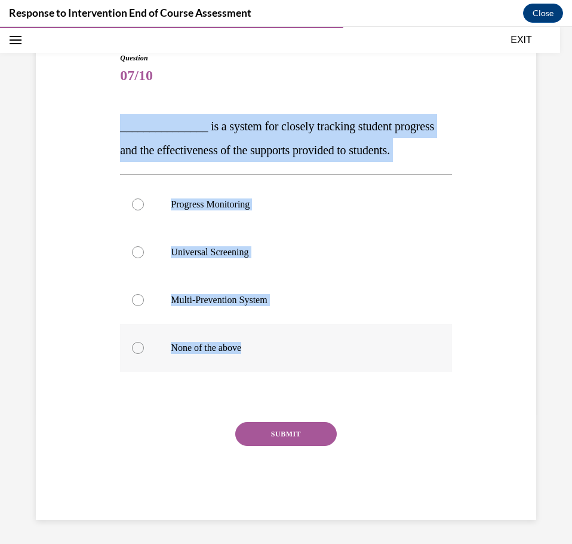
drag, startPoint x: 116, startPoint y: 107, endPoint x: 307, endPoint y: 343, distance: 303.3
click at [307, 343] on div "Question 07/10 _______________ is a system for closely tracking student progres…" at bounding box center [286, 277] width 338 height 485
copy div "_______________ is a system for closely tracking student progress and the effec…"
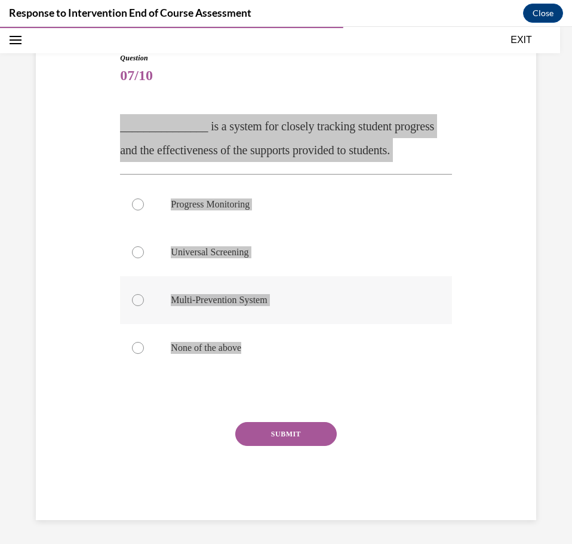
scroll to position [78, 0]
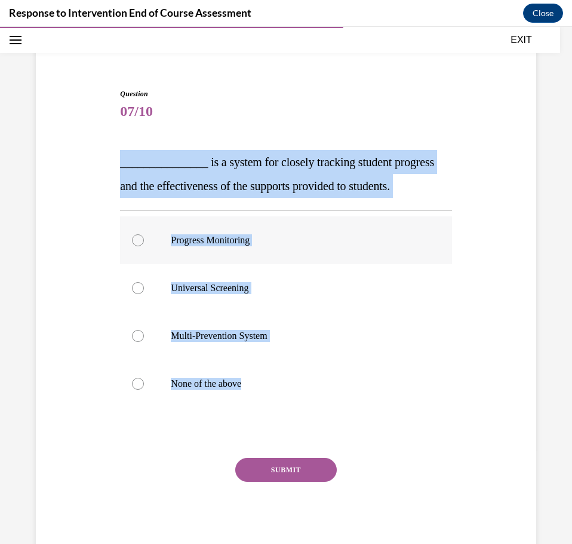
click at [226, 246] on p "Progress Monitoring" at bounding box center [296, 240] width 251 height 12
click at [144, 246] on input "Progress Monitoring" at bounding box center [138, 240] width 12 height 12
radio input "true"
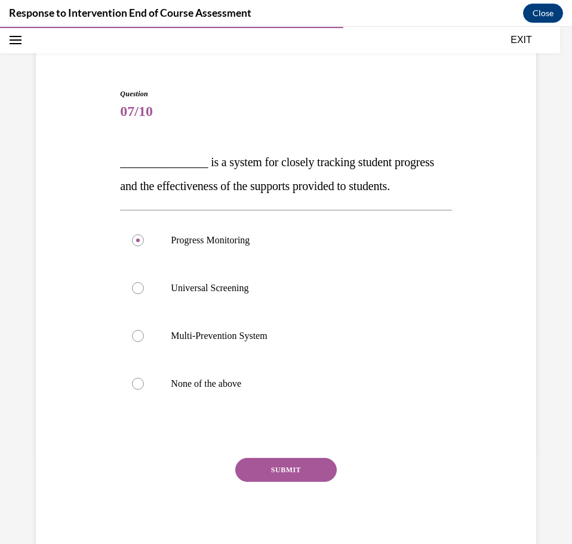
click at [266, 481] on button "SUBMIT" at bounding box center [286, 470] width 102 height 24
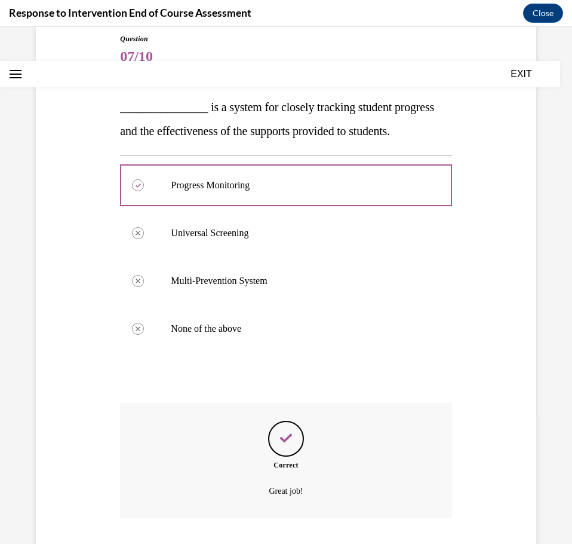
scroll to position [0, 0]
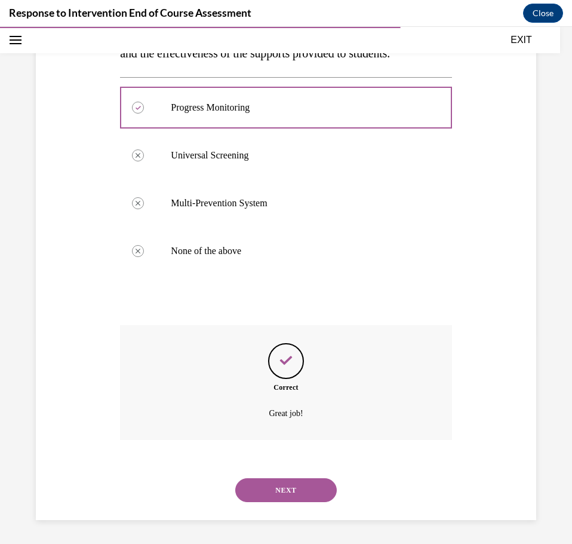
click at [294, 487] on button "NEXT" at bounding box center [286, 490] width 102 height 24
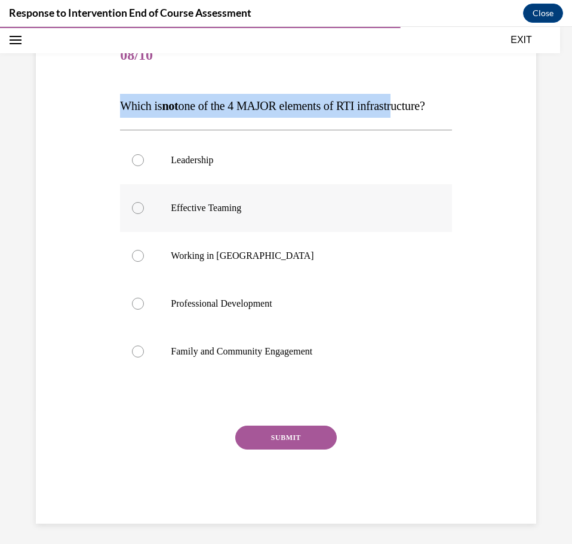
scroll to position [161, 0]
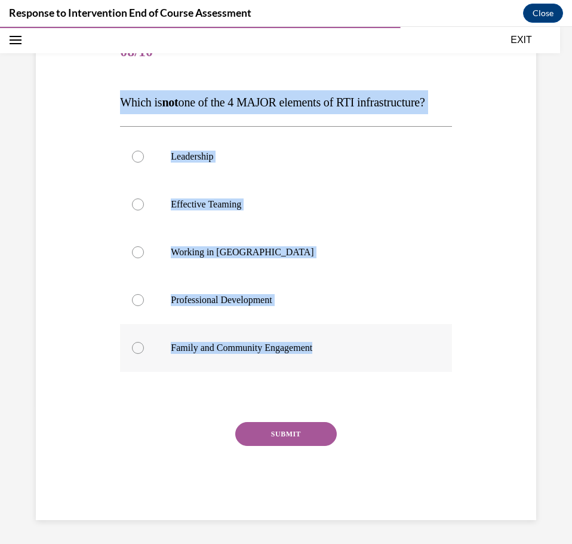
drag, startPoint x: 117, startPoint y: 107, endPoint x: 334, endPoint y: 359, distance: 332.5
click at [334, 359] on div "Question 08/10 Which is not one of the 4 MAJOR elements of RTI infrastructure? …" at bounding box center [286, 265] width 338 height 509
copy div "Which is not one of the 4 MAJOR elements of RTI infrastructure? Leadership Effe…"
drag, startPoint x: 214, startPoint y: 249, endPoint x: 214, endPoint y: 271, distance: 22.1
click at [214, 249] on p "Working in Silos" at bounding box center [296, 252] width 251 height 12
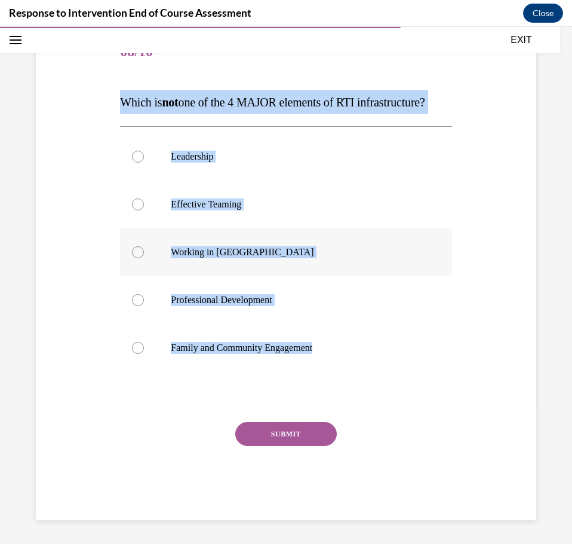
click at [144, 249] on input "Working in Silos" at bounding box center [138, 252] width 12 height 12
radio input "true"
click at [269, 432] on button "SUBMIT" at bounding box center [286, 434] width 102 height 24
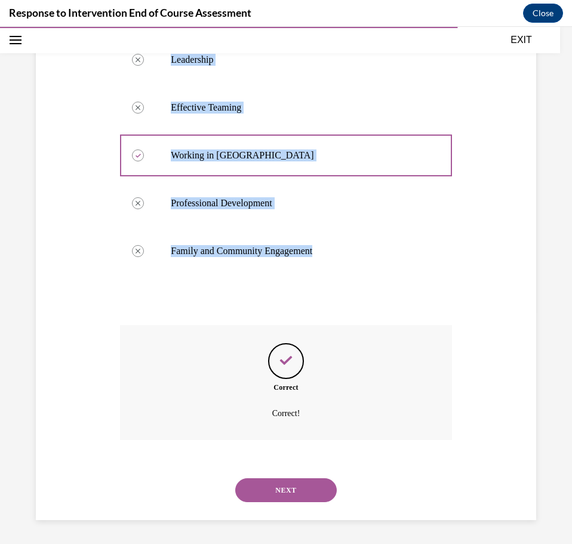
click at [280, 492] on button "NEXT" at bounding box center [286, 490] width 102 height 24
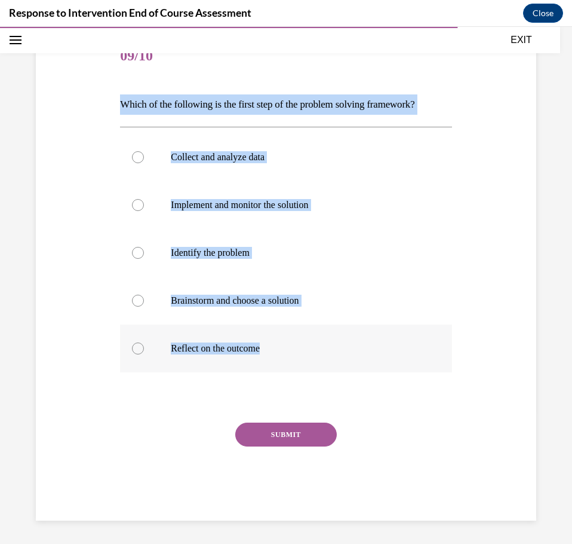
drag, startPoint x: 148, startPoint y: 111, endPoint x: 340, endPoint y: 352, distance: 308.3
click at [340, 352] on div "Question 09/10 Which of the following is the first step of the problem solving …" at bounding box center [286, 258] width 507 height 523
copy div "Which of the following is the first step of the problem solving framework? Coll…"
drag, startPoint x: 219, startPoint y: 253, endPoint x: 250, endPoint y: 294, distance: 51.5
click at [219, 253] on p "Identify the problem" at bounding box center [296, 253] width 251 height 12
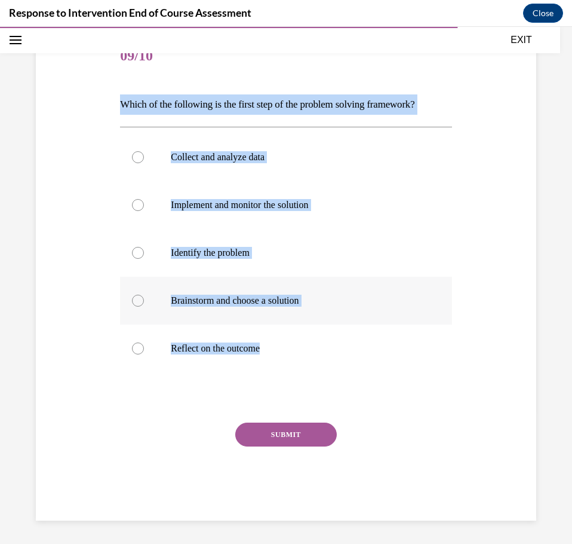
click at [144, 253] on input "Identify the problem" at bounding box center [138, 253] width 12 height 12
radio input "true"
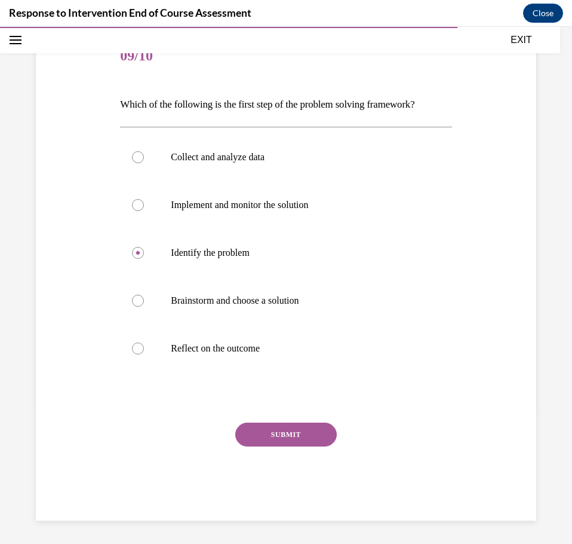
click at [267, 428] on button "SUBMIT" at bounding box center [286, 434] width 102 height 24
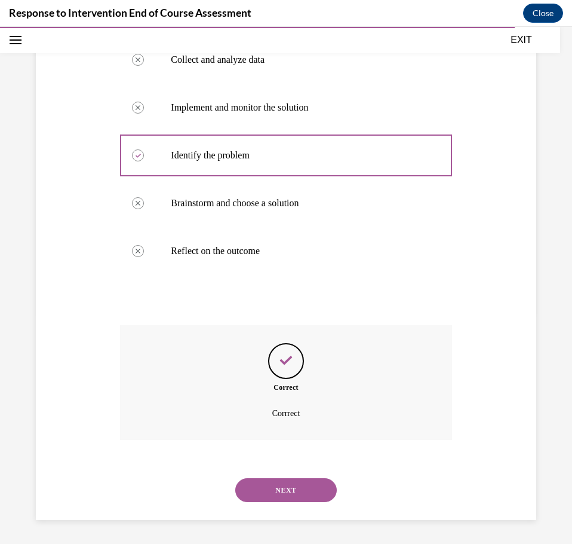
click at [283, 486] on button "NEXT" at bounding box center [286, 490] width 102 height 24
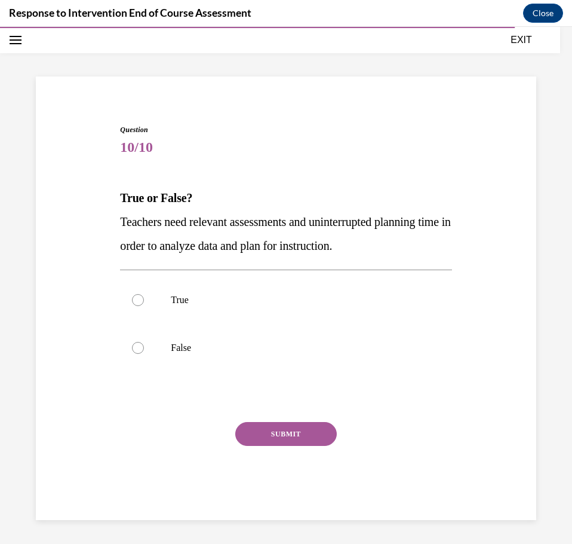
scroll to position [42, 0]
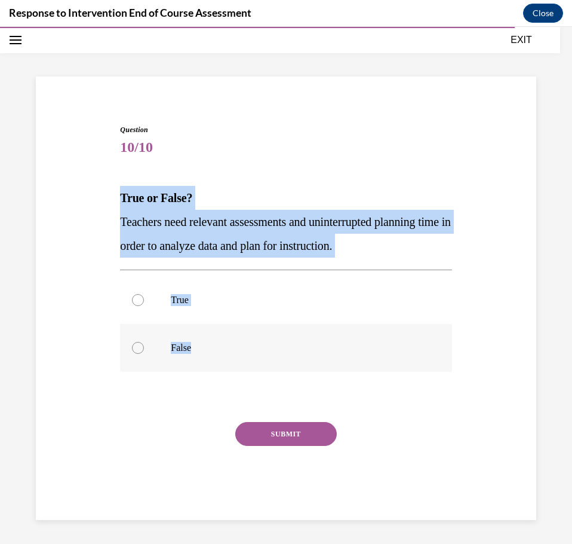
drag, startPoint x: 115, startPoint y: 197, endPoint x: 210, endPoint y: 346, distance: 177.0
click at [210, 346] on div "Question 10/10 True or False? Teachers need relevant assessments and uninterrup…" at bounding box center [286, 303] width 507 height 431
copy div "True or False? Teachers need relevant assessments and uninterrupted planning ti…"
click at [127, 301] on label "True" at bounding box center [286, 300] width 332 height 48
click at [132, 301] on input "True" at bounding box center [138, 300] width 12 height 12
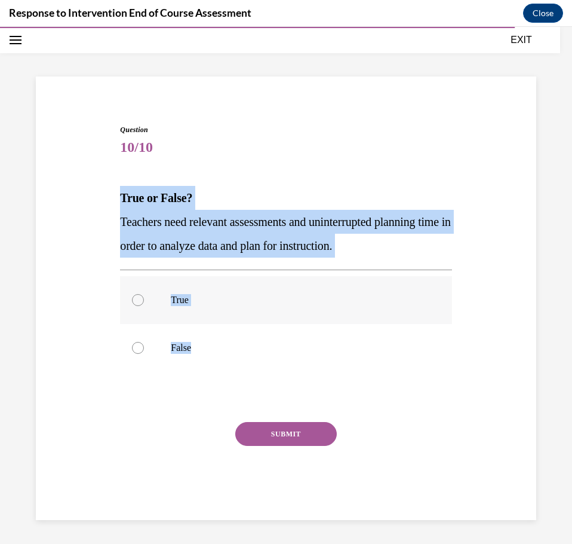
radio input "true"
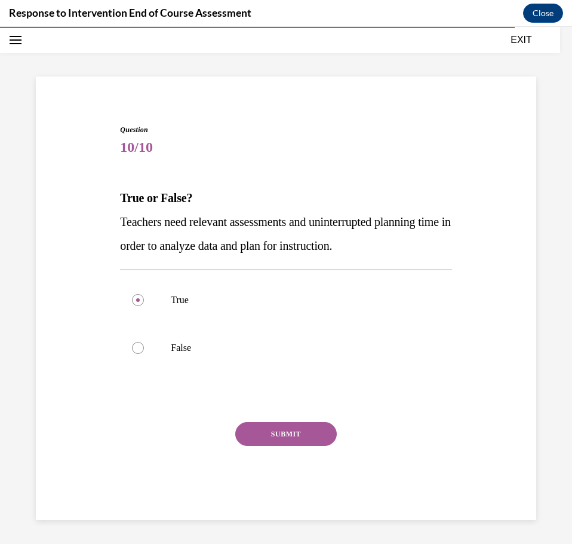
click at [267, 440] on button "SUBMIT" at bounding box center [286, 434] width 102 height 24
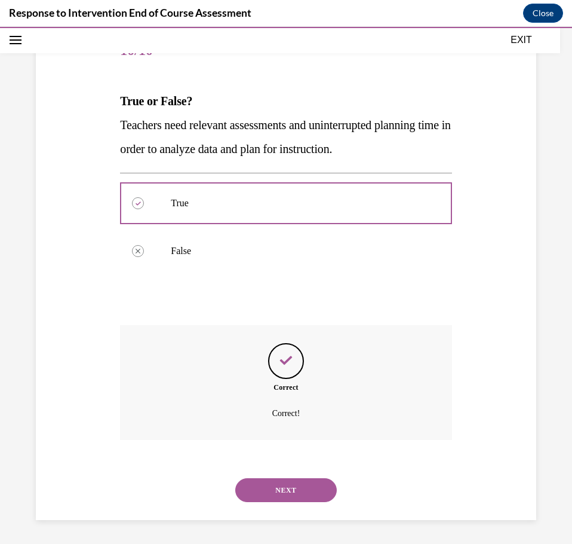
click at [271, 492] on button "NEXT" at bounding box center [286, 490] width 102 height 24
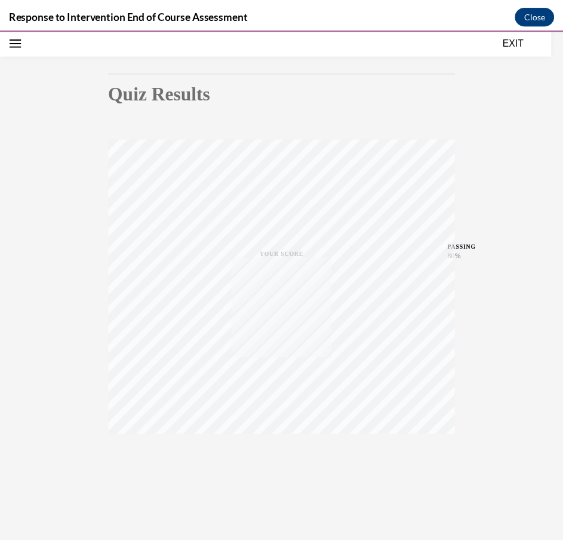
scroll to position [96, 0]
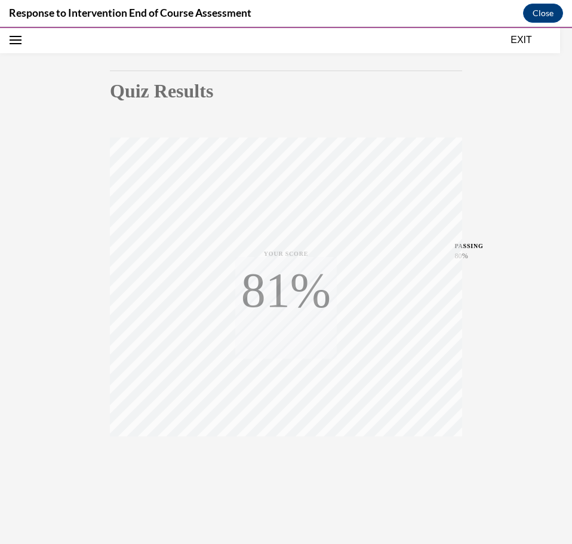
click at [520, 38] on button "EXIT" at bounding box center [522, 40] width 72 height 14
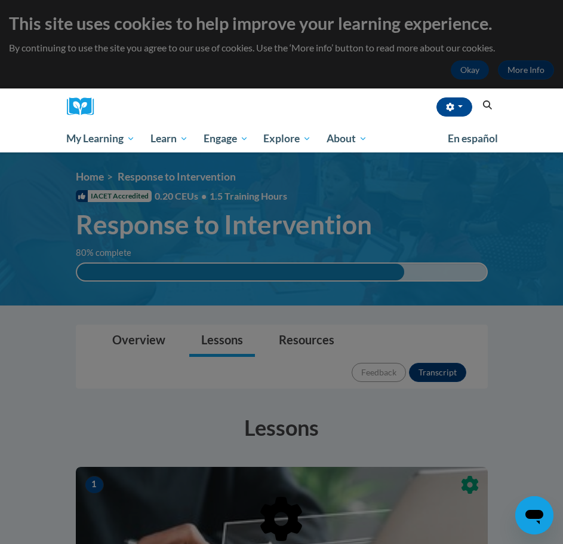
scroll to position [0, 0]
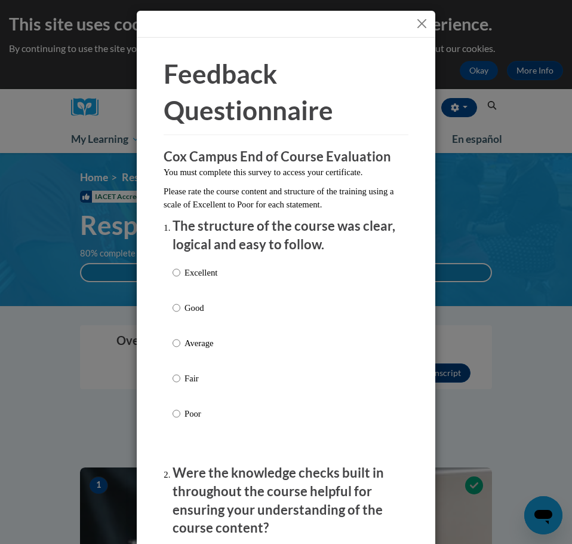
click at [420, 29] on button "Close" at bounding box center [422, 23] width 15 height 15
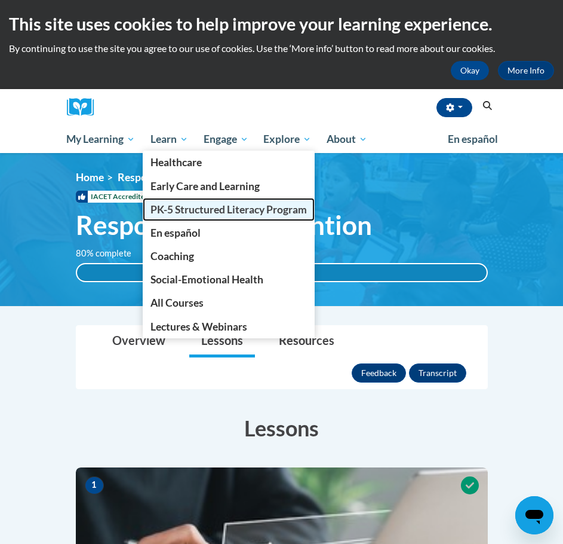
click at [165, 217] on link "PK-5 Structured Literacy Program" at bounding box center [229, 209] width 172 height 23
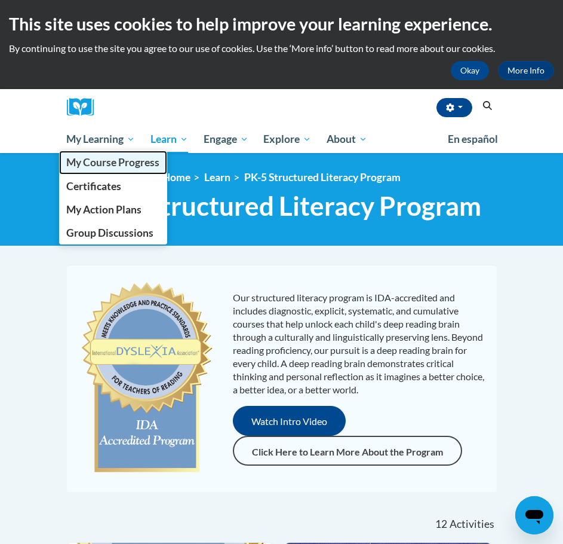
click at [97, 173] on link "My Course Progress" at bounding box center [113, 162] width 109 height 23
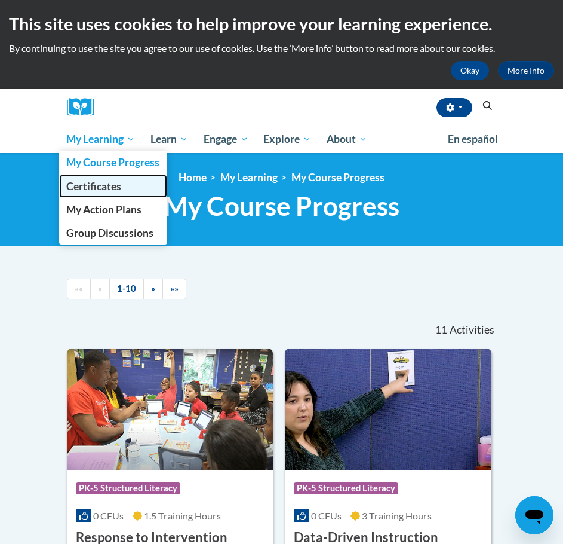
click at [100, 187] on span "Certificates" at bounding box center [93, 186] width 55 height 13
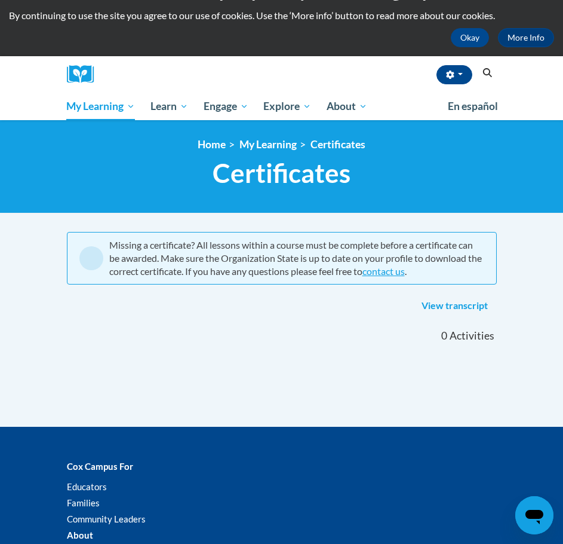
scroll to position [60, 0]
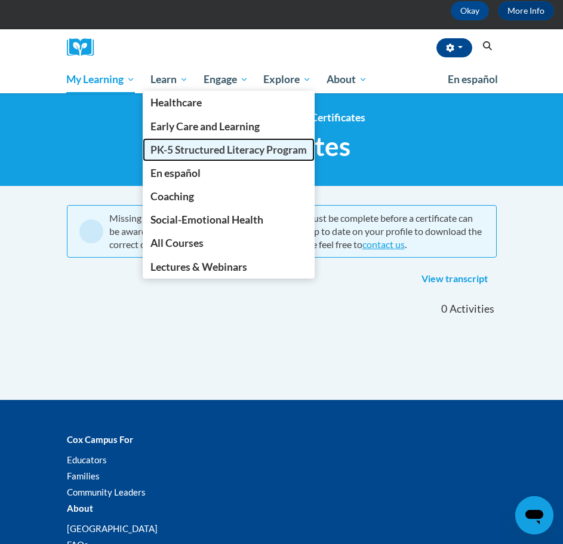
click at [170, 153] on span "PK-5 Structured Literacy Program" at bounding box center [229, 149] width 157 height 13
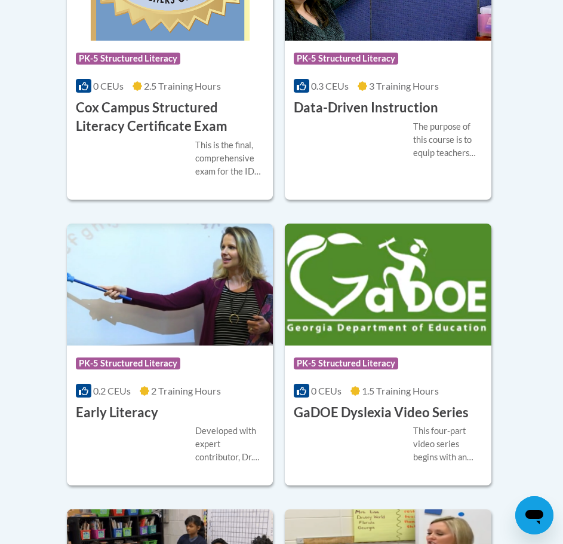
scroll to position [597, 0]
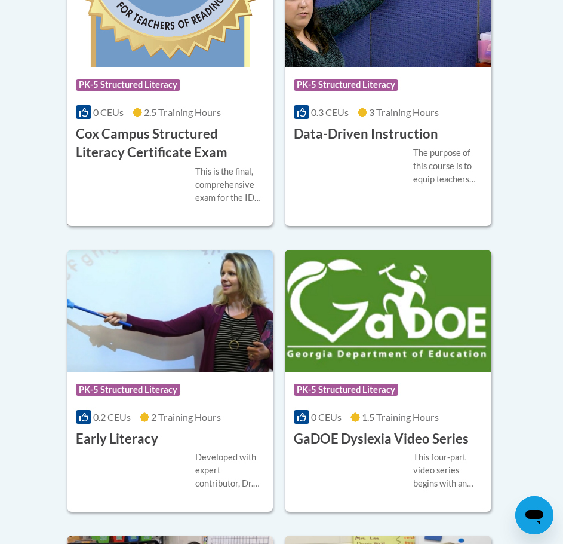
click at [163, 154] on h3 "Cox Campus Structured Literacy Certificate Exam" at bounding box center [170, 143] width 189 height 37
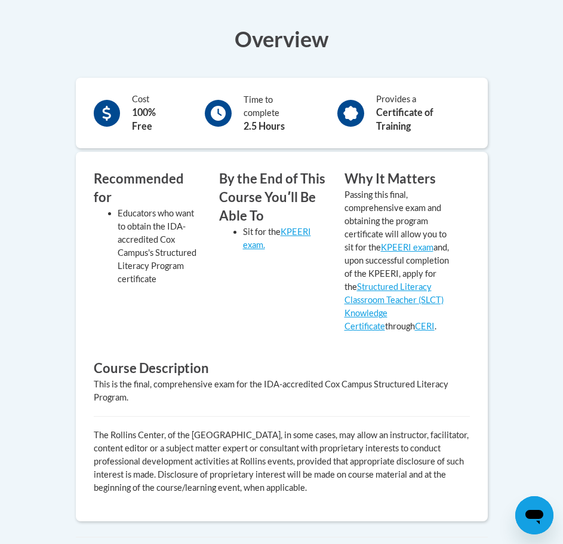
scroll to position [179, 0]
